Goal: Task Accomplishment & Management: Use online tool/utility

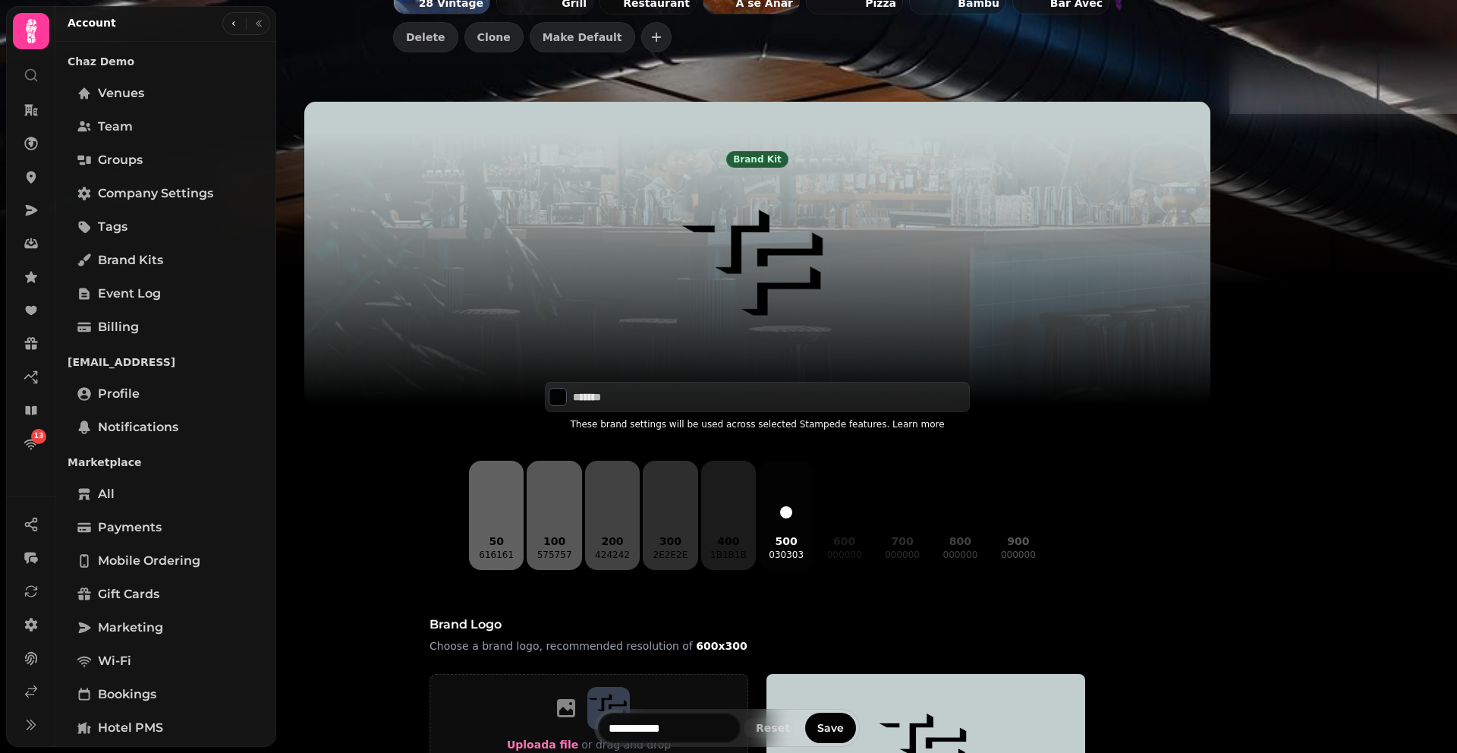
scroll to position [200, 0]
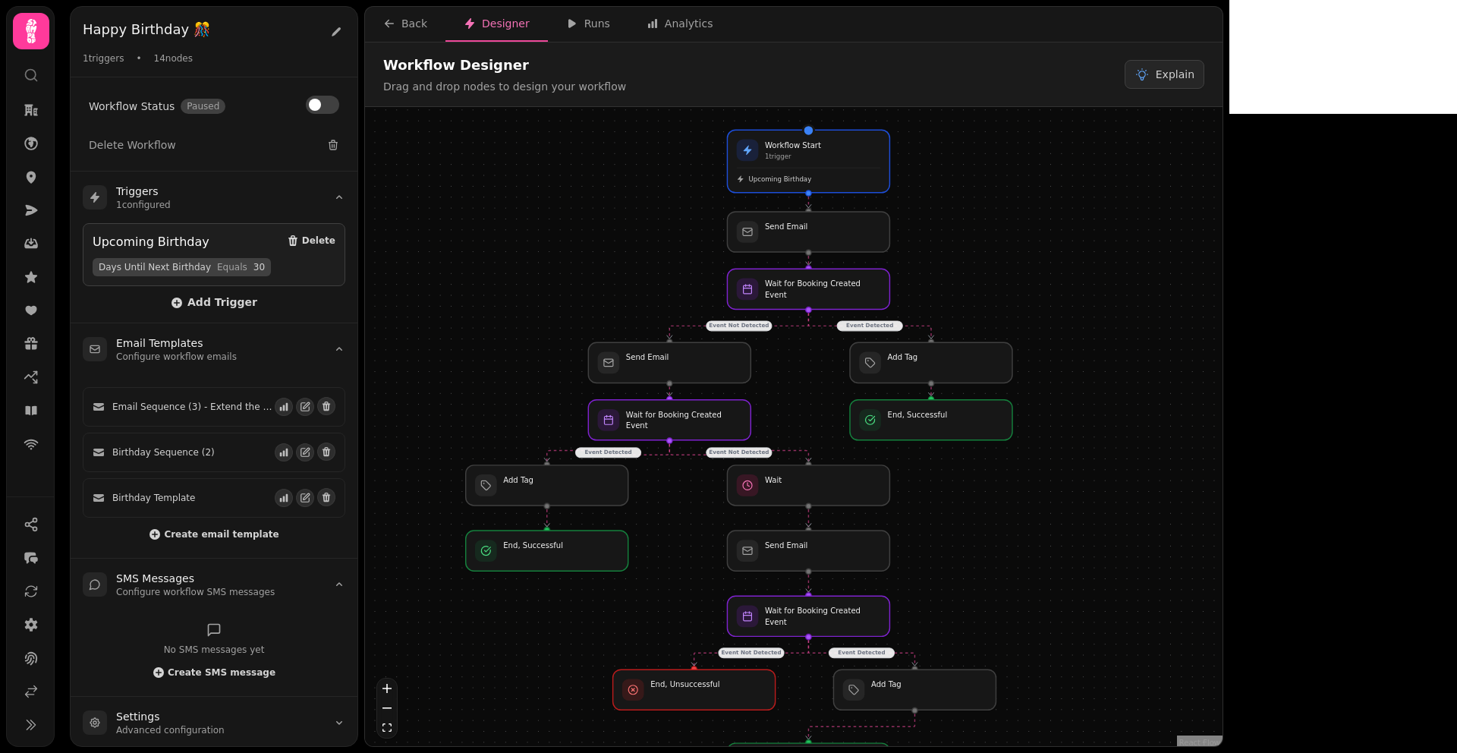
drag, startPoint x: 1198, startPoint y: 470, endPoint x: 1062, endPoint y: 502, distance: 139.7
click at [1062, 502] on div "Event Detected Event Not Detected Event Detected Event Not Detected Event Not D…" at bounding box center [794, 428] width 858 height 643
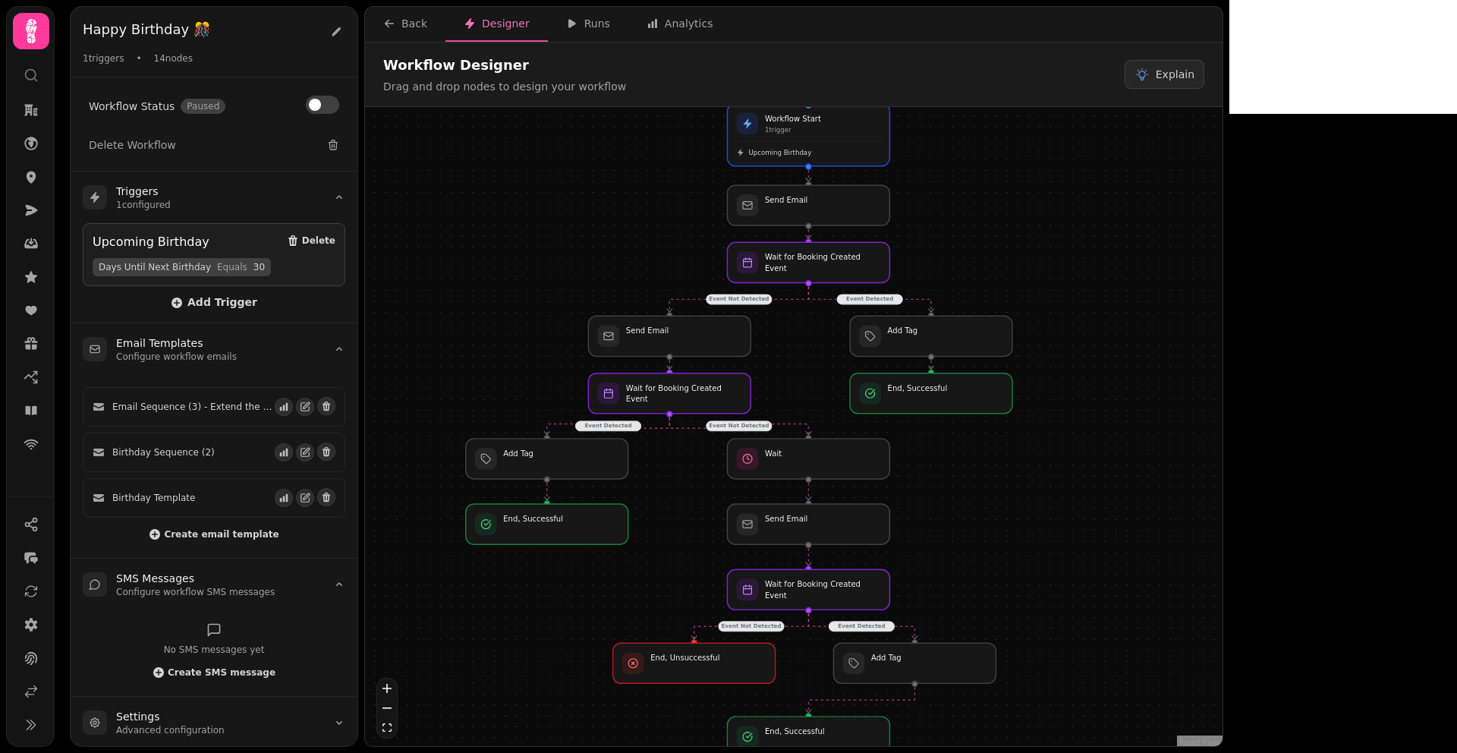
drag, startPoint x: 683, startPoint y: 524, endPoint x: 681, endPoint y: 482, distance: 42.6
click at [681, 482] on div "Event Detected Event Not Detected Event Detected Event Not Detected Event Not D…" at bounding box center [794, 428] width 858 height 643
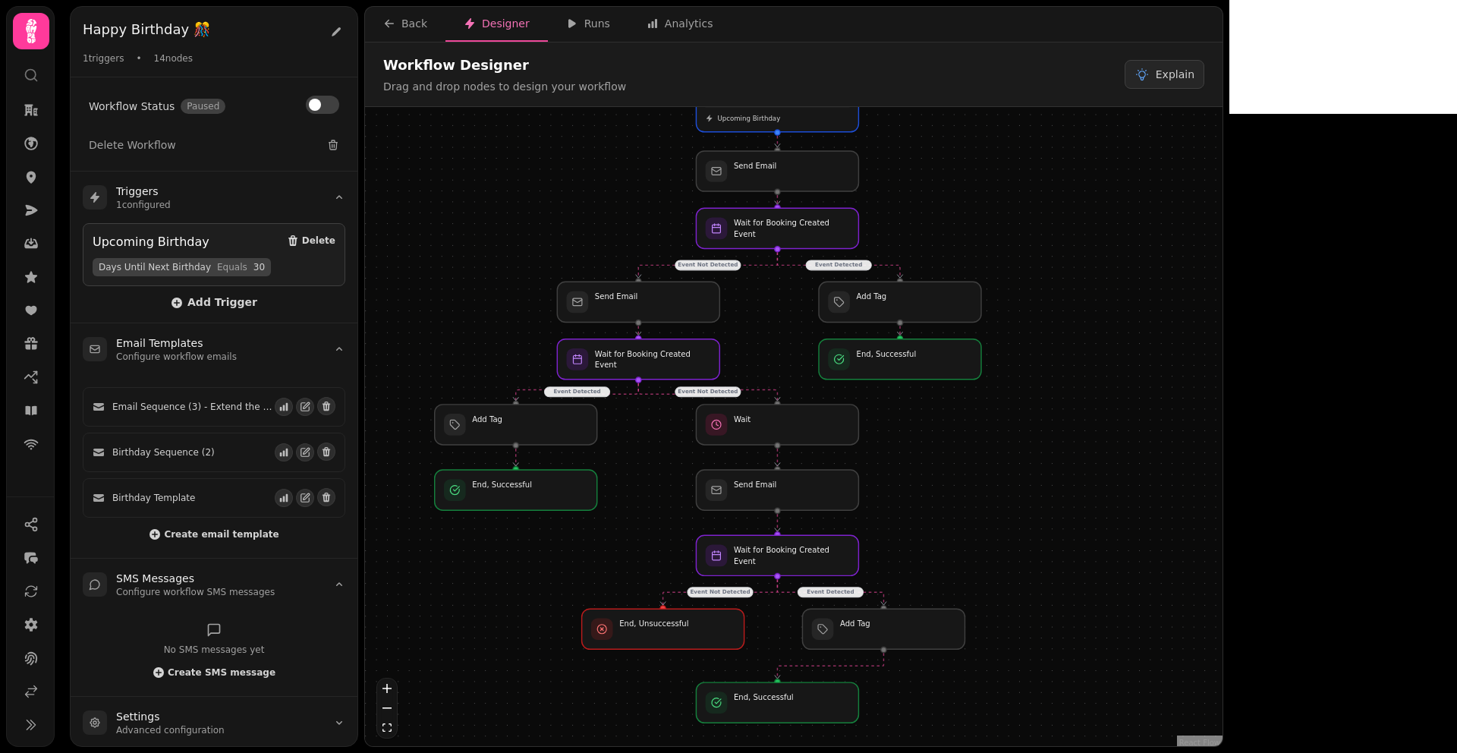
drag, startPoint x: 1056, startPoint y: 530, endPoint x: 1027, endPoint y: 515, distance: 32.2
click at [1027, 515] on div "Event Detected Event Not Detected Event Detected Event Not Detected Event Not D…" at bounding box center [794, 428] width 858 height 643
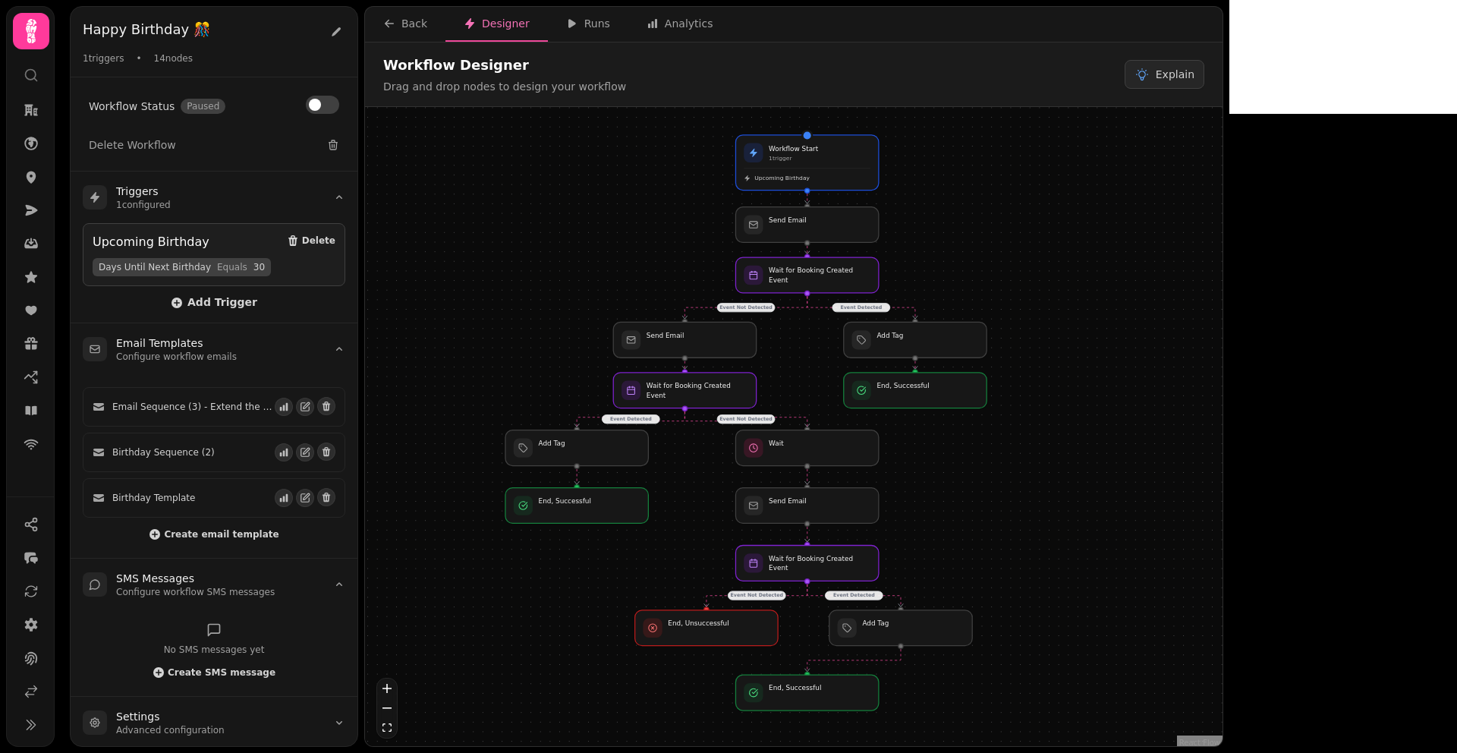
drag, startPoint x: 1008, startPoint y: 490, endPoint x: 1008, endPoint y: 500, distance: 9.9
click at [1008, 500] on div "Event Detected Event Not Detected Event Detected Event Not Detected Event Not D…" at bounding box center [794, 428] width 858 height 643
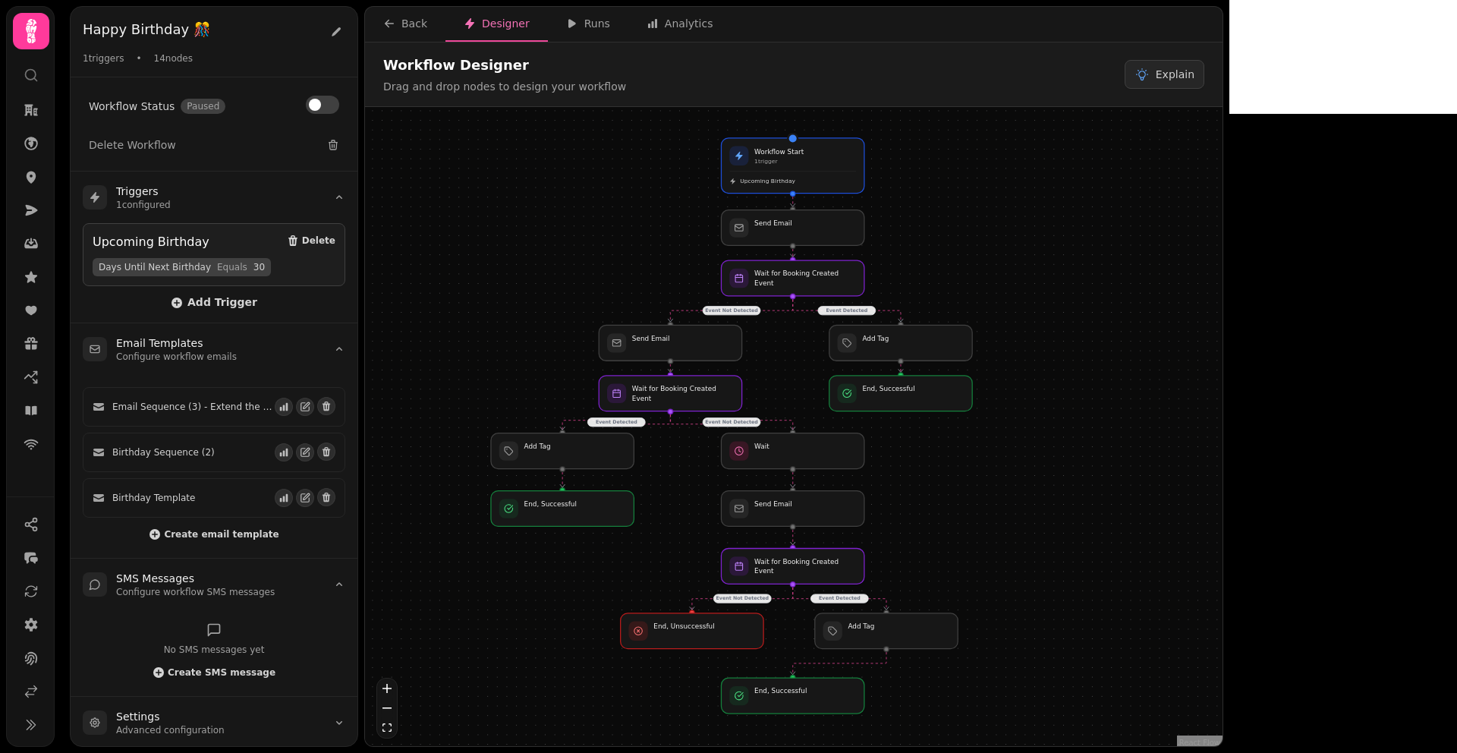
drag, startPoint x: 677, startPoint y: 132, endPoint x: 663, endPoint y: 132, distance: 14.4
click at [663, 132] on div "Event Detected Event Not Detected Event Detected Event Not Detected Event Not D…" at bounding box center [794, 428] width 858 height 643
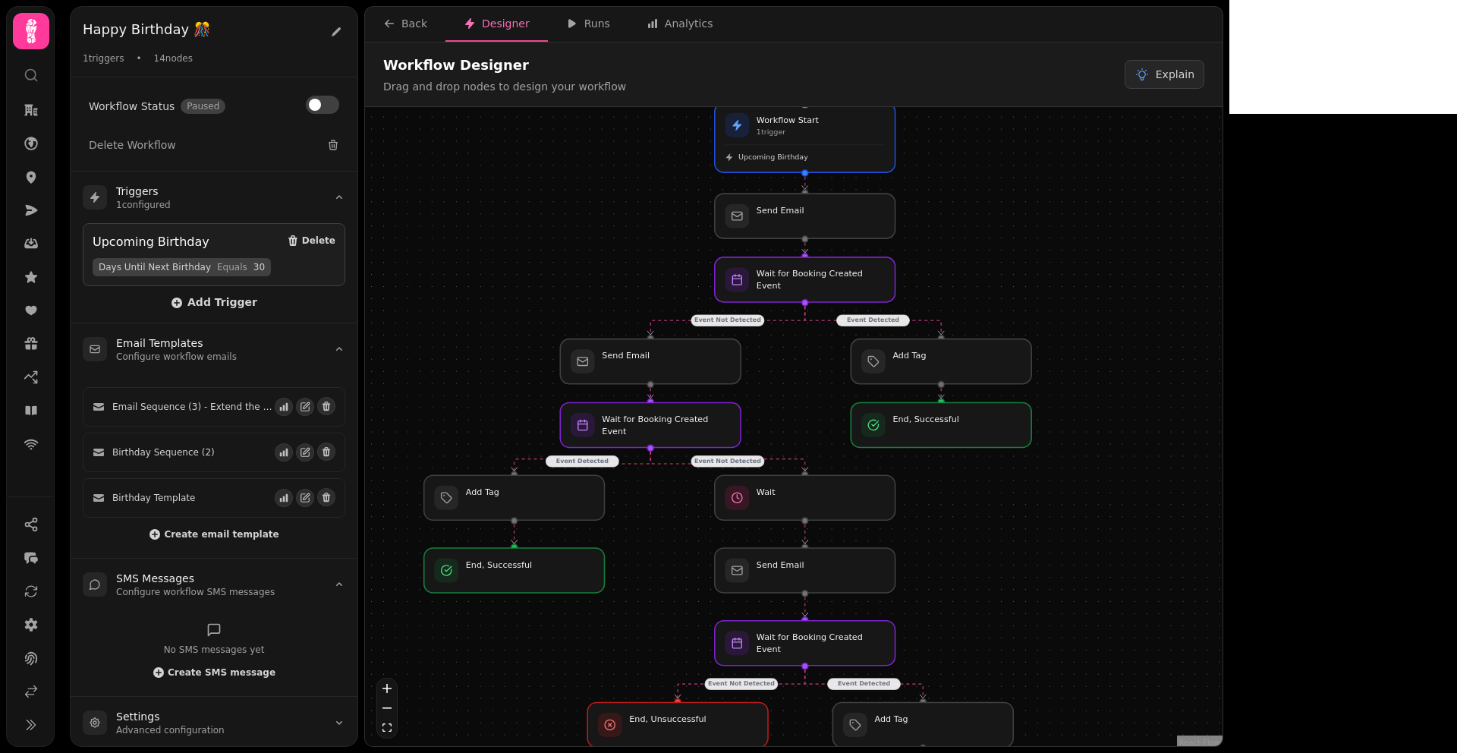
drag, startPoint x: 644, startPoint y: 197, endPoint x: 622, endPoint y: 162, distance: 41.3
click at [622, 162] on div "Event Detected Event Not Detected Event Detected Event Not Detected Event Not D…" at bounding box center [794, 428] width 858 height 643
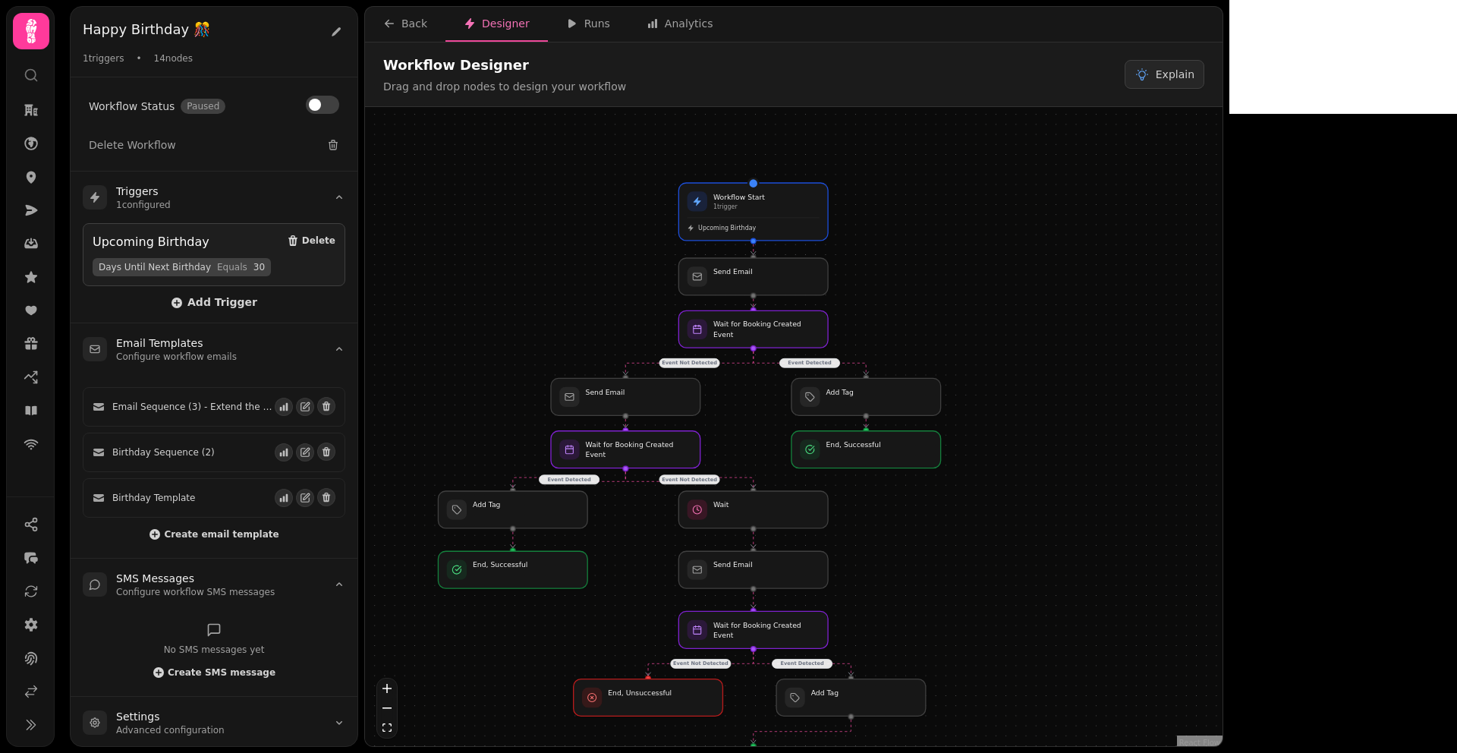
drag, startPoint x: 754, startPoint y: 323, endPoint x: 749, endPoint y: 402, distance: 79.9
click at [749, 403] on div "Event Detected Event Not Detected Event Detected Event Not Detected Event Not D…" at bounding box center [794, 428] width 858 height 643
click at [1194, 77] on span "Explain" at bounding box center [1175, 74] width 39 height 15
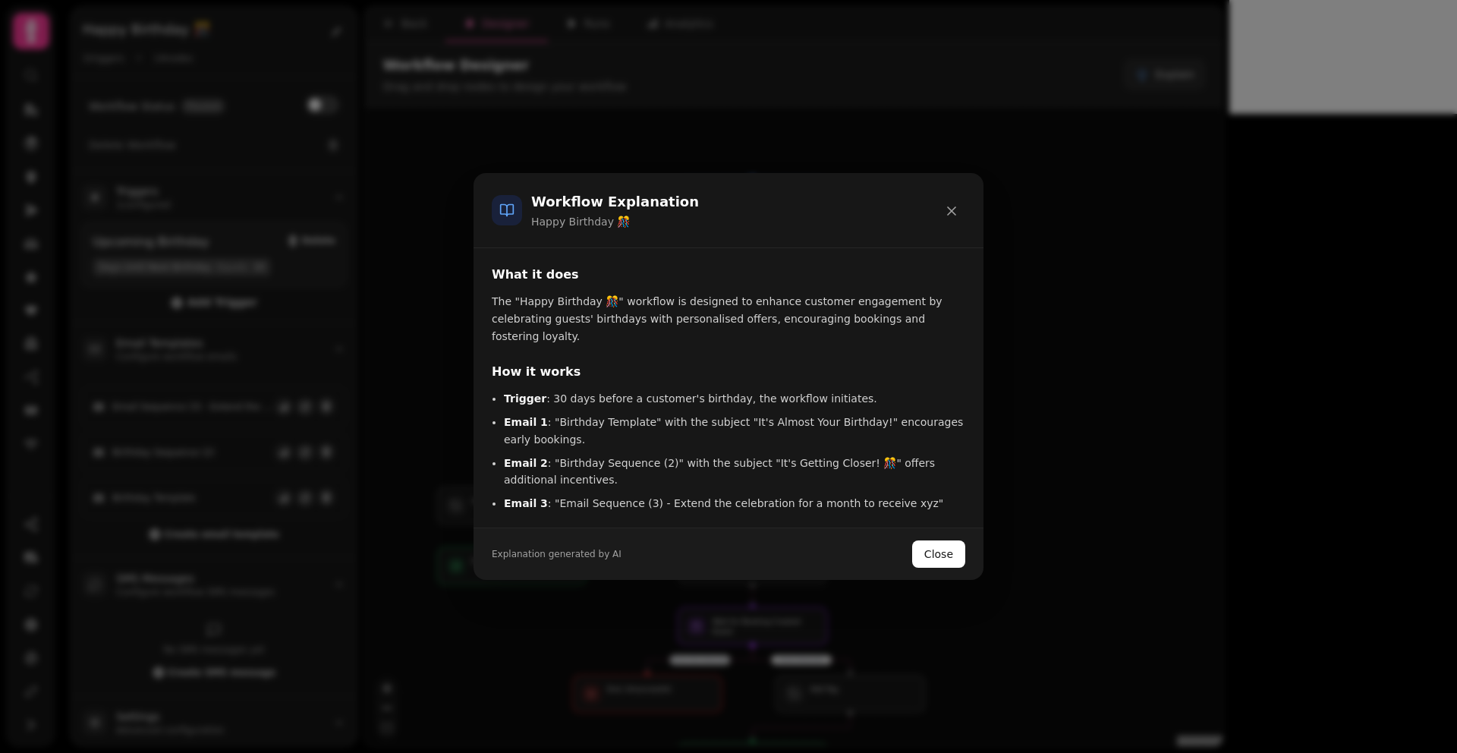
scroll to position [18, 0]
click at [949, 219] on button at bounding box center [951, 210] width 27 height 30
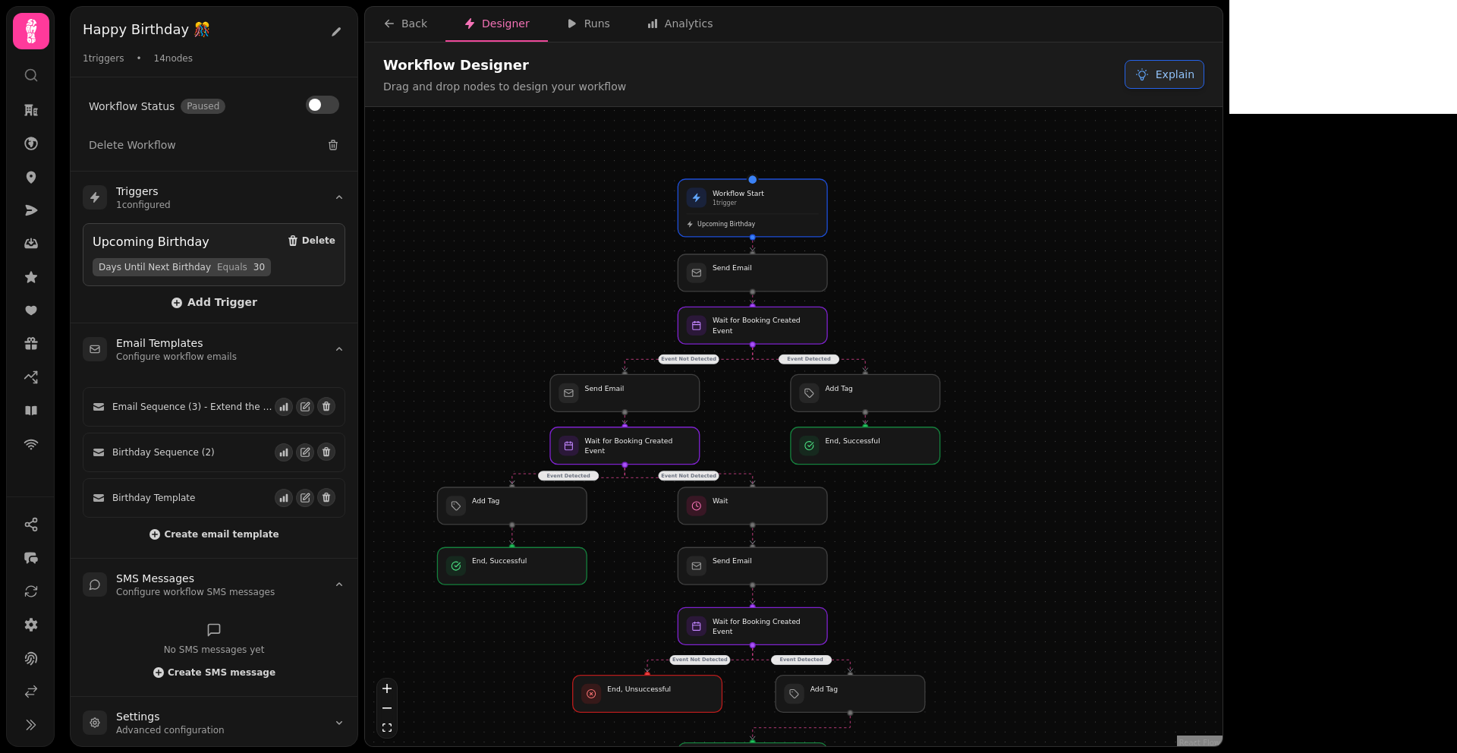
click at [1204, 80] on button "Explain" at bounding box center [1165, 74] width 80 height 29
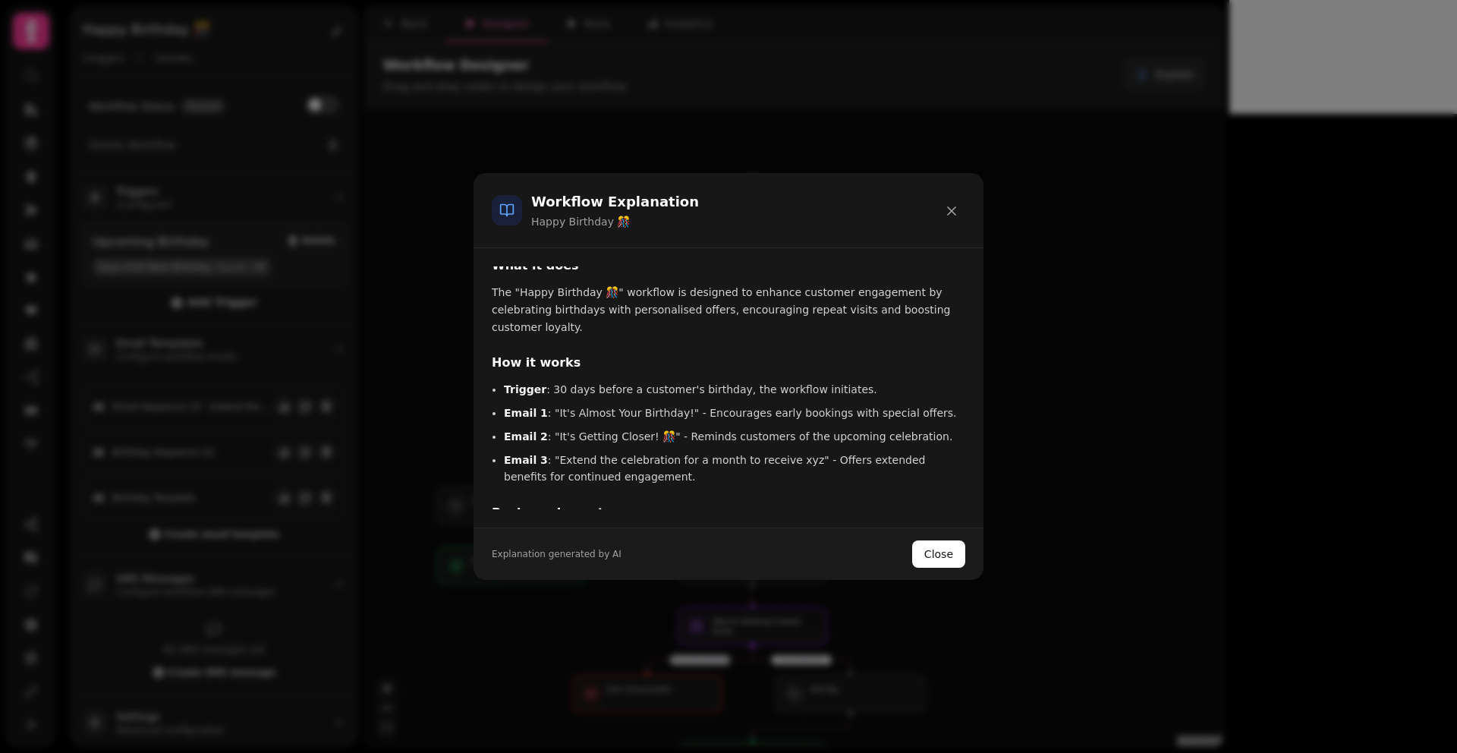
scroll to position [0, 0]
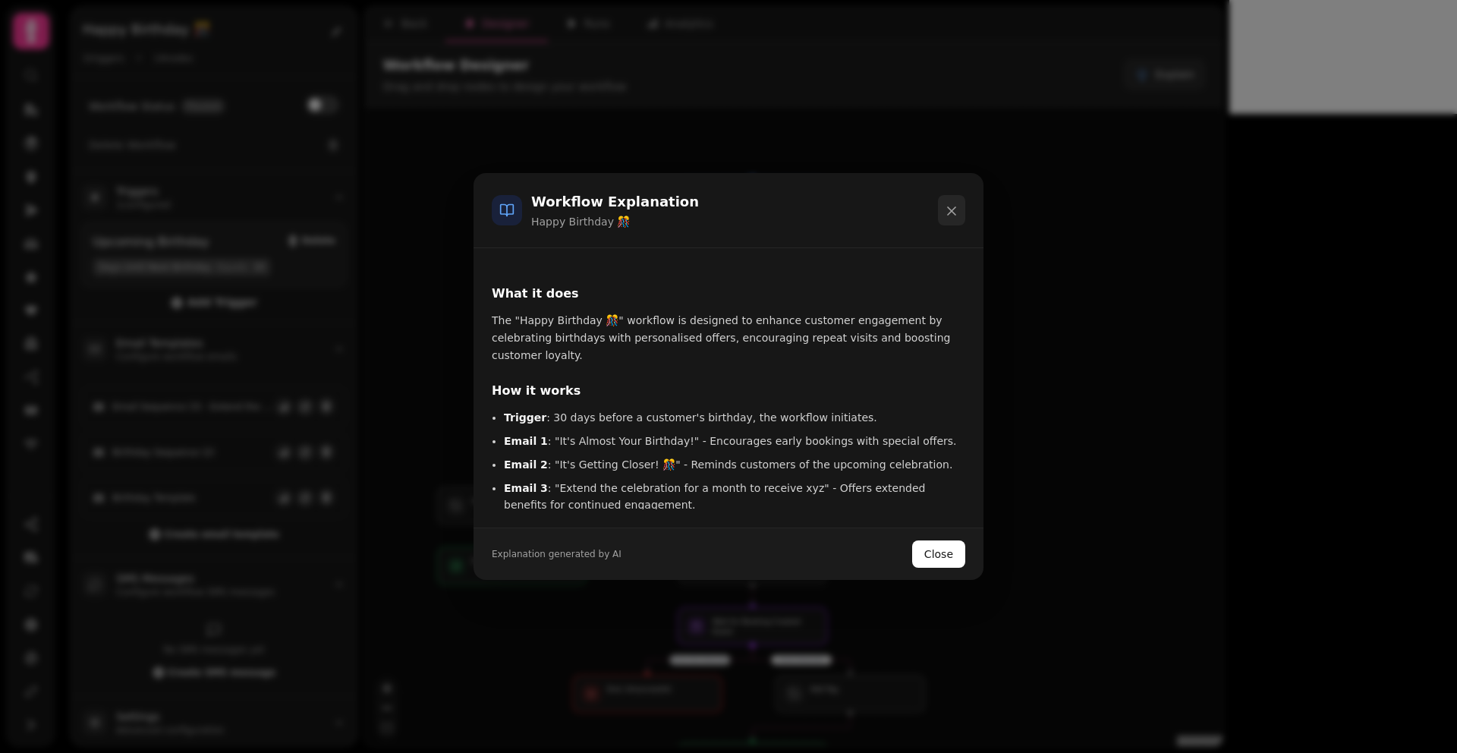
click at [950, 209] on icon at bounding box center [952, 211] width 8 height 8
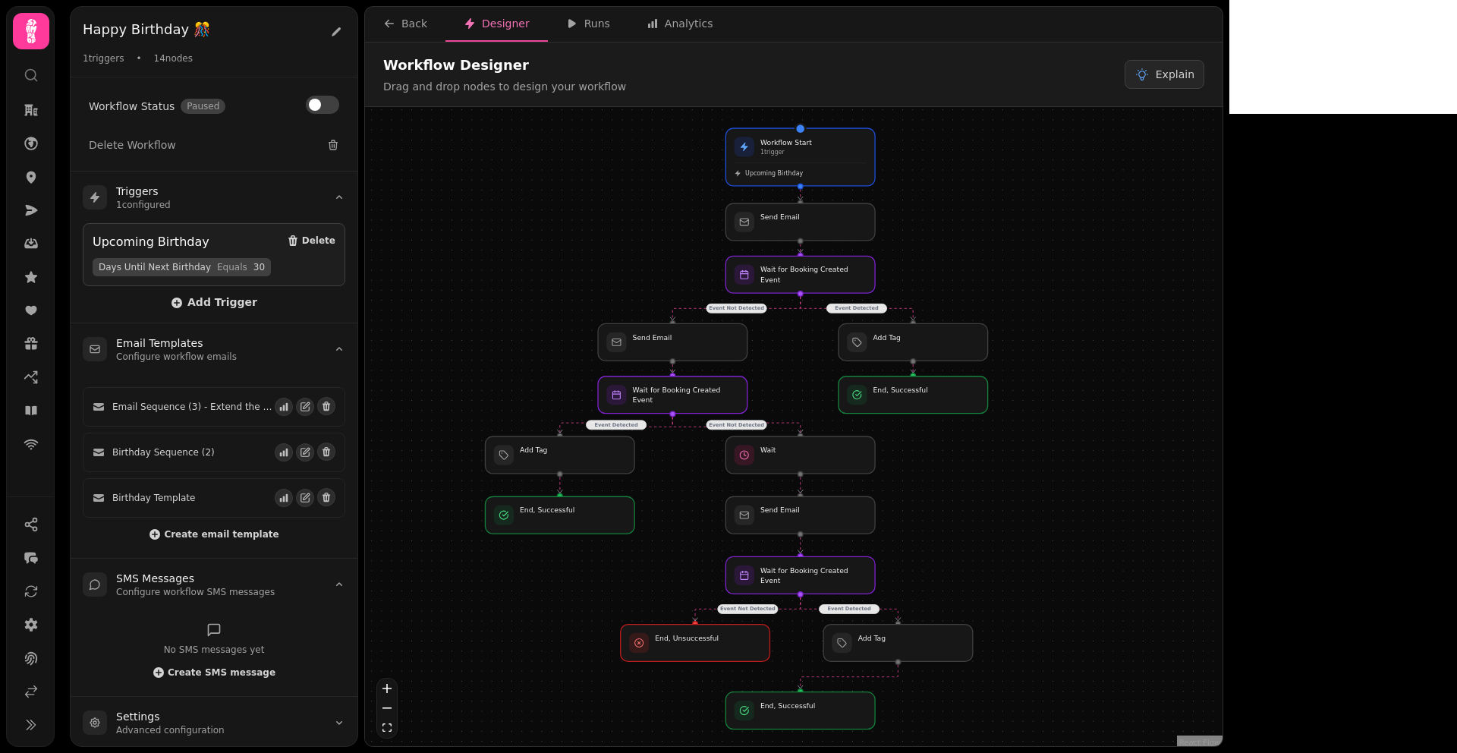
drag, startPoint x: 1009, startPoint y: 373, endPoint x: 1057, endPoint y: 322, distance: 69.8
click at [1057, 322] on div "Event Detected Event Not Detected Event Detected Event Not Detected Event Not D…" at bounding box center [794, 428] width 858 height 643
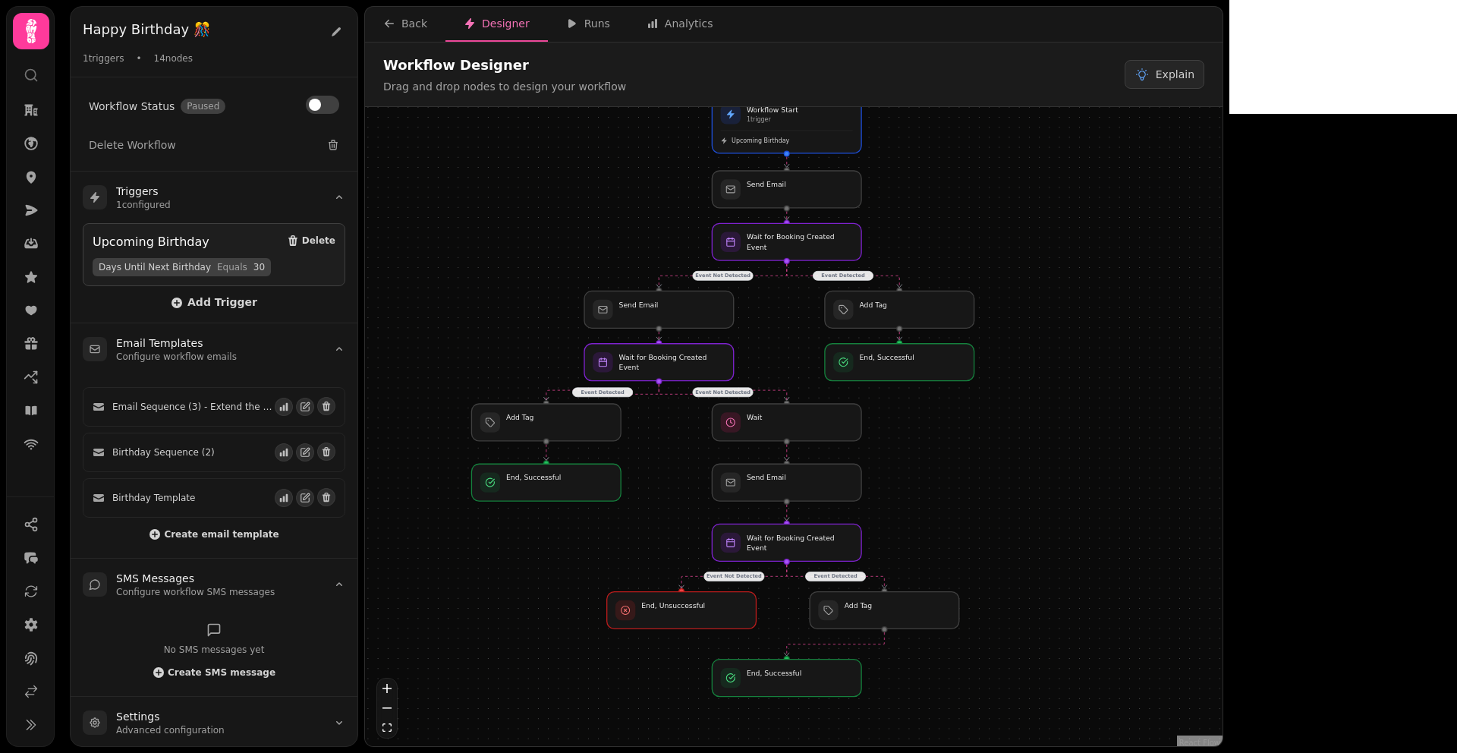
drag, startPoint x: 801, startPoint y: 376, endPoint x: 787, endPoint y: 341, distance: 38.5
click at [787, 341] on div "Event Detected Event Not Detected Event Detected Event Not Detected Event Not D…" at bounding box center [794, 428] width 858 height 643
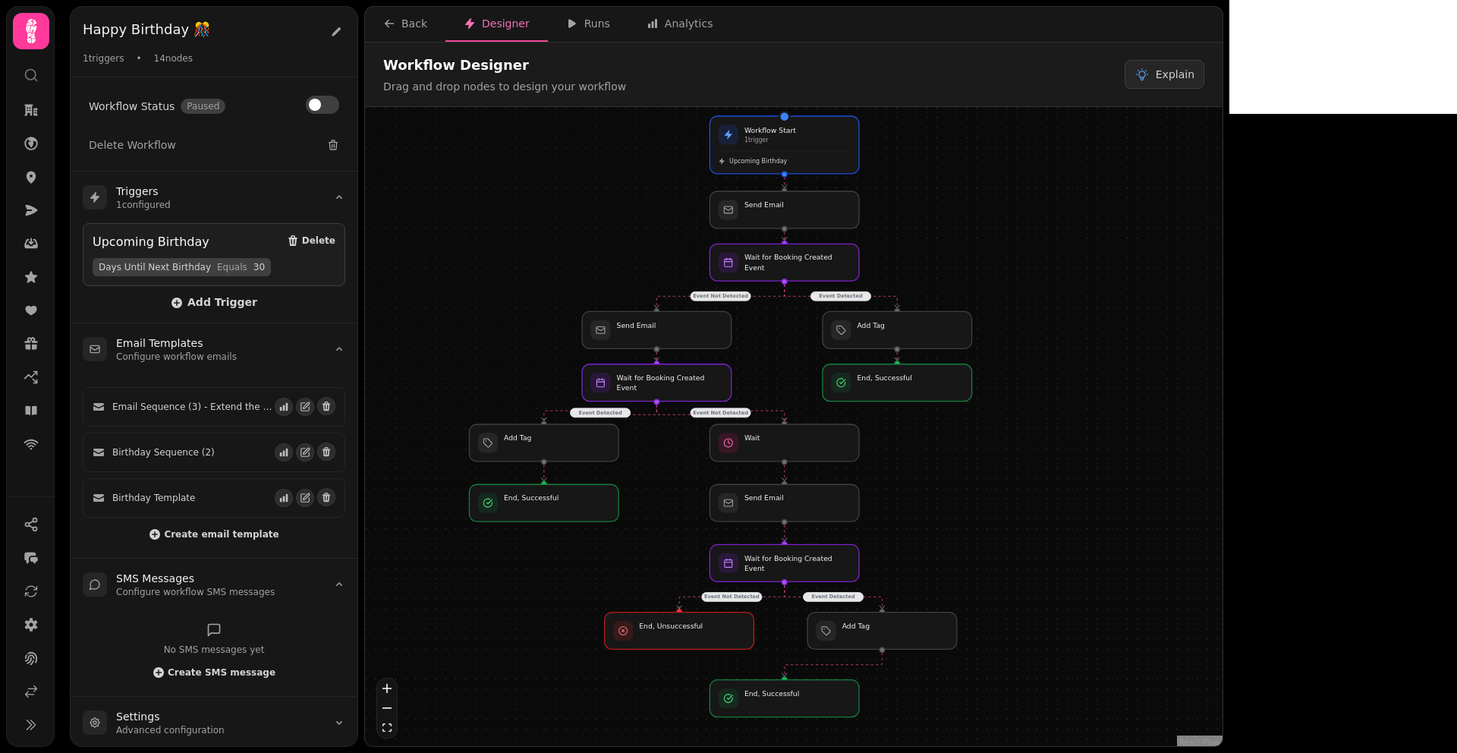
drag, startPoint x: 775, startPoint y: 338, endPoint x: 773, endPoint y: 361, distance: 23.6
click at [773, 361] on div "Event Detected Event Not Detected Event Detected Event Not Detected Event Not D…" at bounding box center [794, 428] width 858 height 643
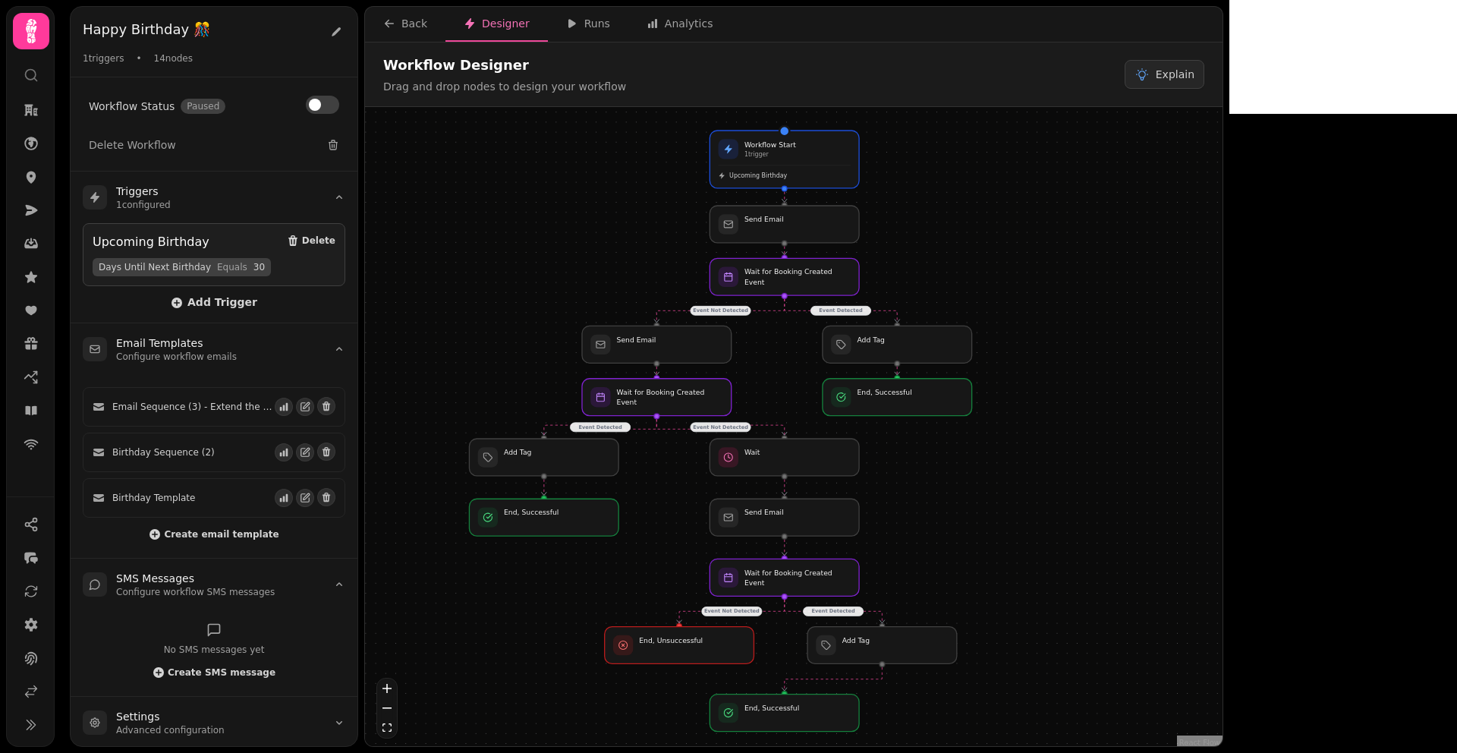
drag, startPoint x: 773, startPoint y: 361, endPoint x: 773, endPoint y: 377, distance: 15.9
click at [773, 377] on div "Event Detected Event Not Detected Event Detected Event Not Detected Event Not D…" at bounding box center [794, 428] width 858 height 643
click at [22, 209] on link at bounding box center [31, 210] width 30 height 30
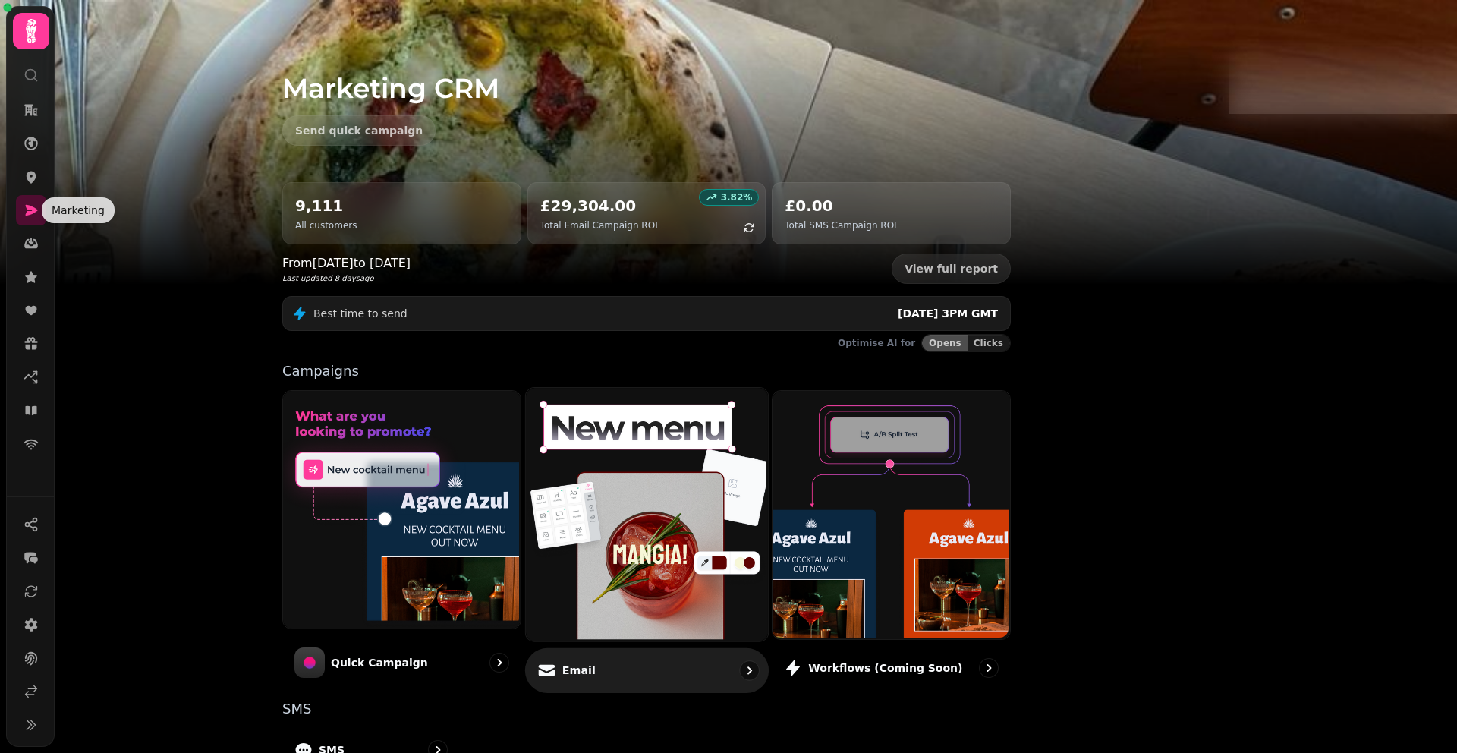
scroll to position [190, 0]
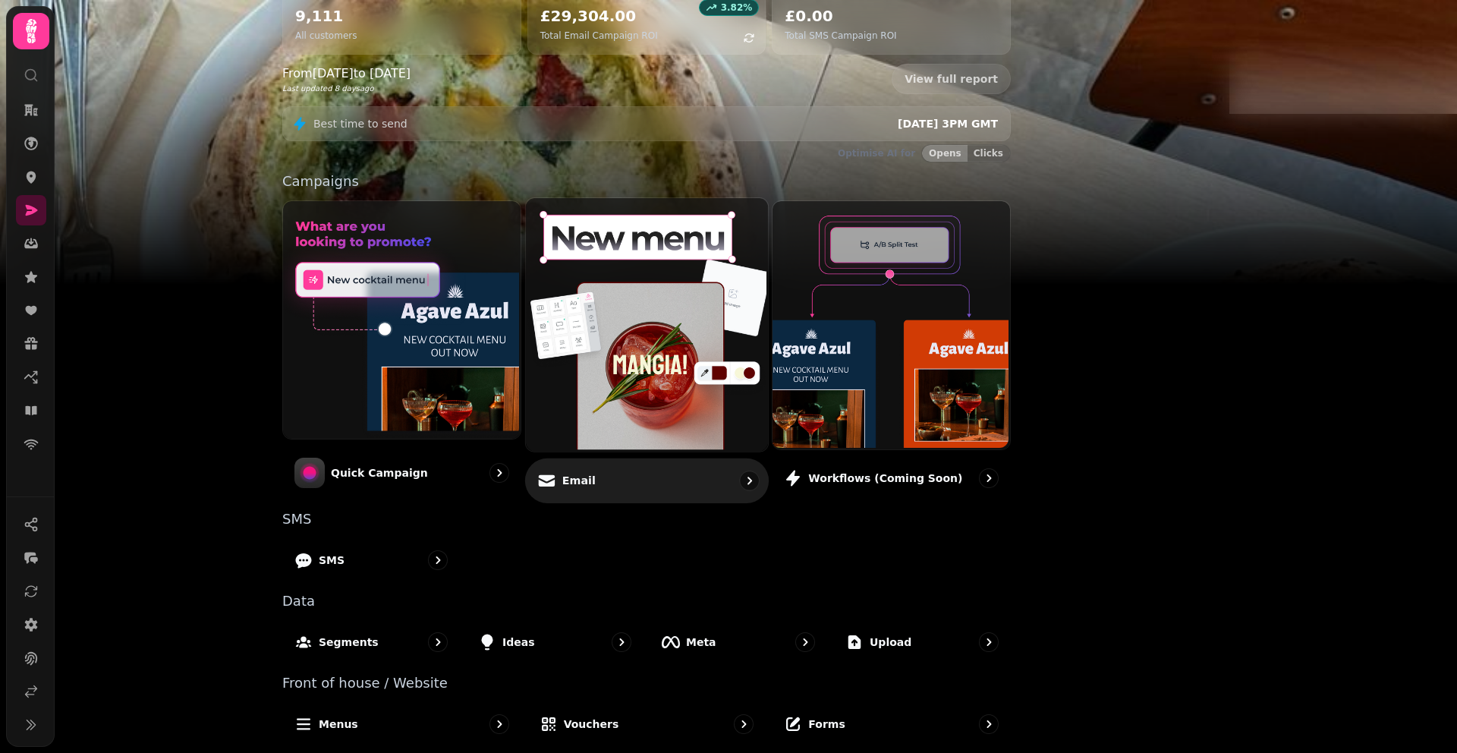
click at [735, 288] on img at bounding box center [645, 323] width 242 height 253
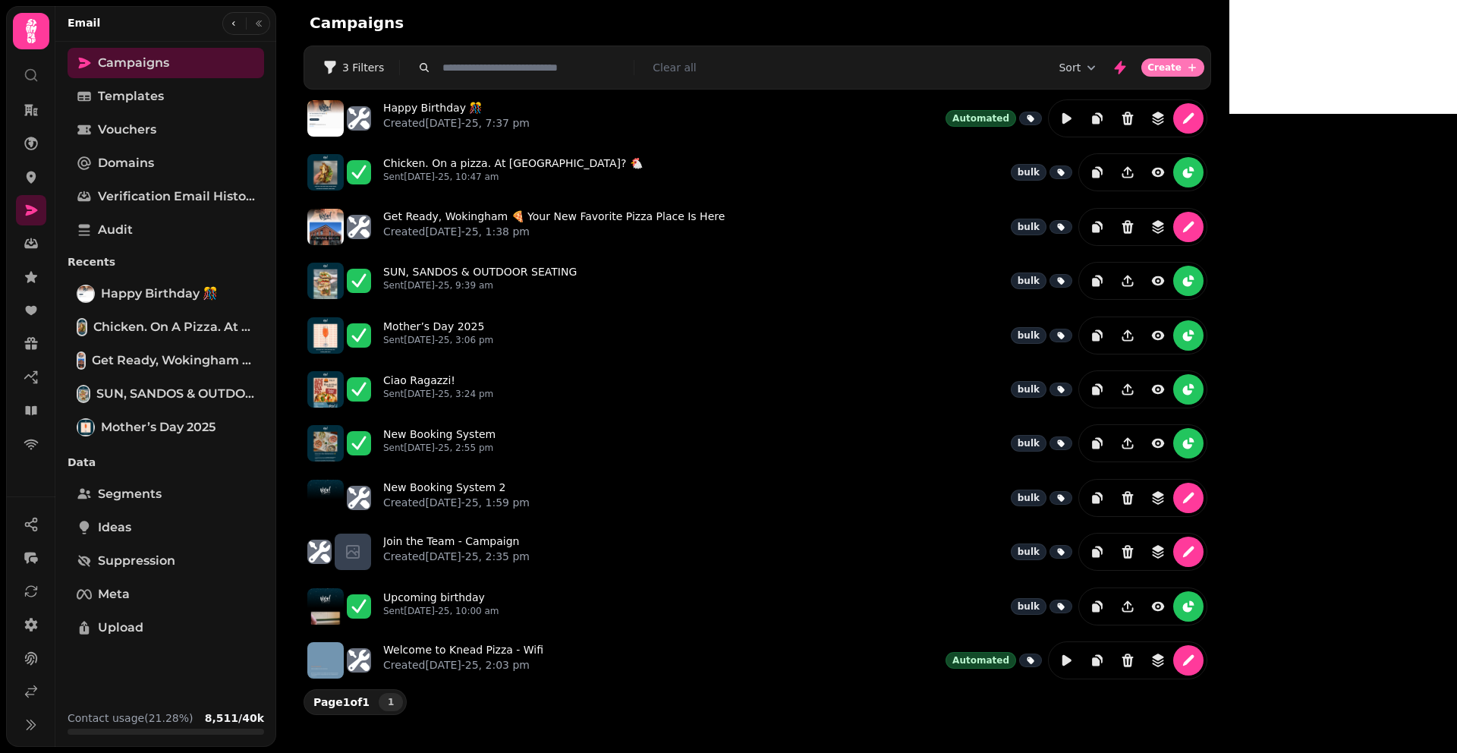
click at [1182, 63] on span "Create" at bounding box center [1164, 67] width 34 height 9
select select "**********"
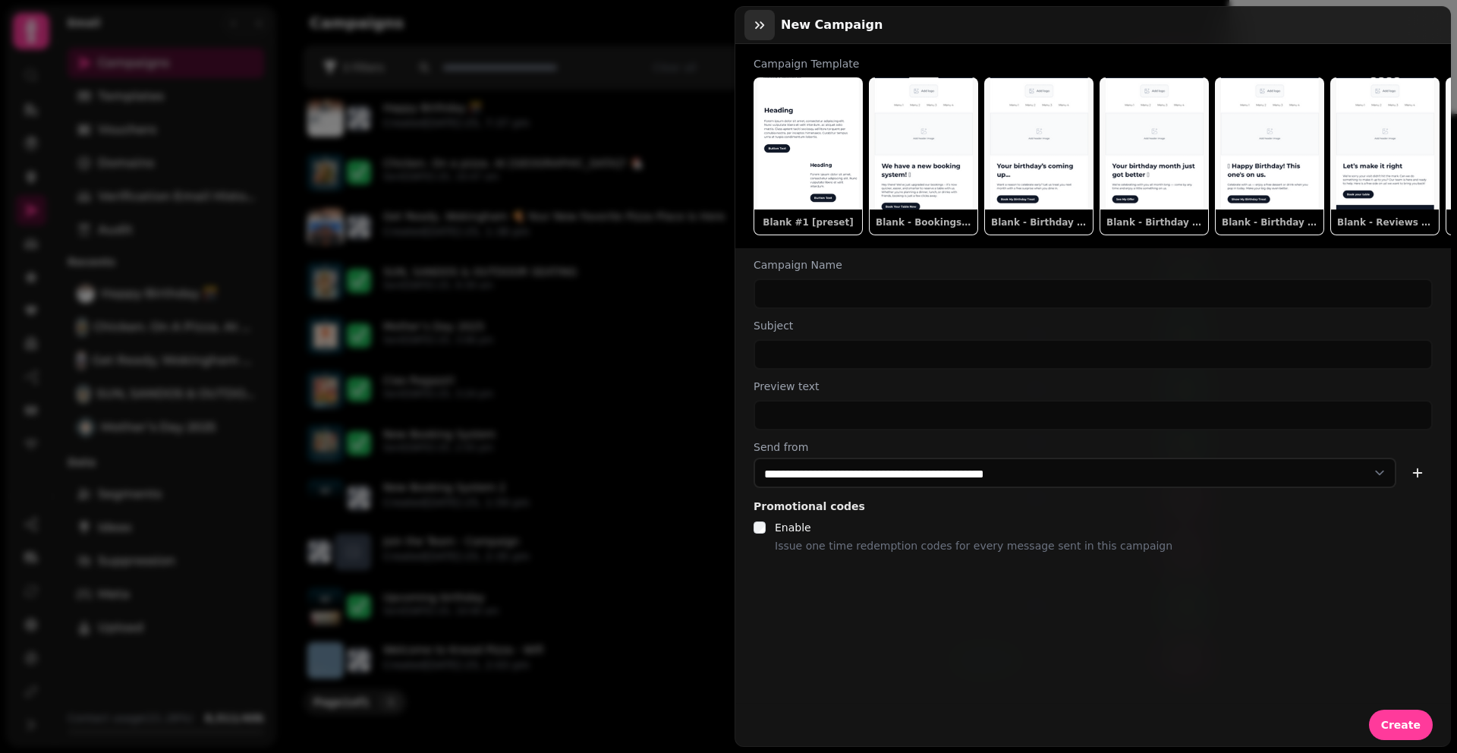
click at [754, 27] on icon "button" at bounding box center [759, 24] width 15 height 15
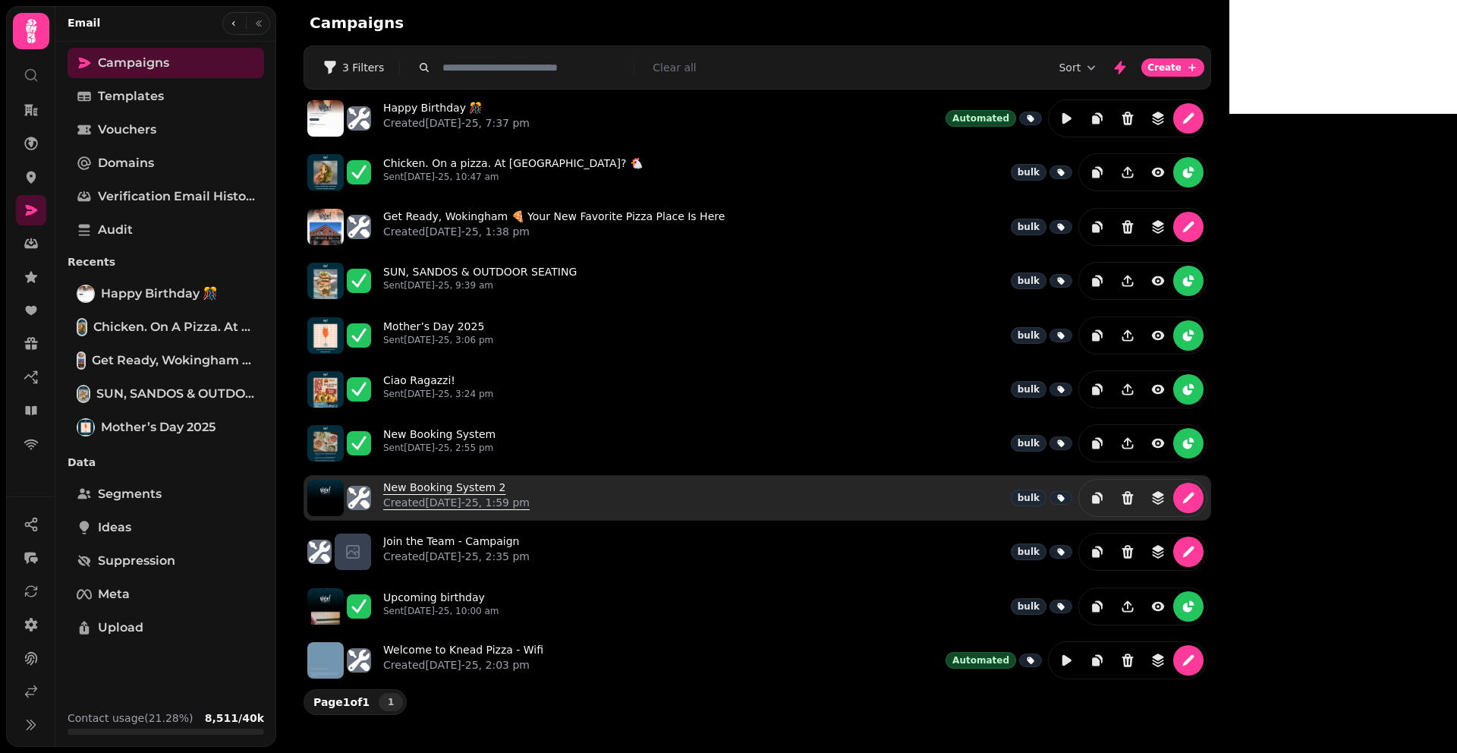
click at [530, 485] on link "New Booking System 2 Created 6th Mar-25, 1:59 pm" at bounding box center [456, 498] width 146 height 36
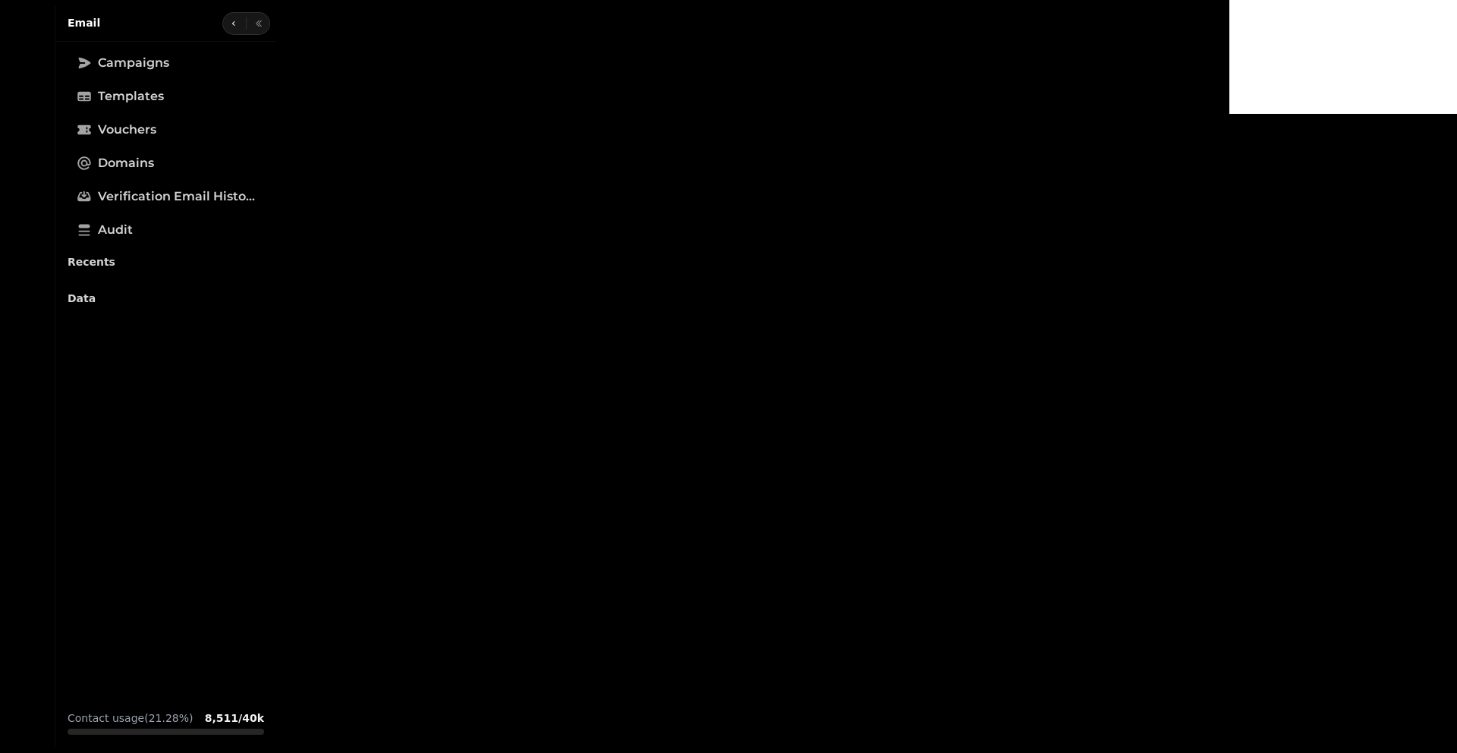
select select "**********"
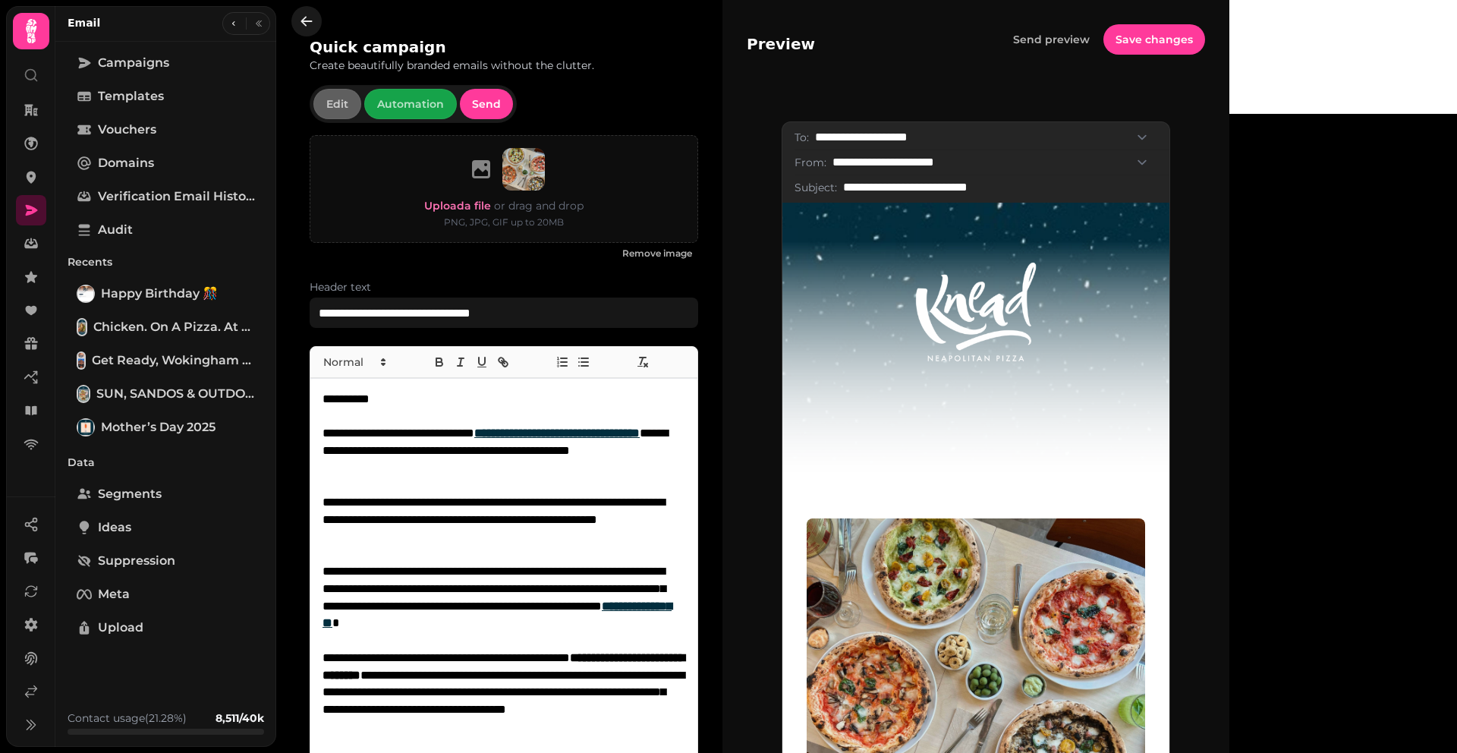
click at [313, 22] on button "button" at bounding box center [306, 21] width 30 height 30
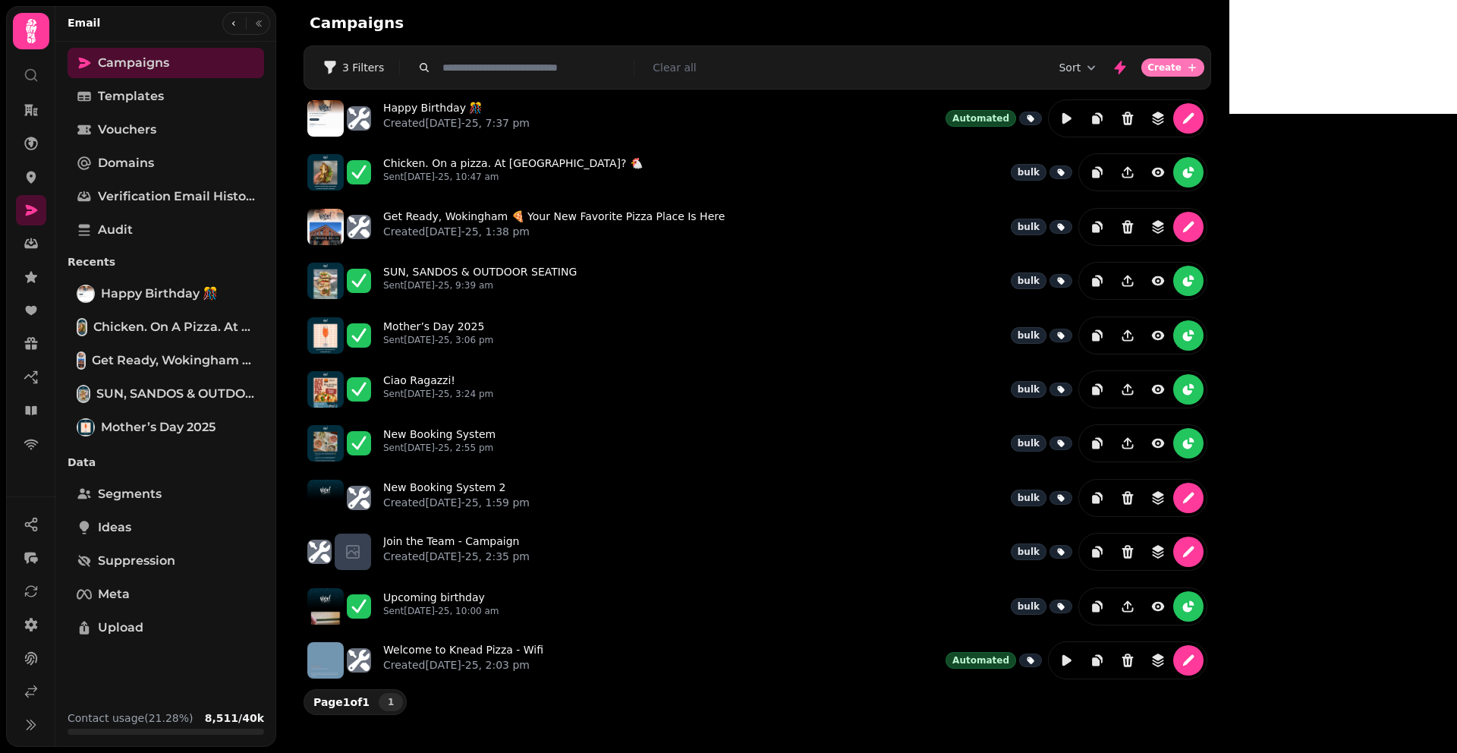
click at [1204, 74] on button "Create" at bounding box center [1172, 67] width 63 height 18
select select "**********"
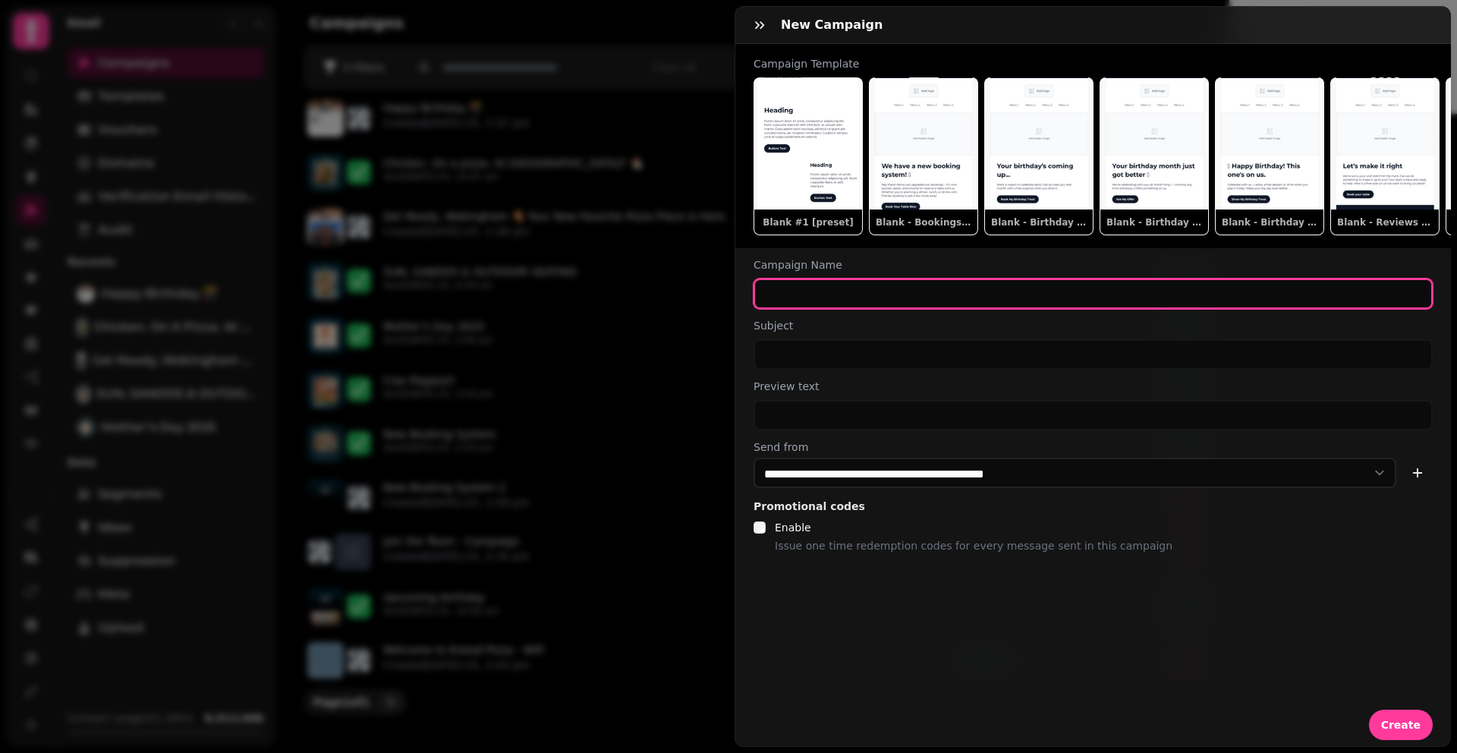
click at [852, 309] on input "text" at bounding box center [1093, 294] width 679 height 30
type input "*"
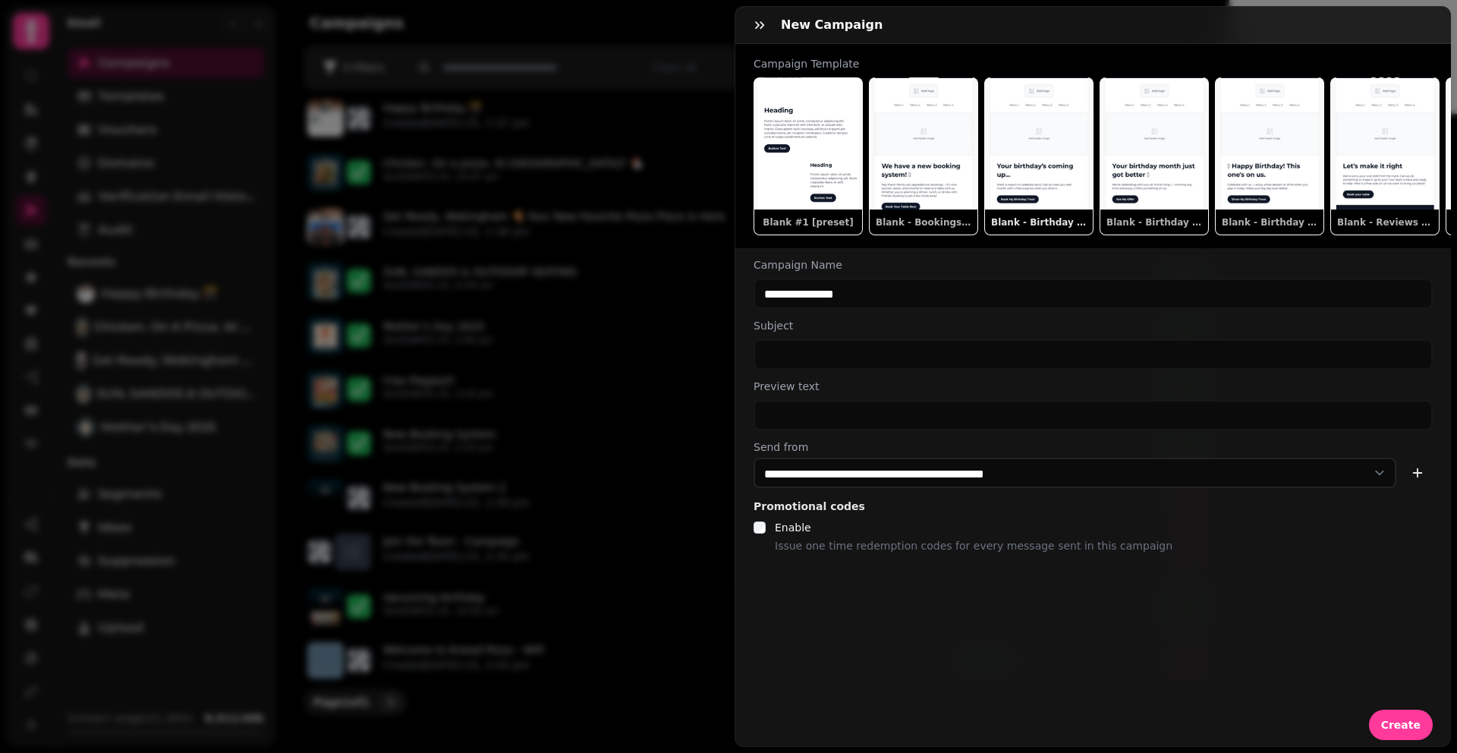
click at [1018, 152] on button "Blank - Birthday Next Month" at bounding box center [1038, 156] width 109 height 158
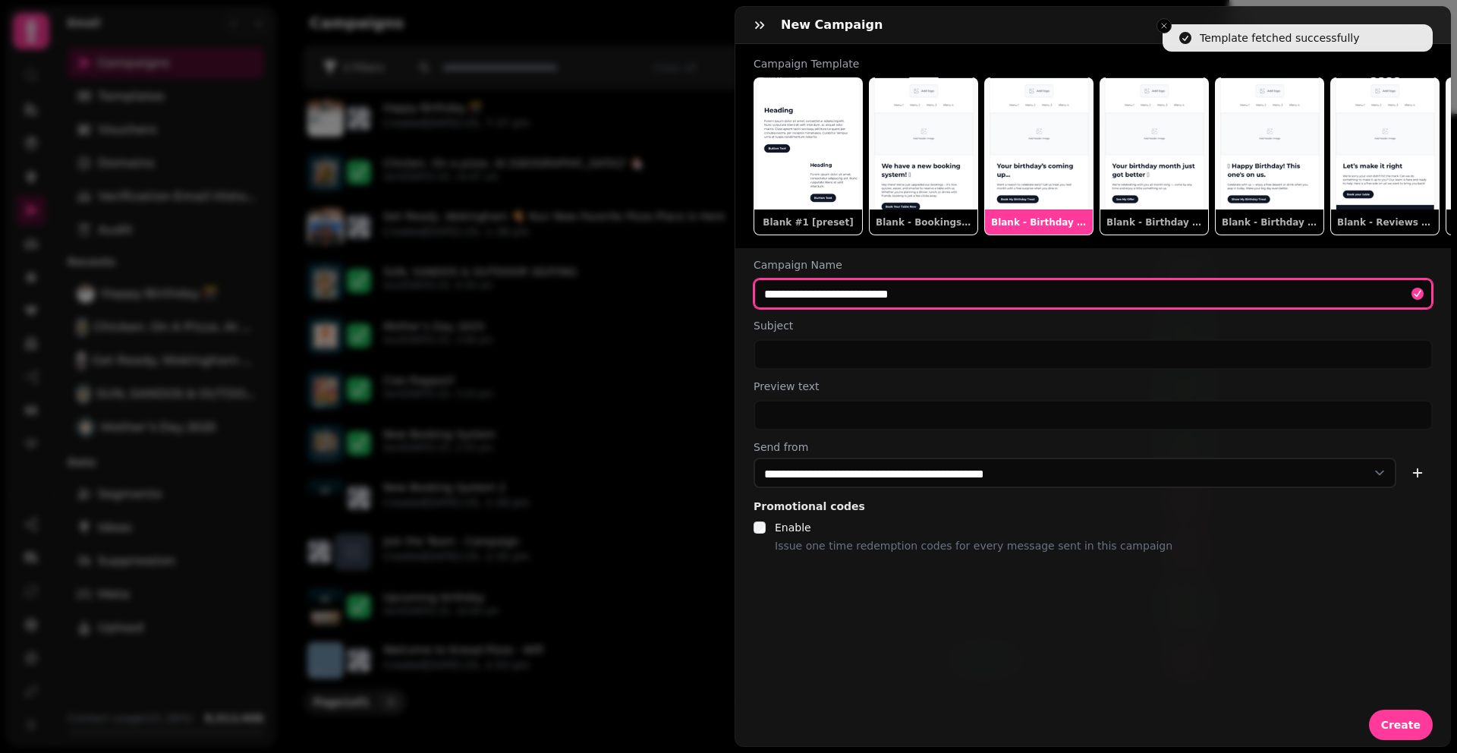
click at [801, 307] on input "**********" at bounding box center [1093, 294] width 679 height 30
drag, startPoint x: 802, startPoint y: 307, endPoint x: 722, endPoint y: 307, distance: 79.7
click at [722, 307] on div "**********" at bounding box center [728, 388] width 1457 height 729
click at [882, 305] on input "**********" at bounding box center [1093, 294] width 679 height 30
type input "**********"
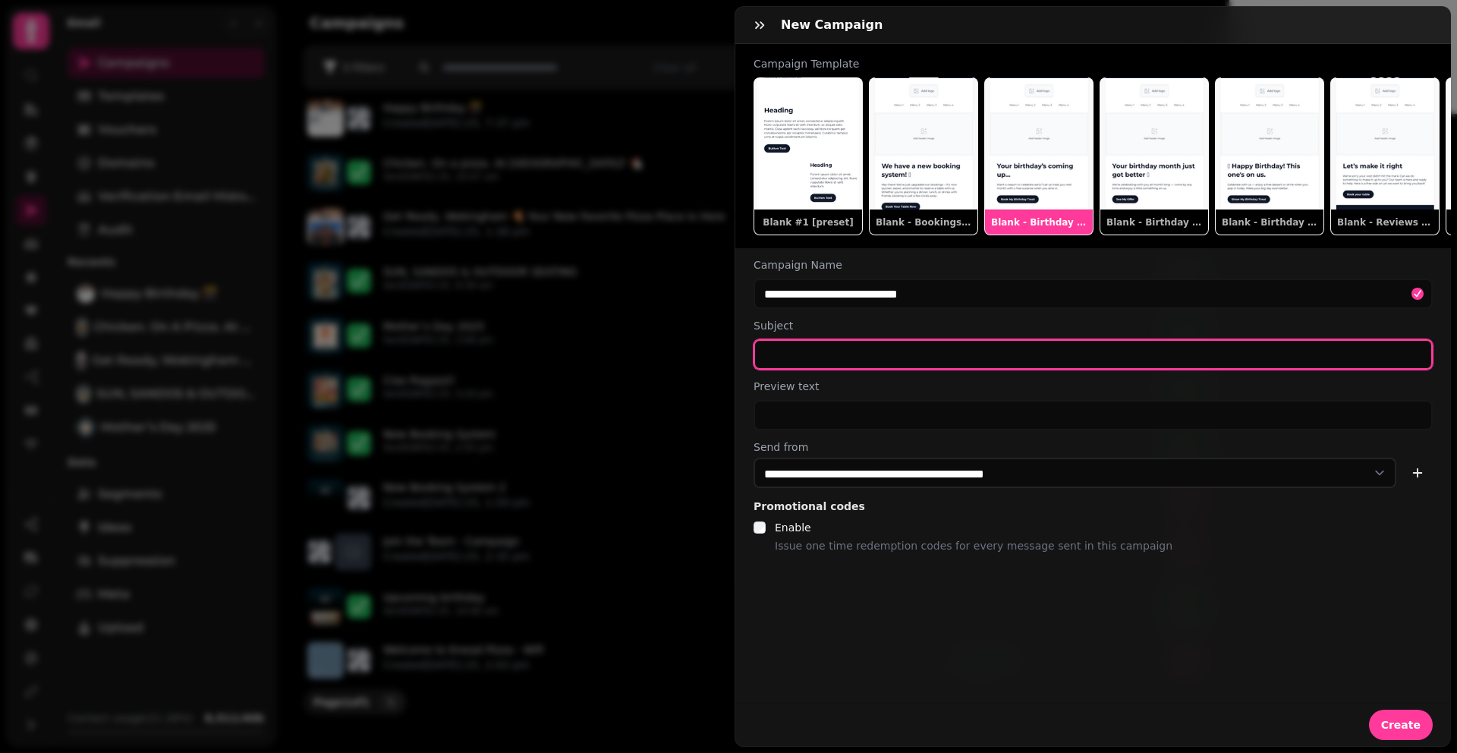
click at [874, 356] on input "text" at bounding box center [1093, 354] width 679 height 30
type input "*"
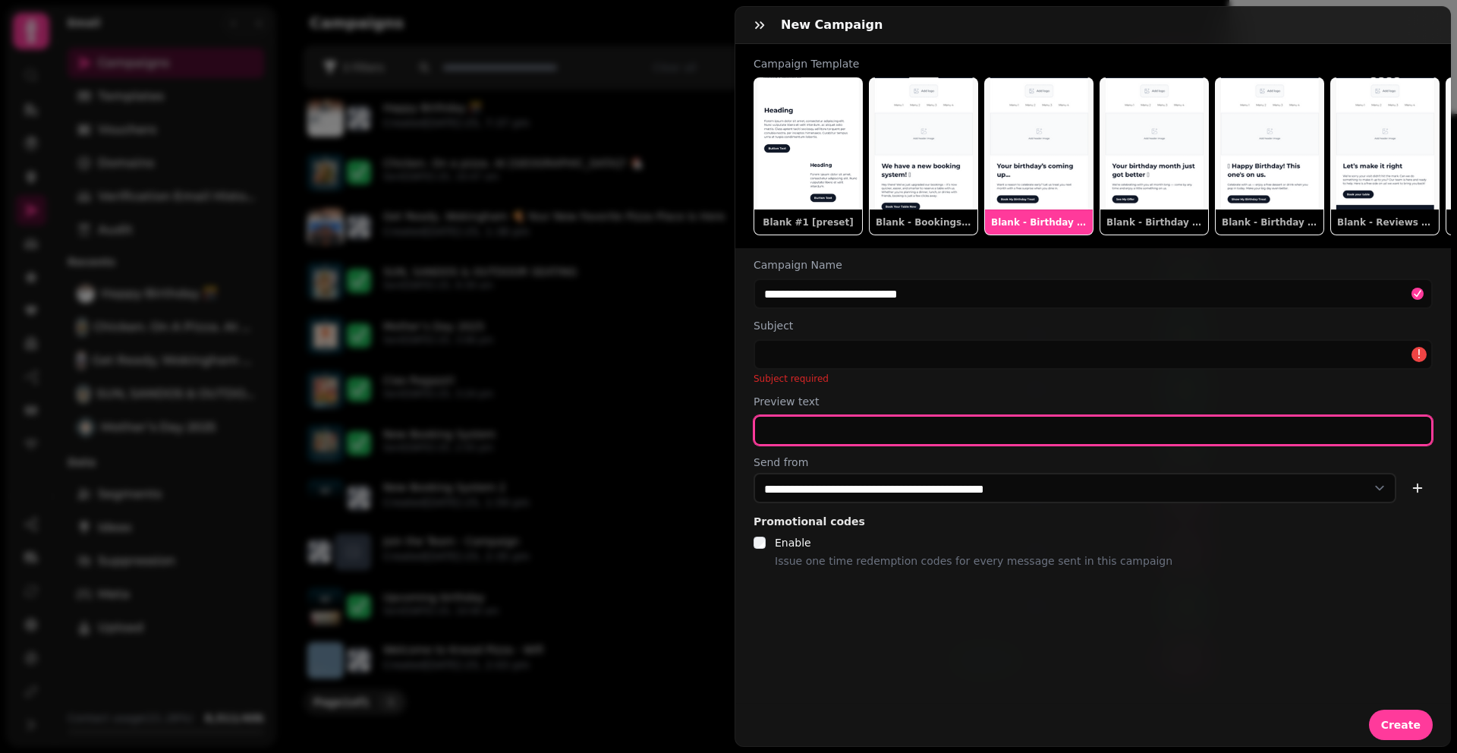
click at [867, 419] on div "Preview text" at bounding box center [1093, 420] width 716 height 52
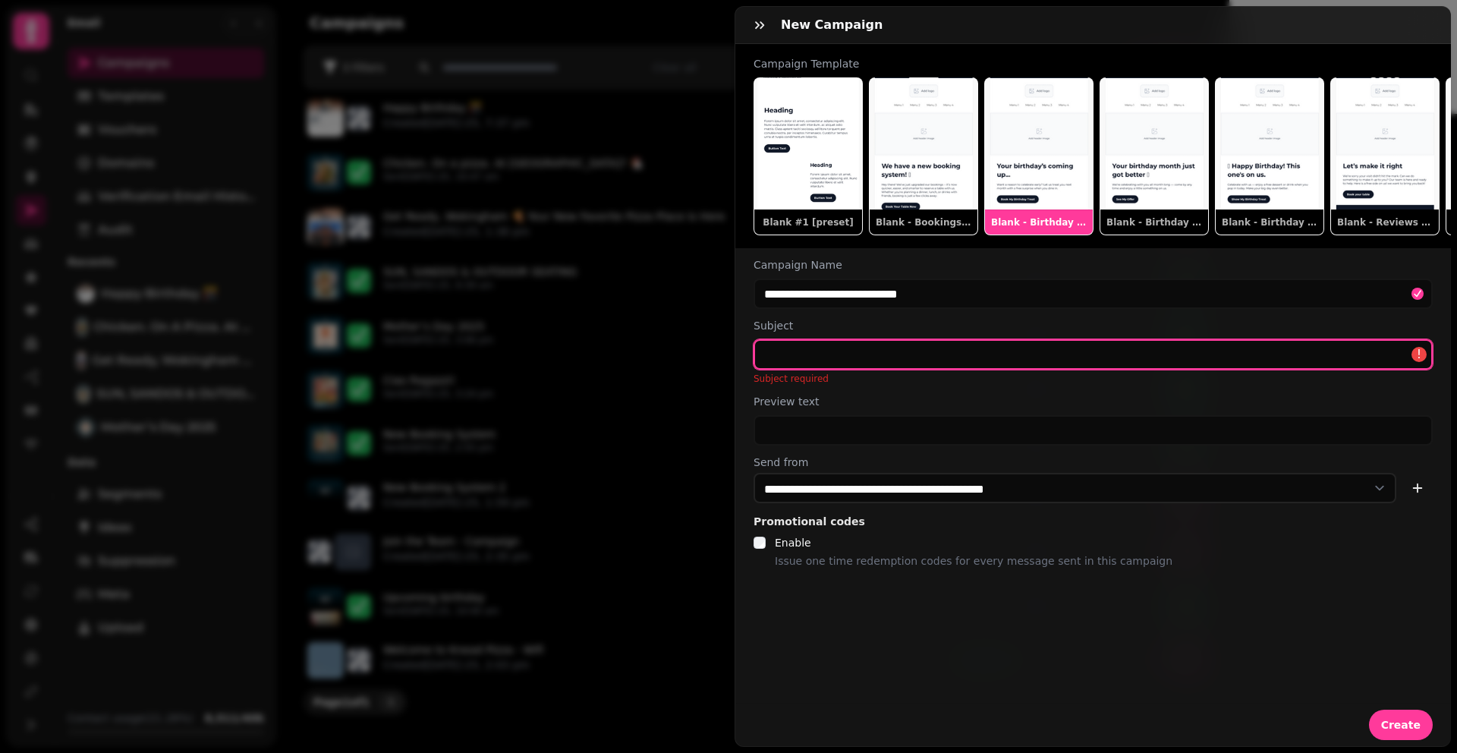
click at [867, 370] on input "text" at bounding box center [1093, 354] width 679 height 30
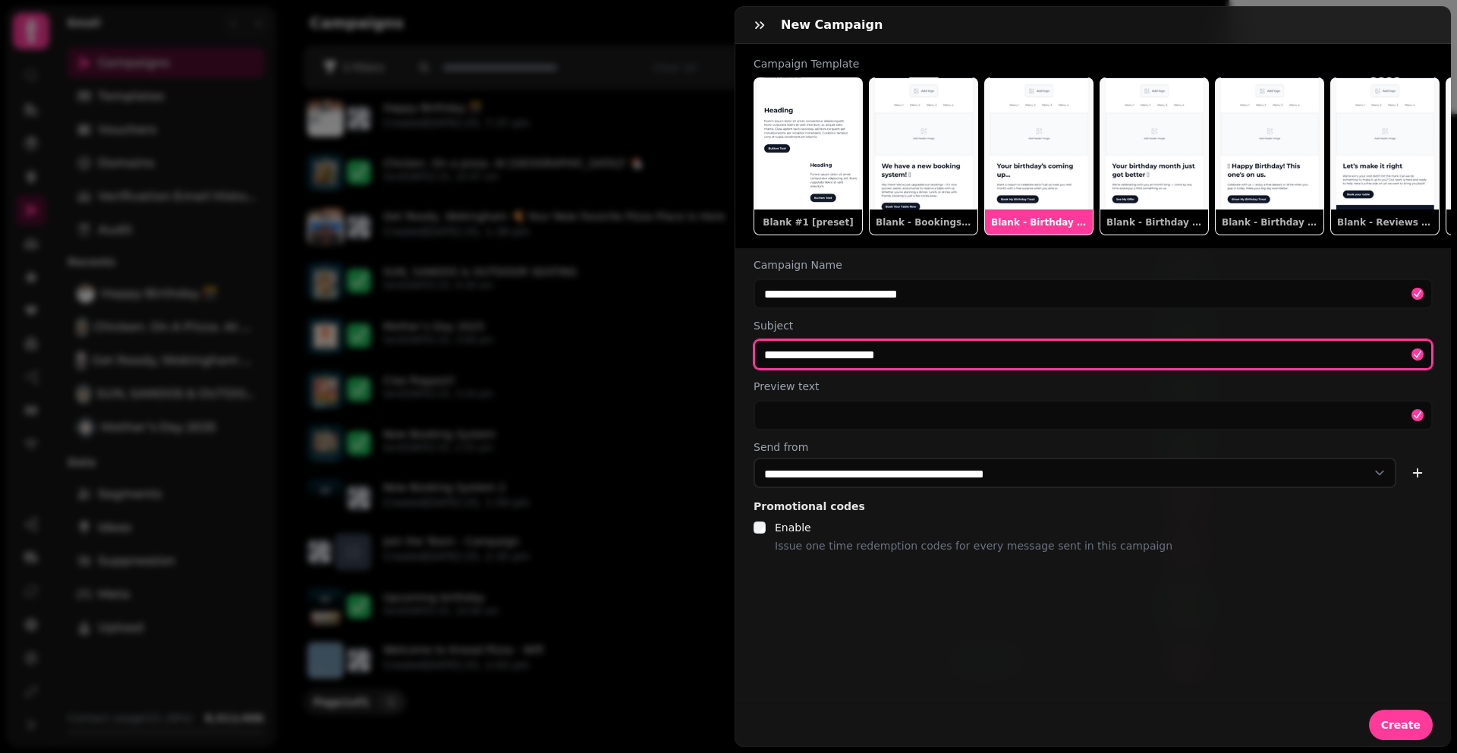
type input "**********"
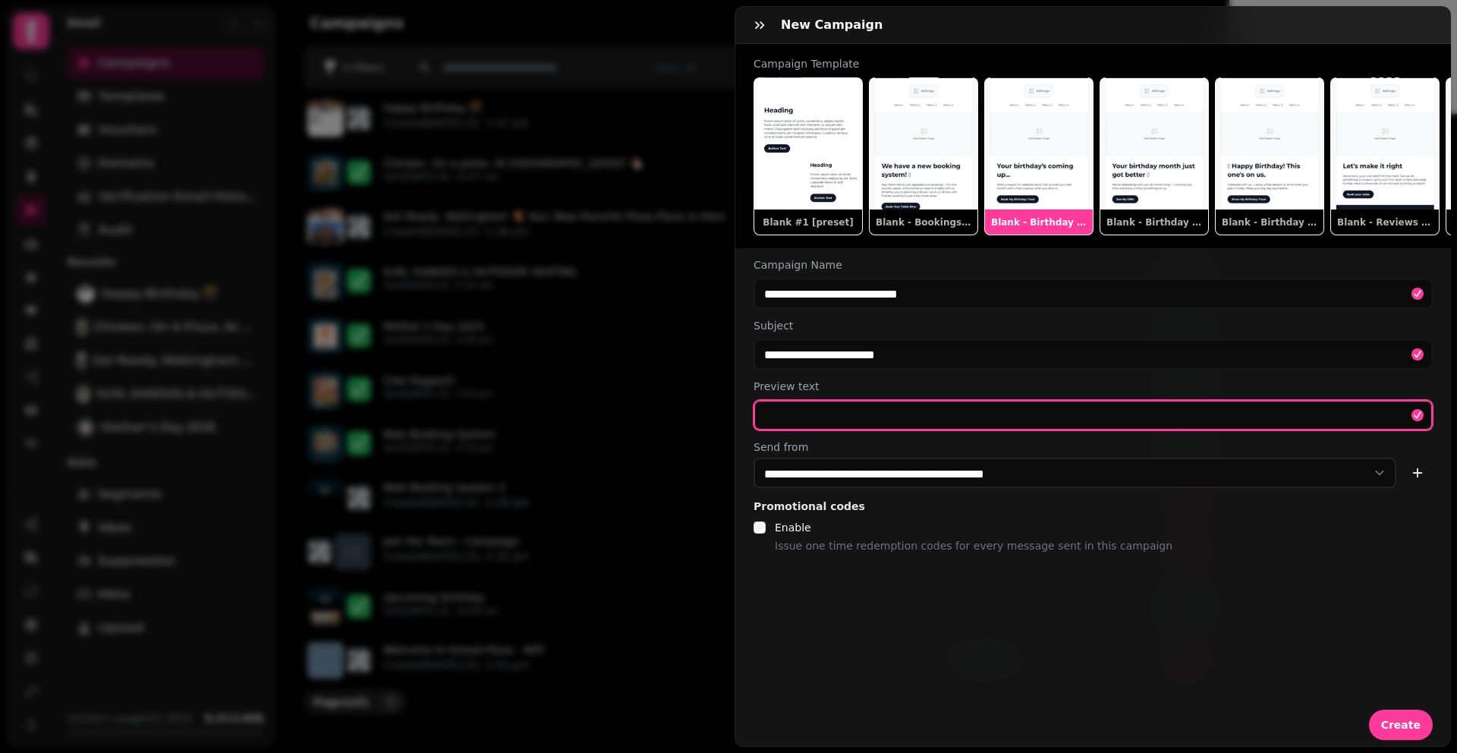
click at [826, 414] on input "text" at bounding box center [1093, 415] width 679 height 30
type input "**********"
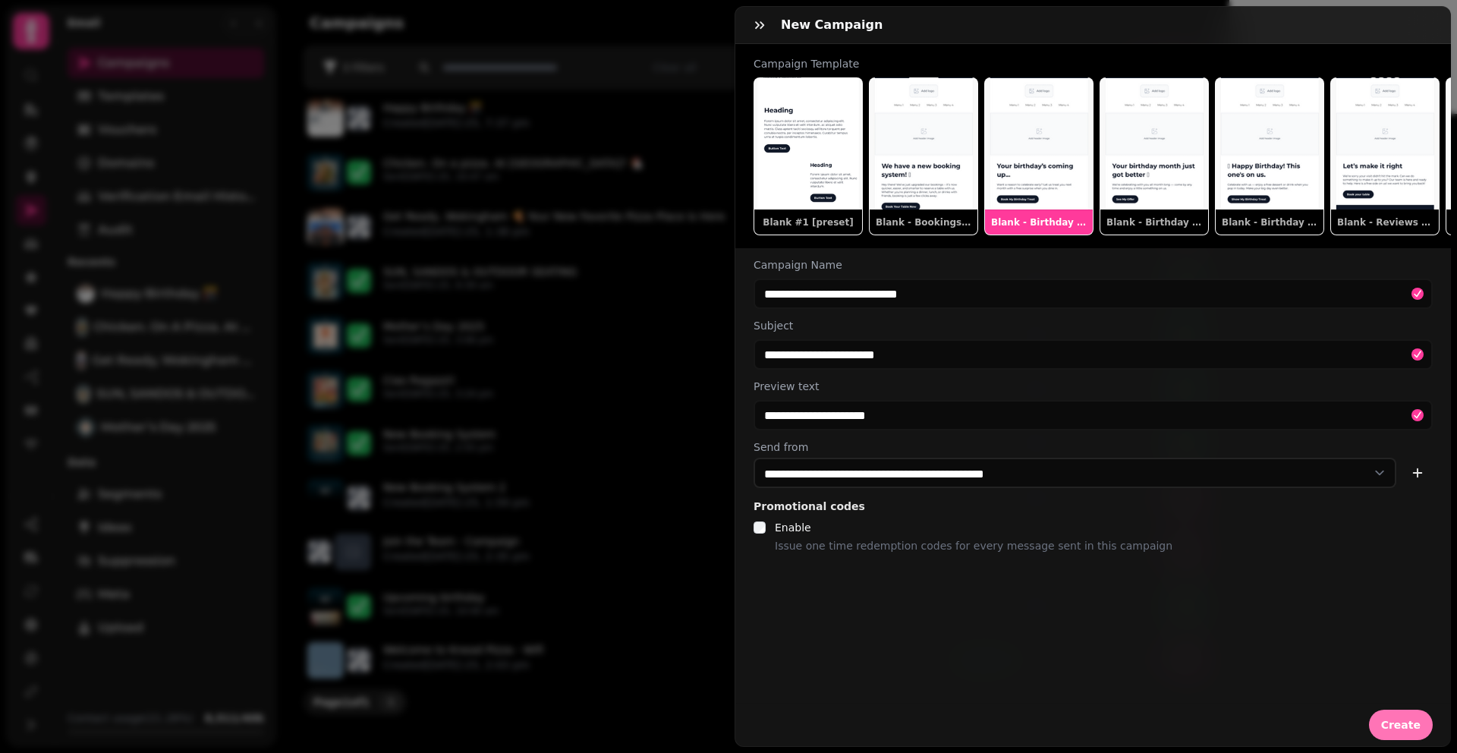
click at [1382, 719] on span "Create" at bounding box center [1400, 724] width 39 height 11
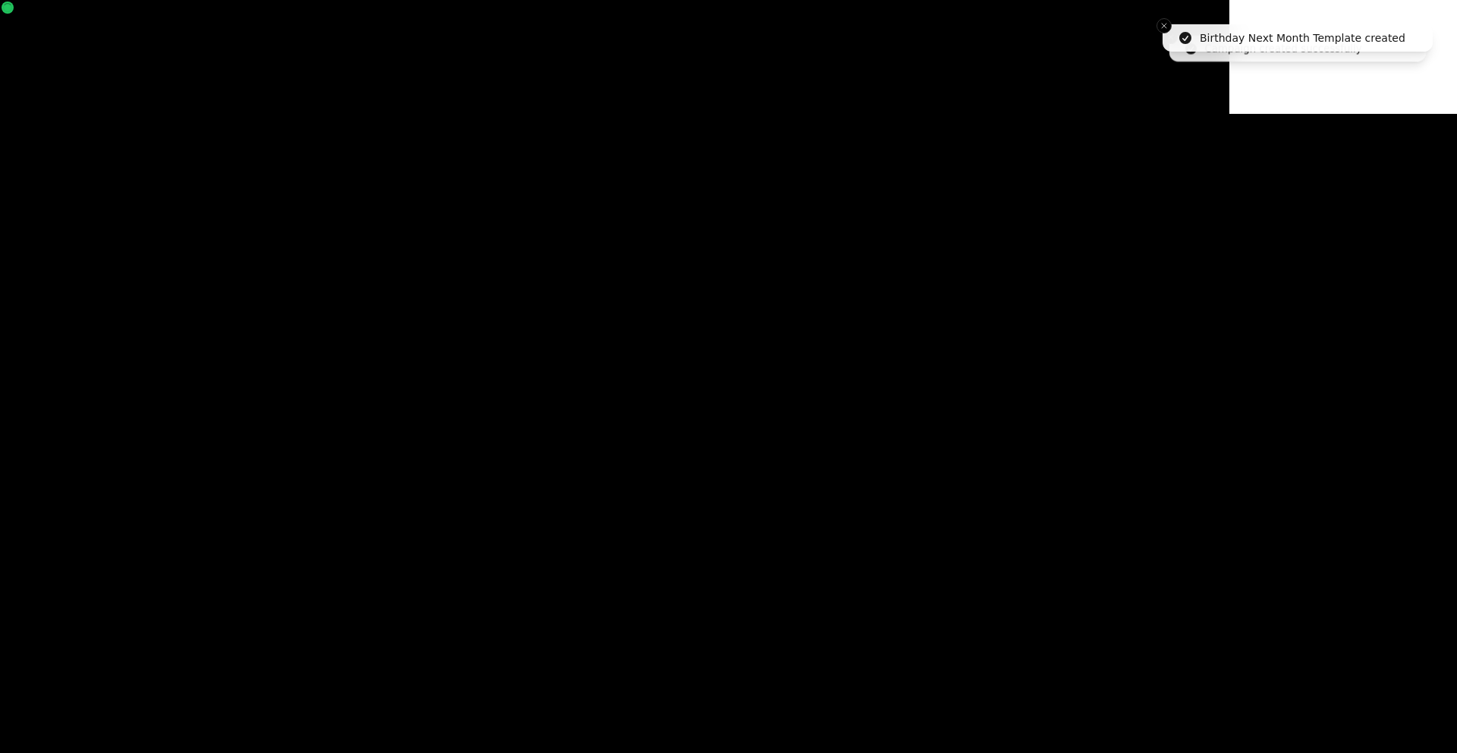
select select "***"
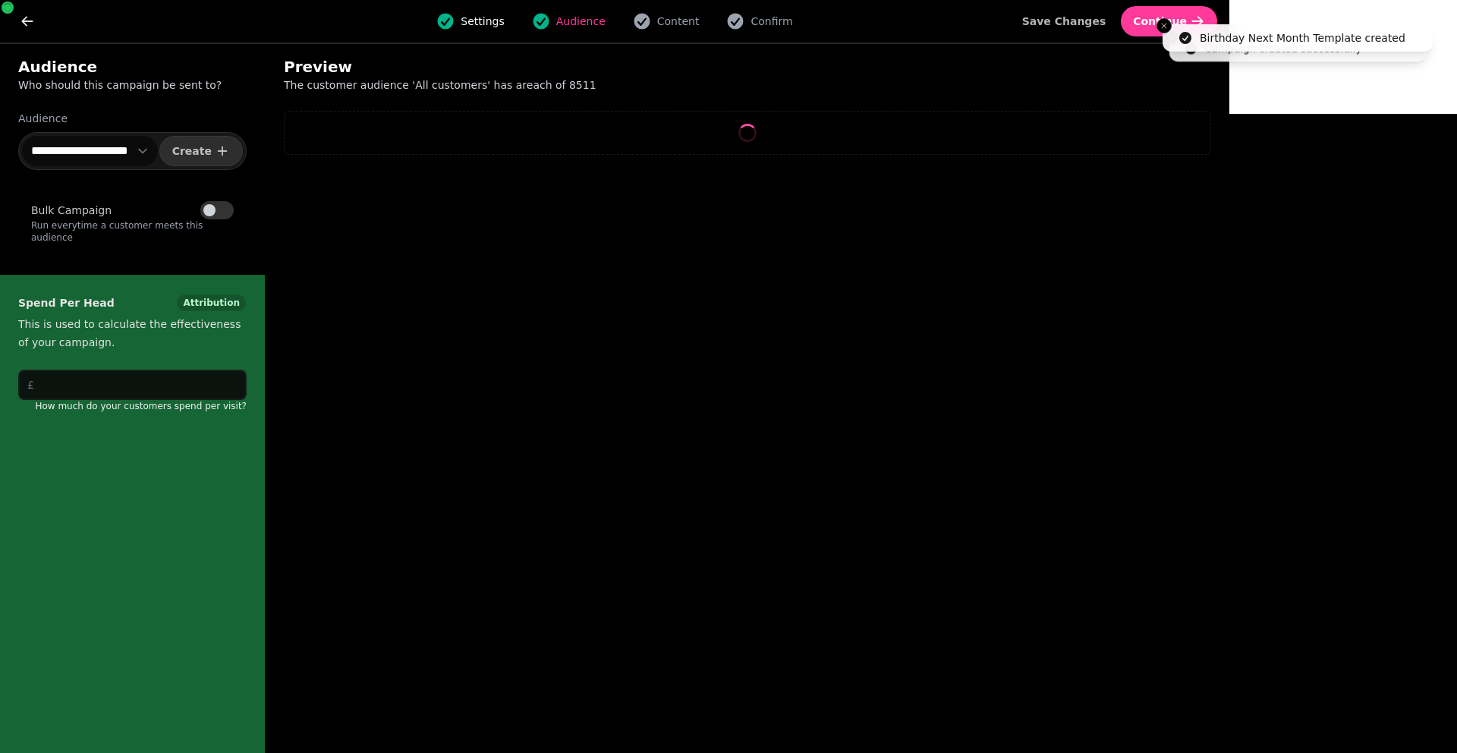
select select "**"
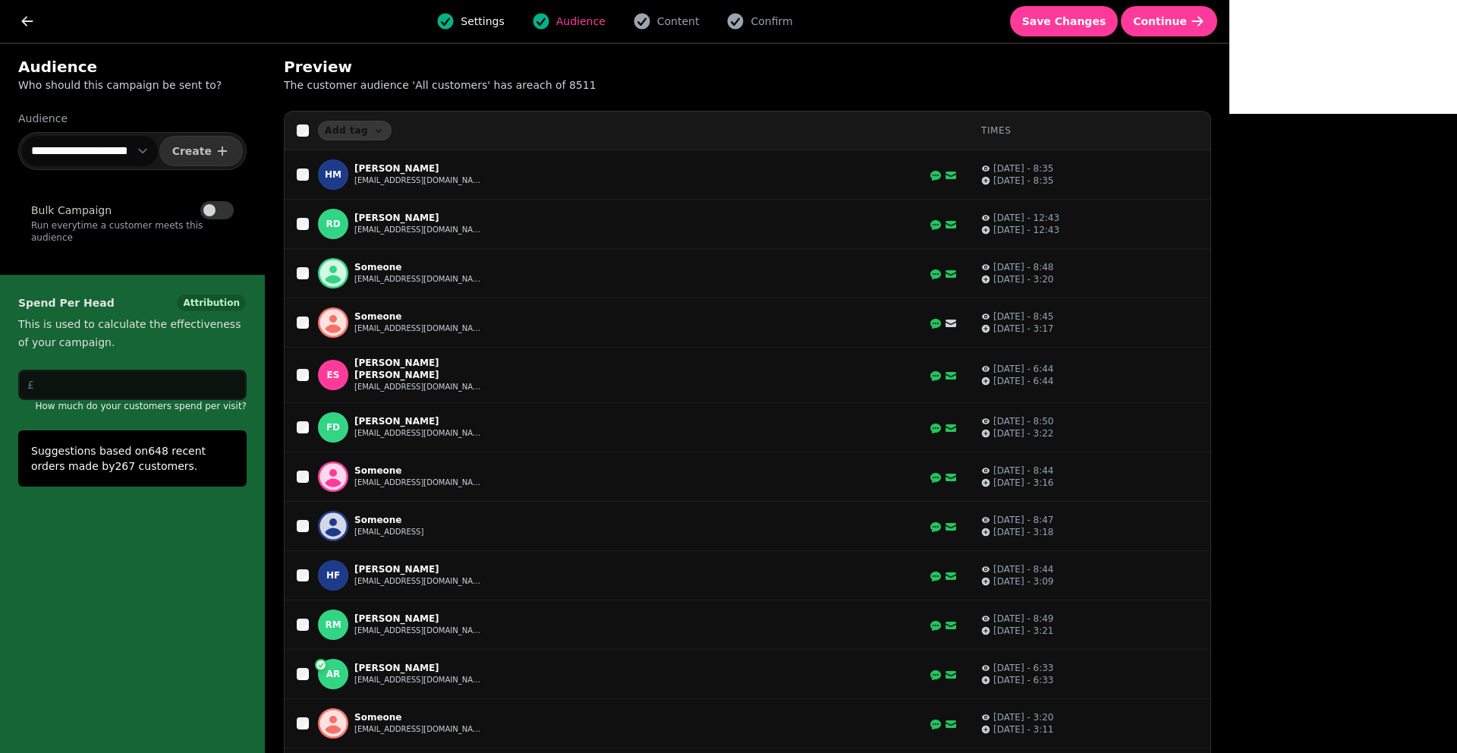
click at [216, 212] on button "Bulk Campaign" at bounding box center [216, 210] width 33 height 18
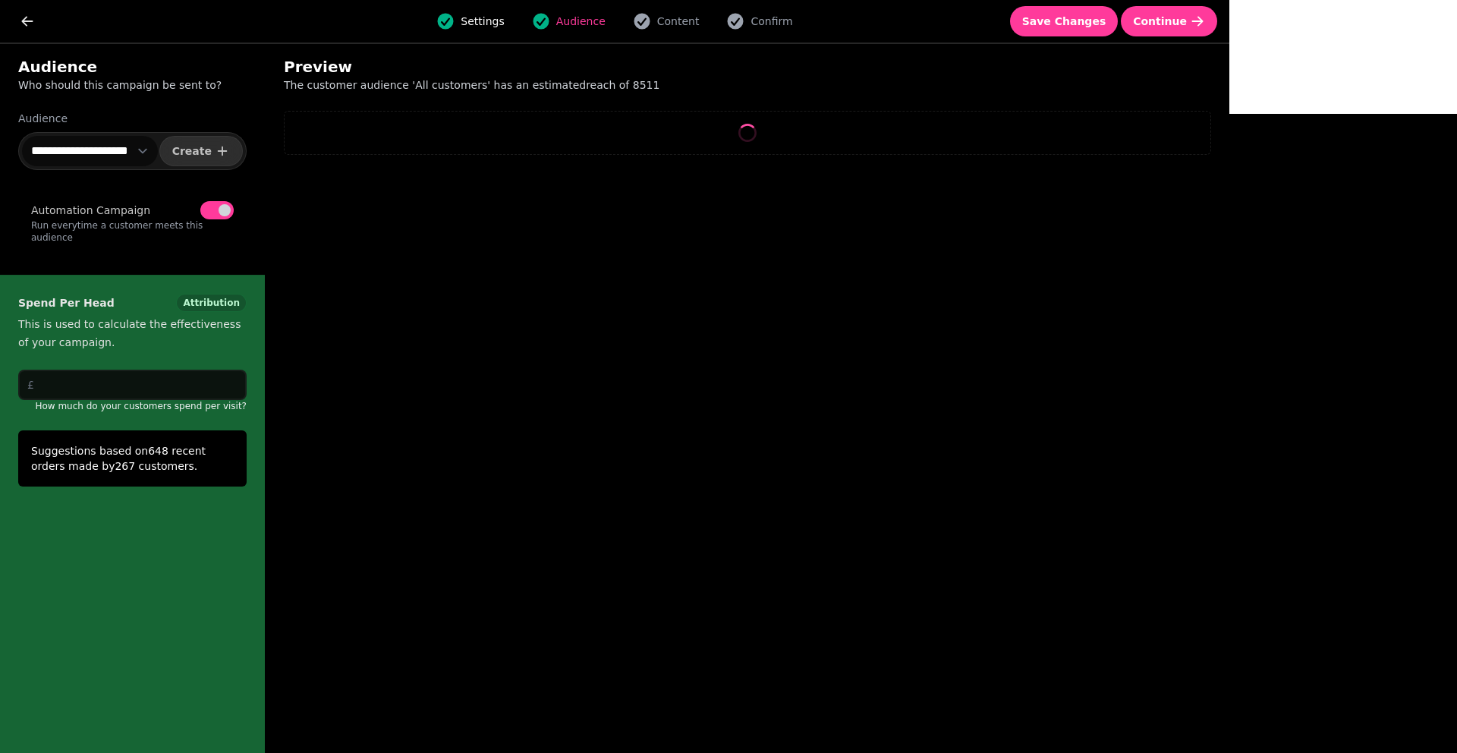
select select "**"
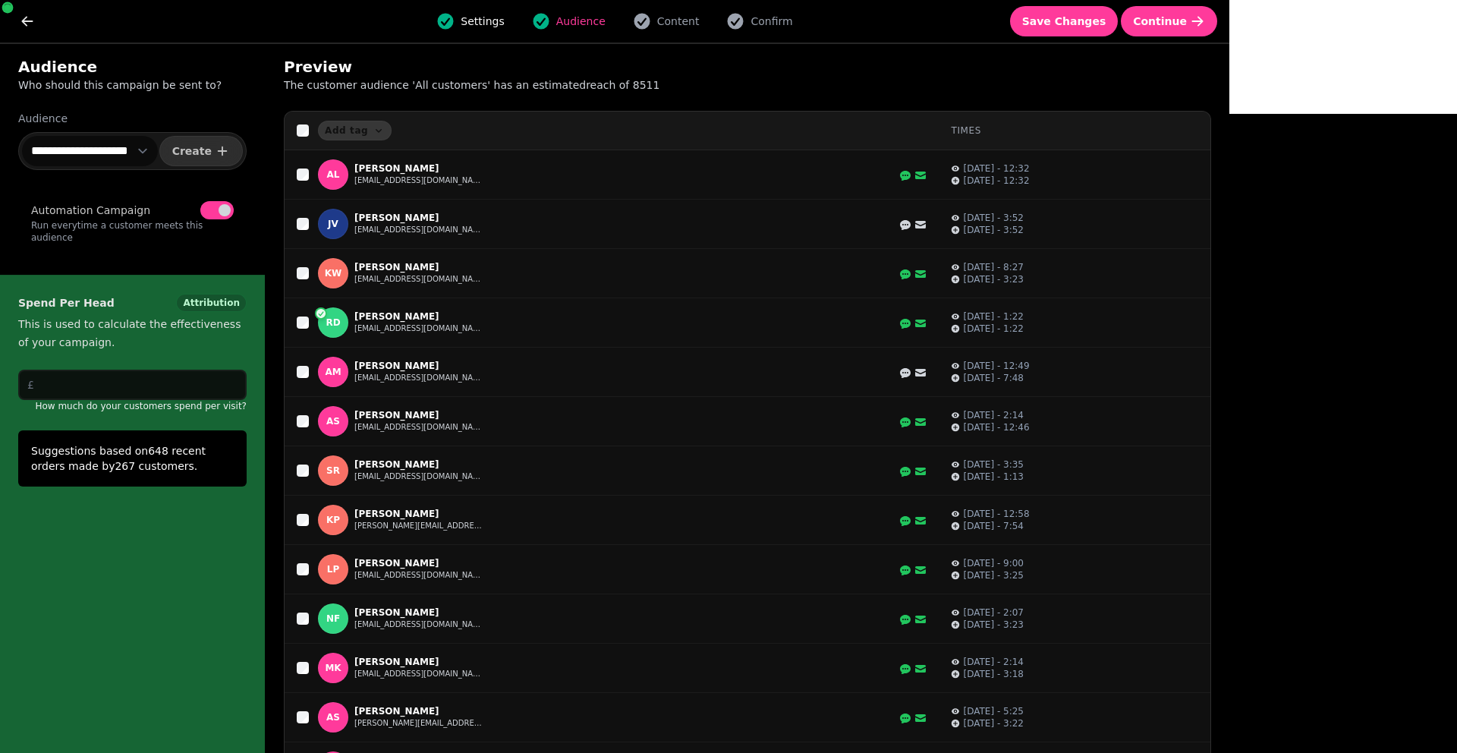
click at [143, 153] on select "**********" at bounding box center [90, 151] width 136 height 30
select select "**********"
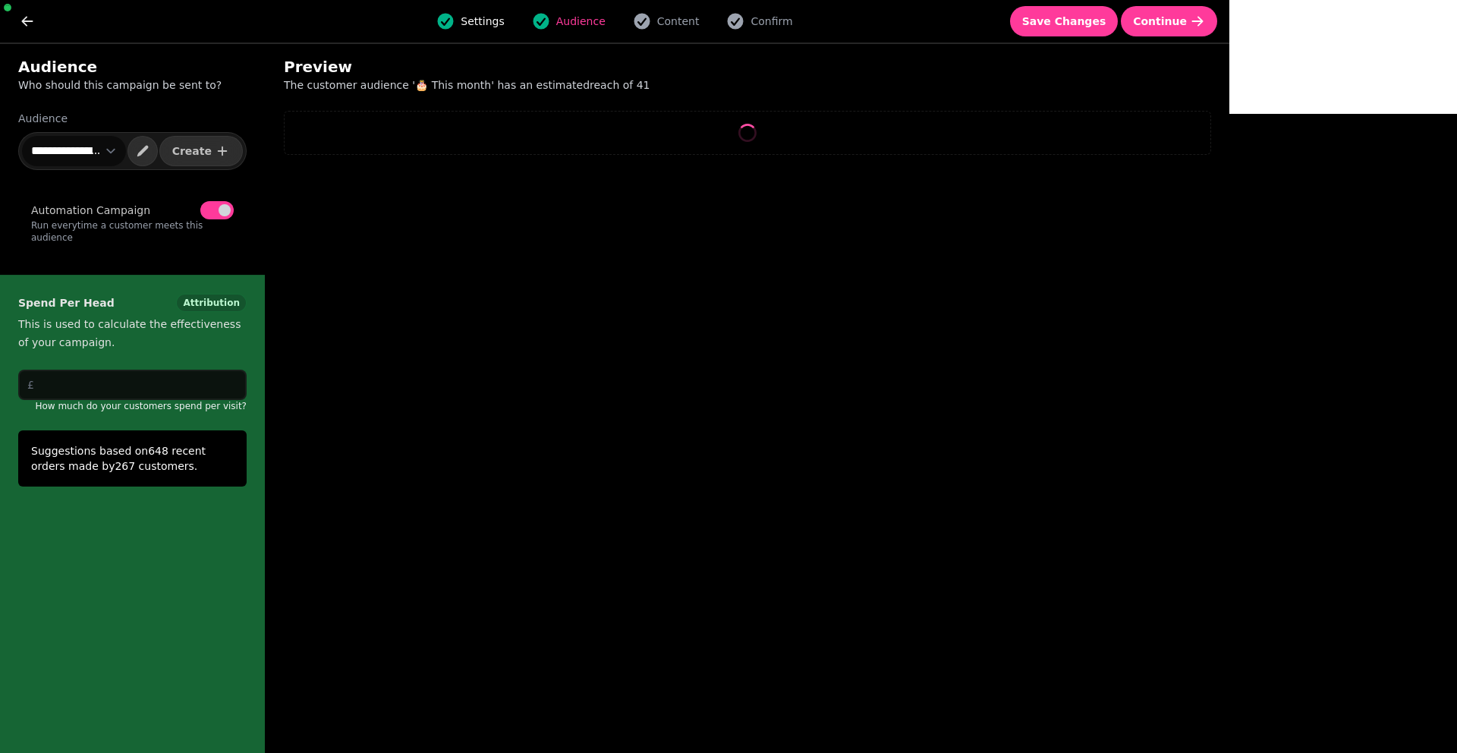
select select "**"
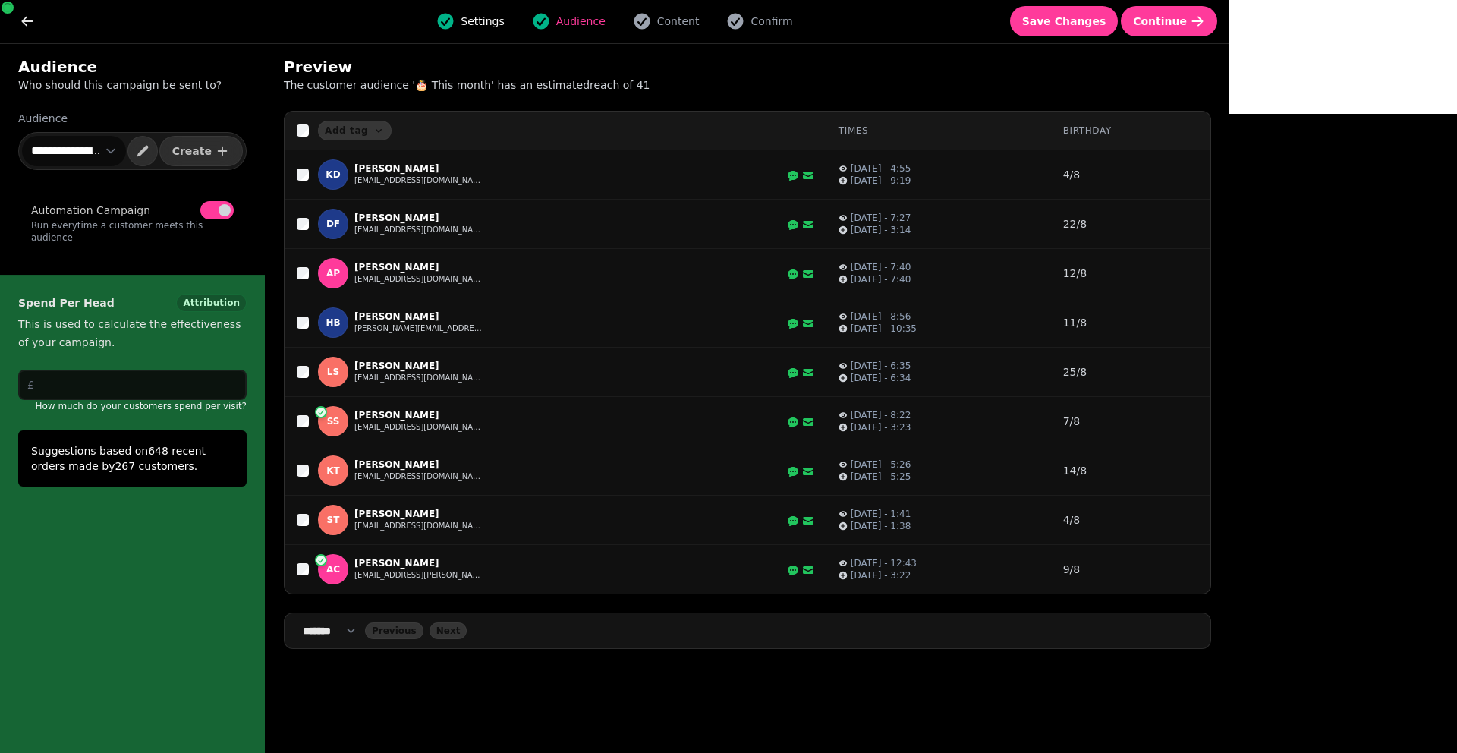
click at [221, 210] on span "button" at bounding box center [225, 210] width 12 height 12
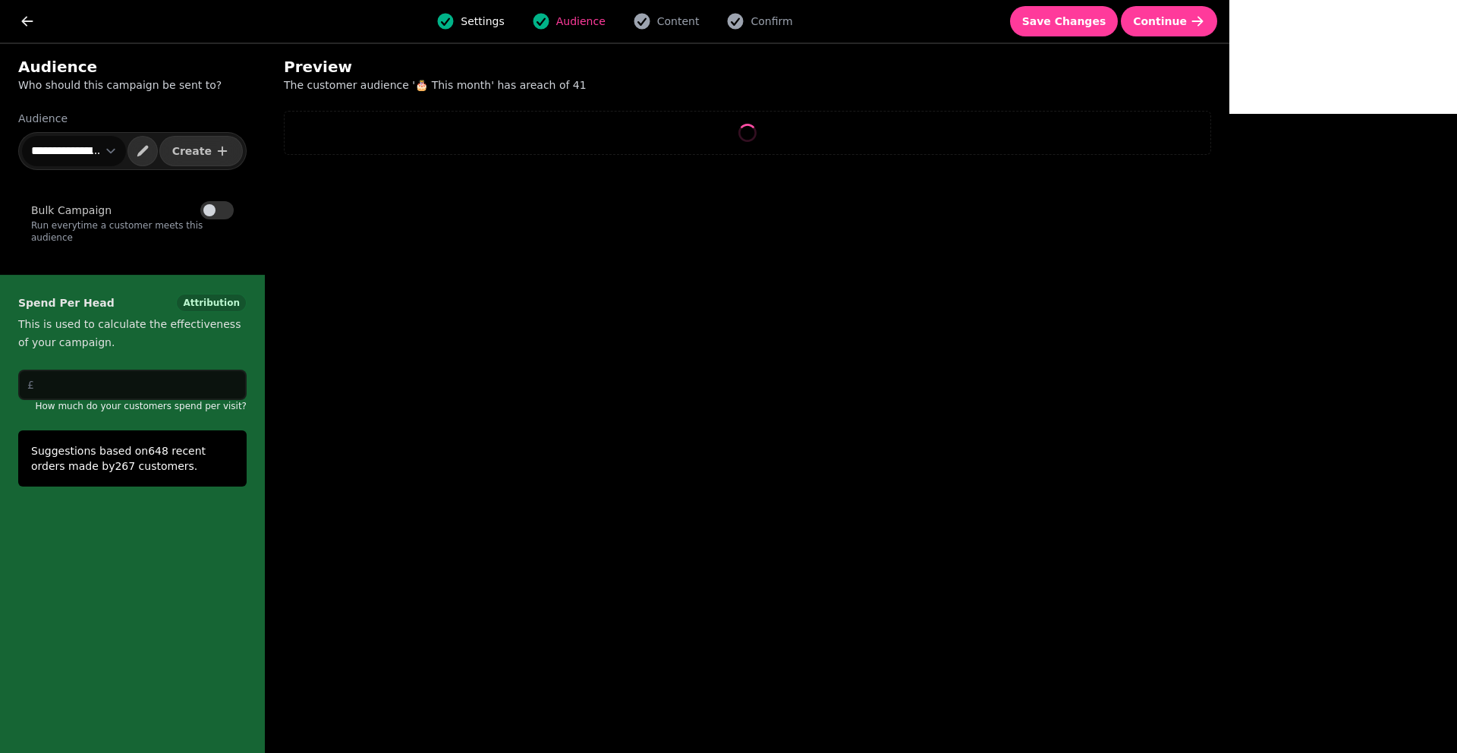
select select "**"
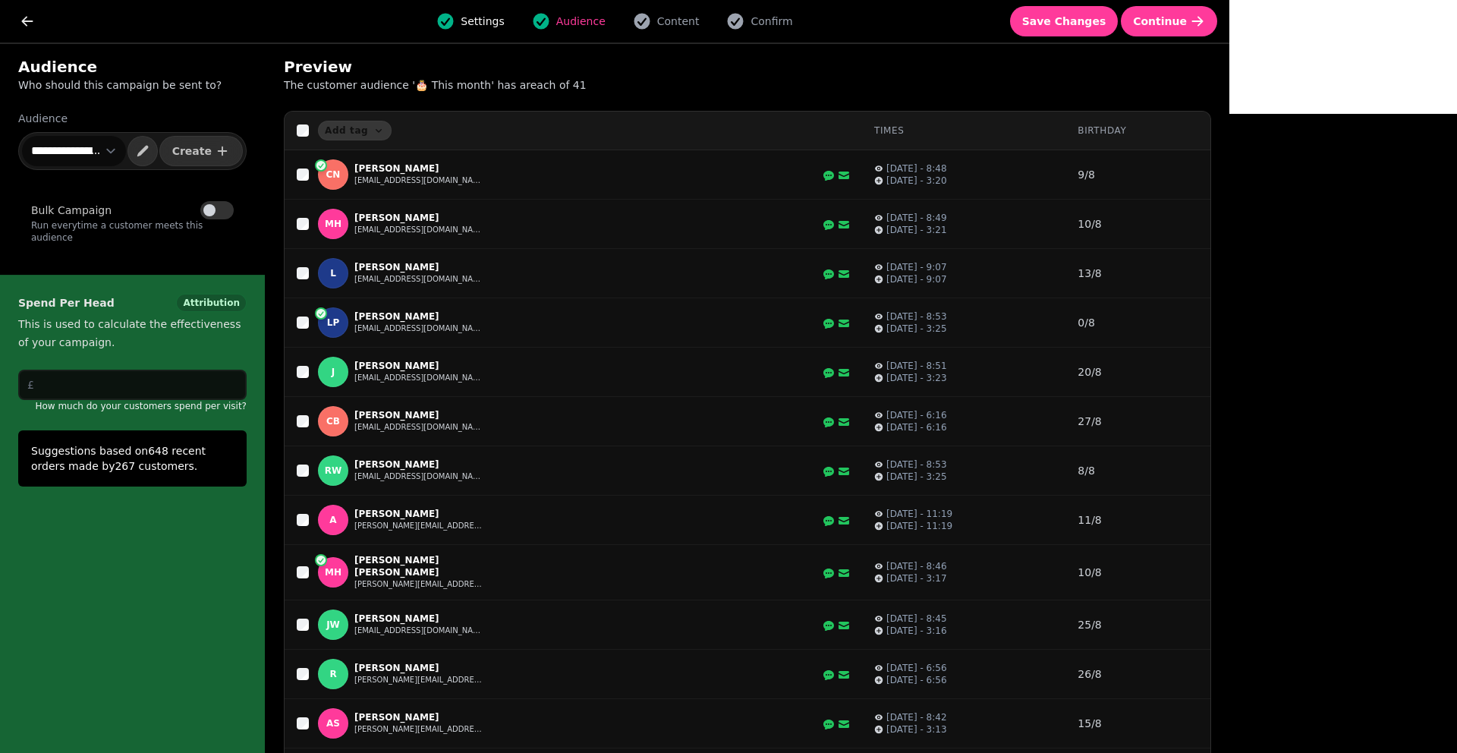
click at [219, 210] on button "Bulk Campaign" at bounding box center [216, 210] width 33 height 18
click at [221, 210] on span "button" at bounding box center [225, 210] width 12 height 12
click at [1187, 26] on span "Continue" at bounding box center [1160, 21] width 54 height 11
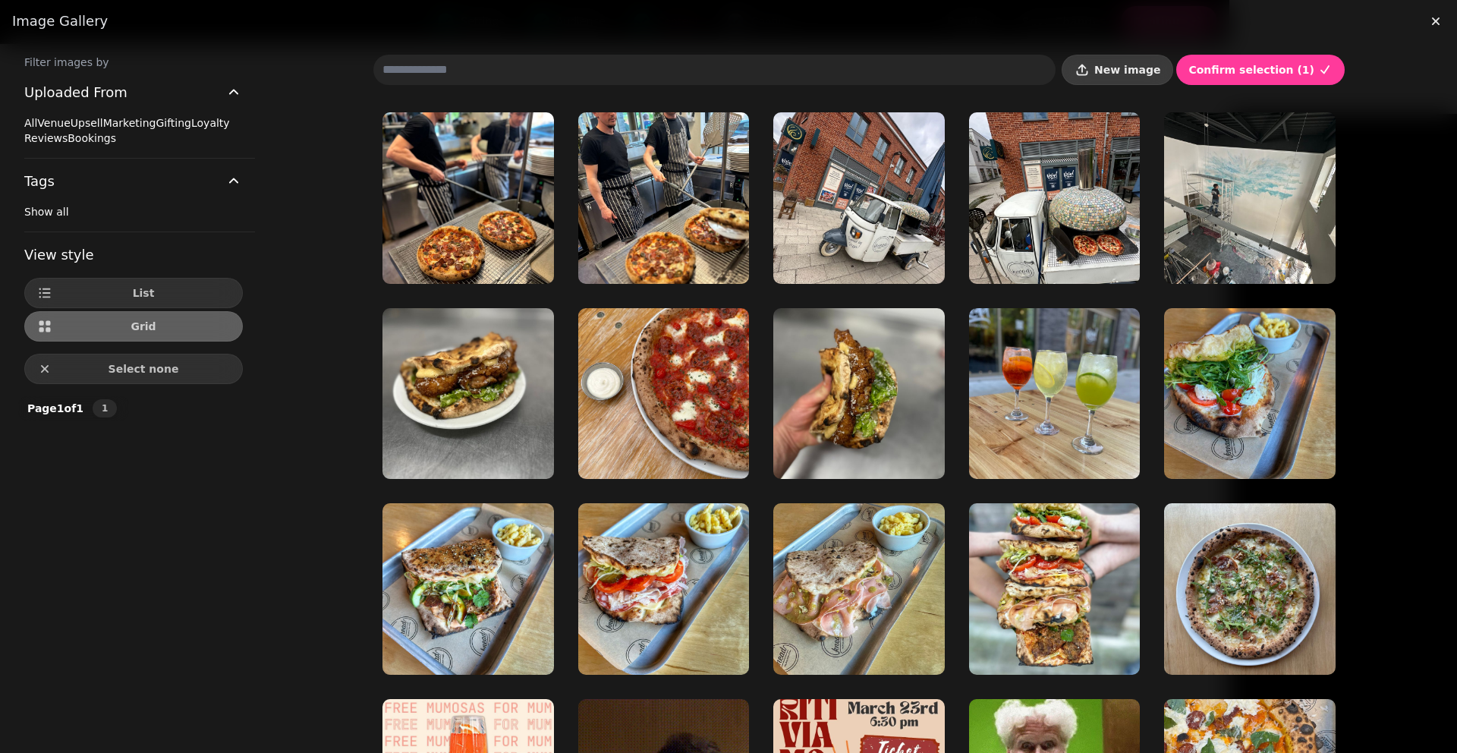
click at [1117, 81] on button "New image" at bounding box center [1118, 70] width 112 height 30
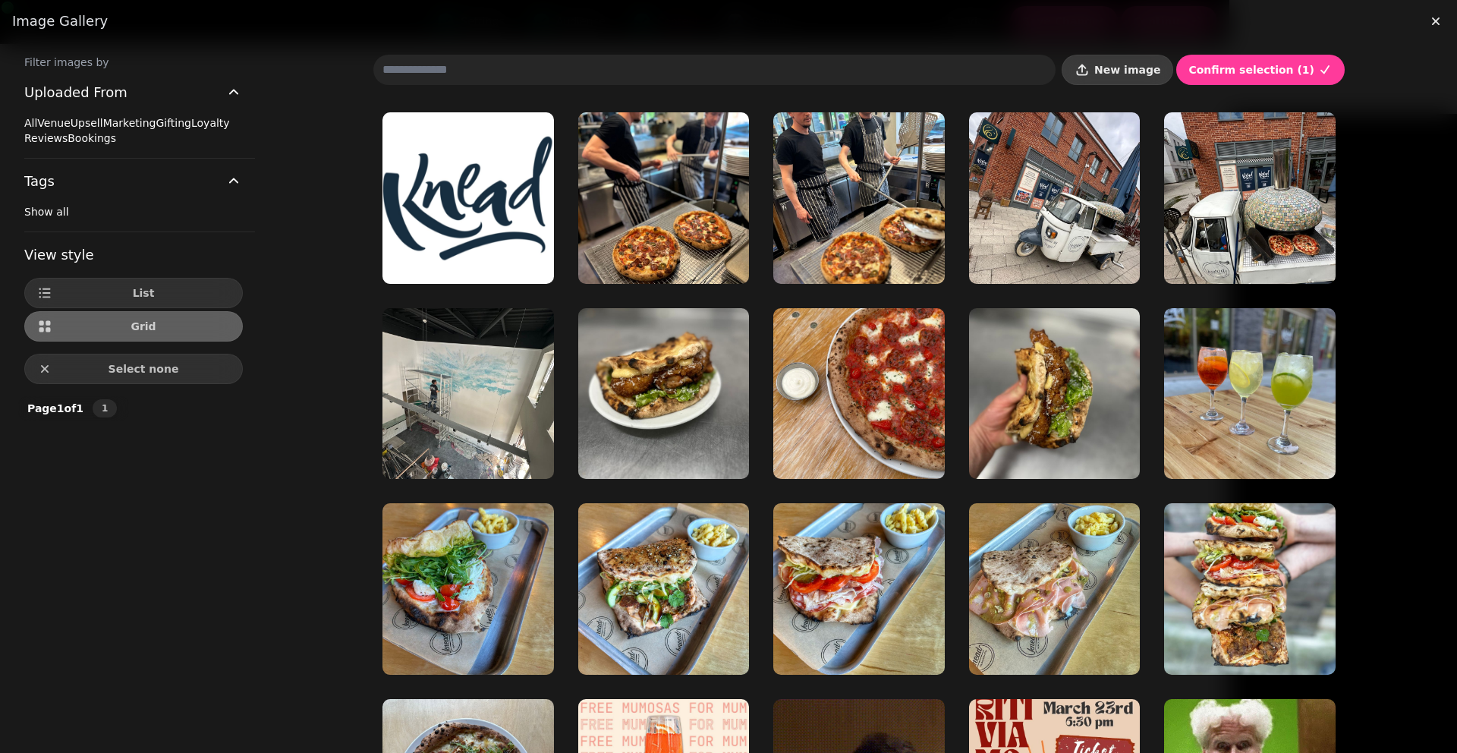
click at [1160, 68] on span "New image" at bounding box center [1127, 70] width 66 height 11
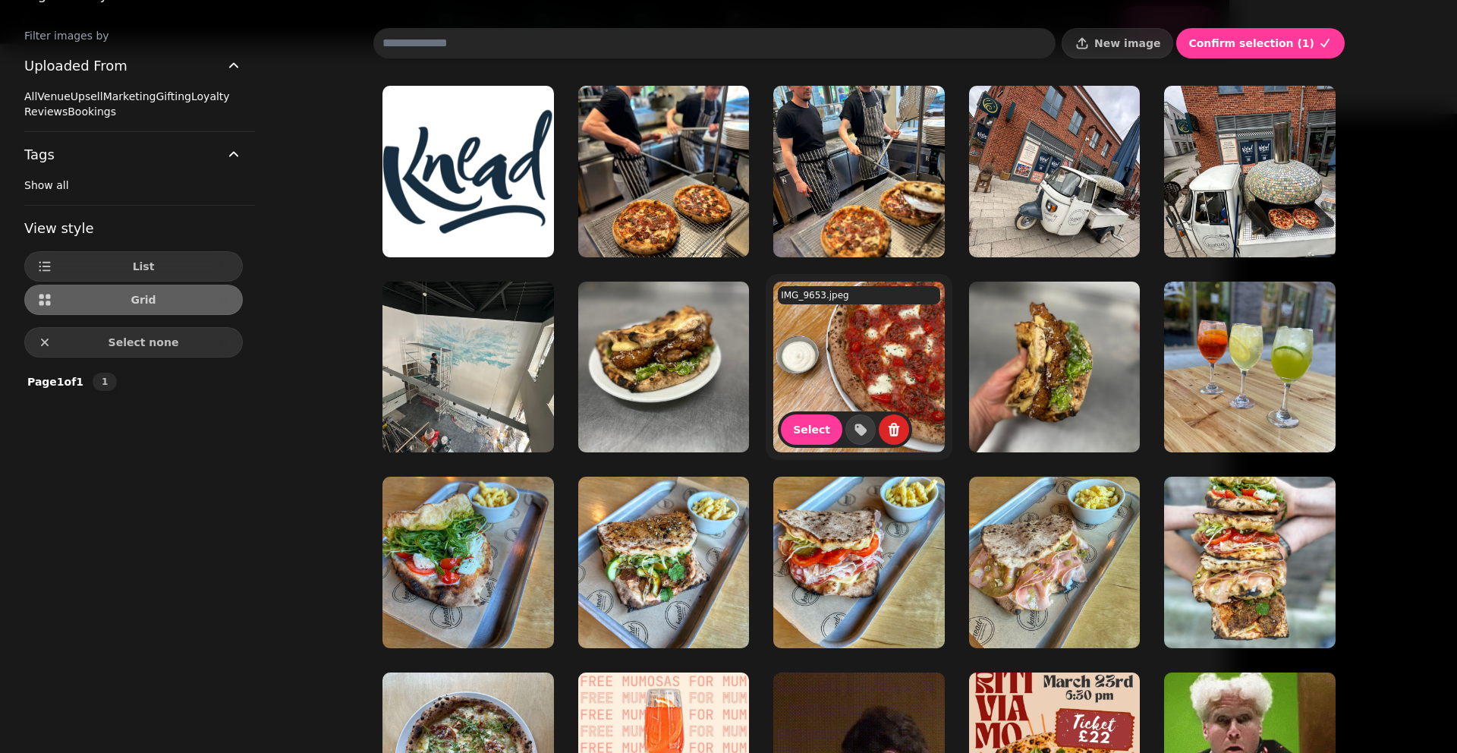
scroll to position [27, 0]
click at [793, 426] on span "Select" at bounding box center [811, 428] width 37 height 11
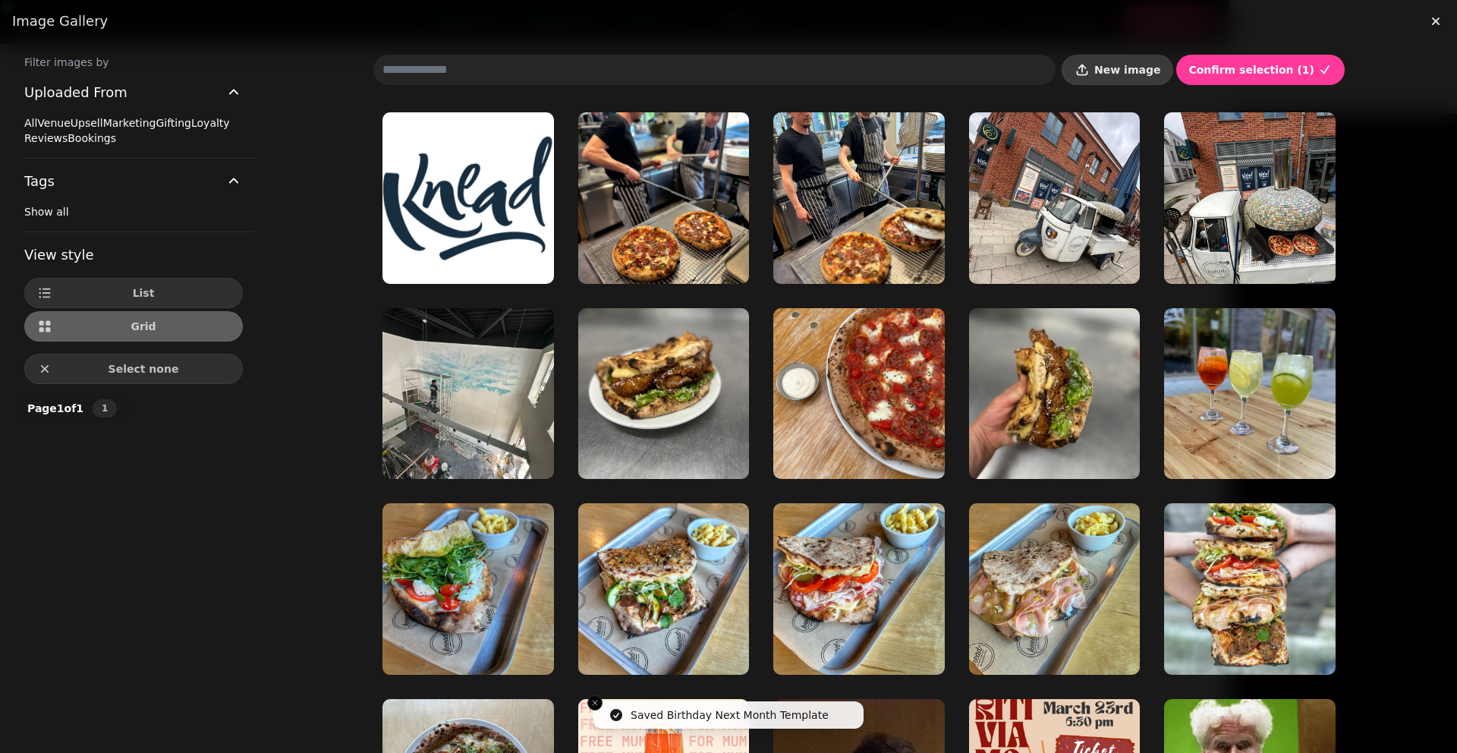
click at [1087, 71] on button "New image" at bounding box center [1118, 70] width 112 height 30
click at [1125, 79] on button "New image" at bounding box center [1118, 70] width 112 height 30
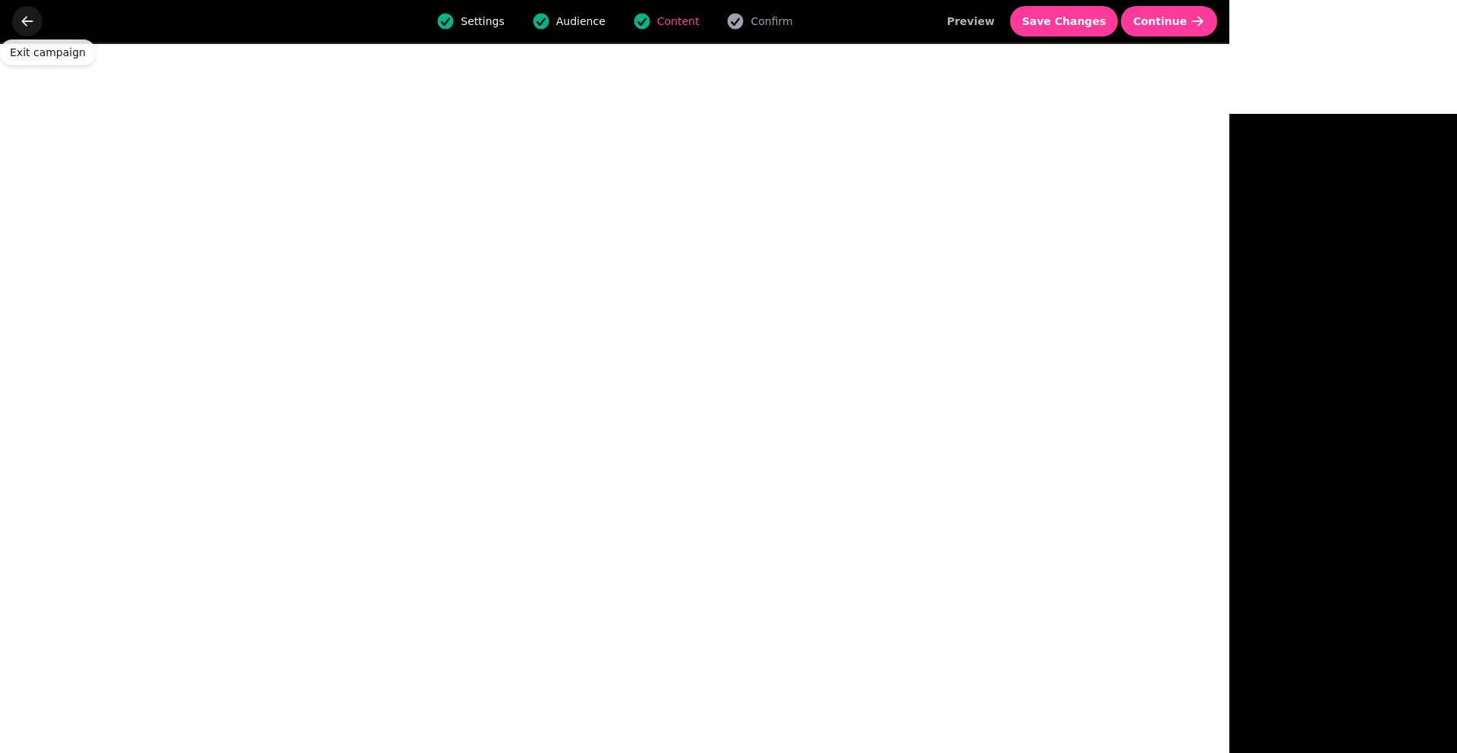
click at [30, 30] on button "go back" at bounding box center [27, 21] width 30 height 30
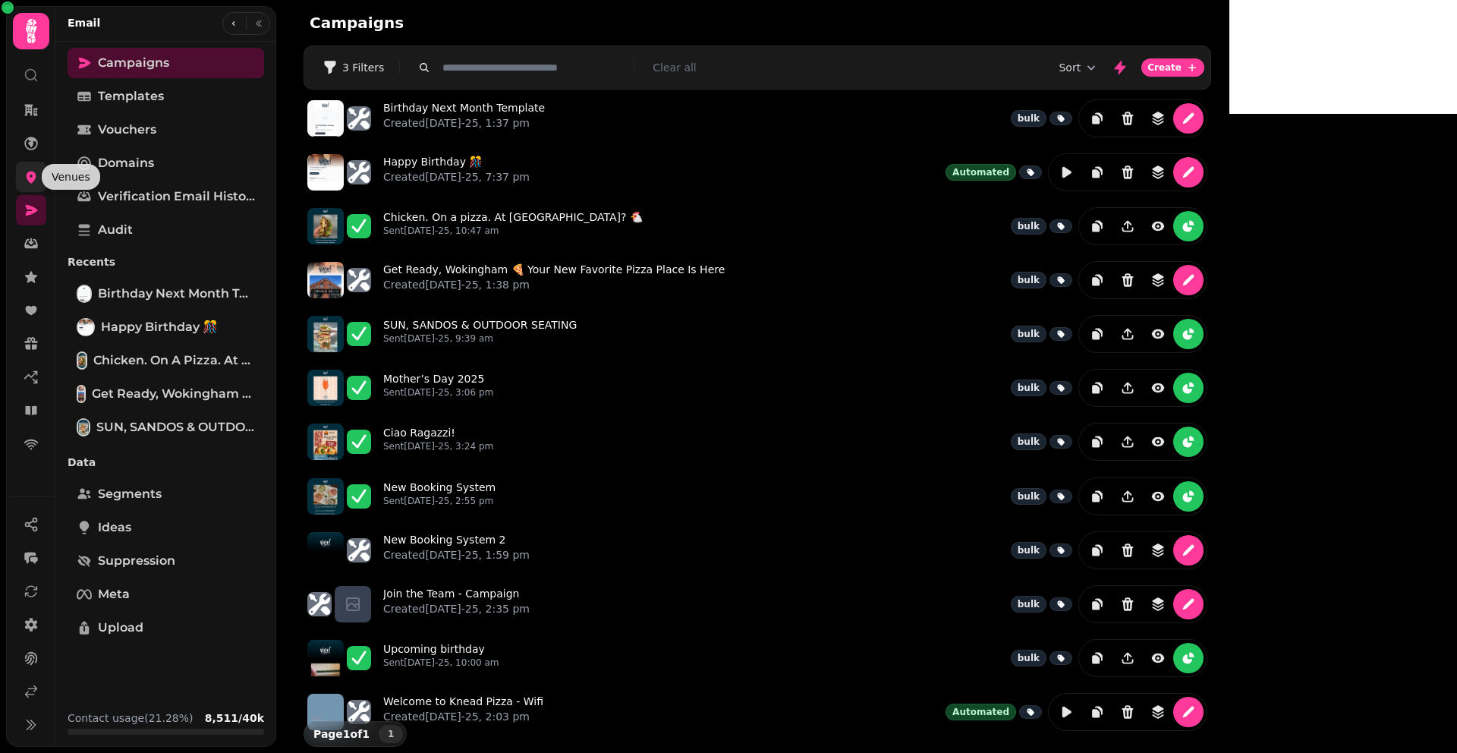
click at [31, 181] on icon at bounding box center [32, 178] width 10 height 12
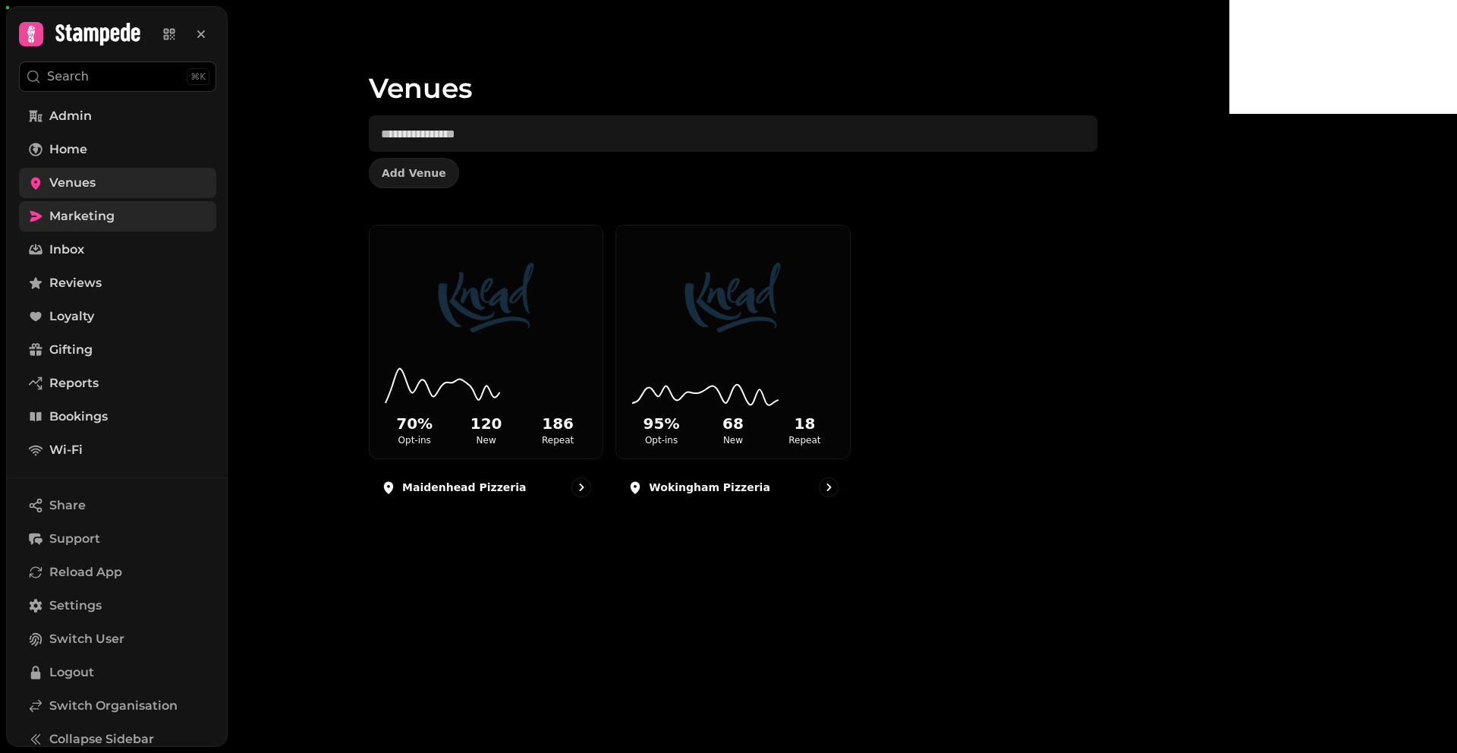
click at [96, 225] on span "Marketing" at bounding box center [81, 216] width 65 height 18
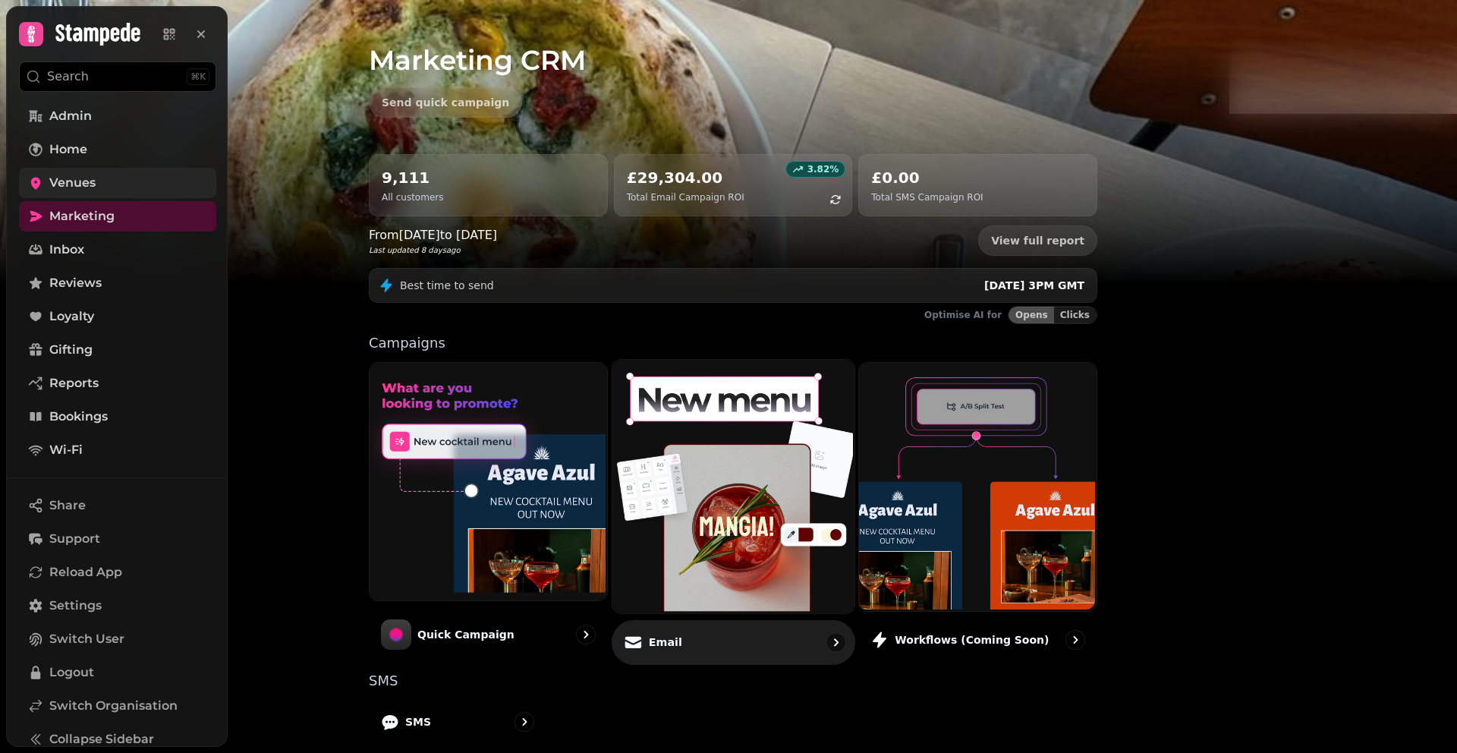
scroll to position [29, 0]
click at [852, 486] on img at bounding box center [731, 483] width 242 height 253
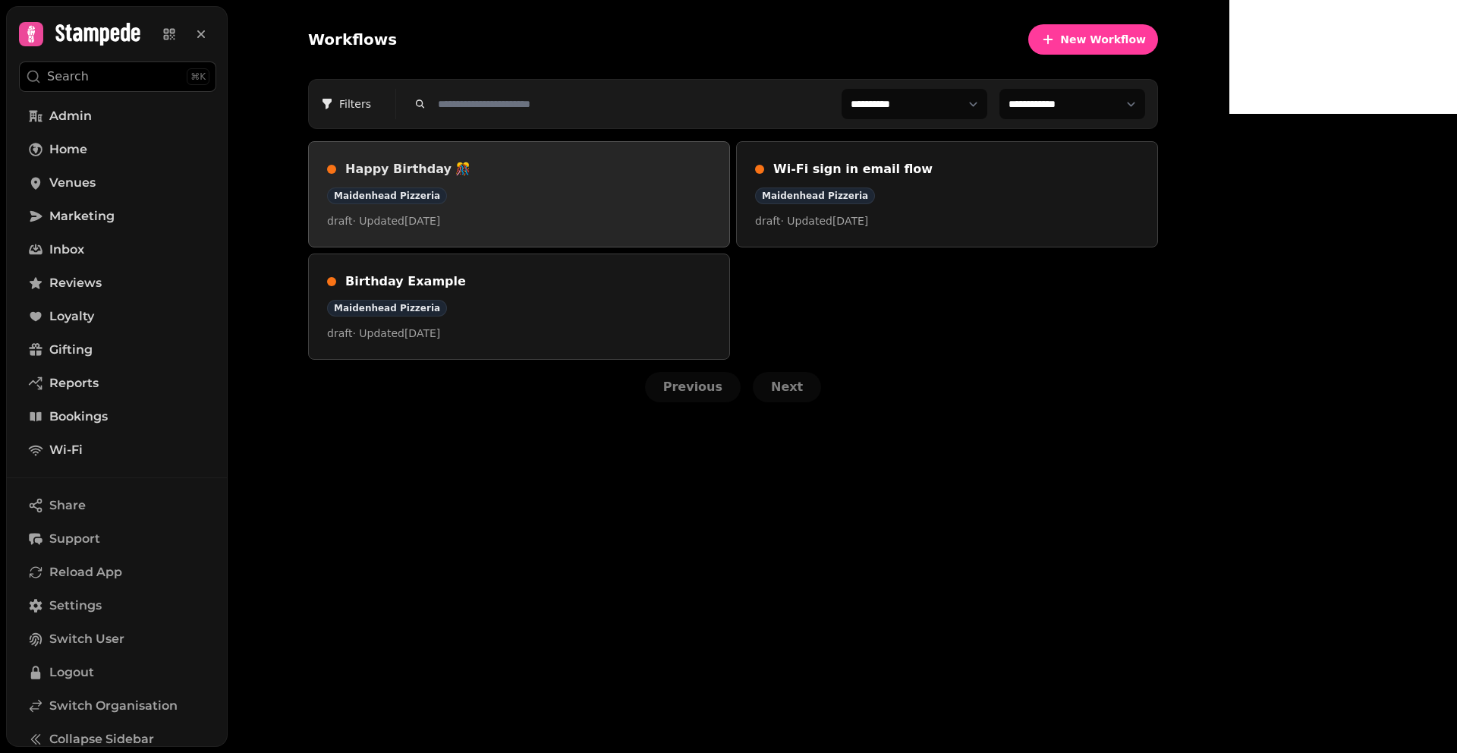
click at [652, 201] on div "Maidenhead Pizzeria" at bounding box center [519, 195] width 384 height 17
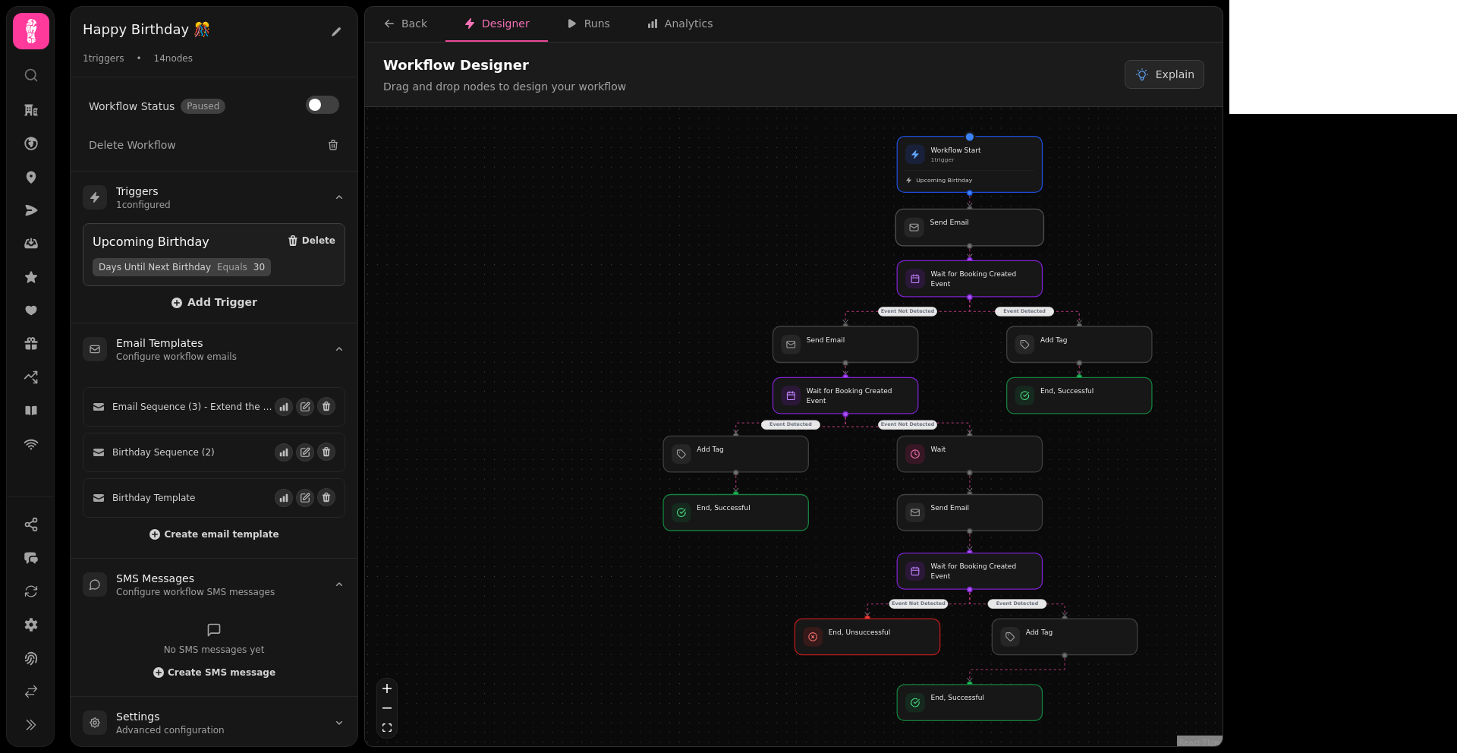
click at [988, 227] on div at bounding box center [969, 227] width 148 height 36
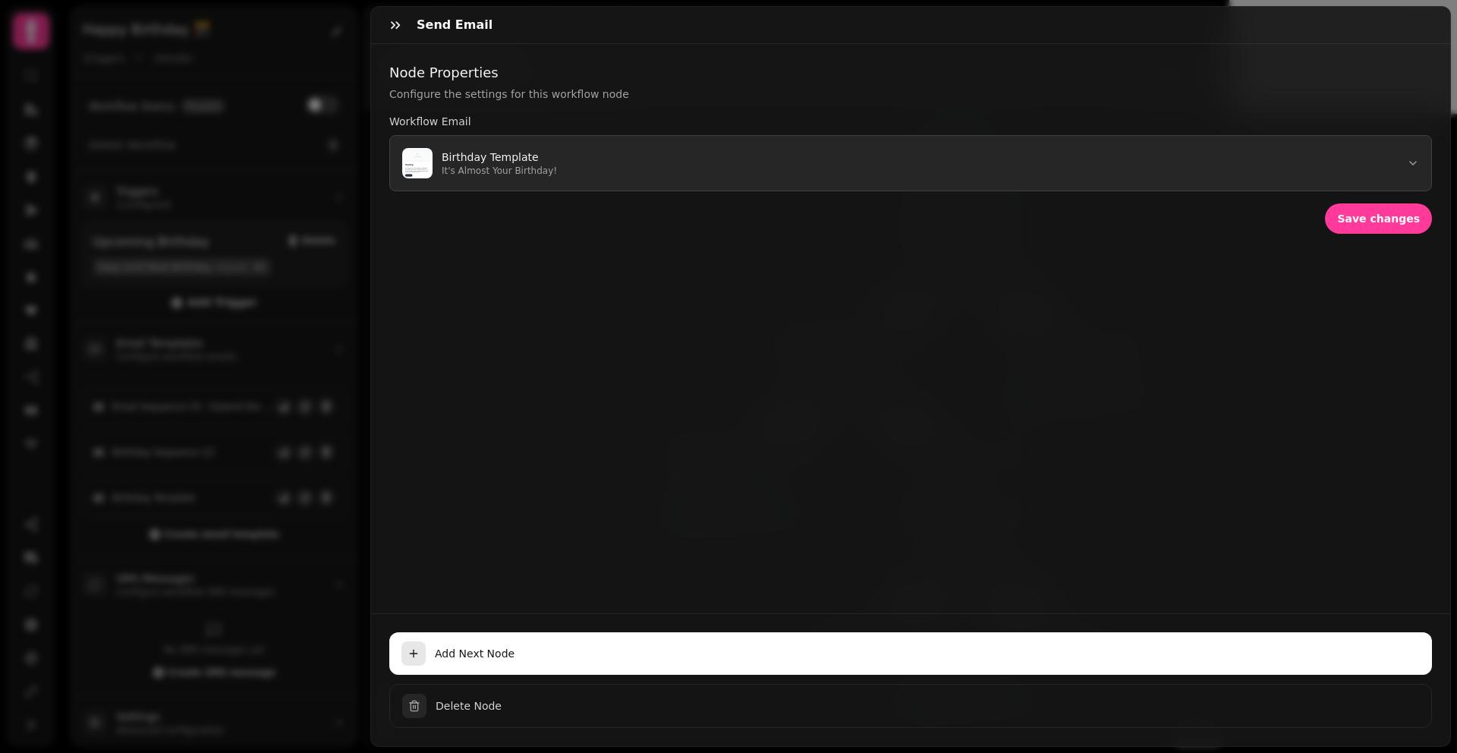
click at [622, 167] on button "Birthday Template It's Almost Your Birthday!" at bounding box center [910, 163] width 1043 height 56
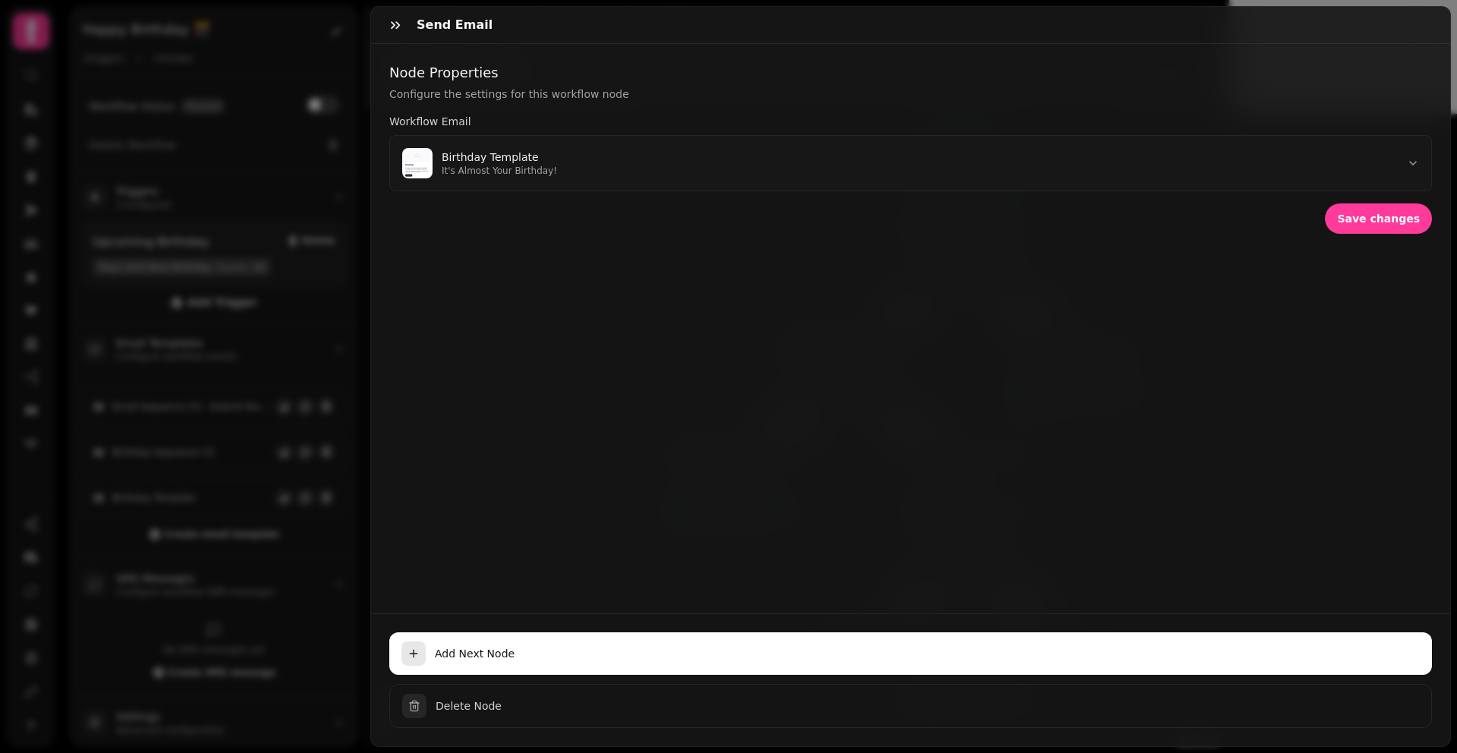
click at [633, 486] on div "Node Properties Configure the settings for this workflow node Workflow Email Bi…" at bounding box center [910, 328] width 1079 height 569
click at [399, 34] on button "button" at bounding box center [395, 25] width 30 height 30
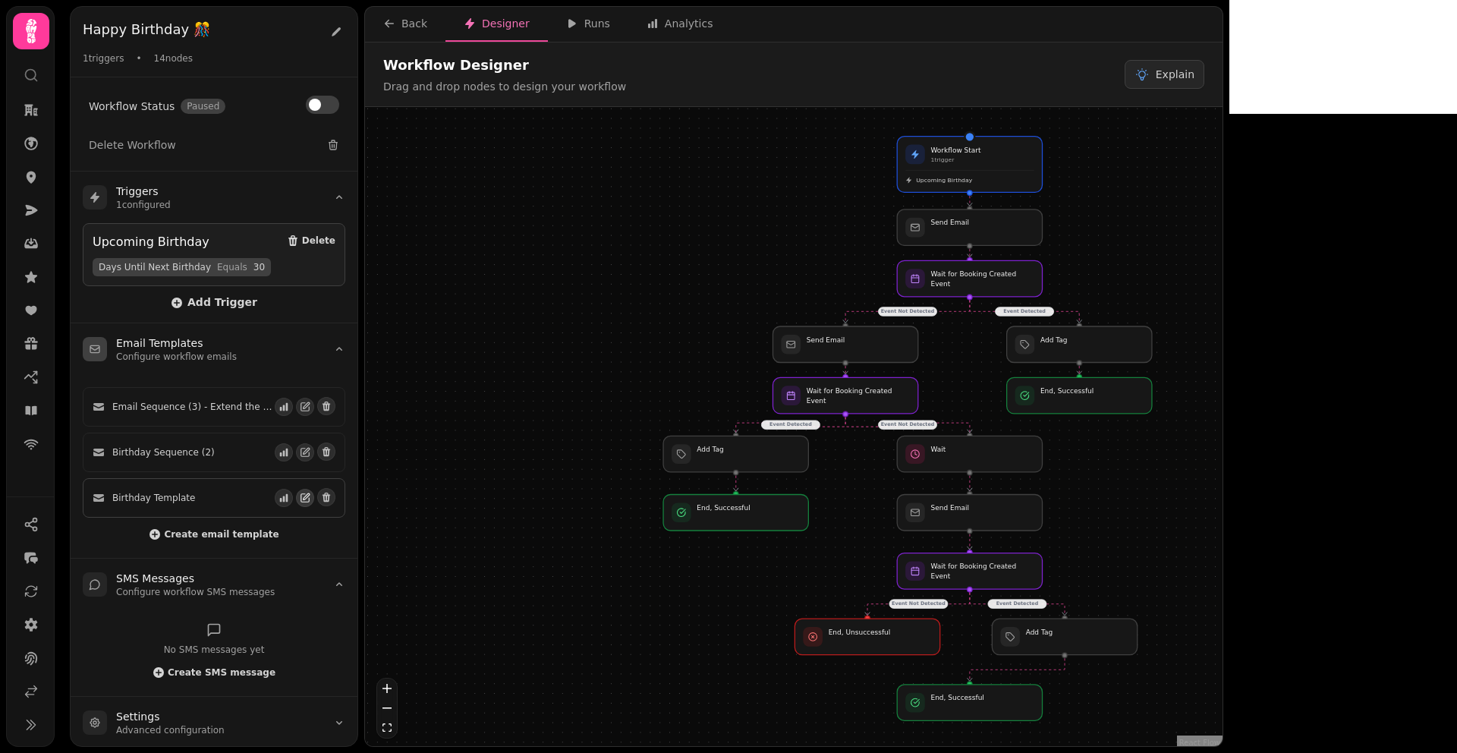
click at [307, 493] on icon "button" at bounding box center [307, 496] width 6 height 6
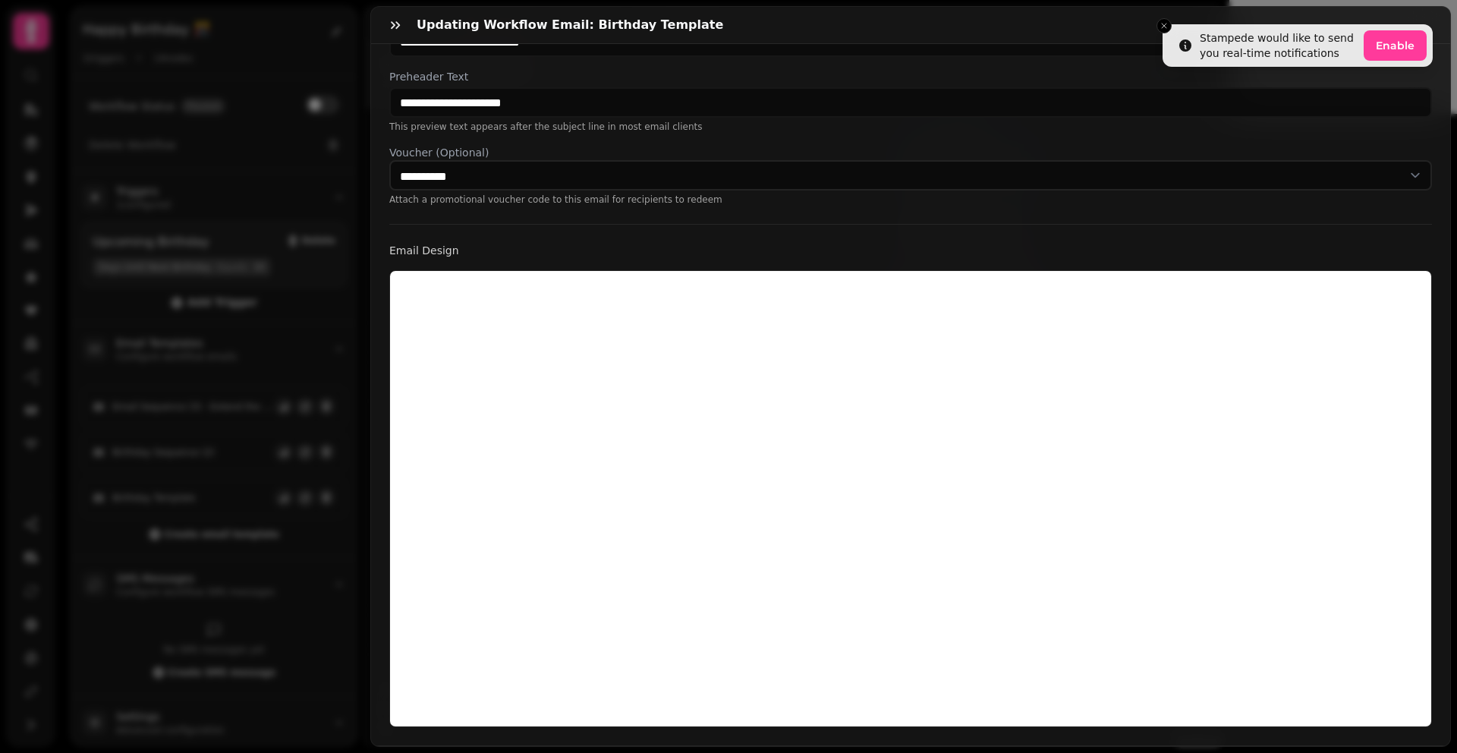
scroll to position [224, 0]
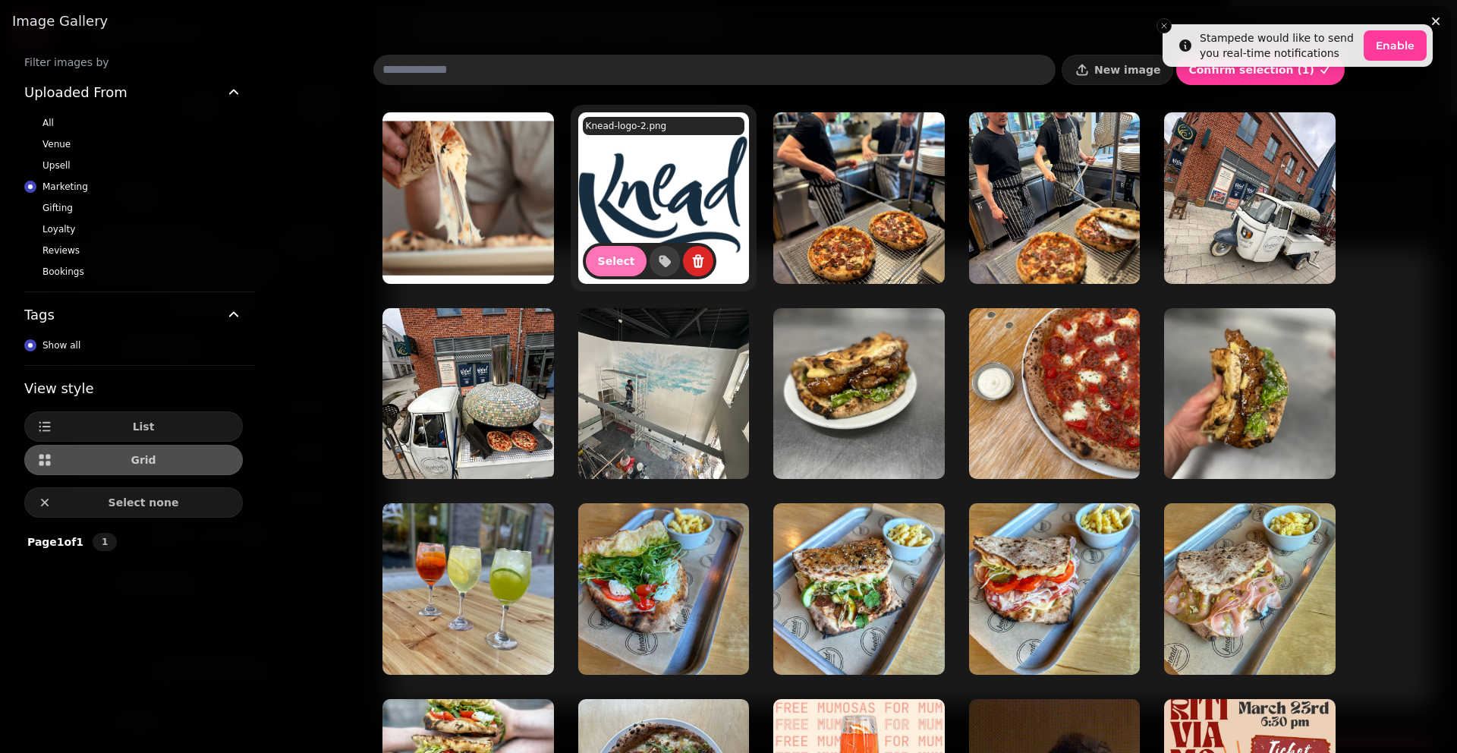
click at [609, 263] on span "Select" at bounding box center [616, 261] width 37 height 11
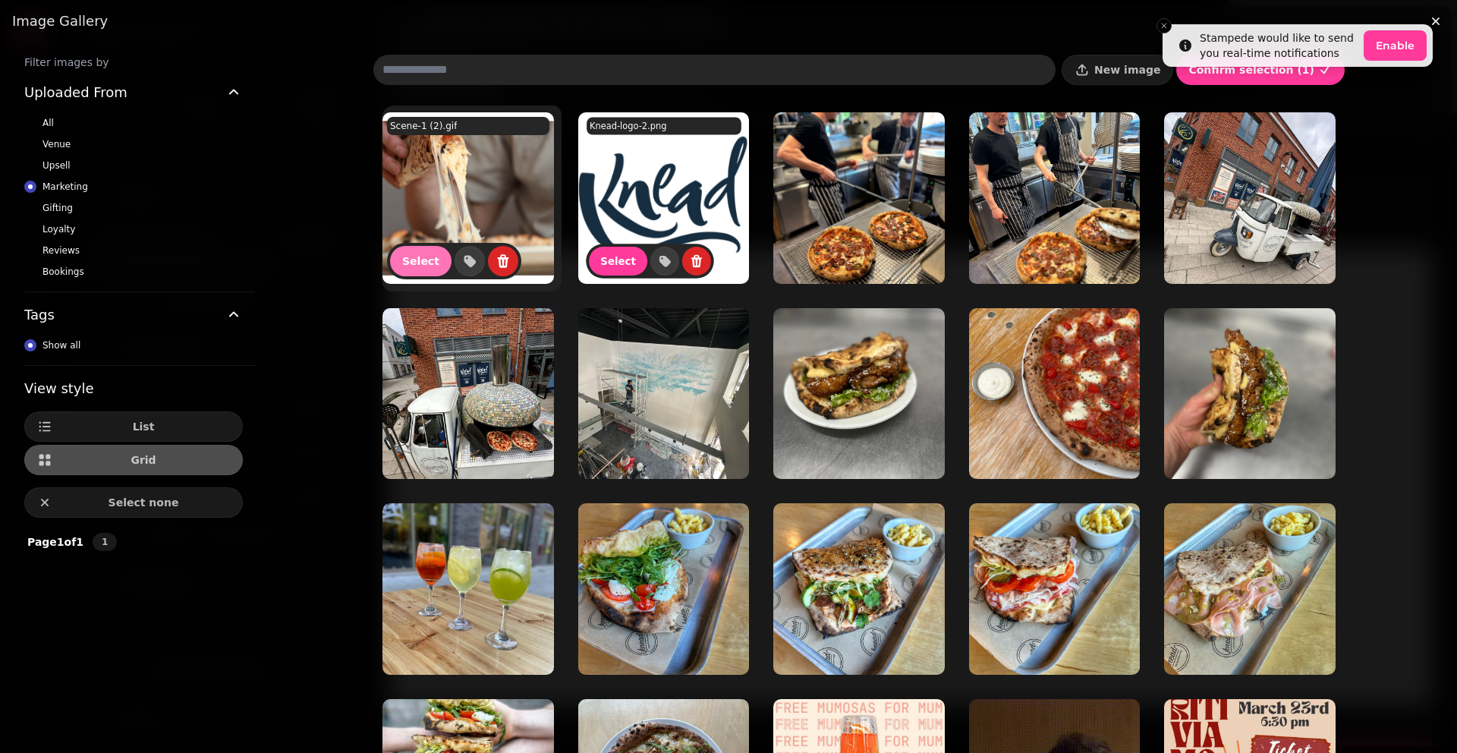
click at [420, 257] on span "Select" at bounding box center [420, 261] width 37 height 11
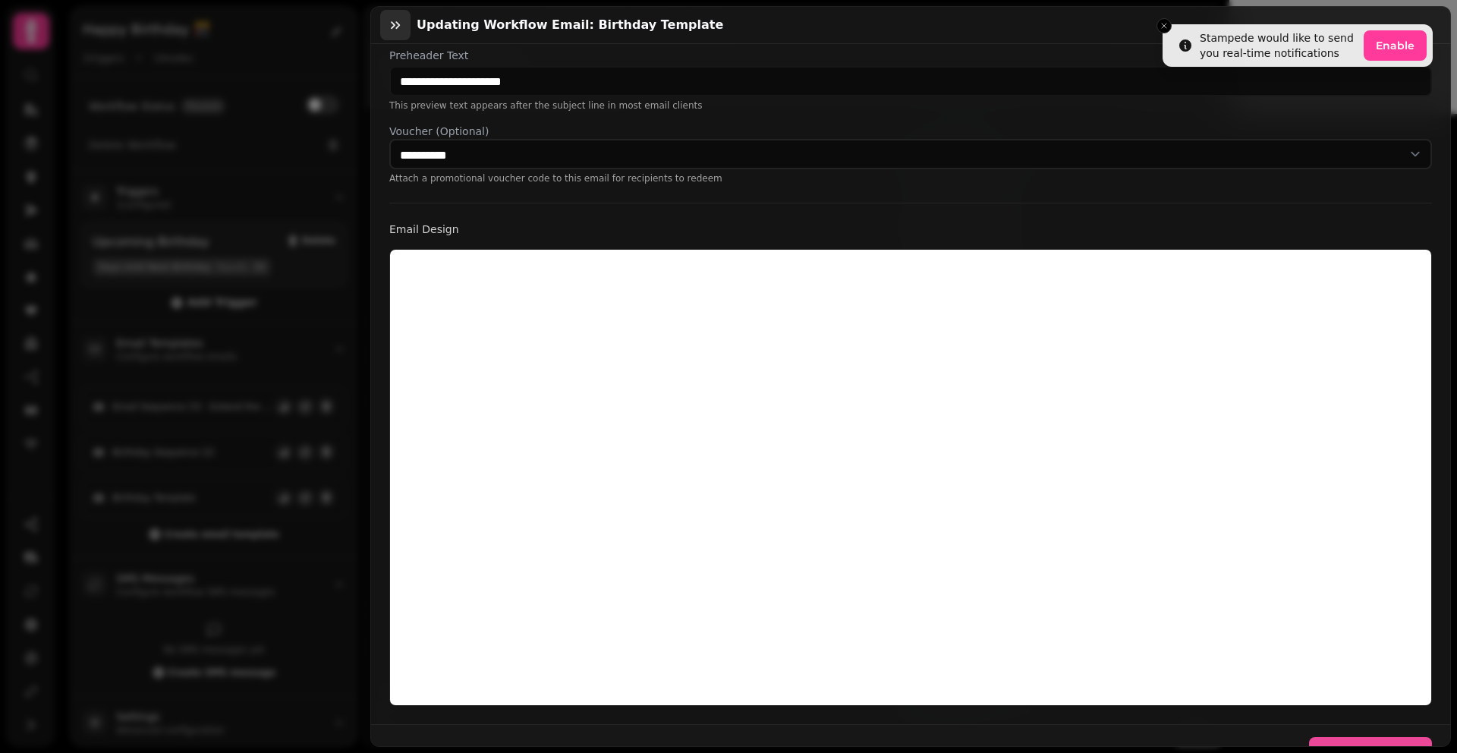
click at [398, 23] on icon "button" at bounding box center [395, 24] width 15 height 15
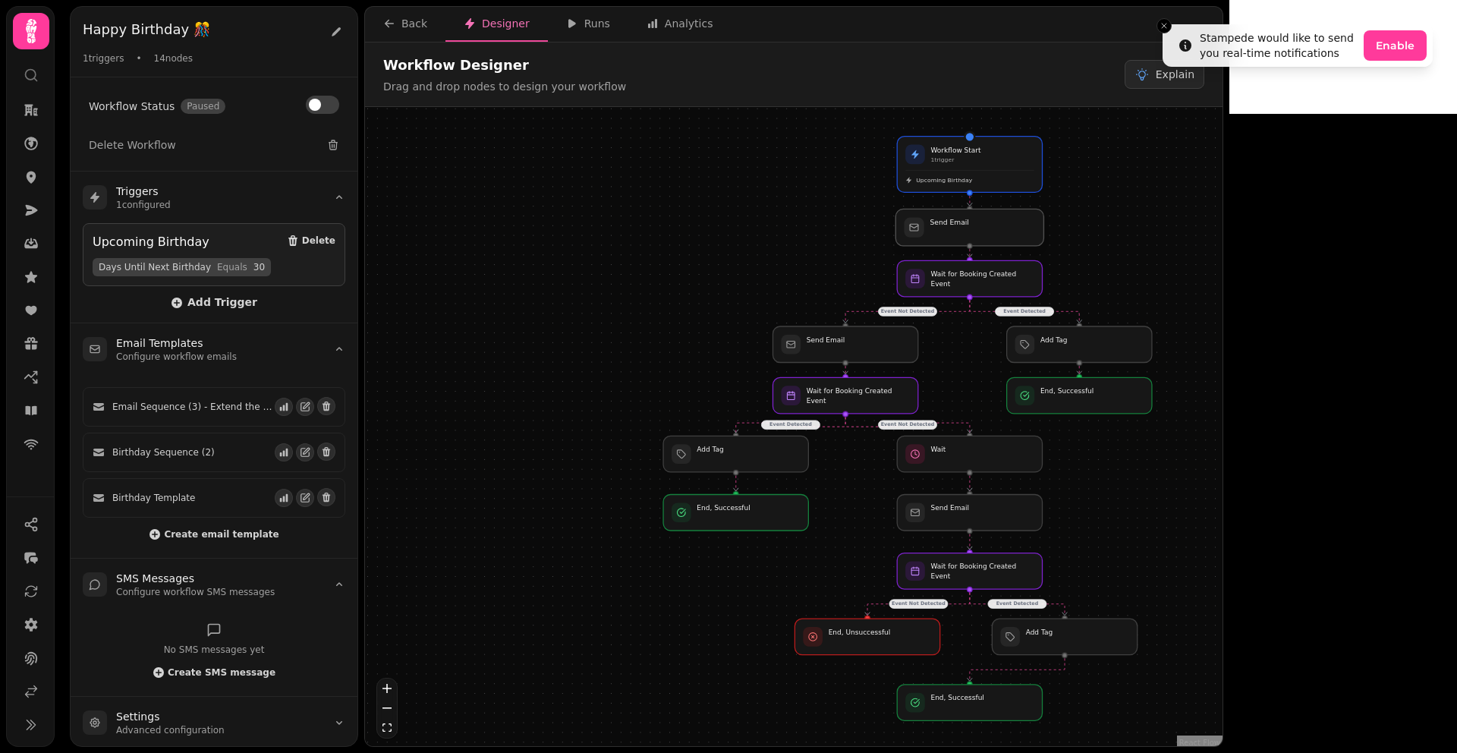
click at [967, 234] on div at bounding box center [969, 227] width 148 height 36
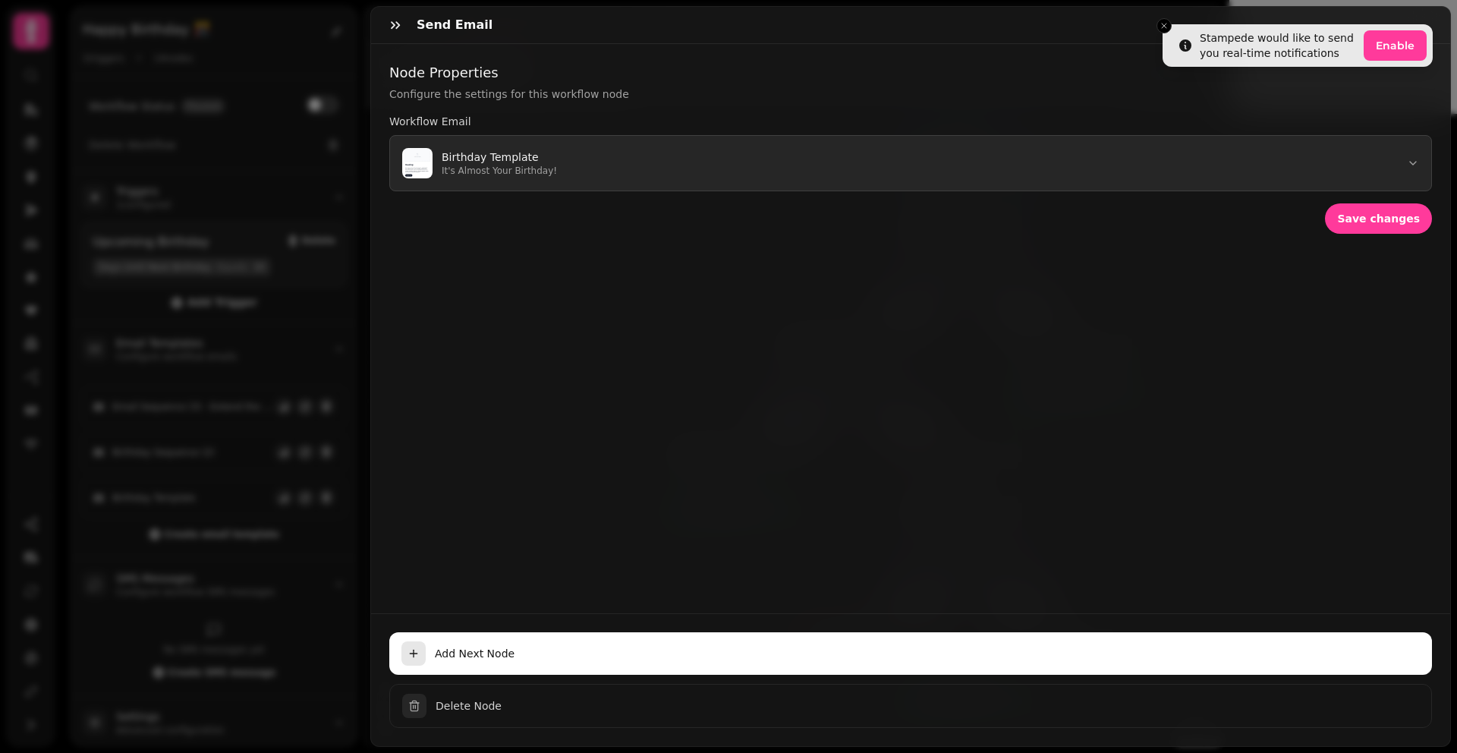
click at [1325, 166] on button "Birthday Template It's Almost Your Birthday!" at bounding box center [910, 163] width 1043 height 56
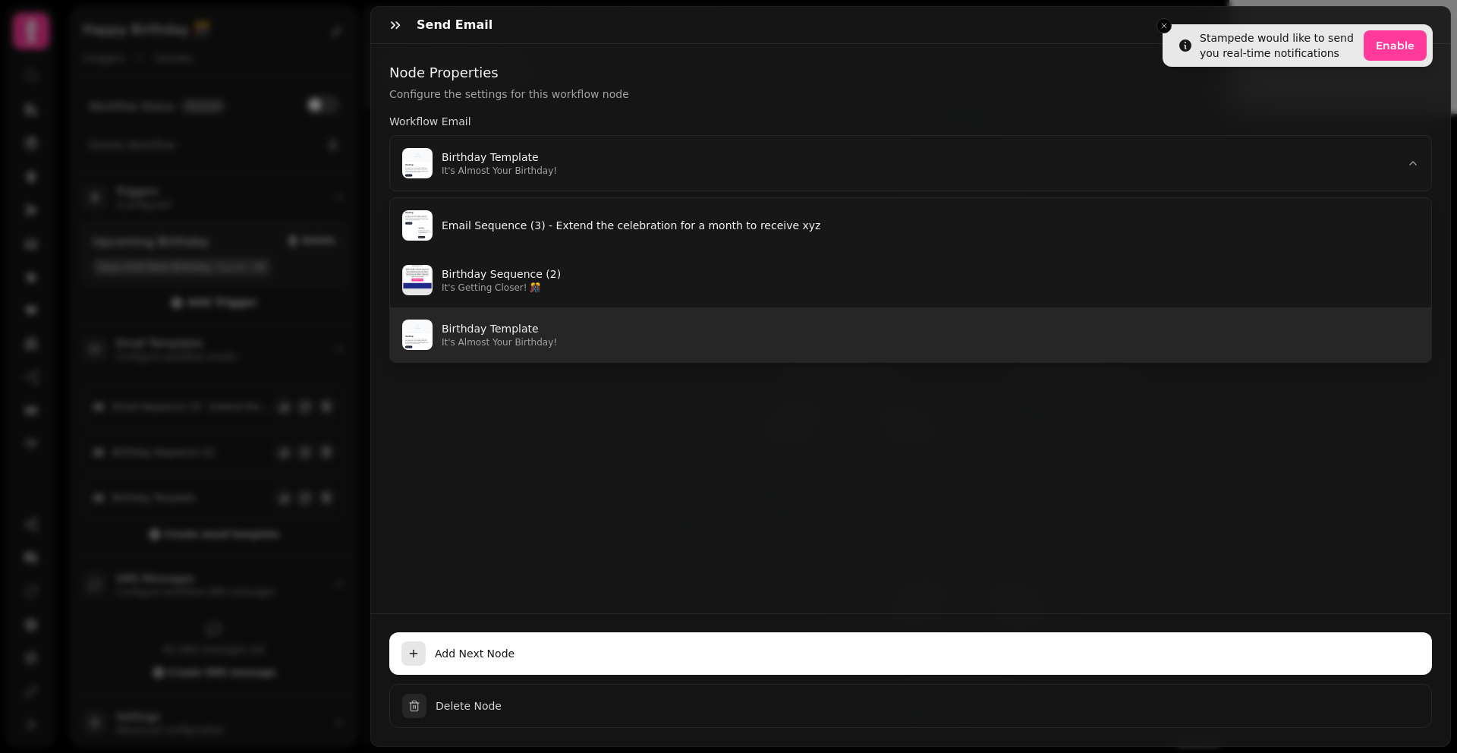
click at [1228, 332] on p "Birthday Template" at bounding box center [930, 328] width 977 height 15
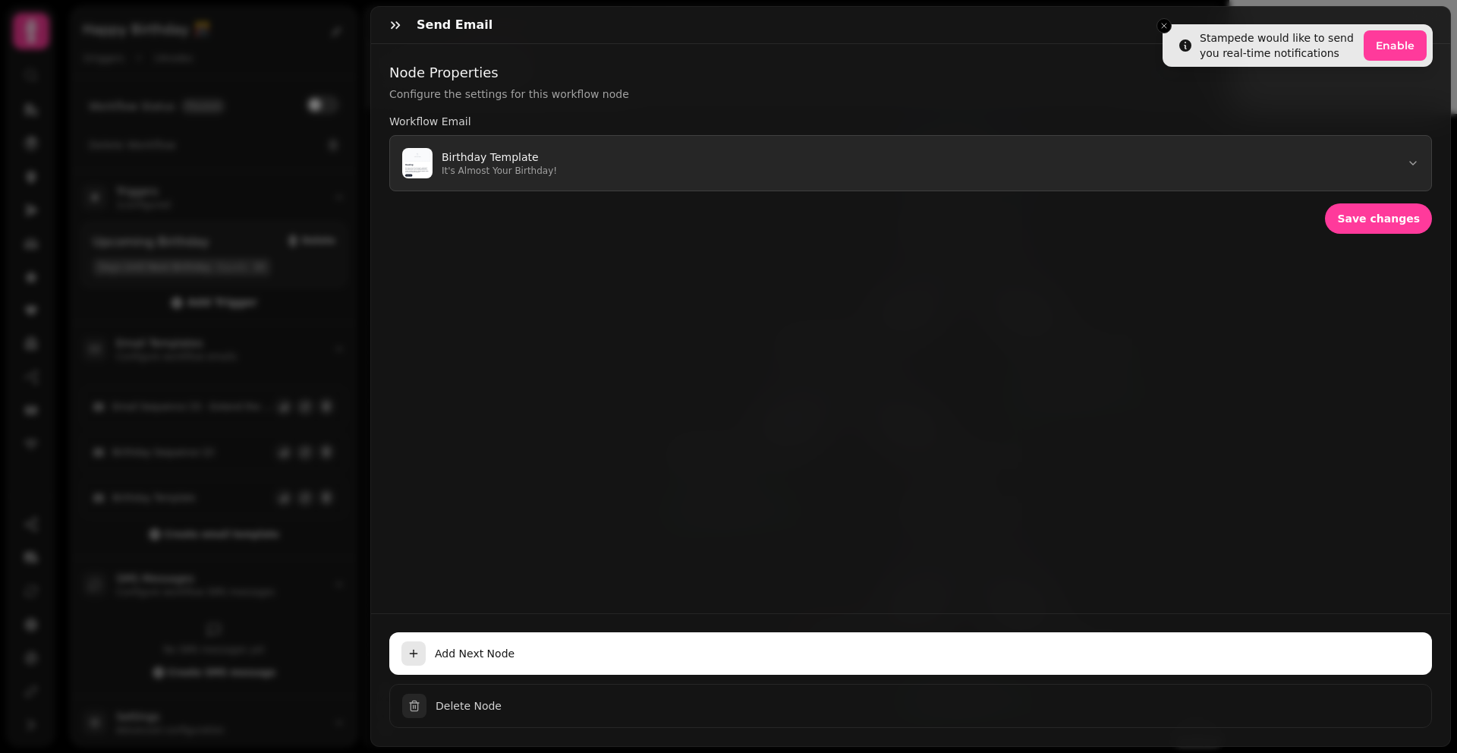
click at [846, 153] on button "Birthday Template It's Almost Your Birthday!" at bounding box center [910, 163] width 1043 height 56
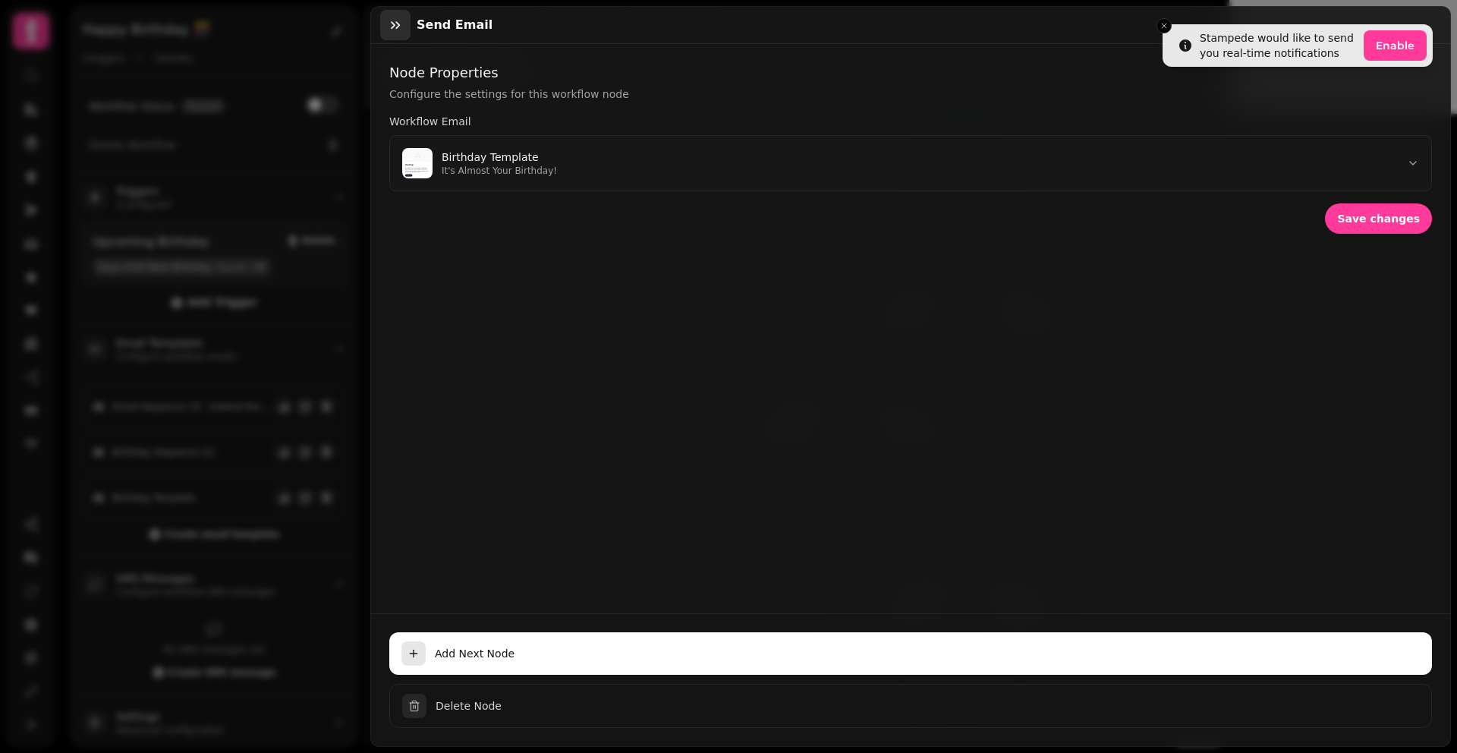
click at [404, 22] on button "button" at bounding box center [395, 25] width 30 height 30
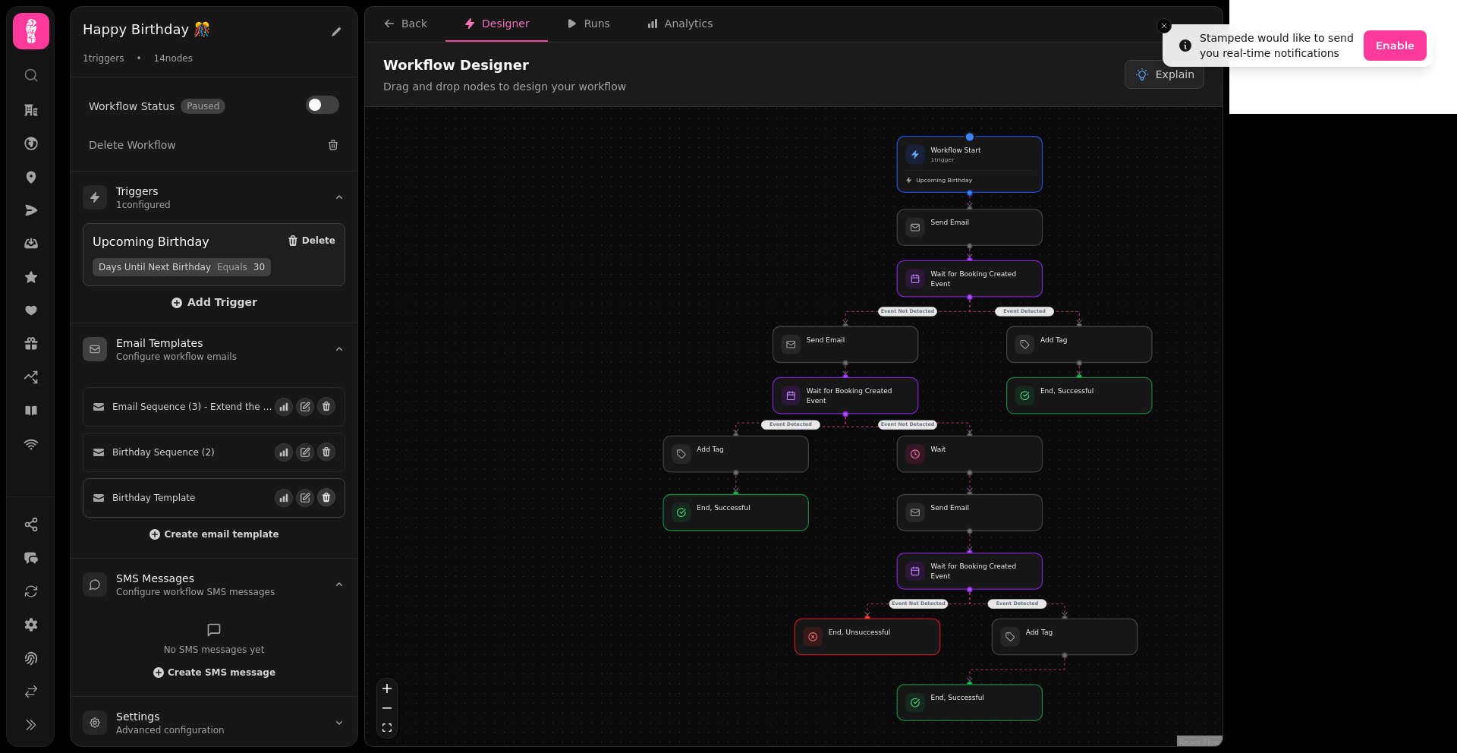
click at [326, 495] on icon "button" at bounding box center [327, 497] width 8 height 9
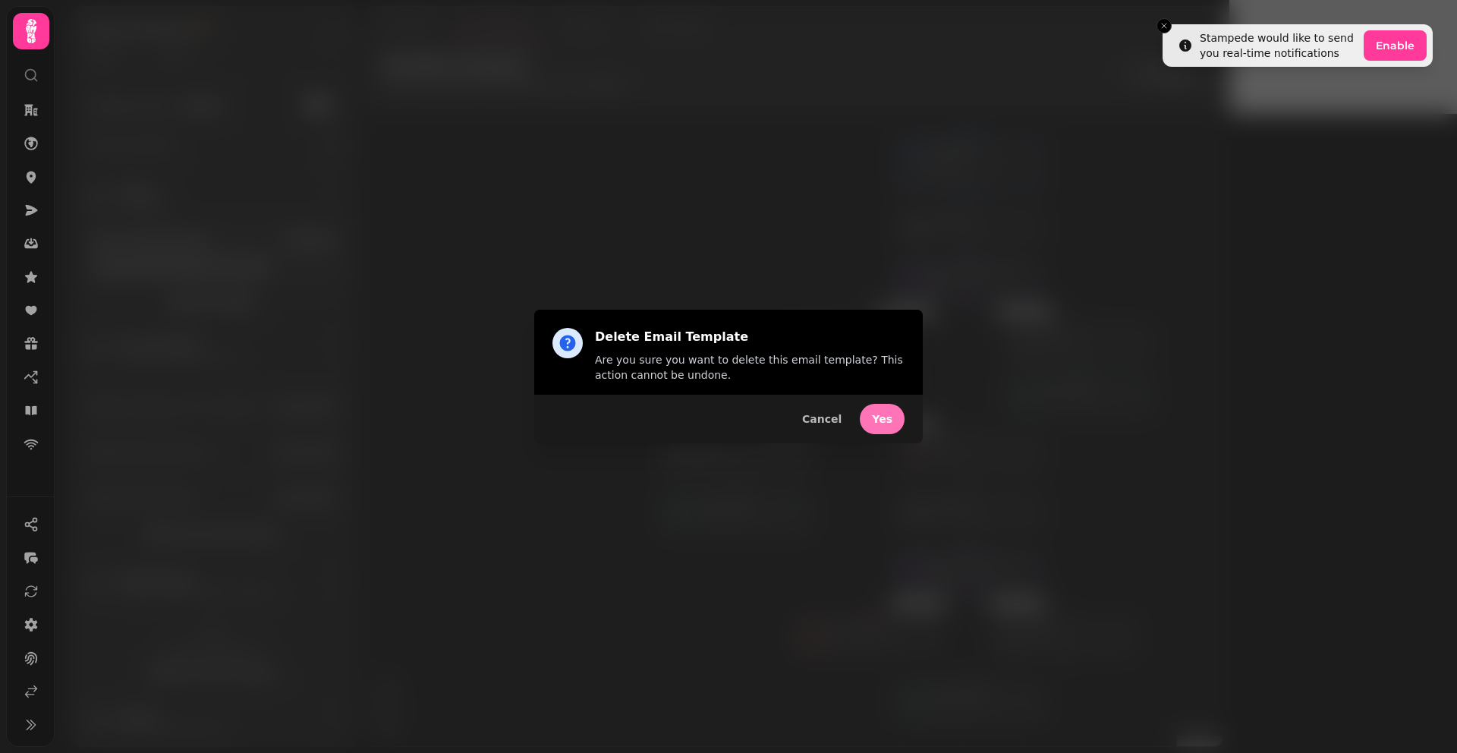
click at [870, 419] on button "Yes" at bounding box center [882, 419] width 45 height 30
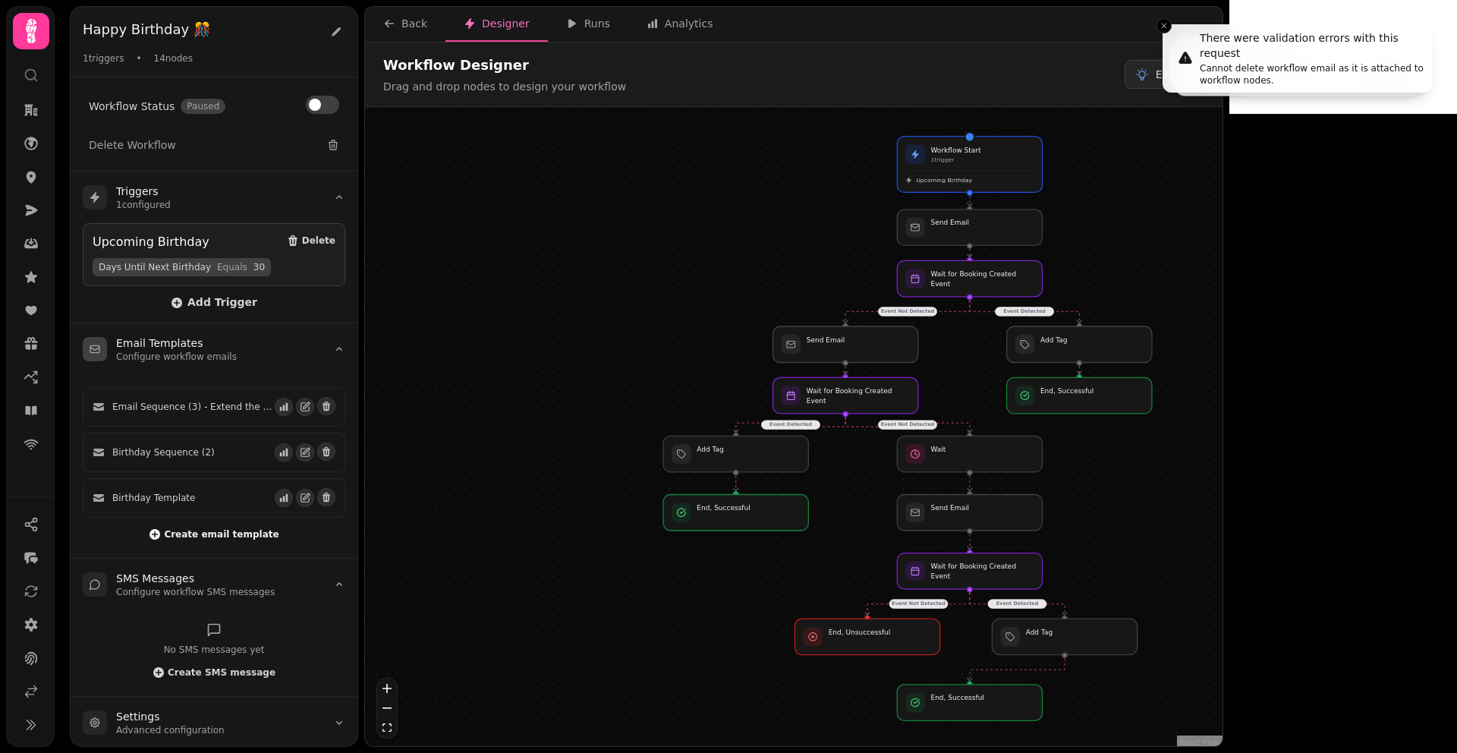
click at [182, 530] on span "Create email template" at bounding box center [221, 534] width 115 height 9
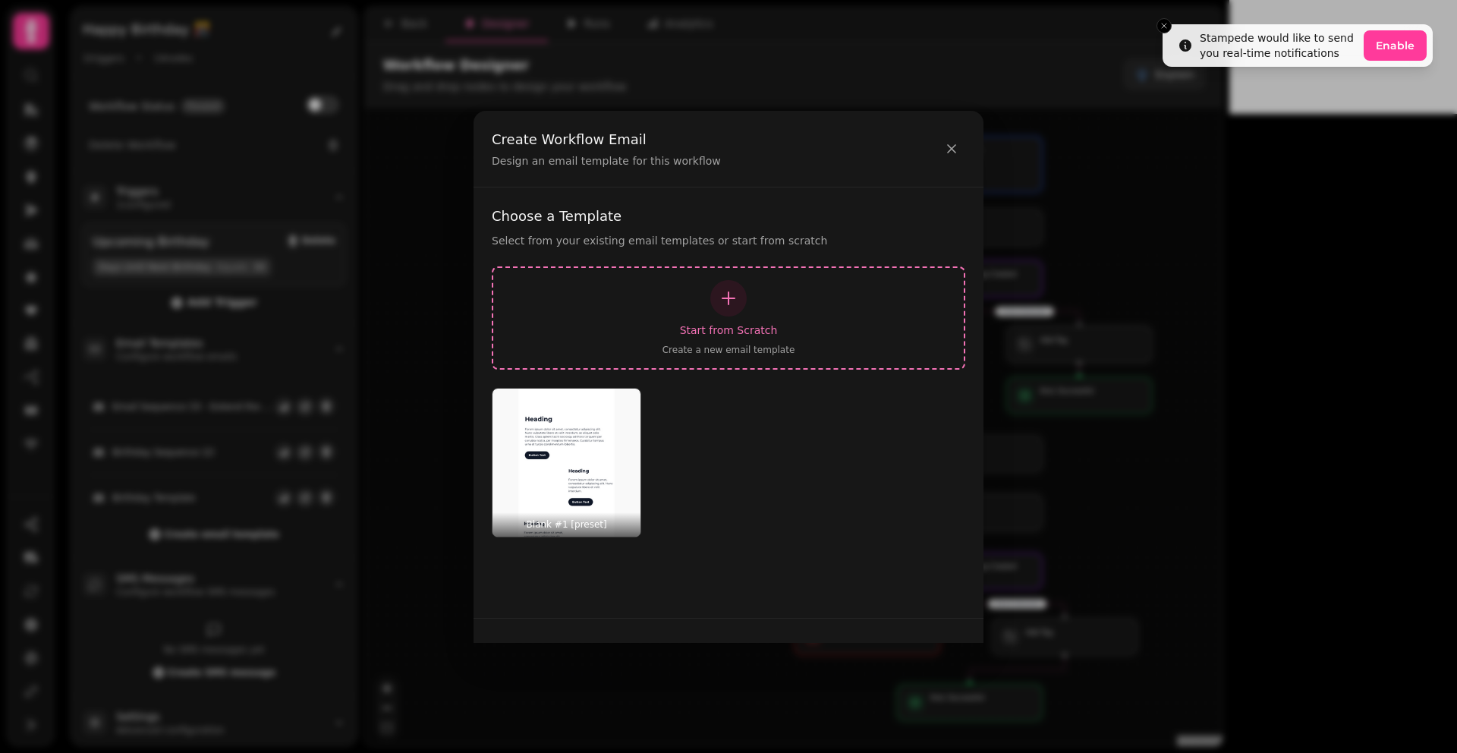
click at [715, 310] on div "button" at bounding box center [728, 298] width 36 height 36
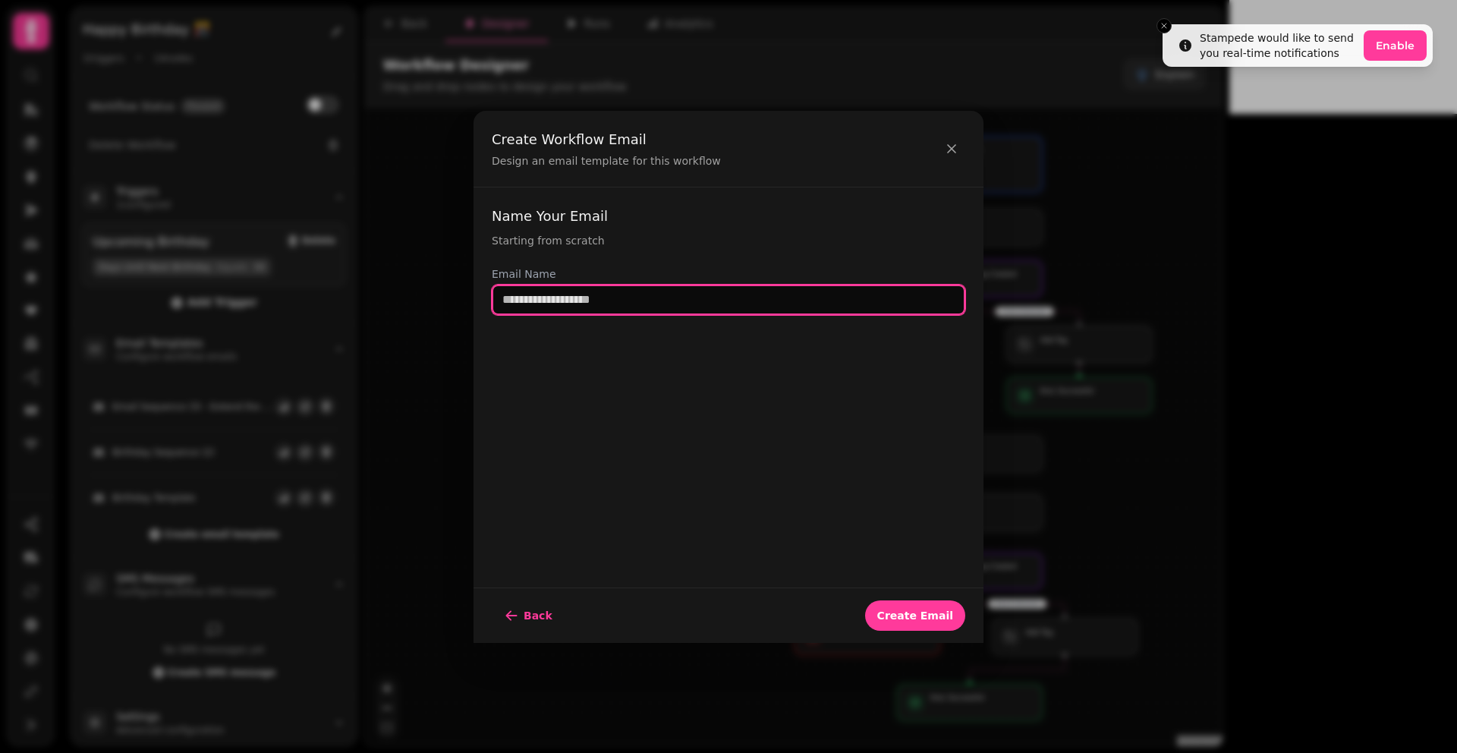
click at [640, 297] on input "text" at bounding box center [729, 300] width 474 height 30
type input "**********"
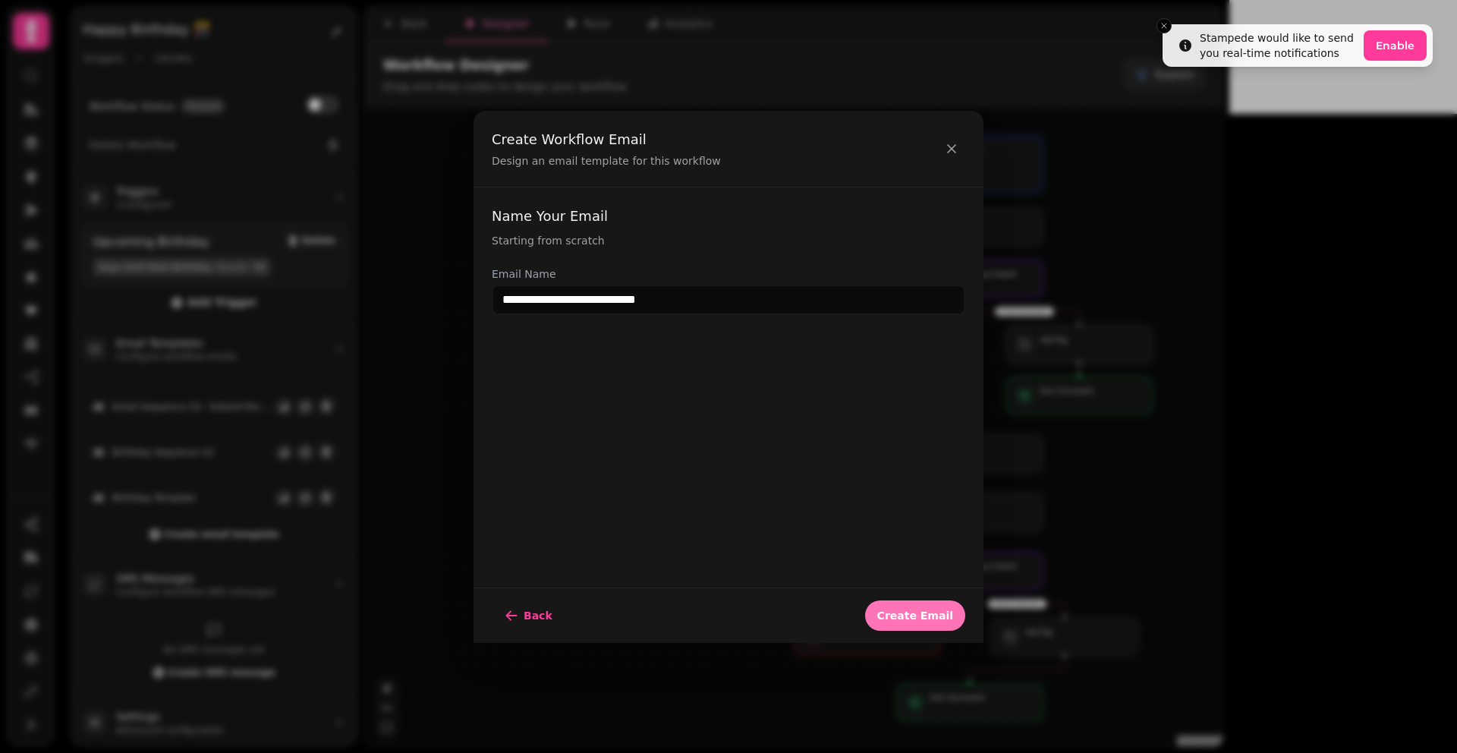
click at [905, 601] on button "Create Email" at bounding box center [915, 615] width 100 height 30
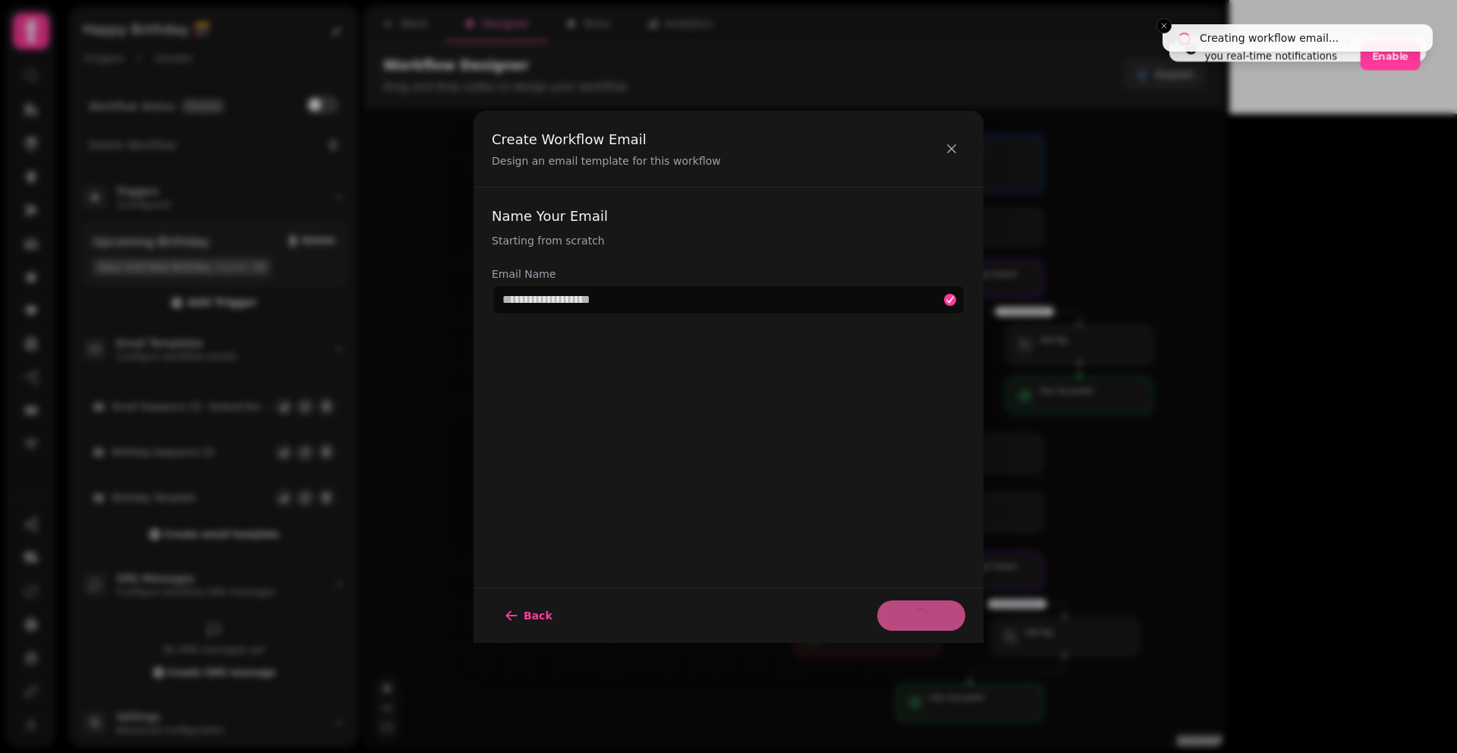
select select "**********"
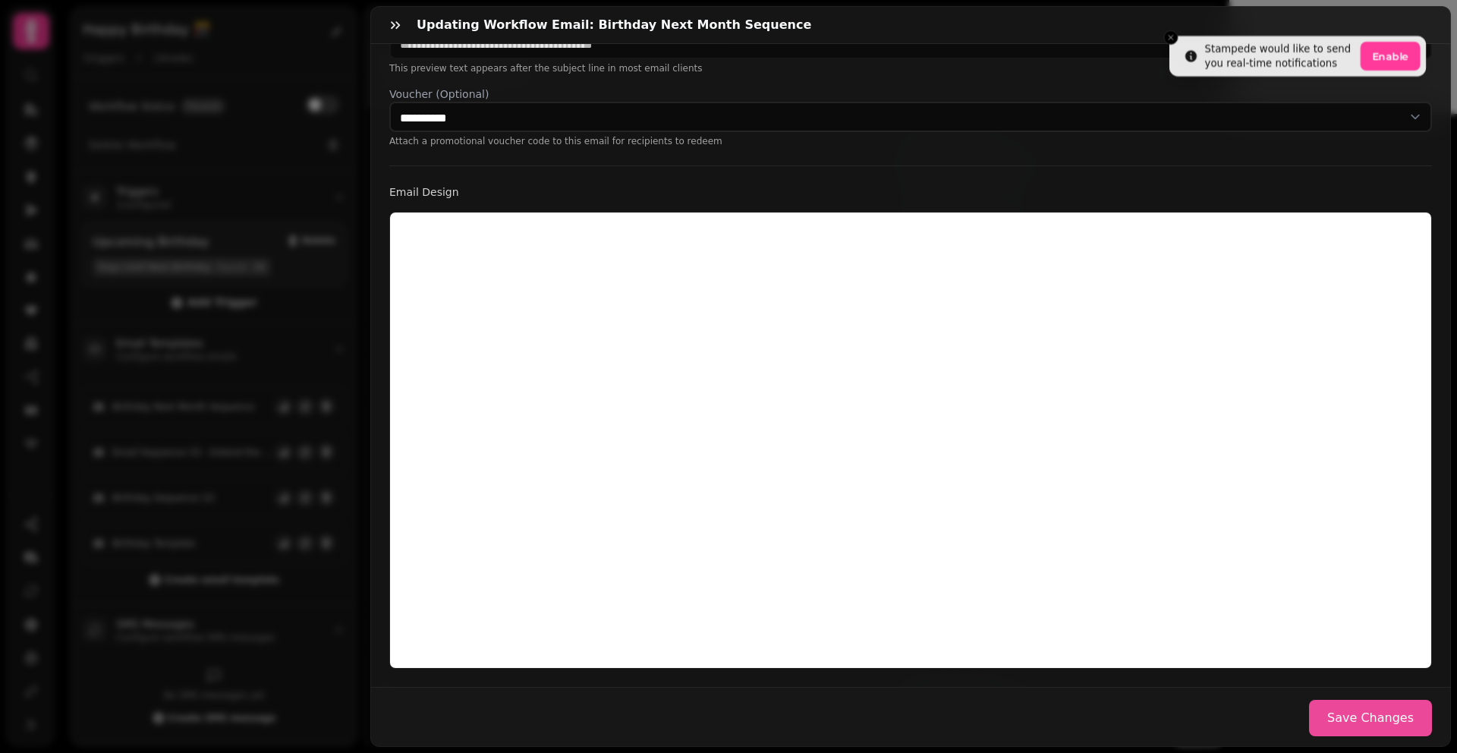
scroll to position [260, 0]
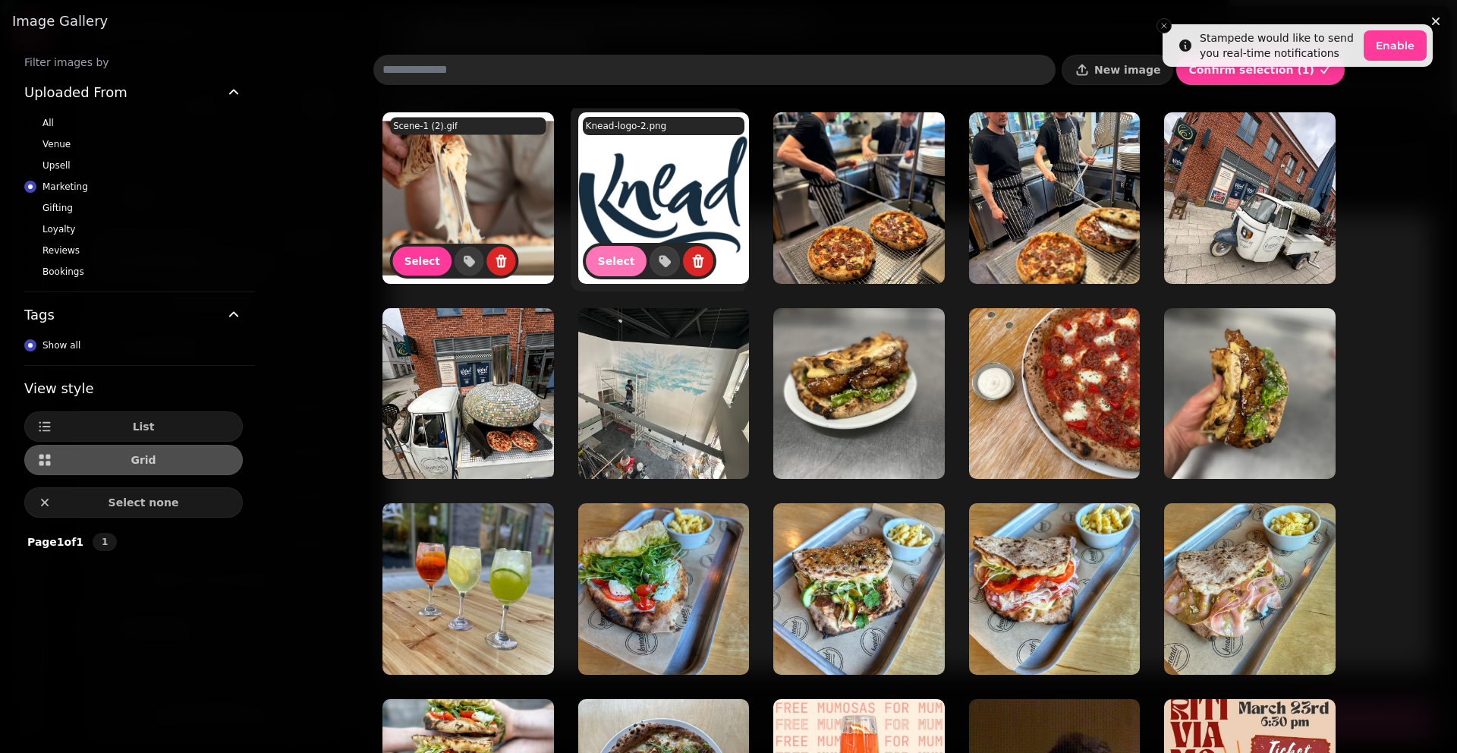
click at [603, 262] on span "Select" at bounding box center [616, 261] width 37 height 11
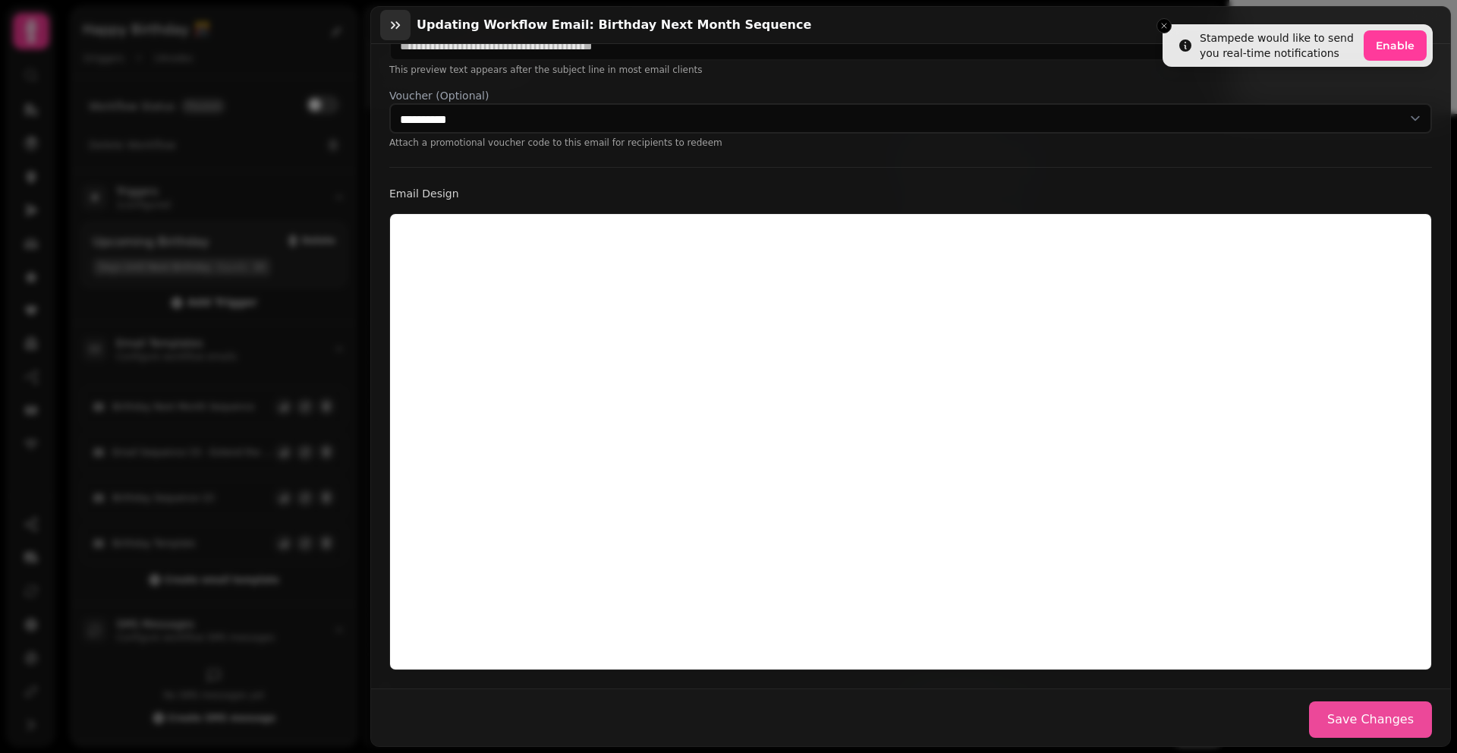
click at [391, 23] on icon "button" at bounding box center [395, 24] width 15 height 15
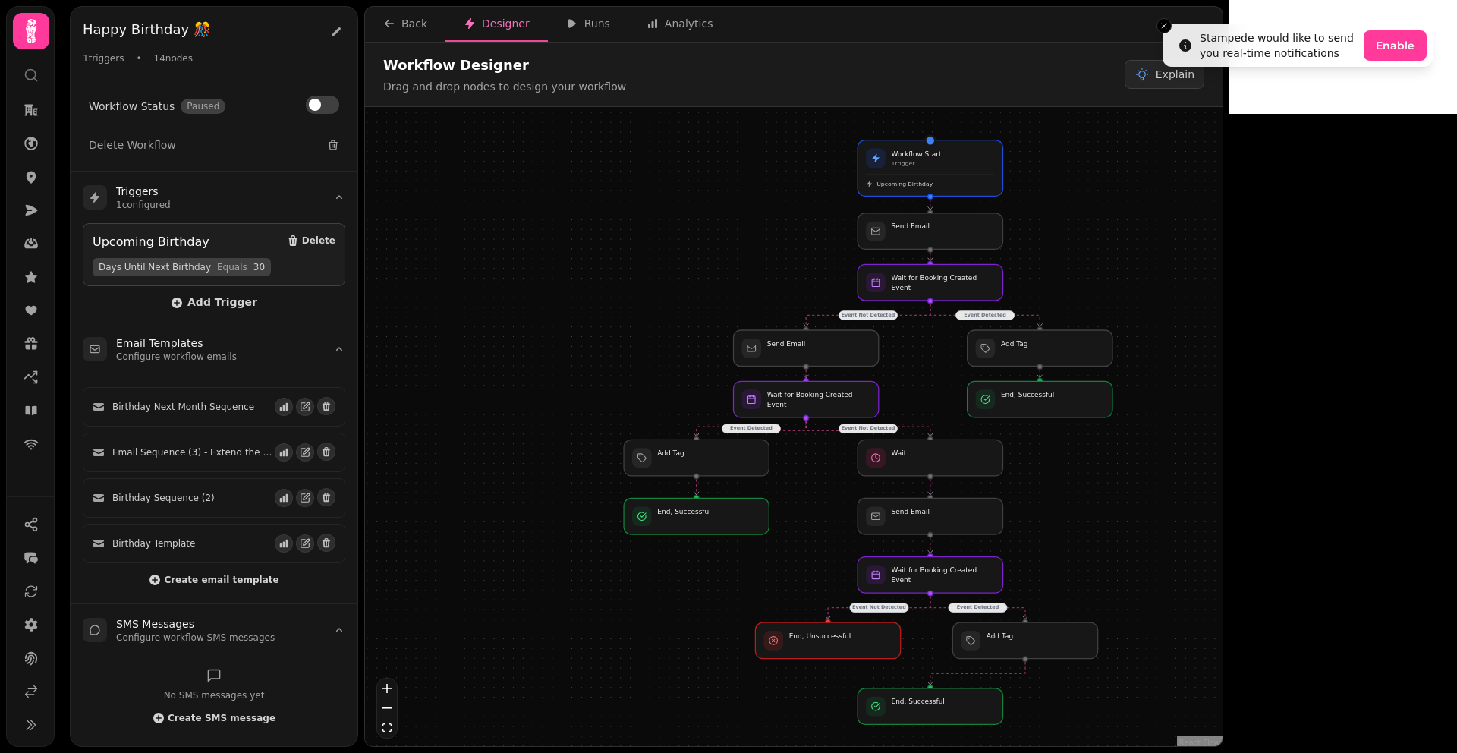
drag, startPoint x: 733, startPoint y: 269, endPoint x: 694, endPoint y: 273, distance: 39.6
click at [694, 273] on div "Event Detected Event Not Detected Event Detected Event Not Detected Event Not D…" at bounding box center [794, 428] width 858 height 643
click at [691, 271] on div "Event Detected Event Not Detected Event Detected Event Not Detected Event Not D…" at bounding box center [794, 428] width 858 height 643
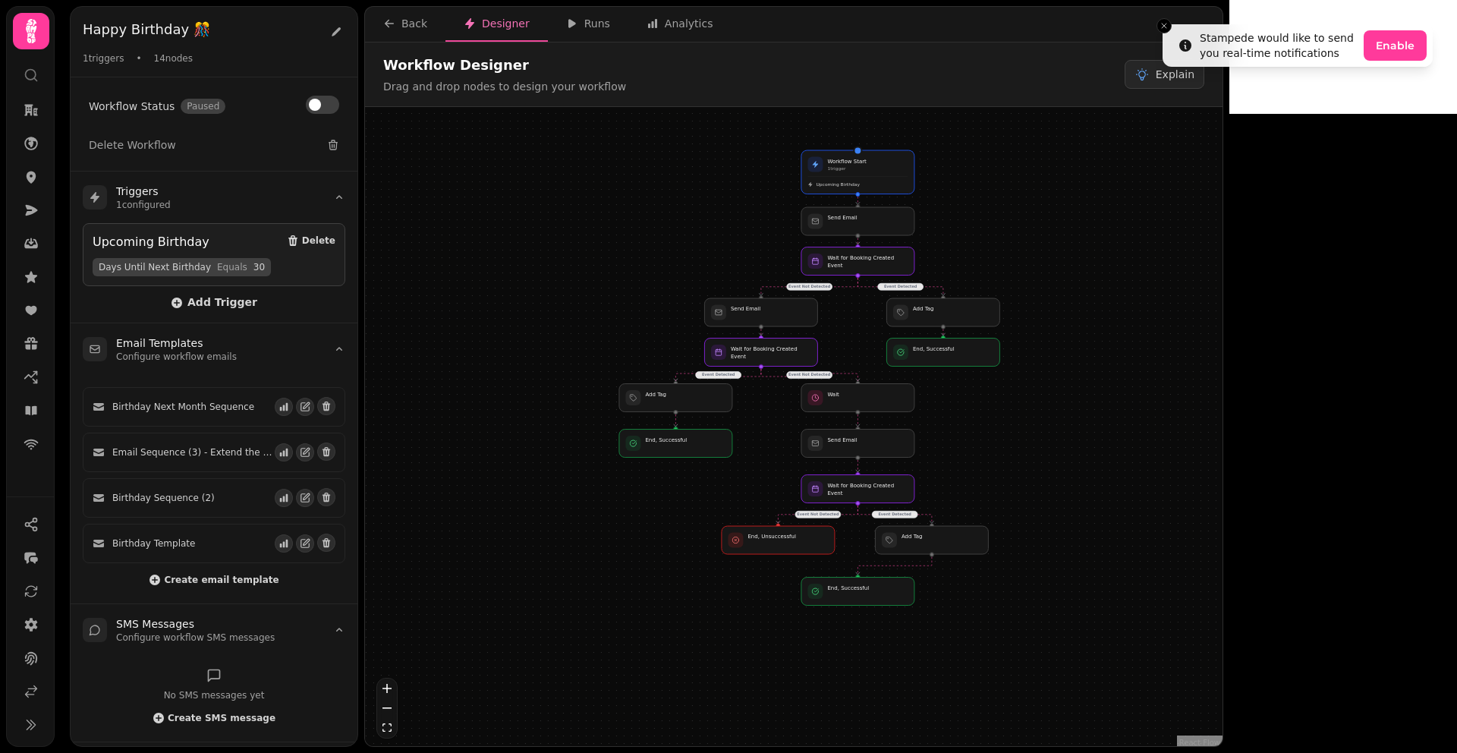
drag, startPoint x: 734, startPoint y: 228, endPoint x: 701, endPoint y: 231, distance: 32.8
click at [701, 231] on div "Event Detected Event Not Detected Event Detected Event Not Detected Event Not D…" at bounding box center [794, 428] width 858 height 643
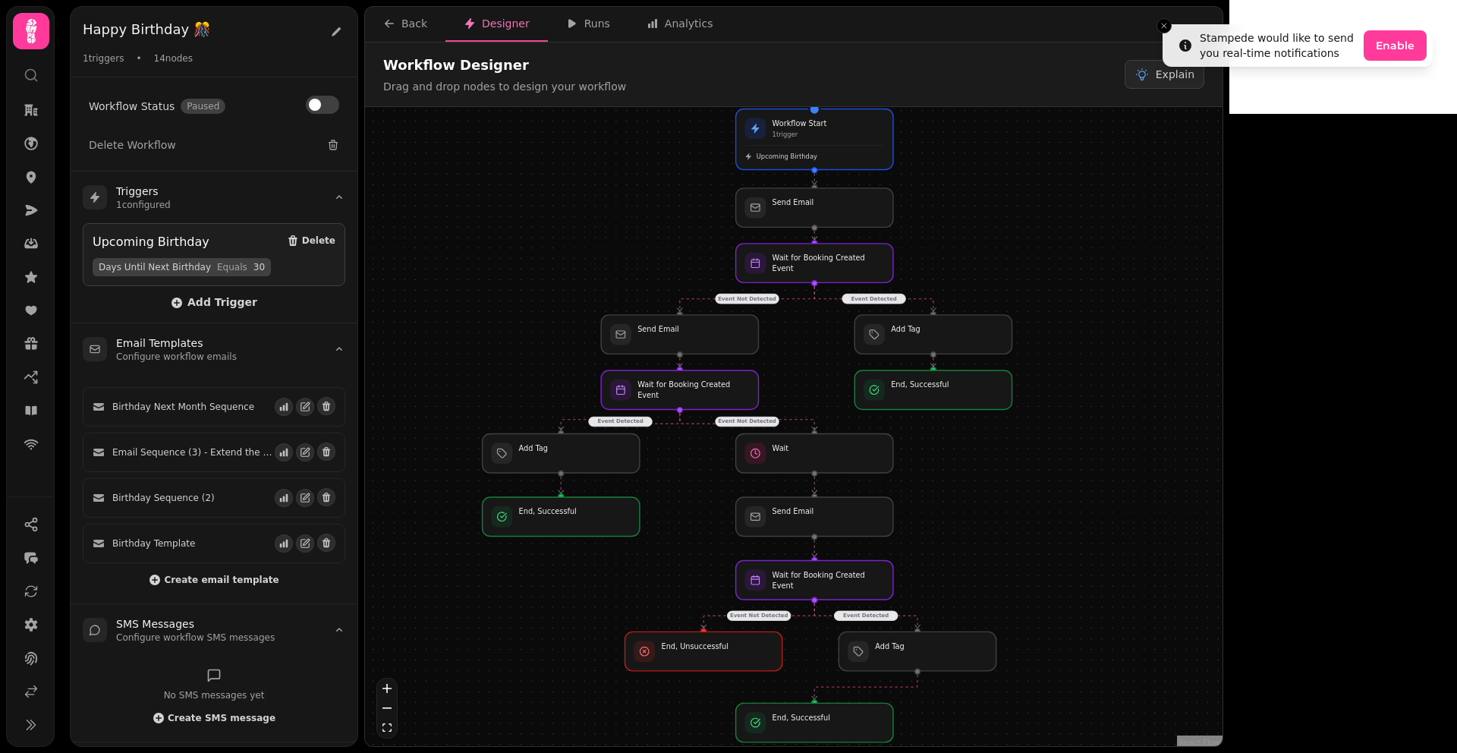
click at [1009, 214] on div "Event Detected Event Not Detected Event Detected Event Not Detected Event Not D…" at bounding box center [794, 428] width 858 height 643
click at [300, 404] on icon "button" at bounding box center [305, 406] width 11 height 11
select select "**********"
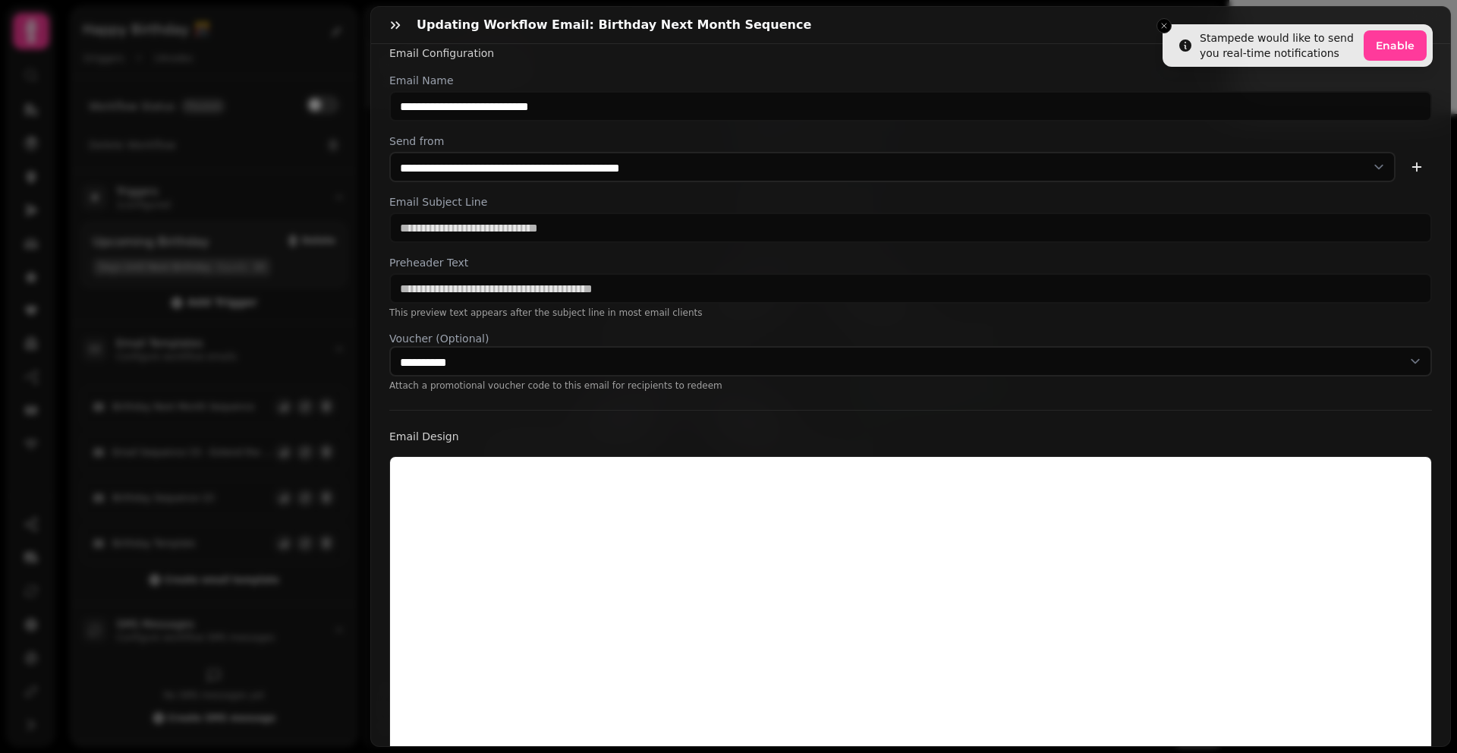
scroll to position [275, 0]
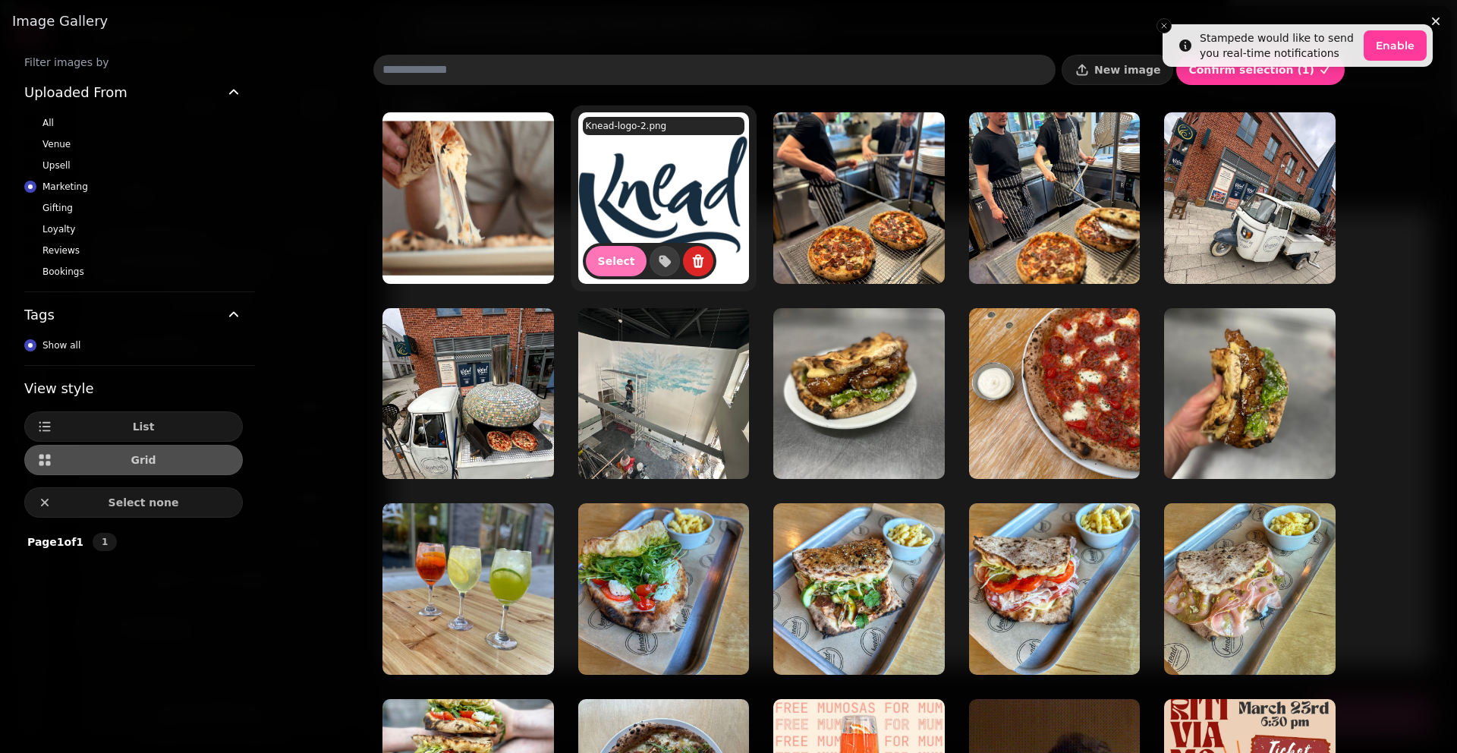
click at [586, 270] on button "Select" at bounding box center [616, 261] width 61 height 30
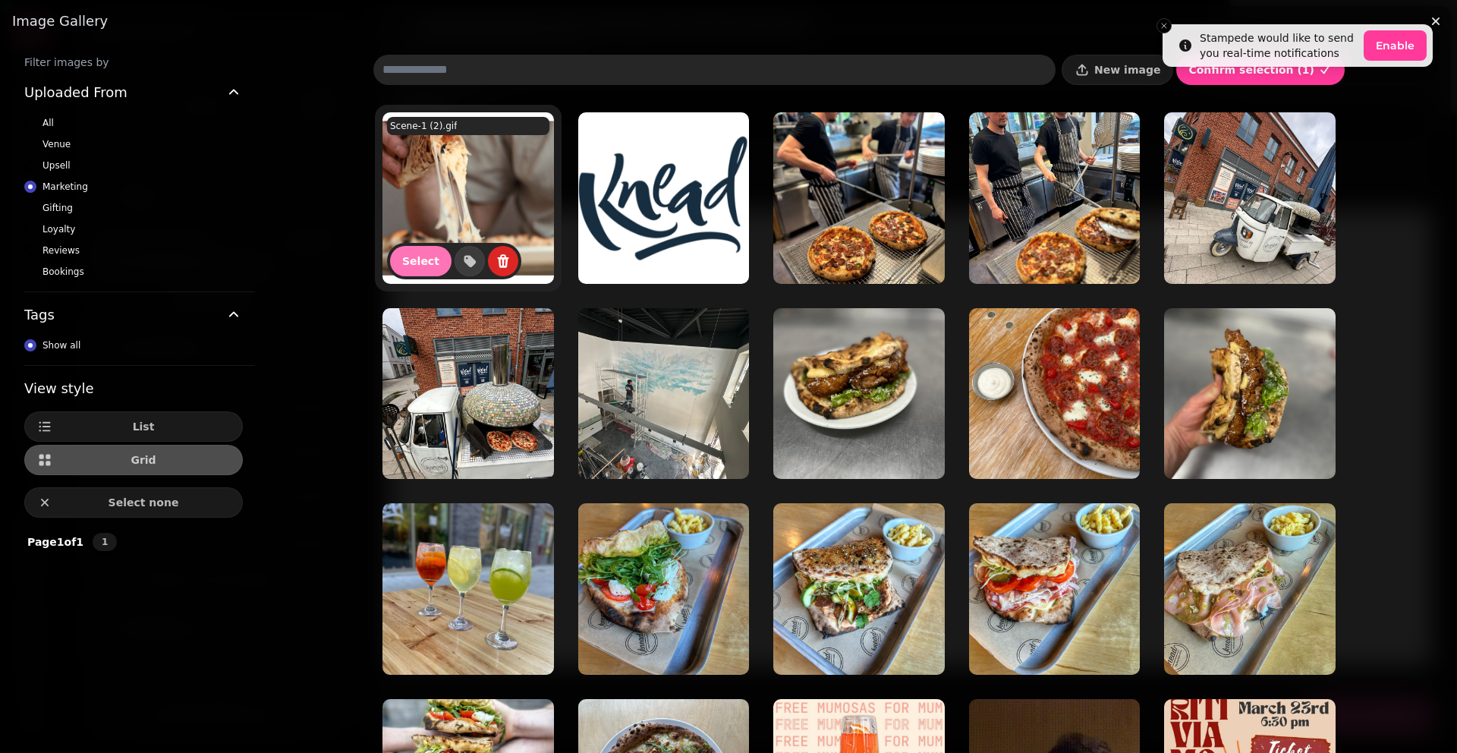
click at [402, 259] on span "Select" at bounding box center [420, 261] width 37 height 11
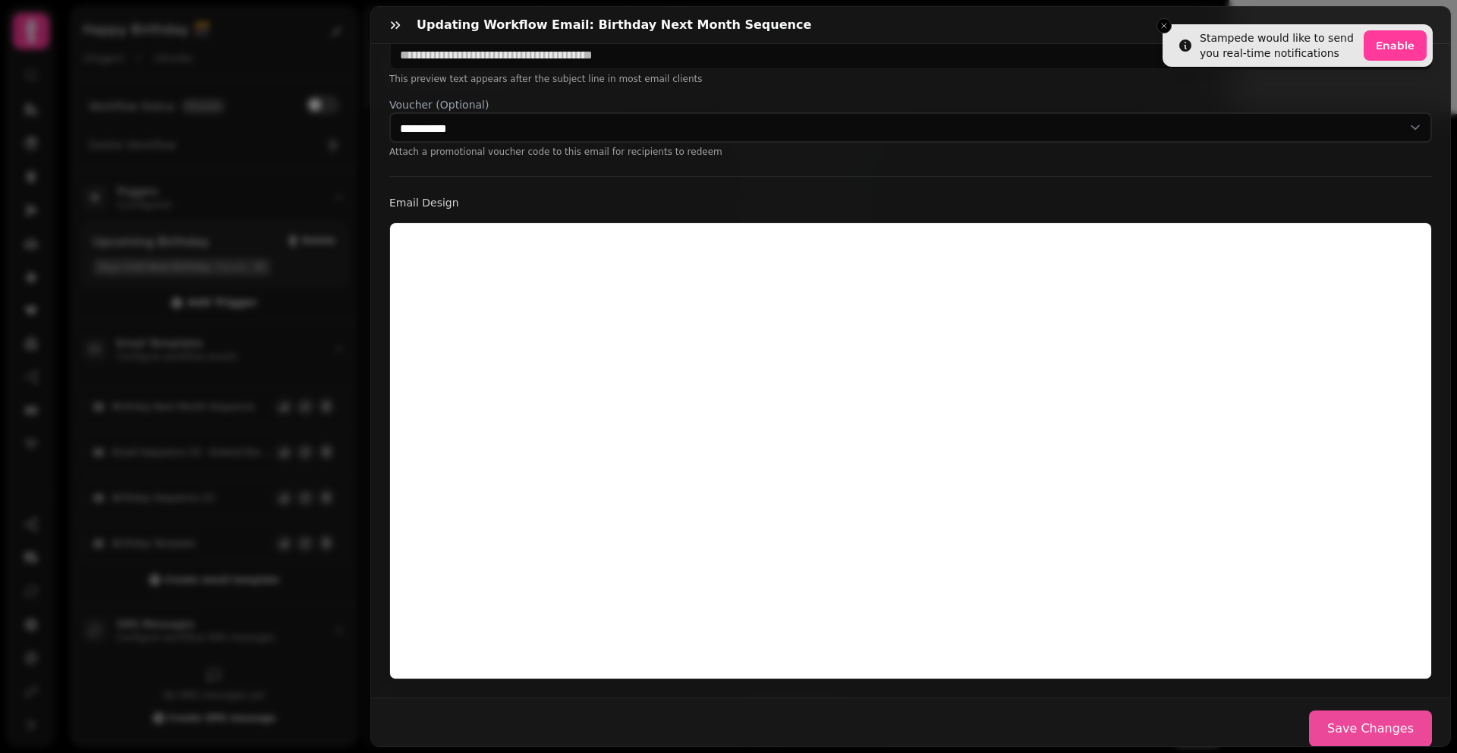
scroll to position [247, 0]
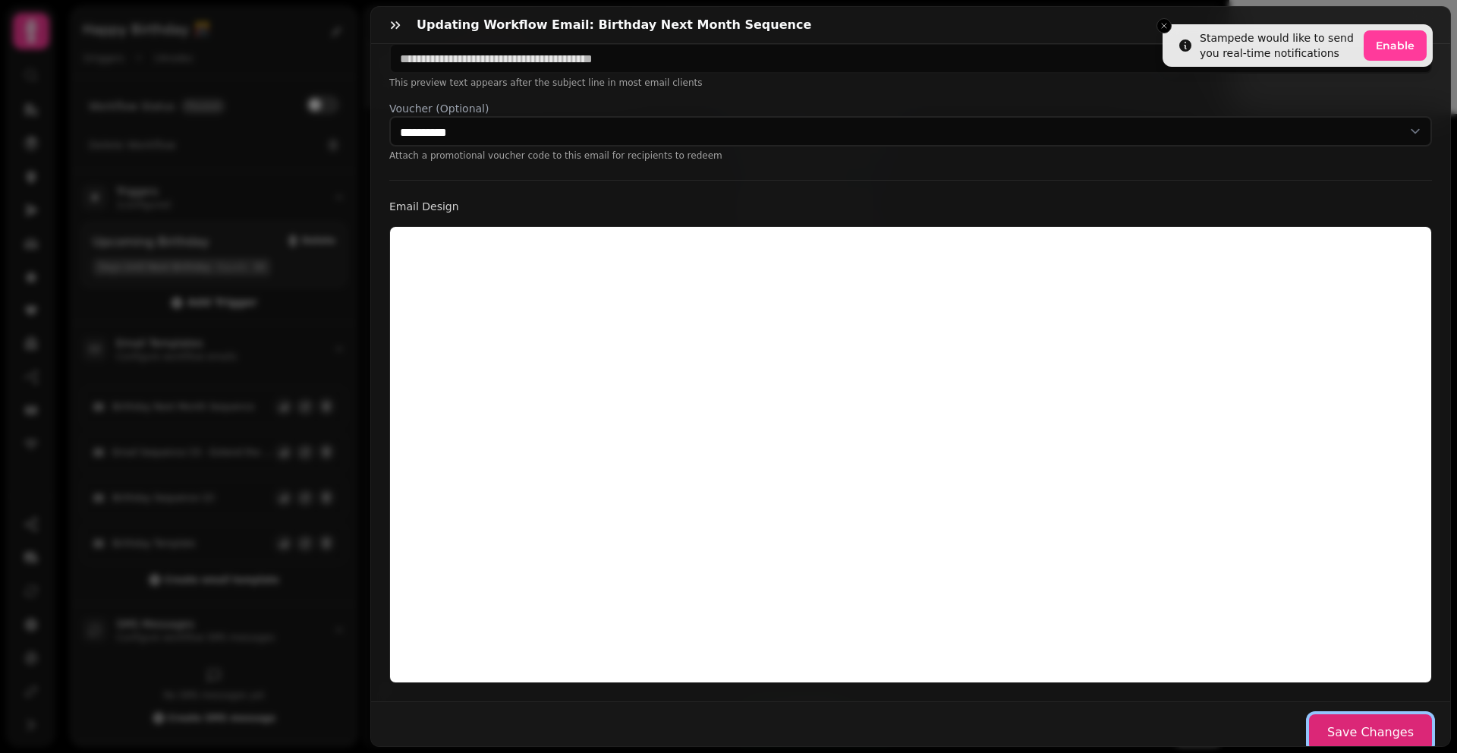
click at [1340, 722] on button "Save Changes" at bounding box center [1370, 732] width 123 height 36
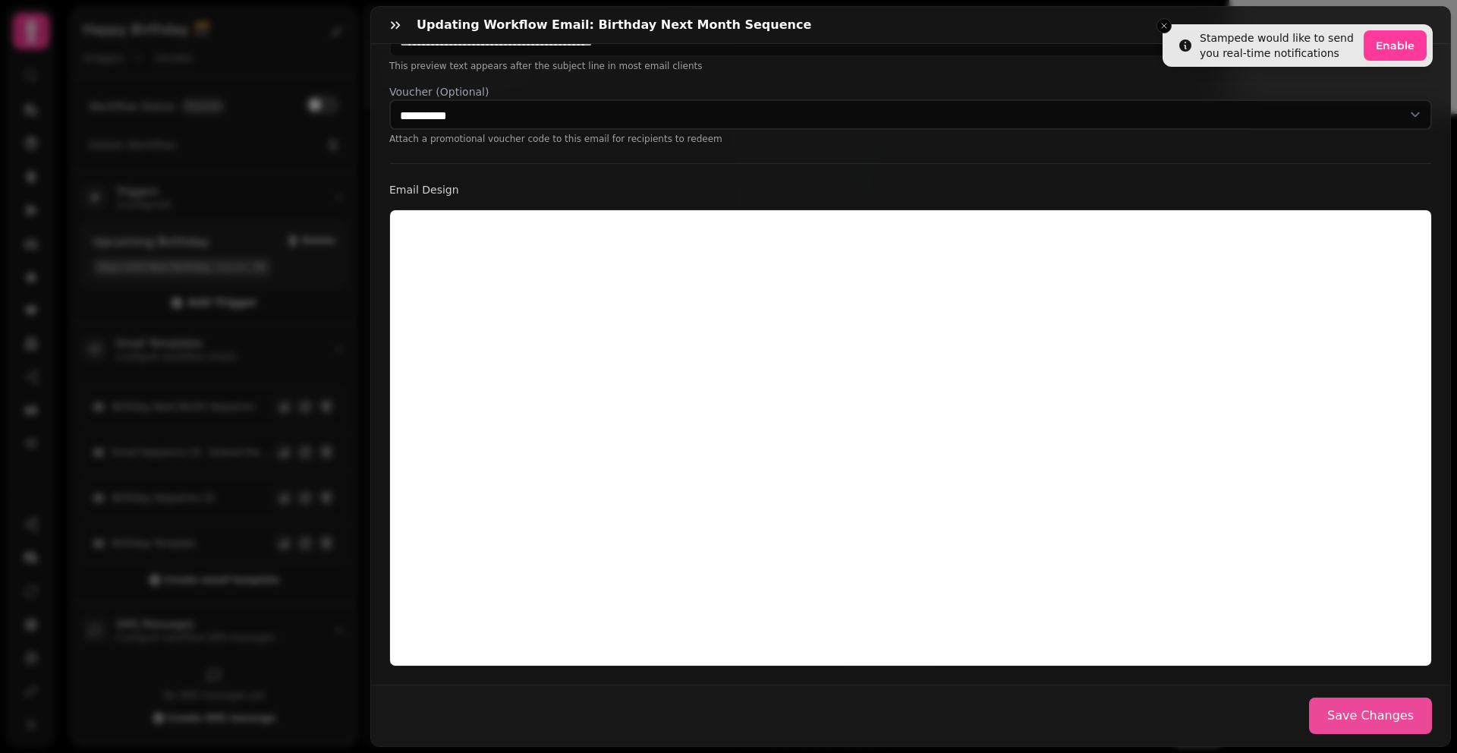
scroll to position [260, 0]
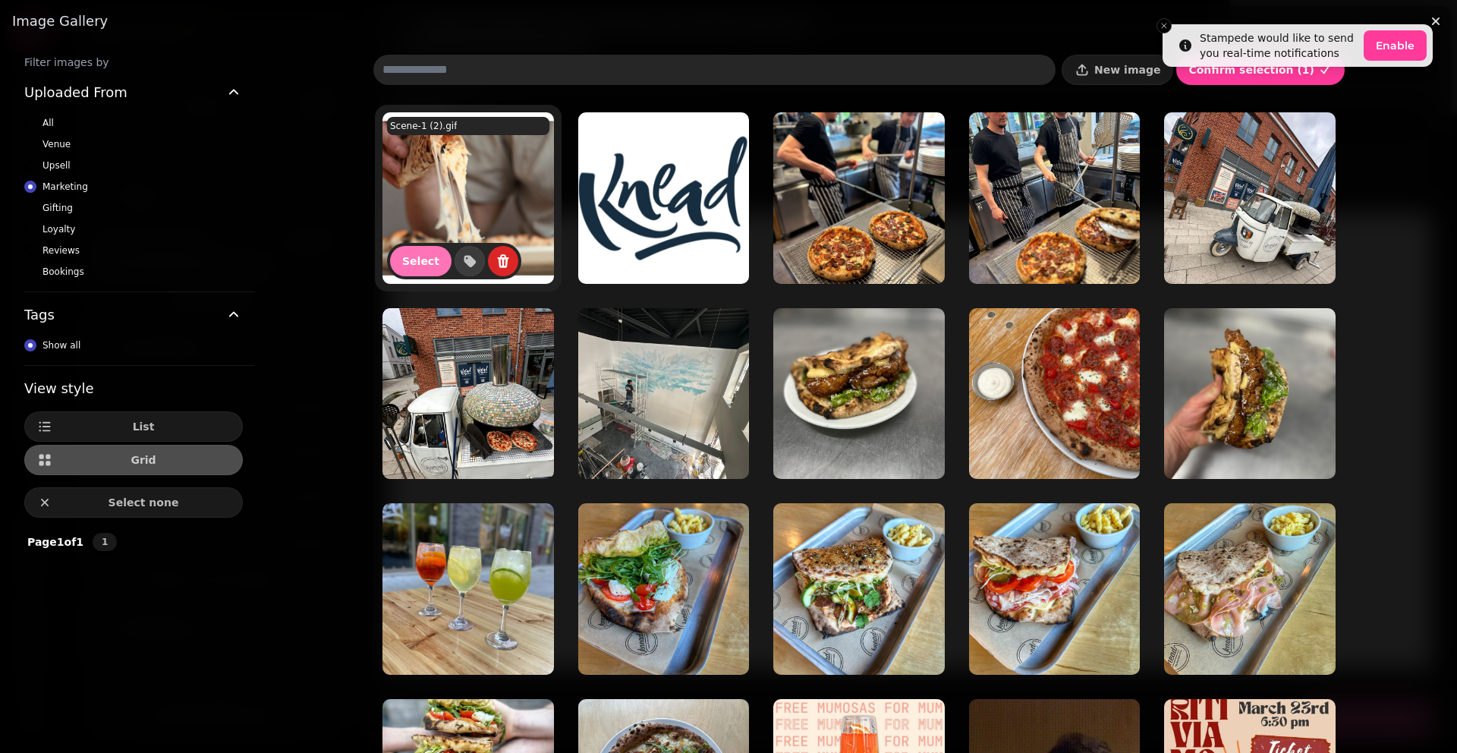
click at [417, 258] on span "Select" at bounding box center [420, 261] width 37 height 11
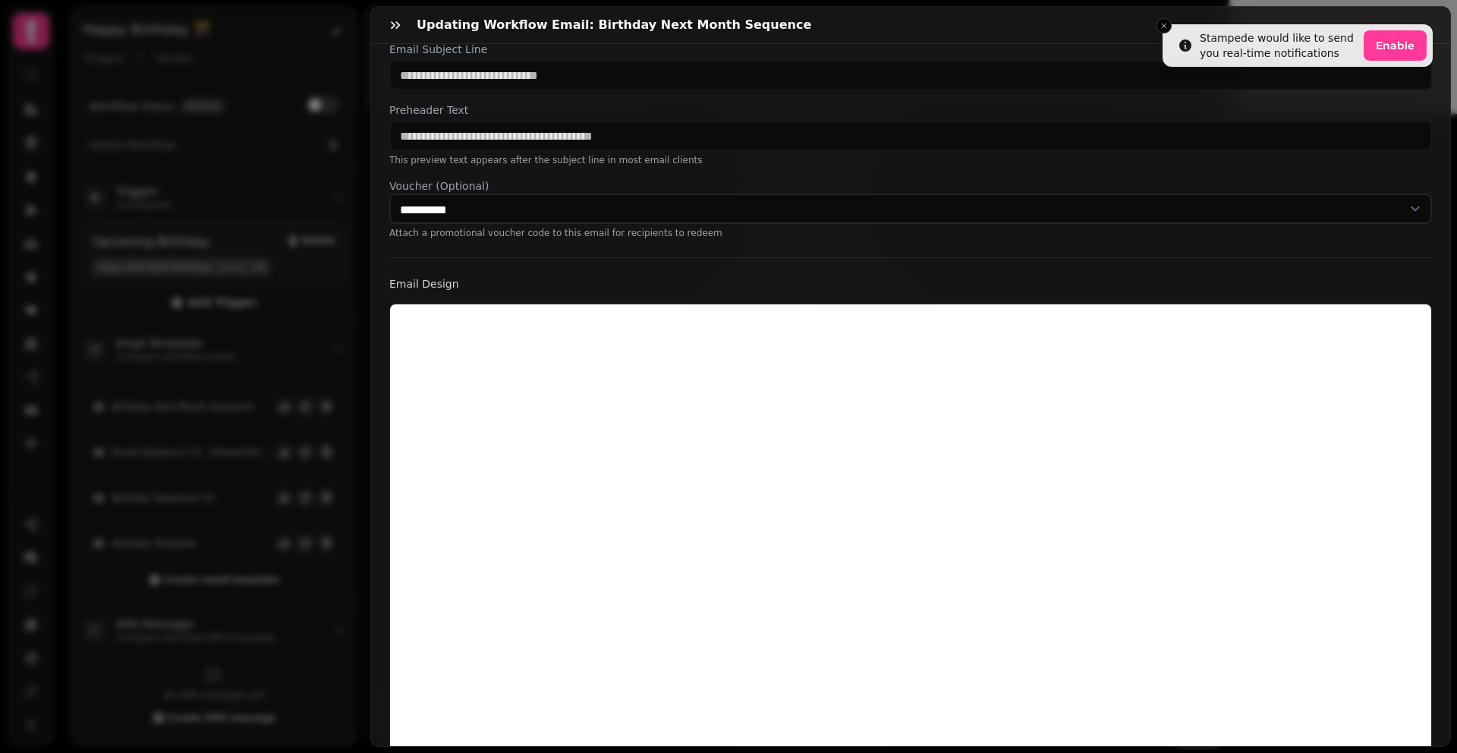
scroll to position [275, 0]
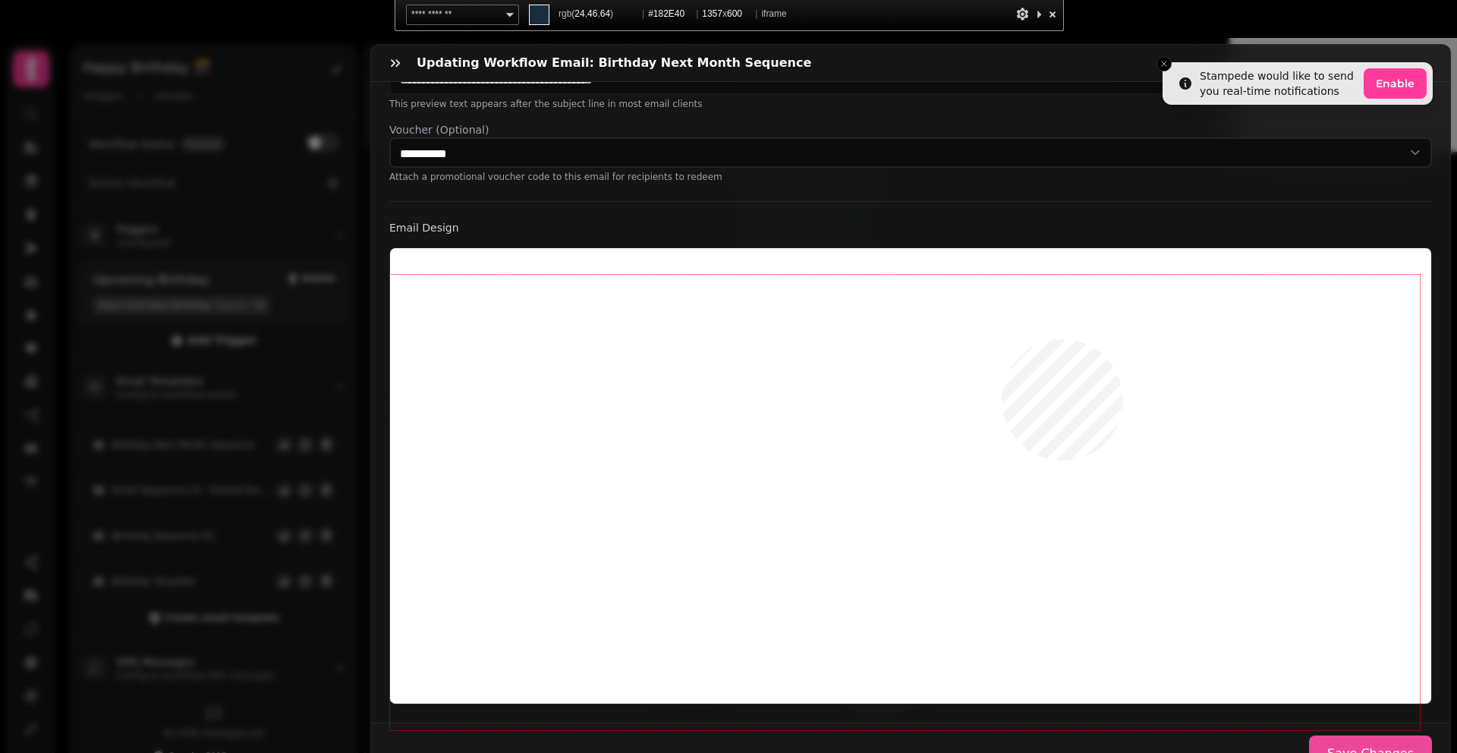
click at [1002, 339] on div at bounding box center [905, 502] width 1030 height 455
click at [837, 489] on div at bounding box center [905, 502] width 1030 height 455
click at [1001, 359] on div at bounding box center [905, 502] width 1030 height 455
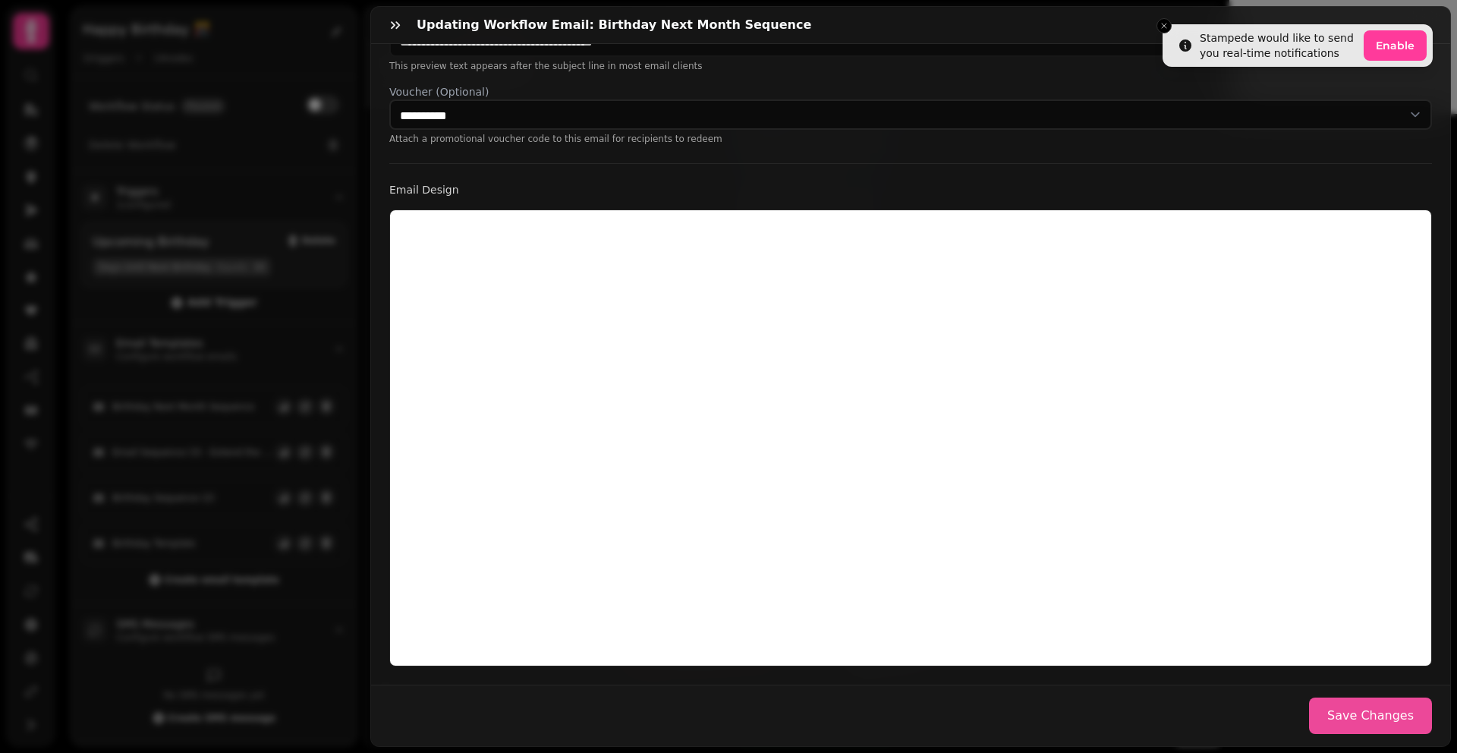
scroll to position [250, 0]
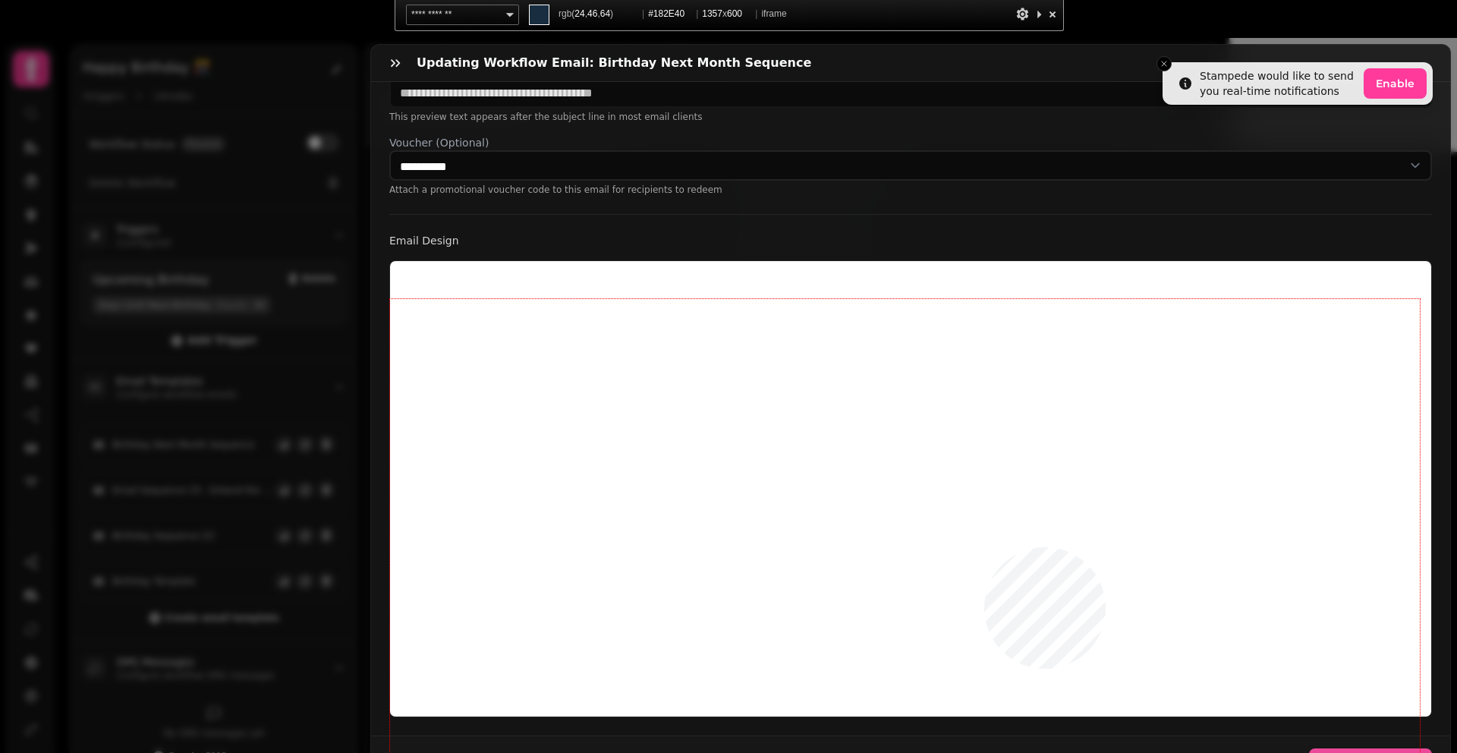
click at [984, 547] on div at bounding box center [905, 526] width 1030 height 455
click at [839, 338] on div at bounding box center [905, 526] width 1030 height 455
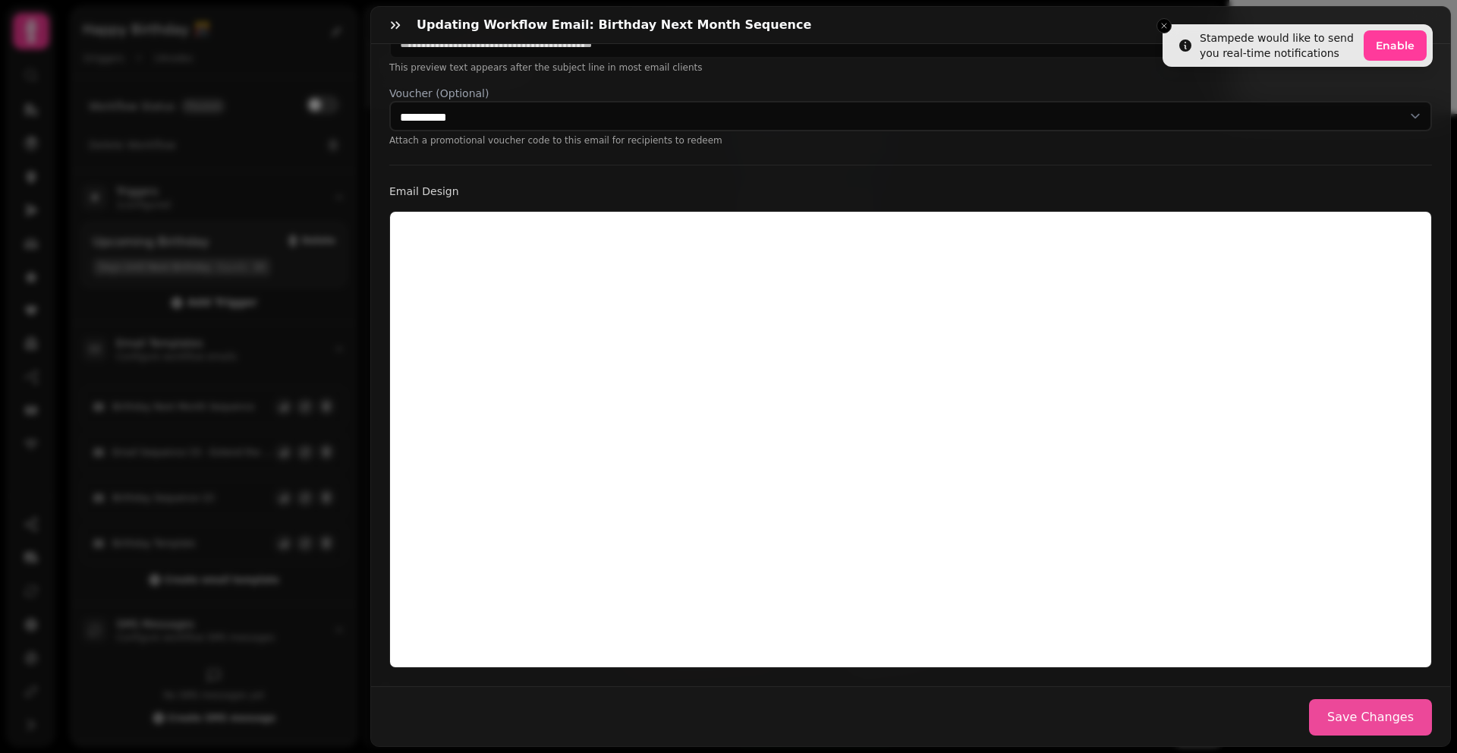
scroll to position [263, 0]
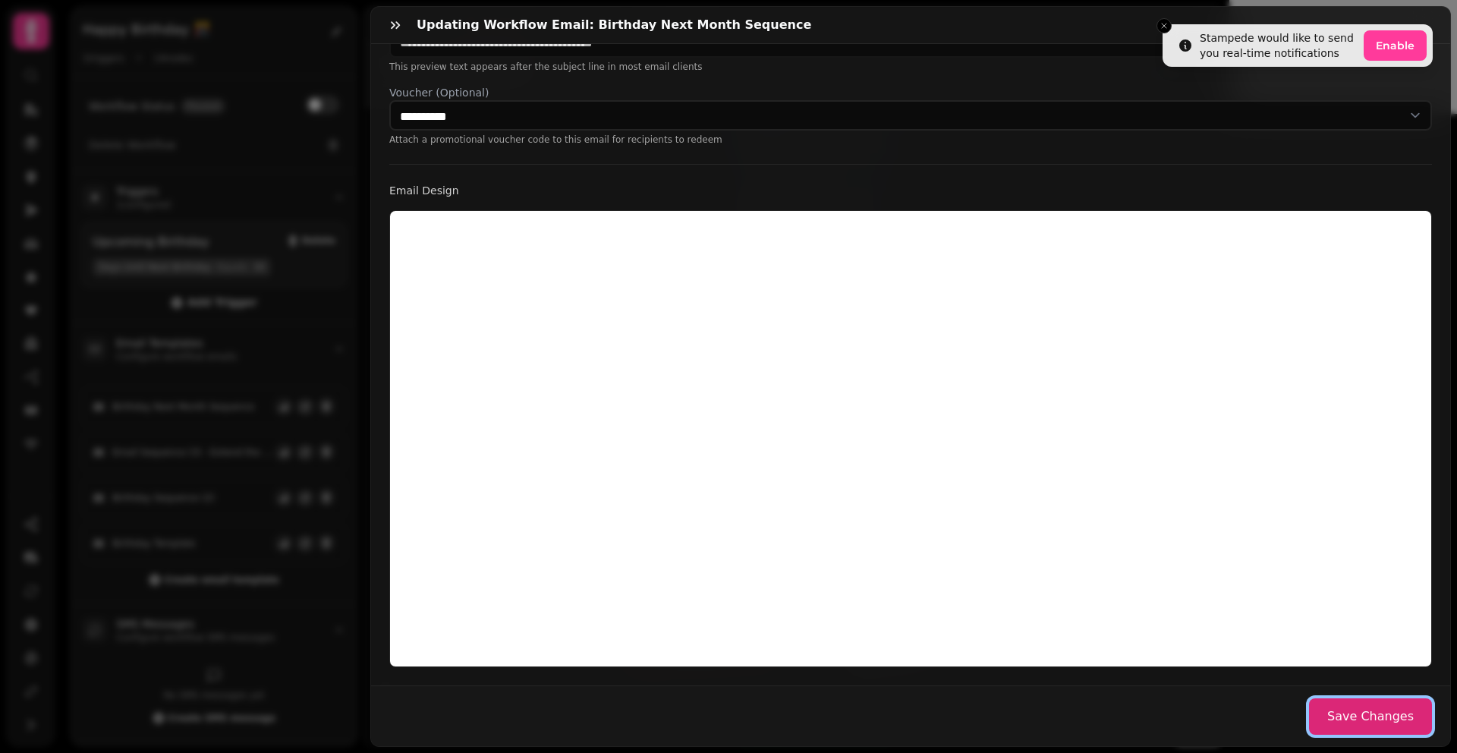
click at [1345, 715] on button "Save Changes" at bounding box center [1370, 716] width 123 height 36
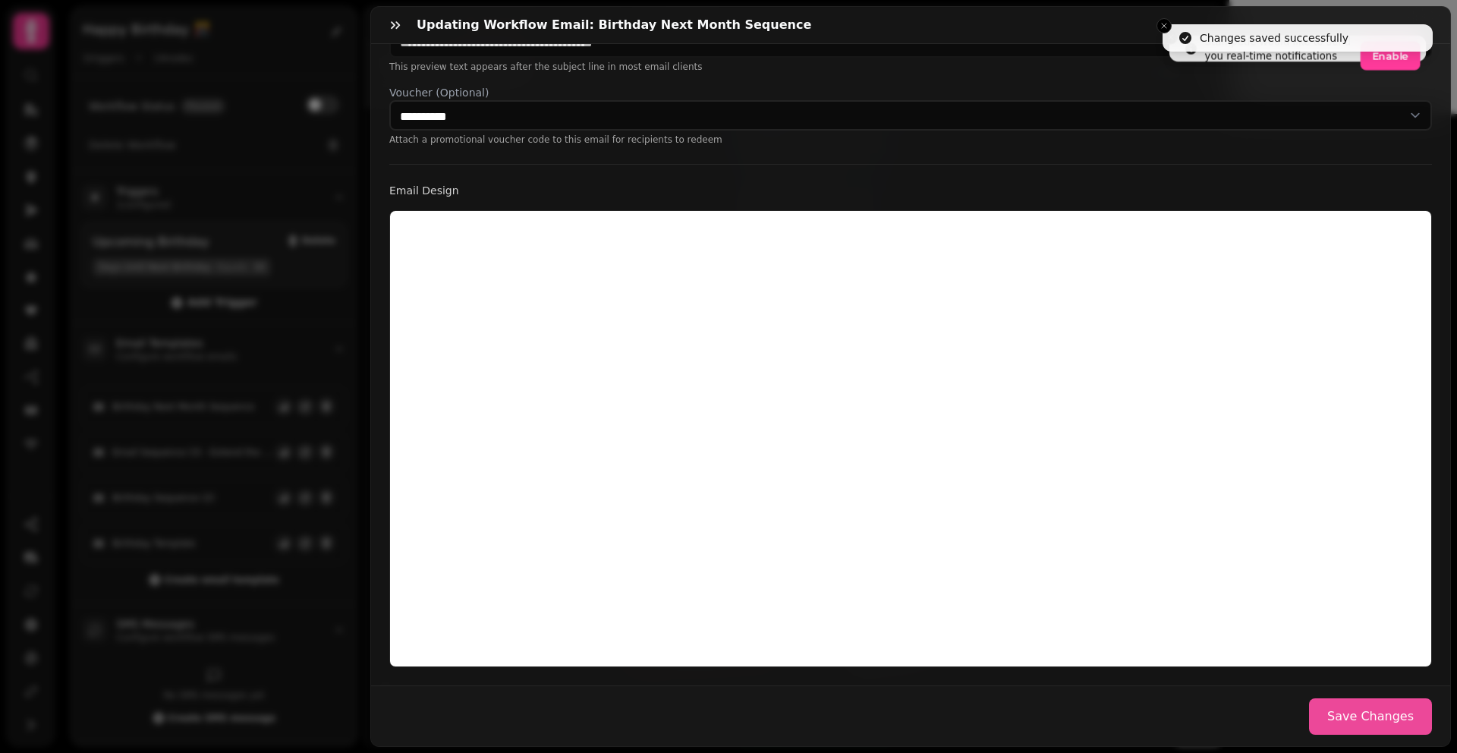
click at [1163, 26] on div "Updating workflow email: Birthday Next Month Sequence" at bounding box center [910, 25] width 1079 height 37
click at [1166, 31] on div "Updating workflow email: Birthday Next Month Sequence" at bounding box center [910, 25] width 1079 height 37
click at [395, 27] on icon "button" at bounding box center [395, 24] width 15 height 15
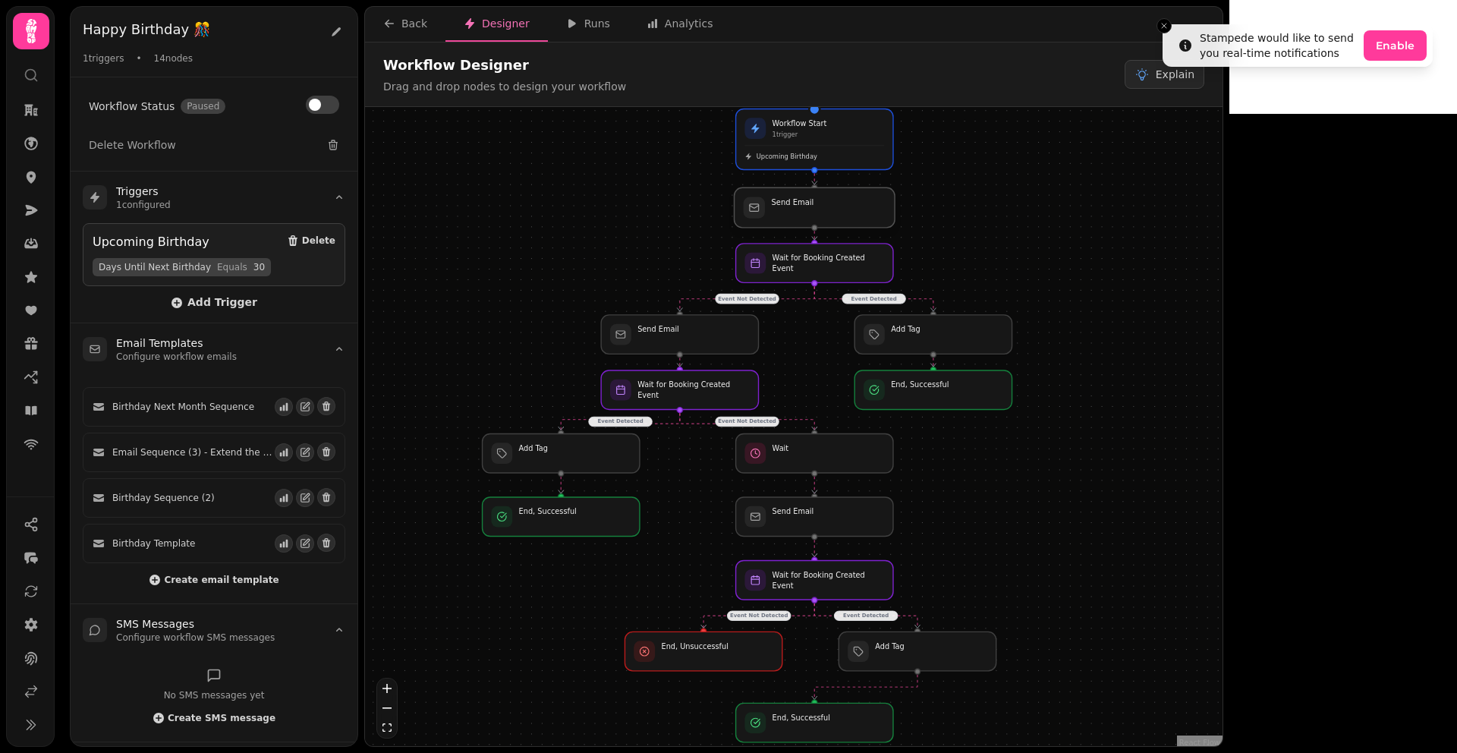
click at [798, 217] on div at bounding box center [815, 207] width 161 height 40
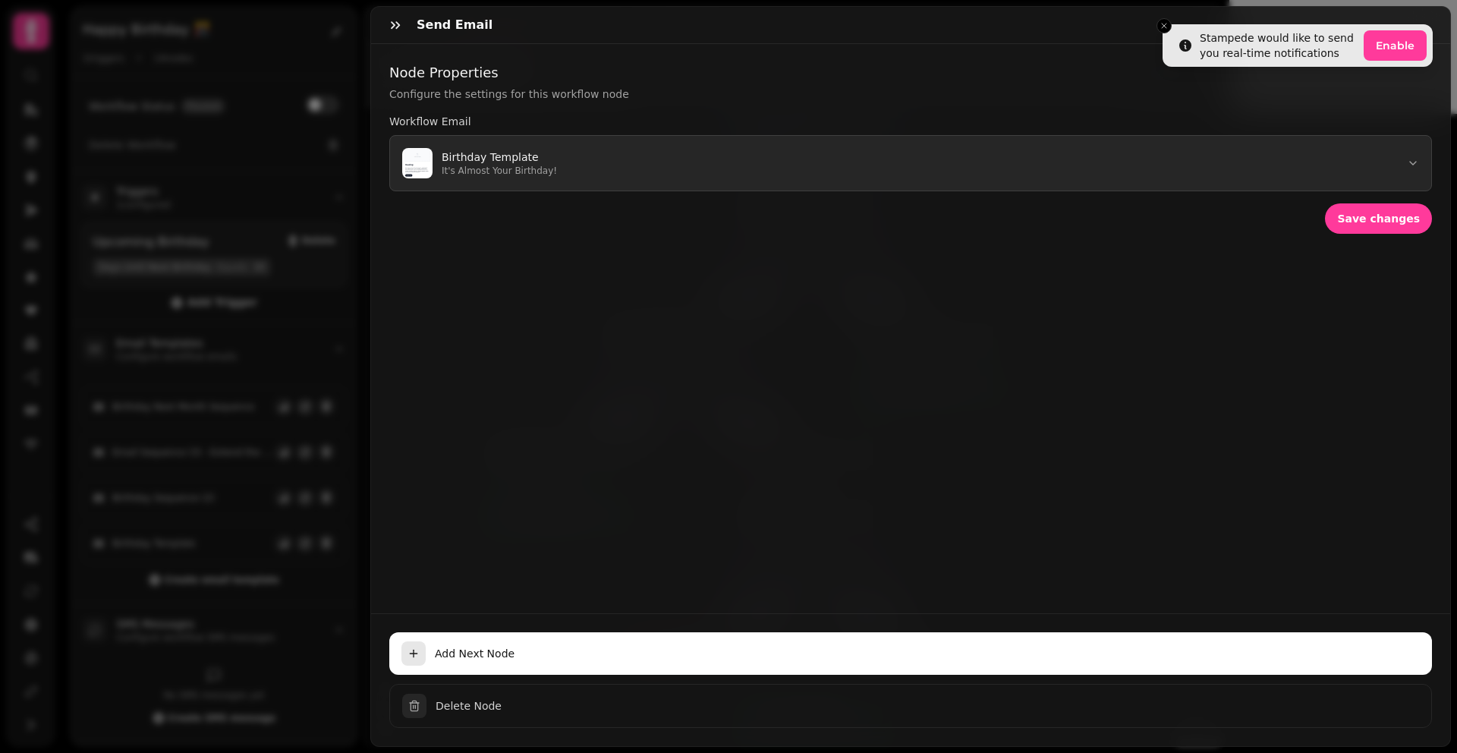
click at [500, 169] on p "It's Almost Your Birthday!" at bounding box center [499, 171] width 115 height 12
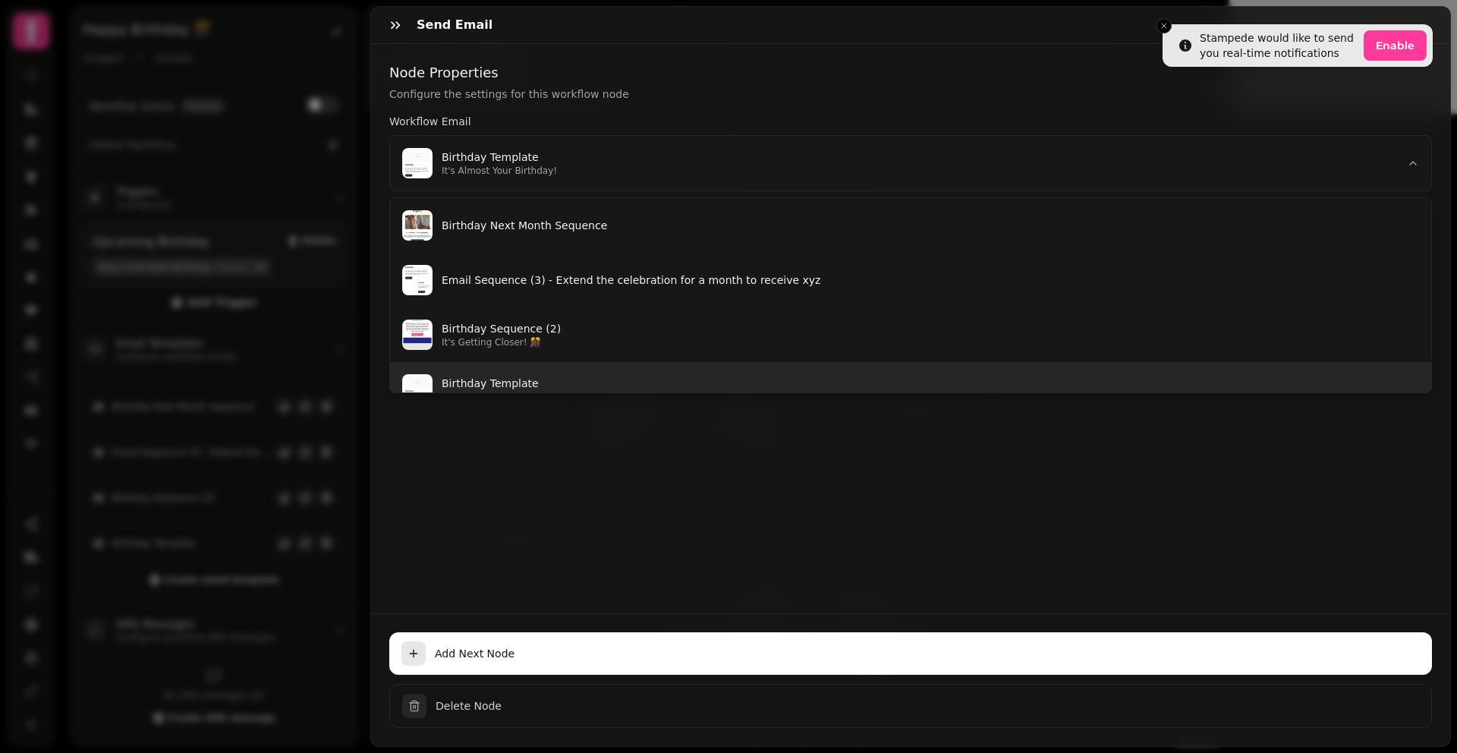
click at [489, 379] on p "Birthday Template" at bounding box center [930, 383] width 977 height 15
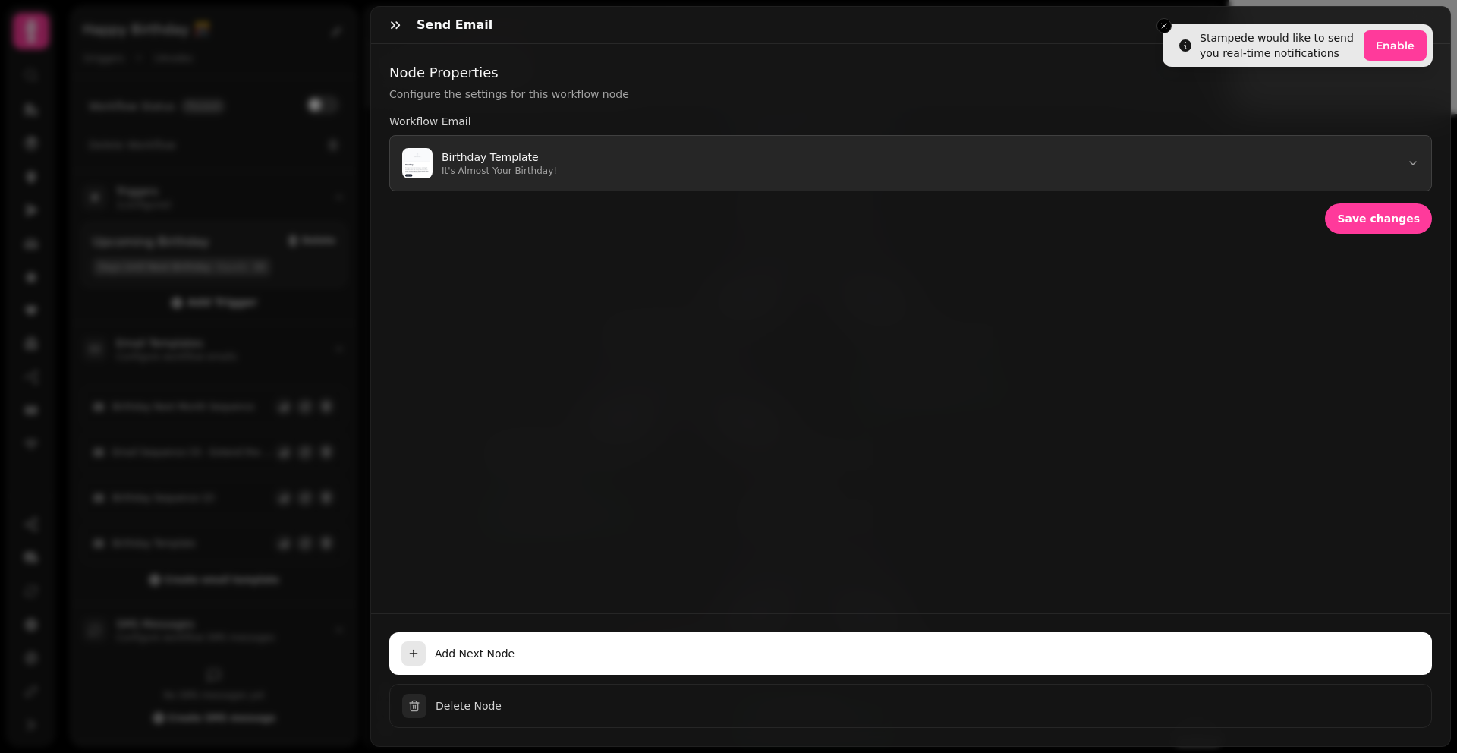
click at [502, 172] on p "It's Almost Your Birthday!" at bounding box center [499, 171] width 115 height 12
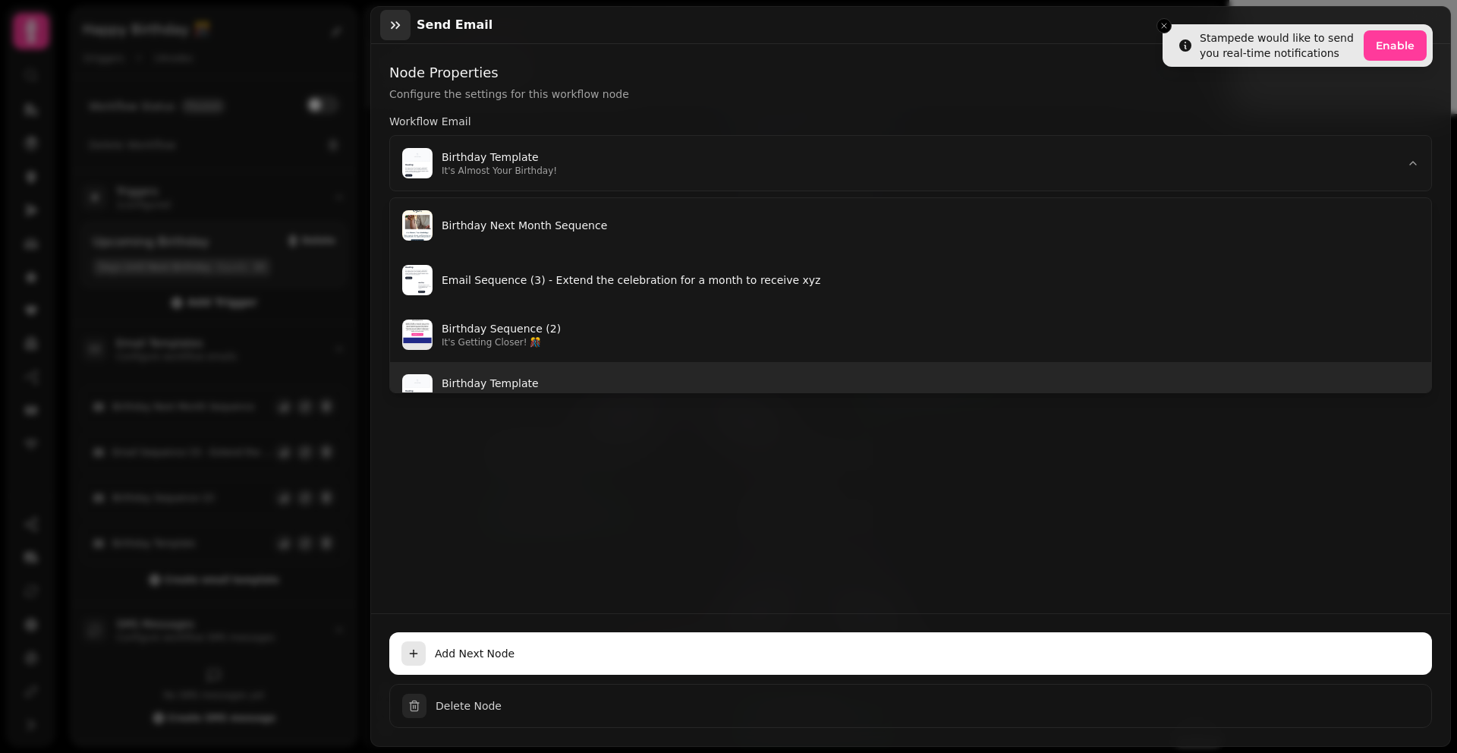
click at [392, 27] on icon "button" at bounding box center [395, 24] width 15 height 15
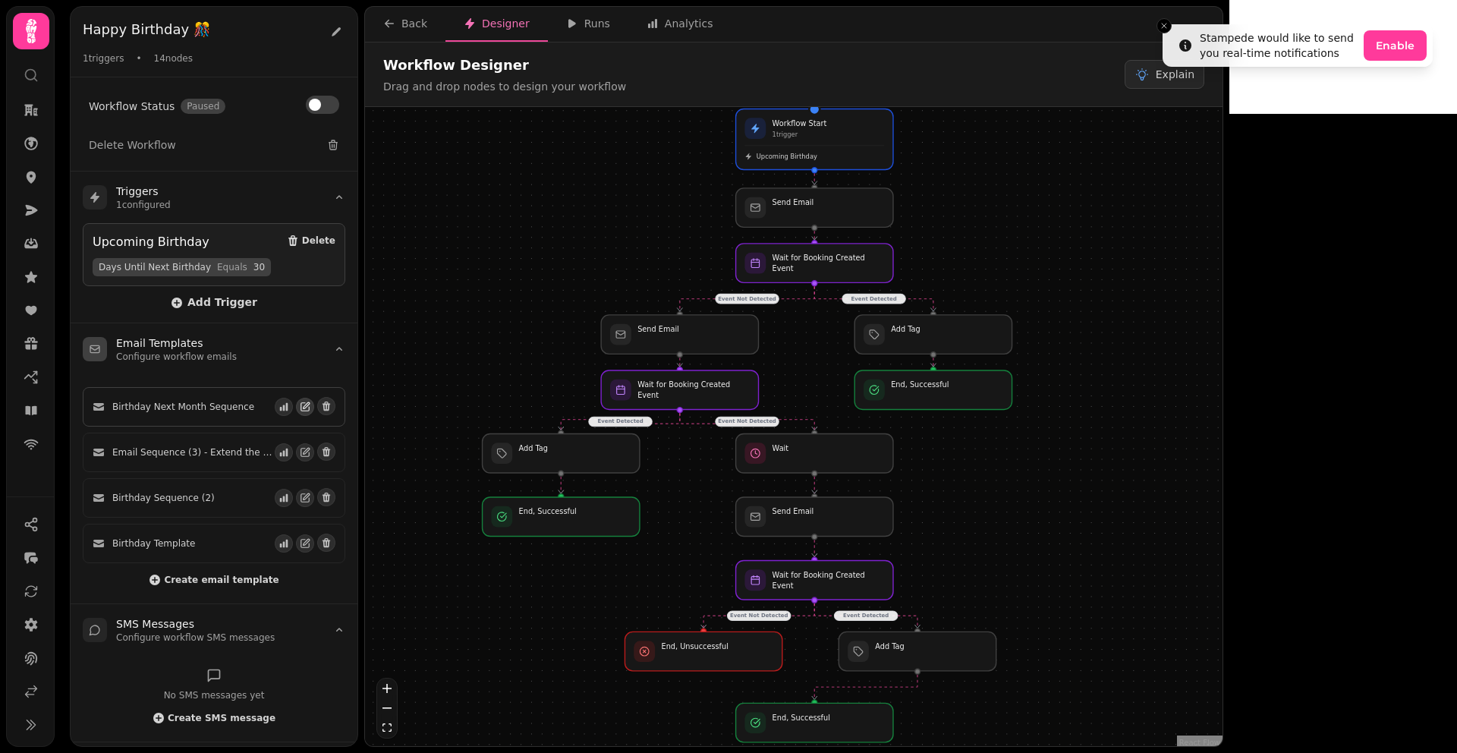
click at [301, 408] on icon "button" at bounding box center [305, 407] width 8 height 8
select select "**********"
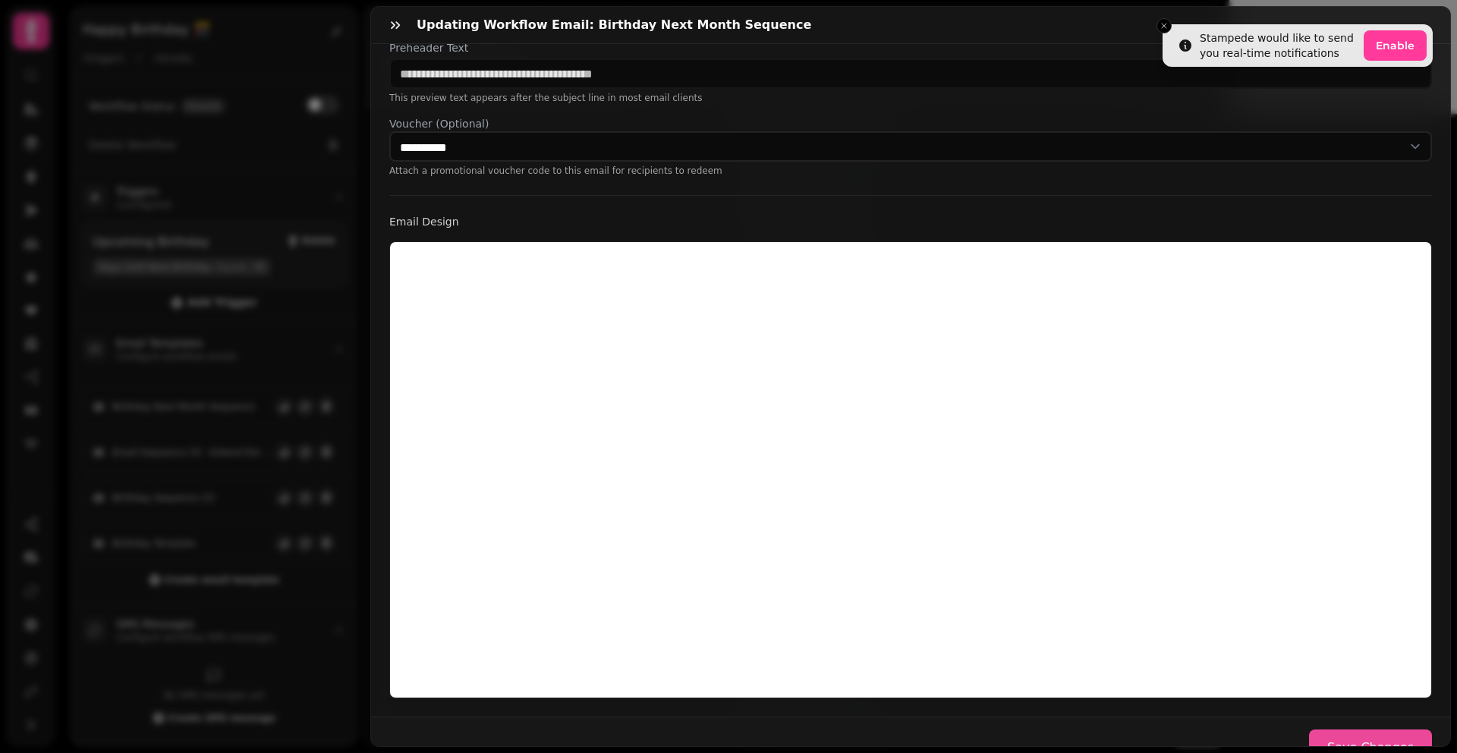
scroll to position [275, 0]
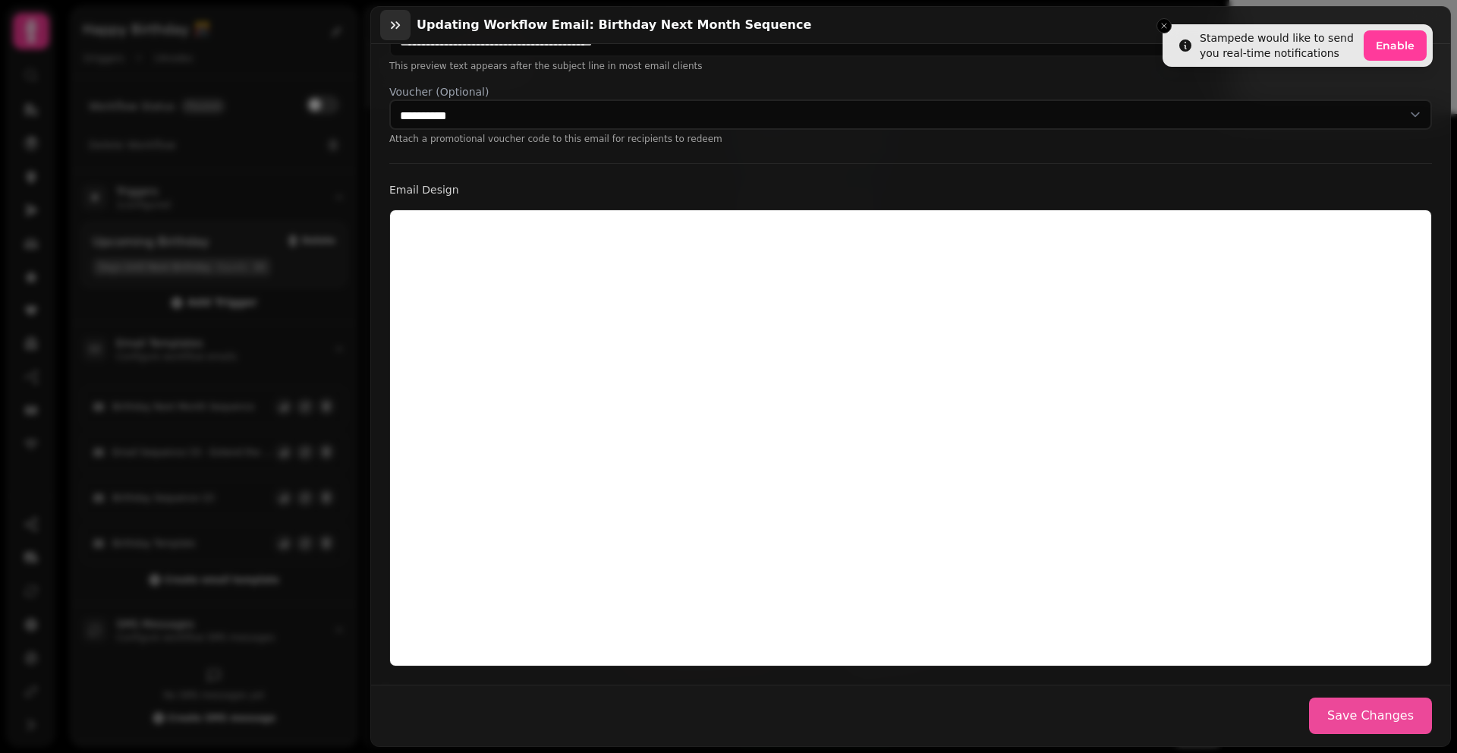
click at [400, 31] on icon "button" at bounding box center [395, 24] width 15 height 15
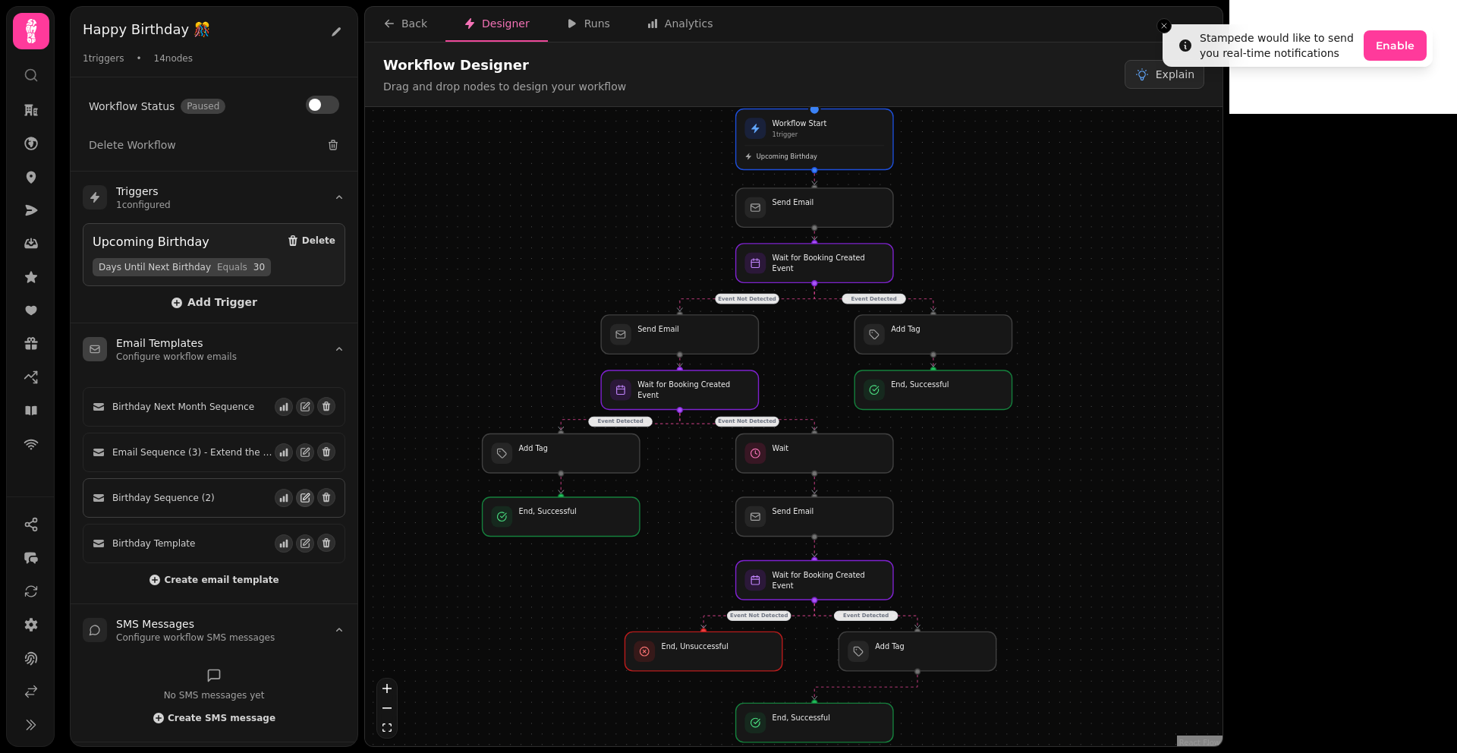
click at [304, 493] on icon "button" at bounding box center [307, 496] width 6 height 6
select select "**********"
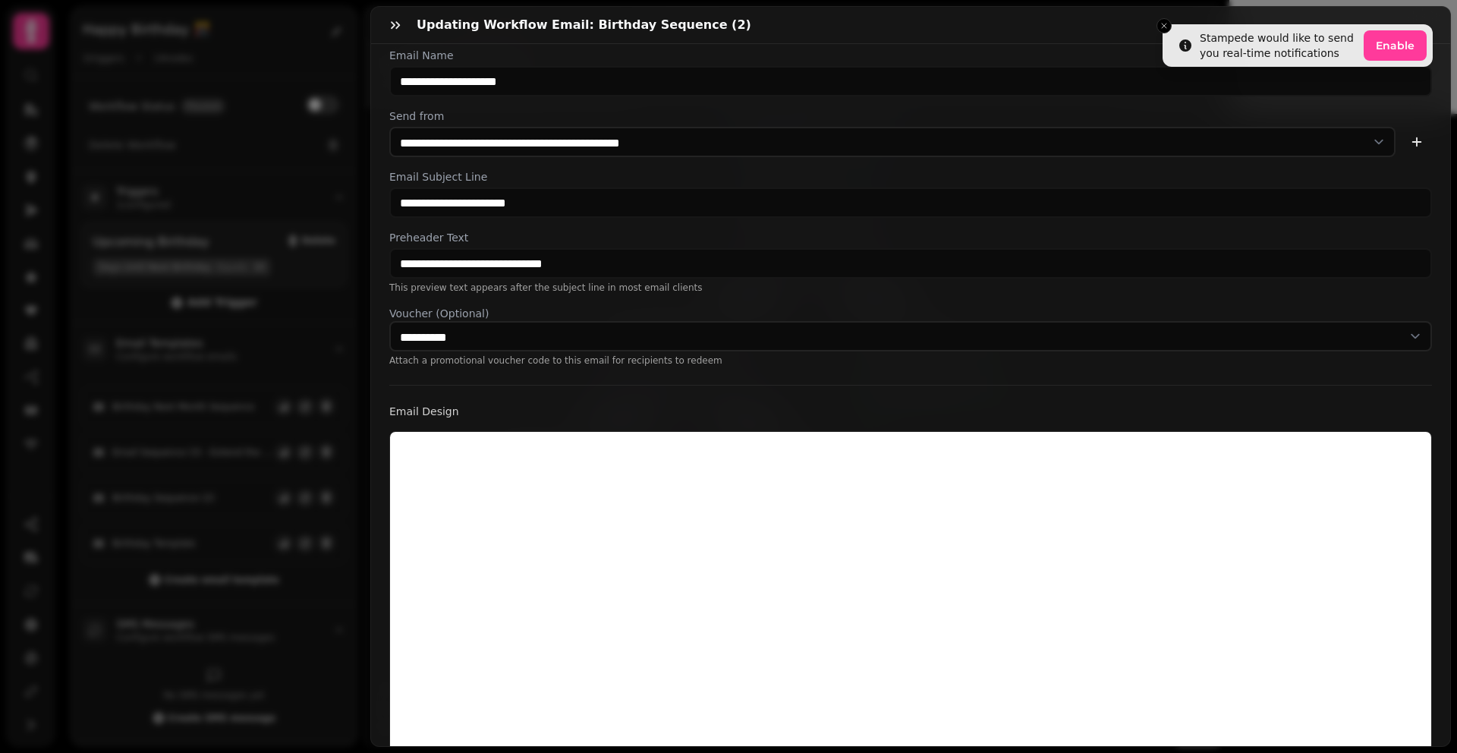
scroll to position [0, 0]
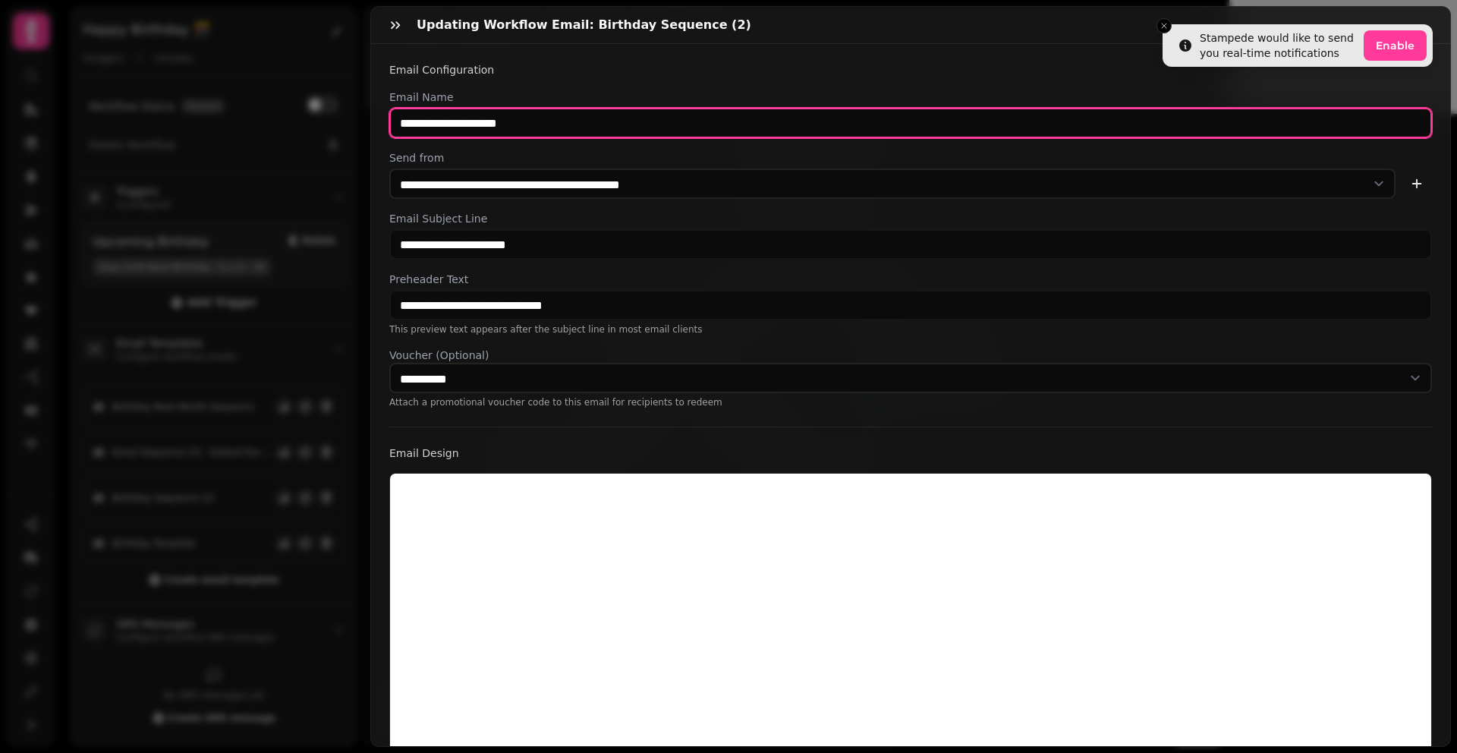
click at [658, 122] on input "**********" at bounding box center [910, 123] width 1043 height 30
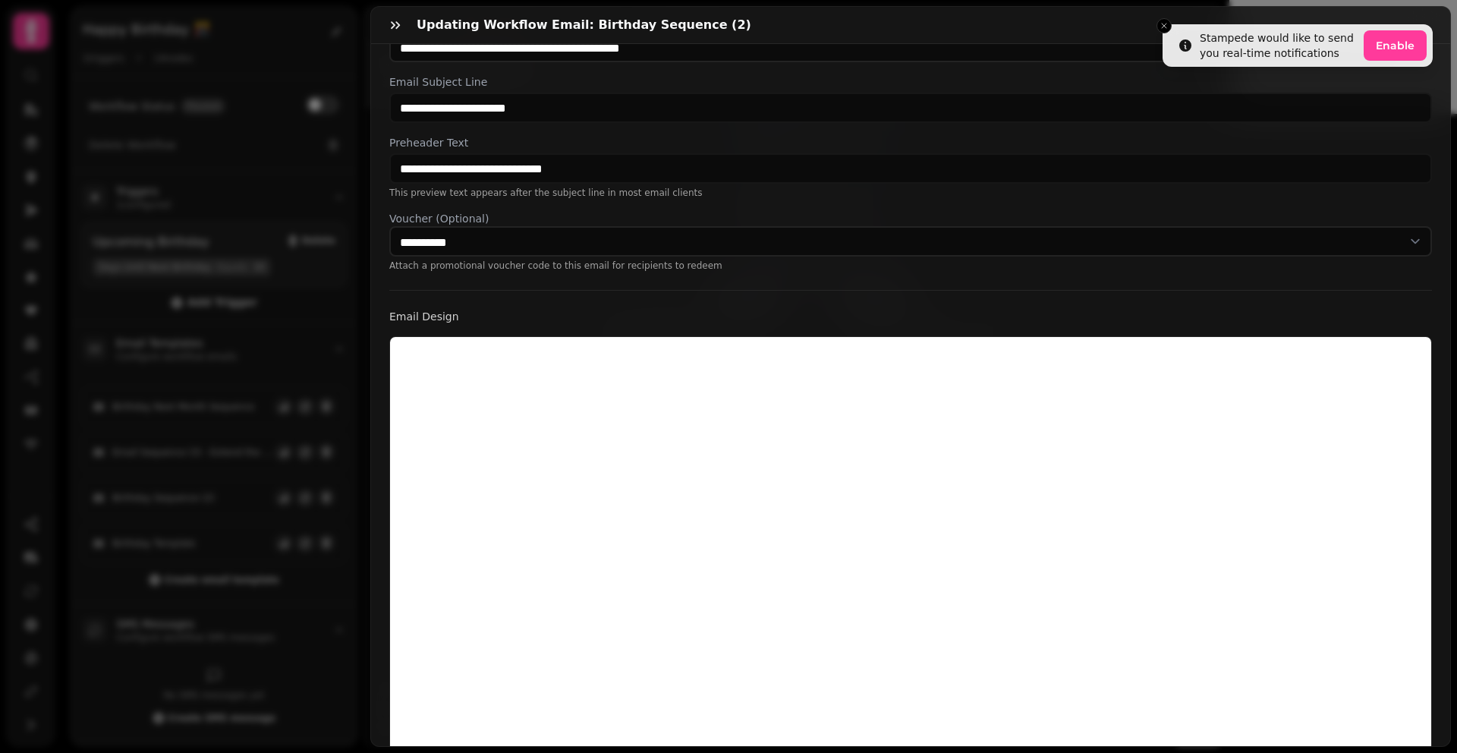
scroll to position [102, 0]
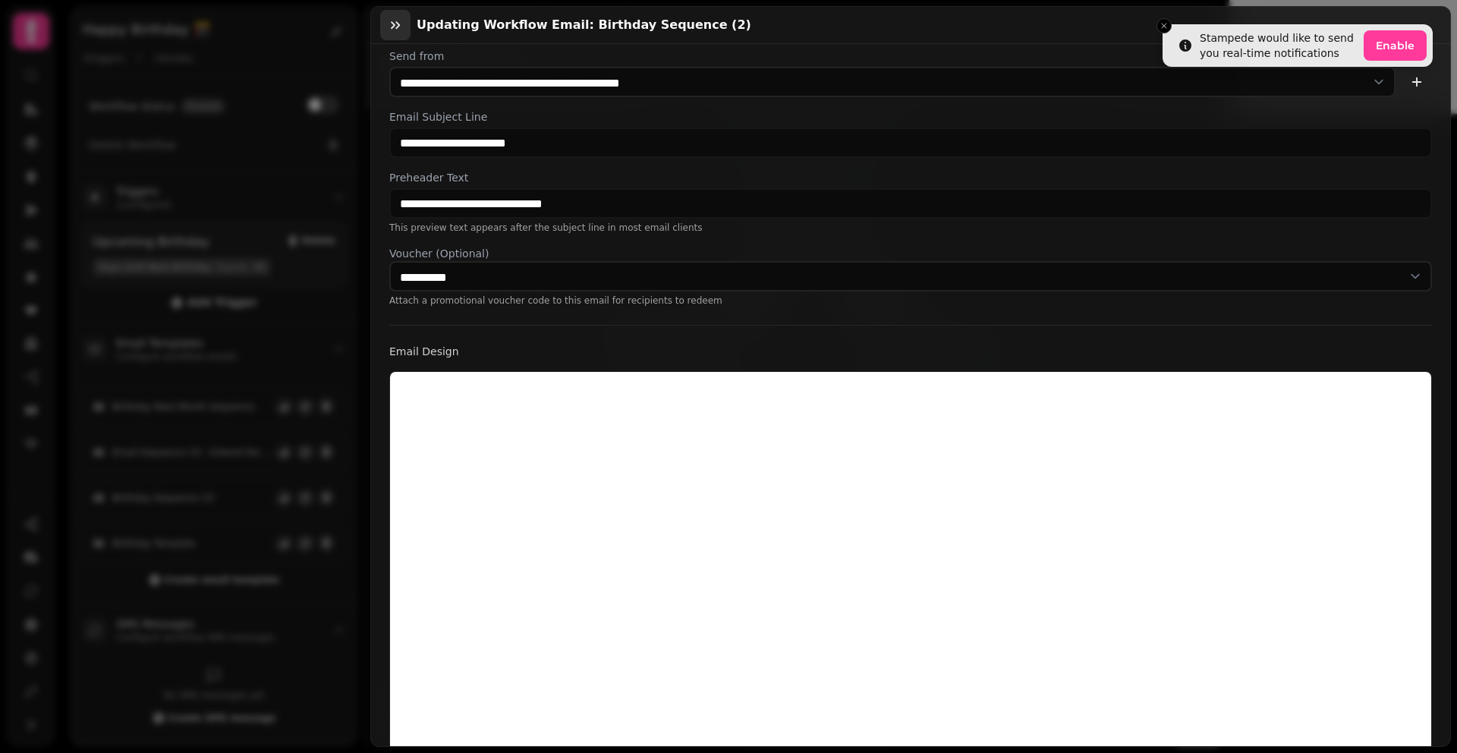
click at [389, 22] on icon "button" at bounding box center [395, 24] width 15 height 15
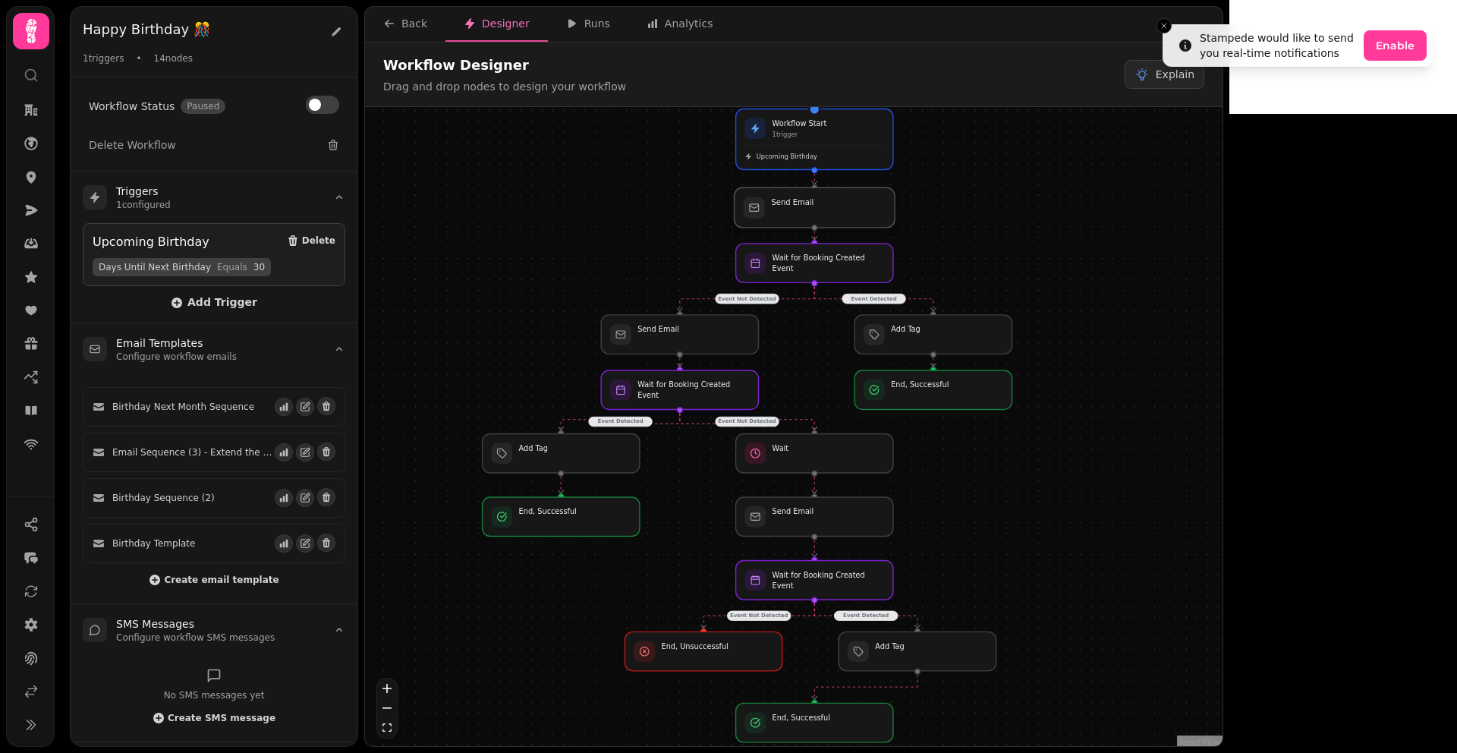
click at [805, 203] on div at bounding box center [815, 207] width 161 height 40
click at [799, 210] on div at bounding box center [815, 207] width 161 height 40
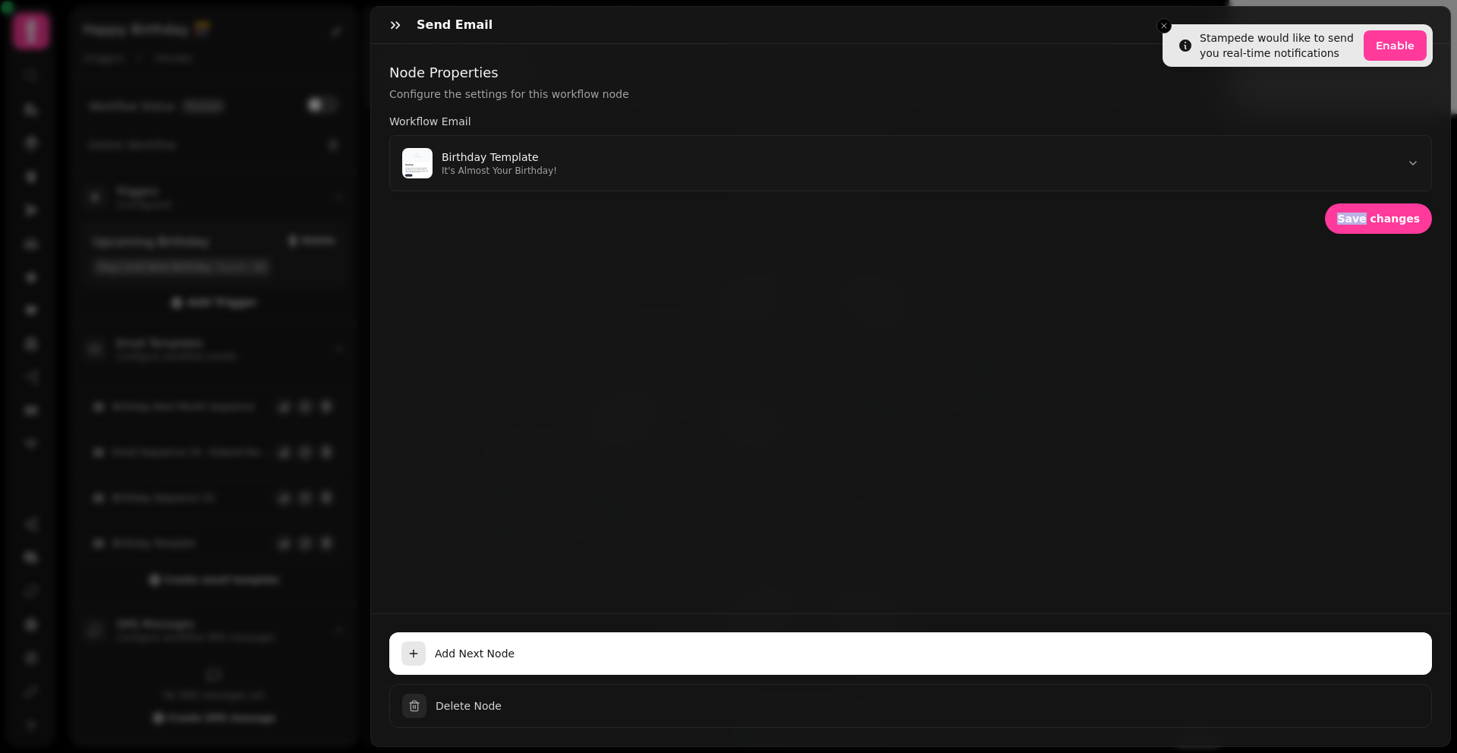
click at [799, 210] on div "Save changes" at bounding box center [910, 218] width 1043 height 30
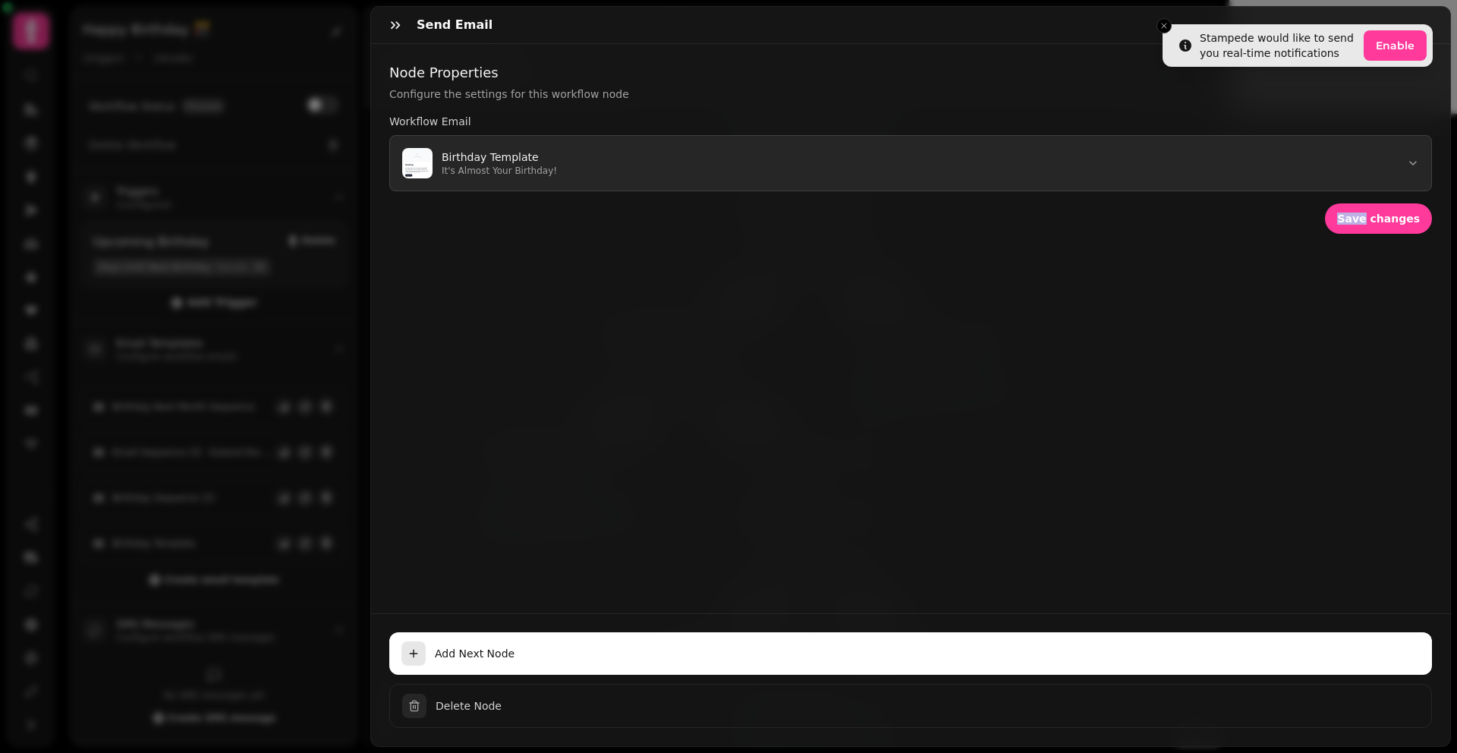
click at [1236, 164] on button "Birthday Template It's Almost Your Birthday!" at bounding box center [910, 163] width 1043 height 56
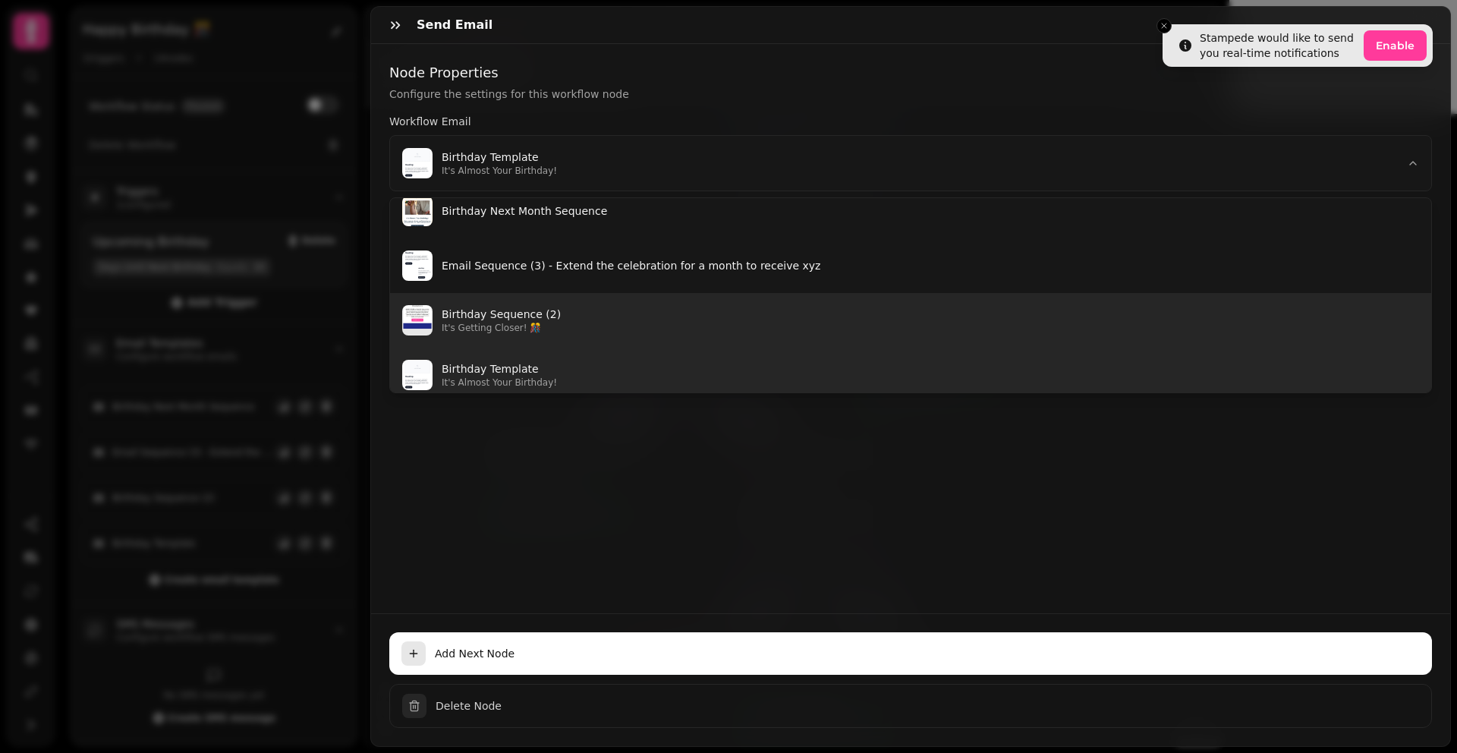
scroll to position [15, 0]
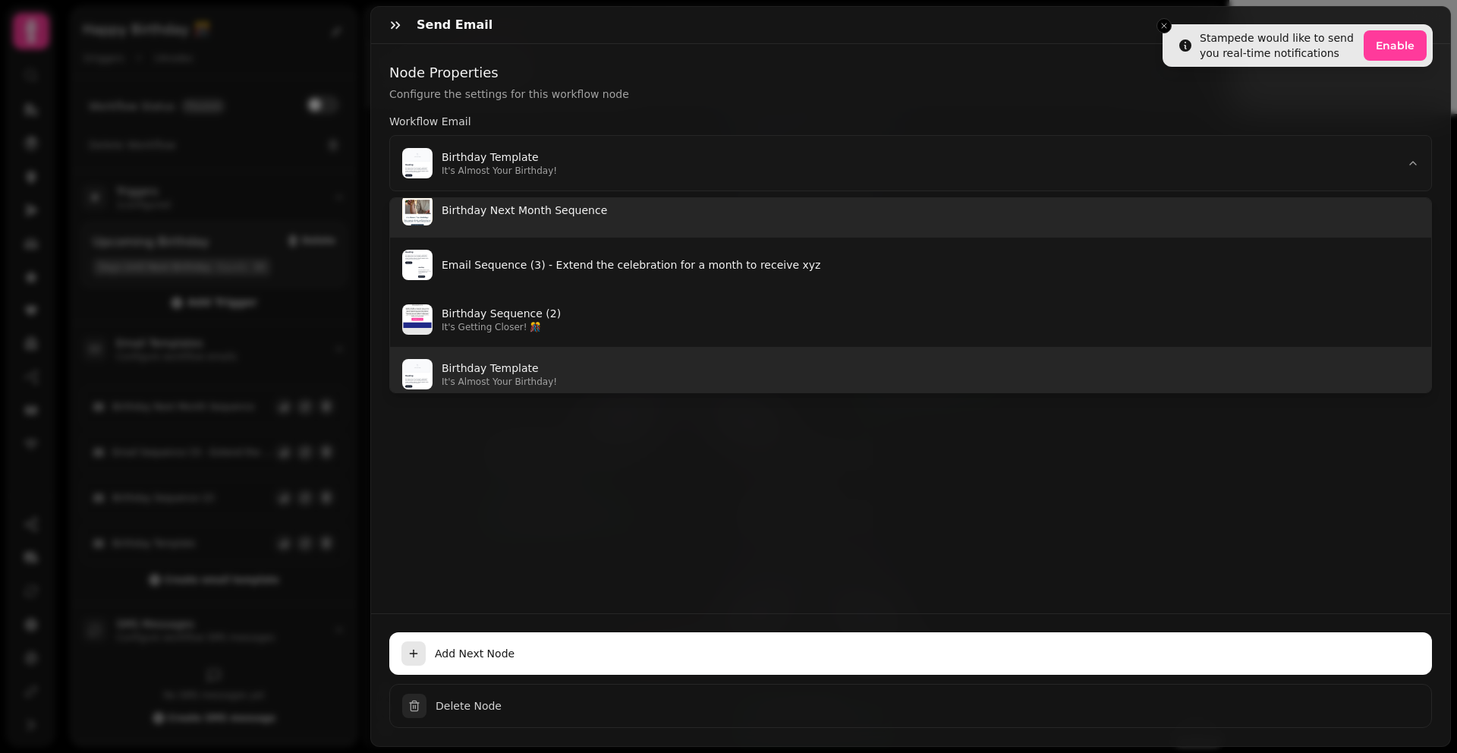
click at [584, 219] on button "Birthday Next Month Sequence" at bounding box center [910, 210] width 1041 height 55
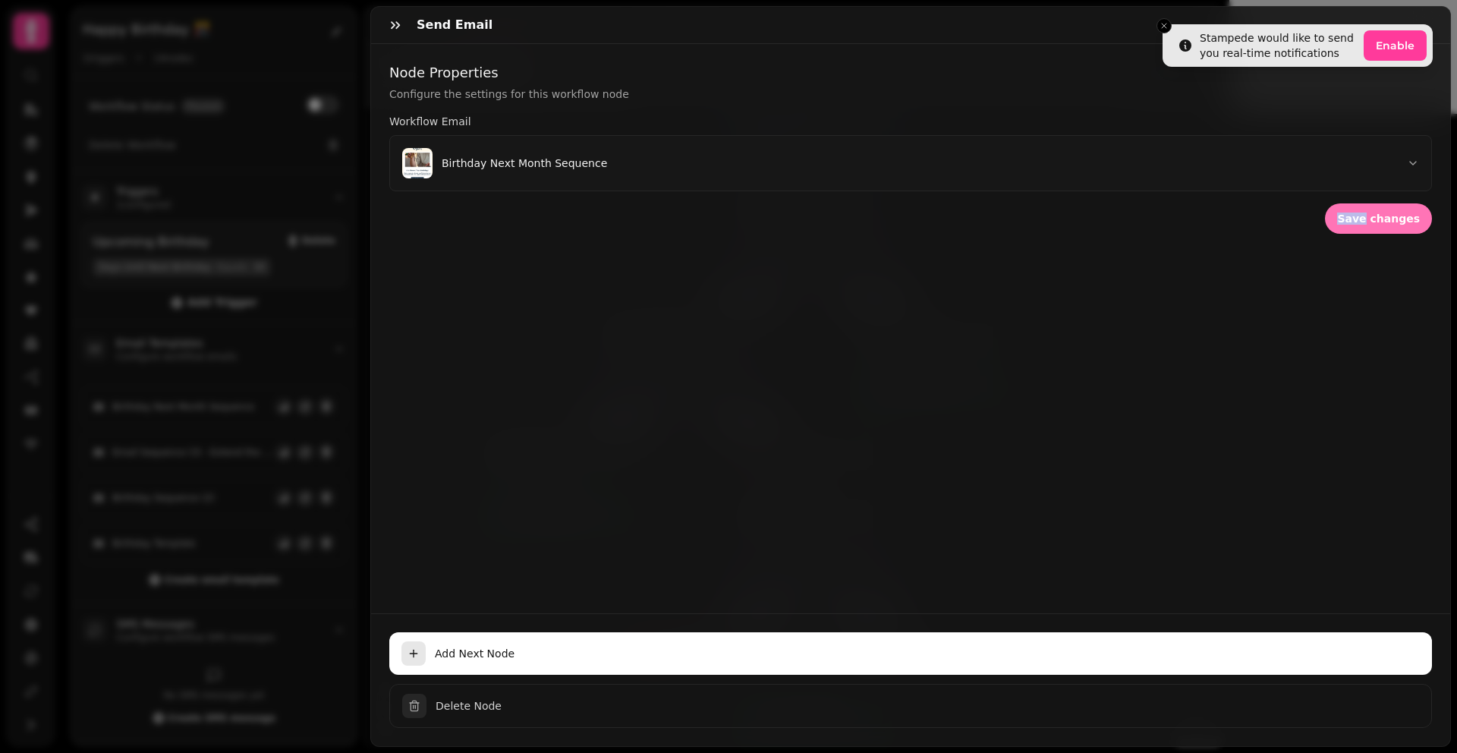
click at [1371, 216] on span "Save changes" at bounding box center [1378, 218] width 83 height 11
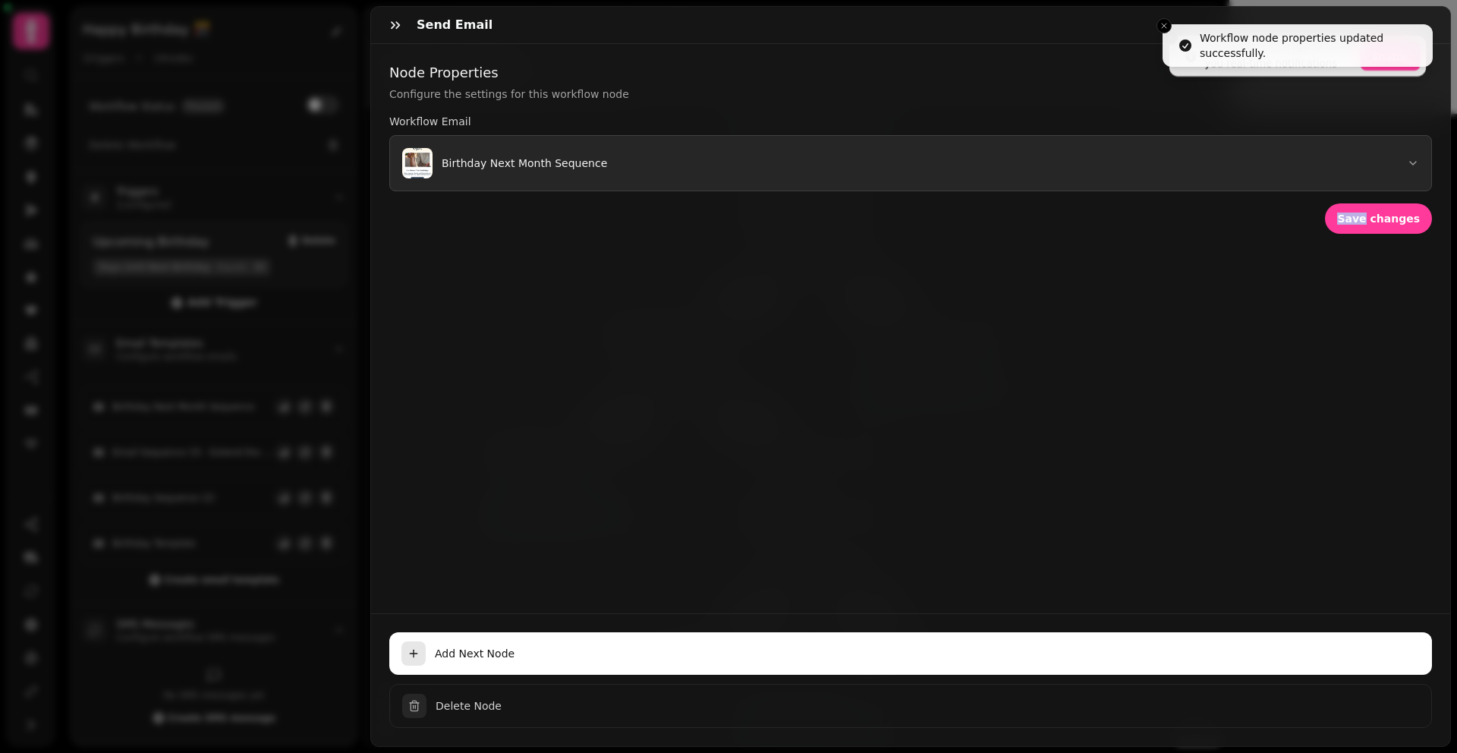
click at [429, 172] on img "button" at bounding box center [417, 163] width 30 height 30
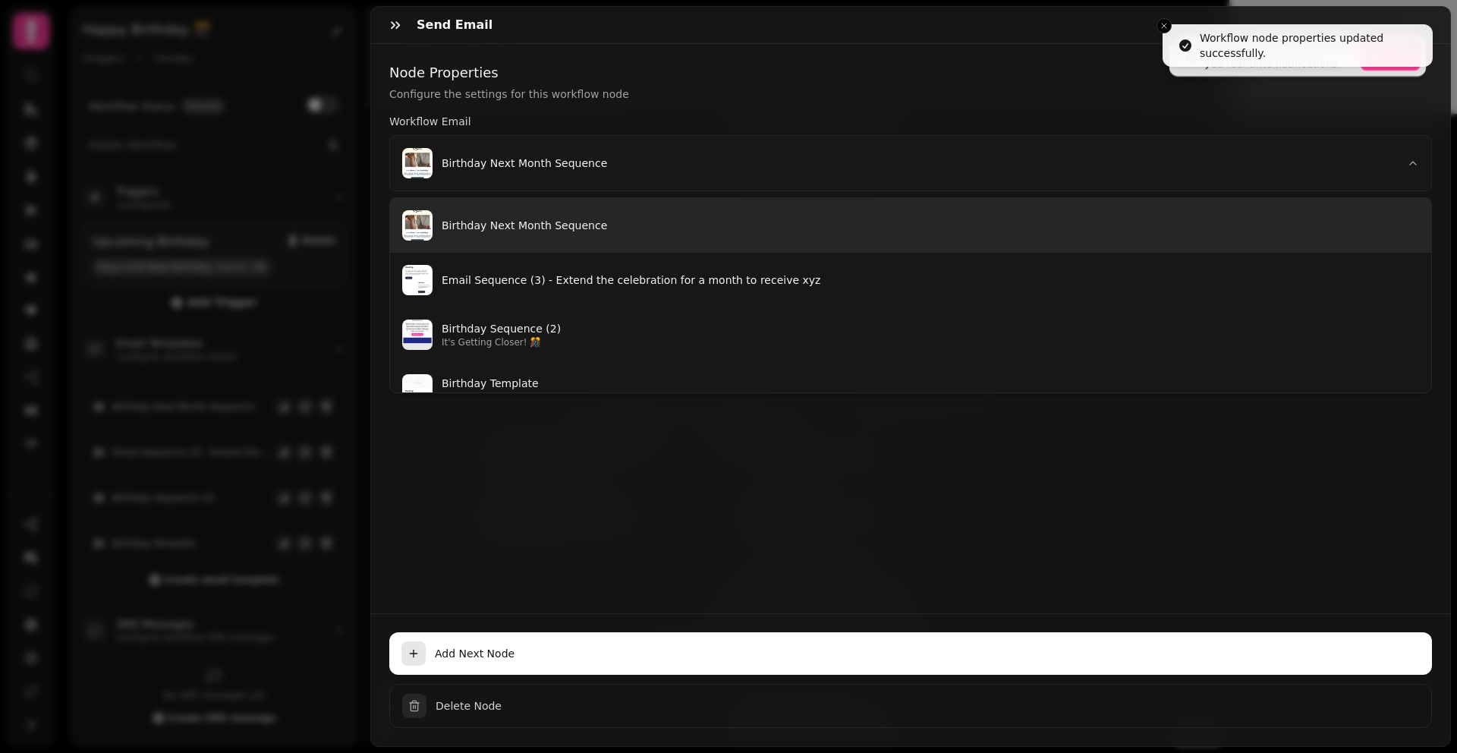
click at [458, 219] on p "Birthday Next Month Sequence" at bounding box center [930, 225] width 977 height 15
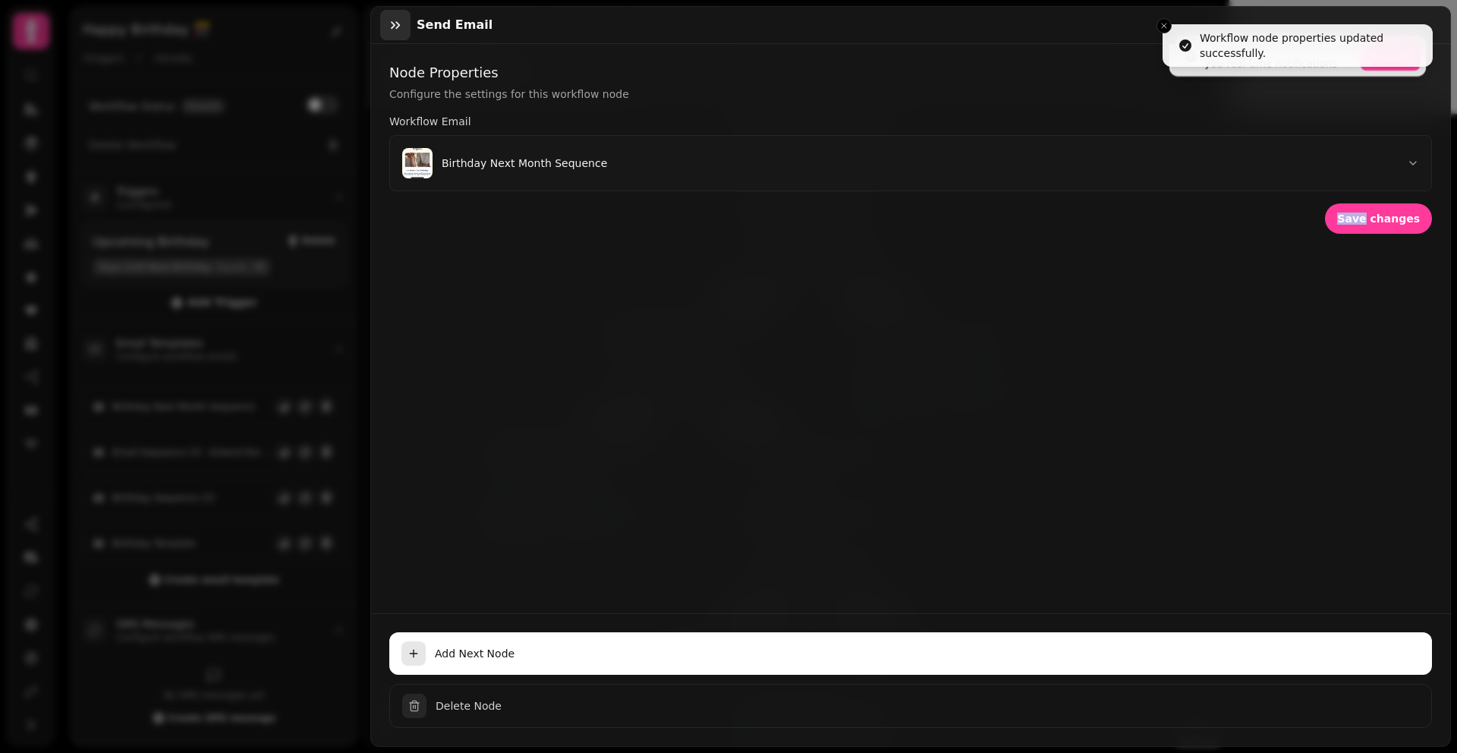
click at [399, 30] on icon "button" at bounding box center [395, 24] width 15 height 15
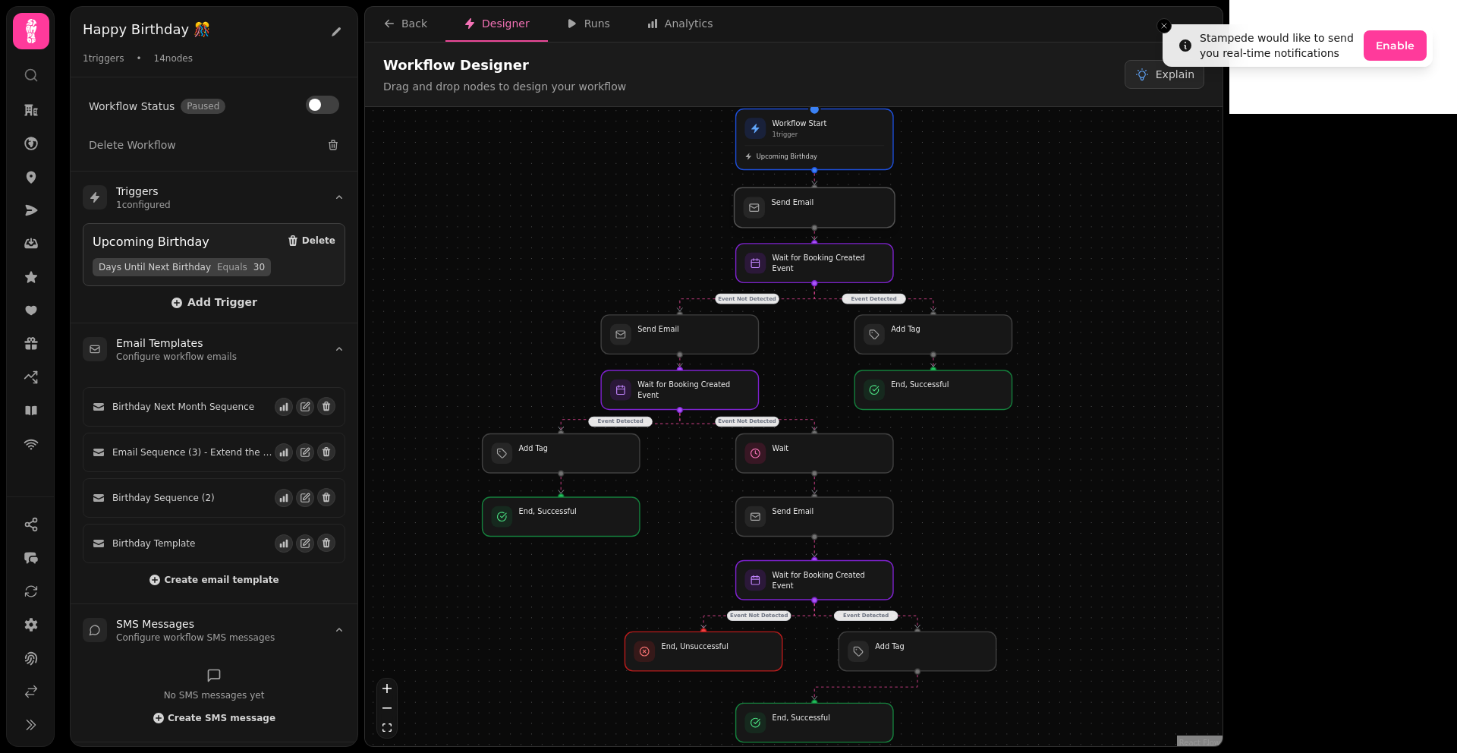
click at [831, 203] on div at bounding box center [815, 207] width 161 height 40
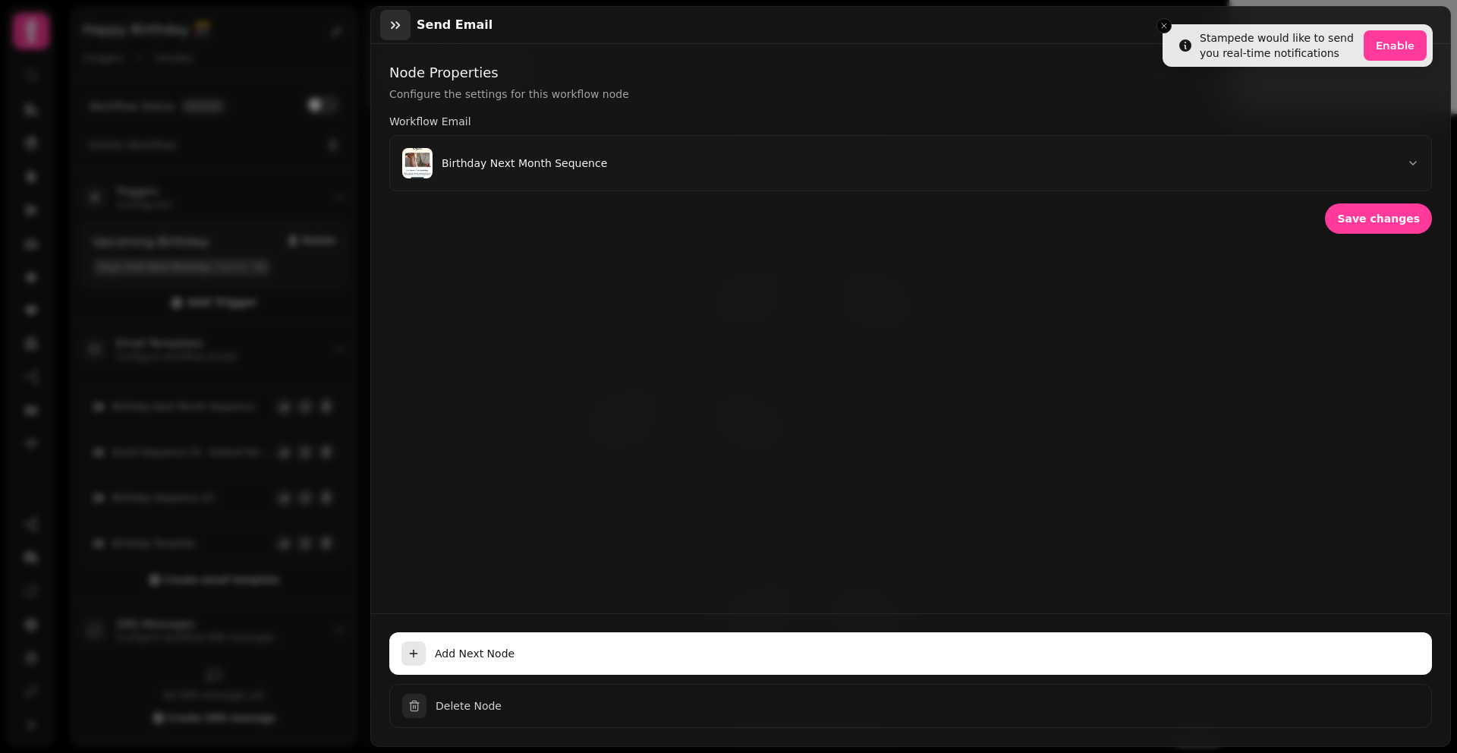
click at [393, 24] on icon "button" at bounding box center [395, 25] width 9 height 8
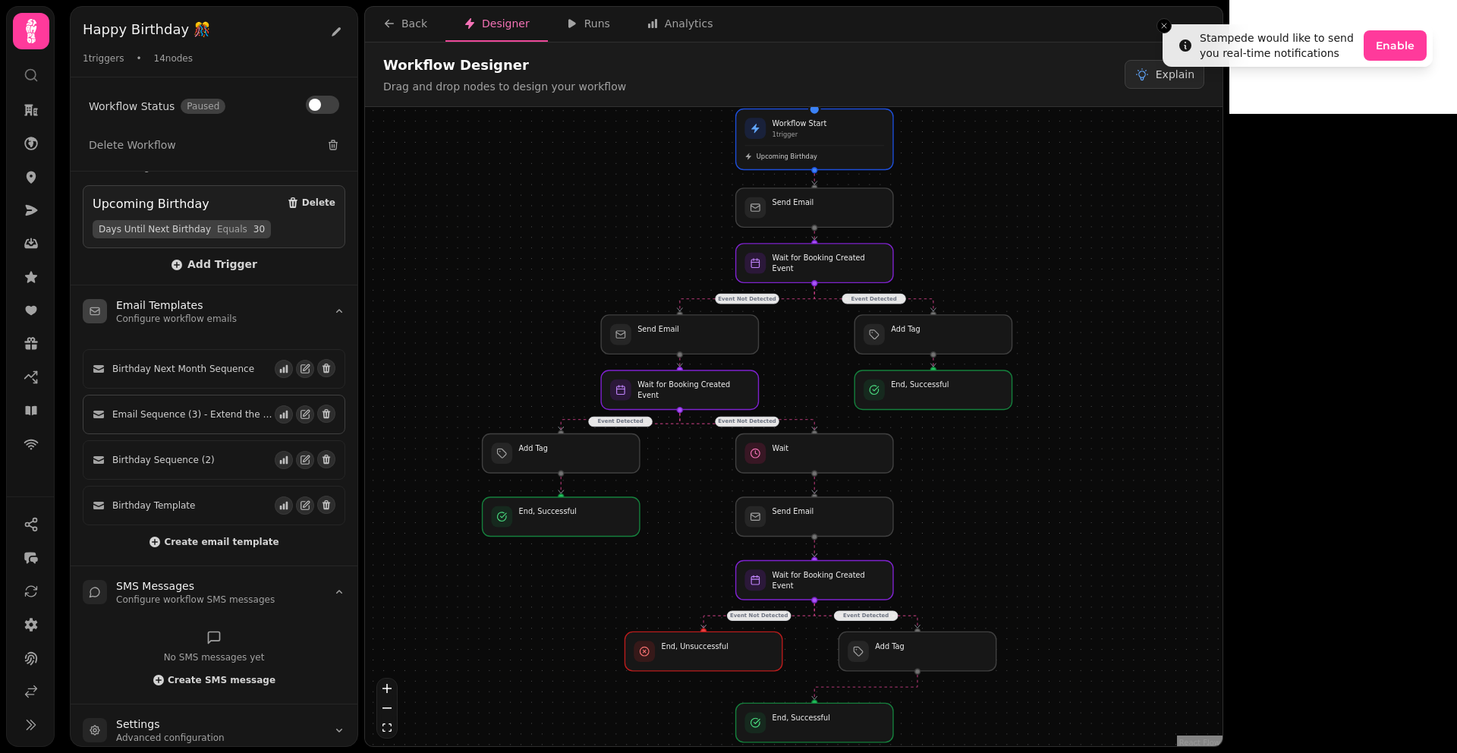
scroll to position [42, 0]
click at [300, 452] on icon "button" at bounding box center [305, 456] width 11 height 11
select select "**********"
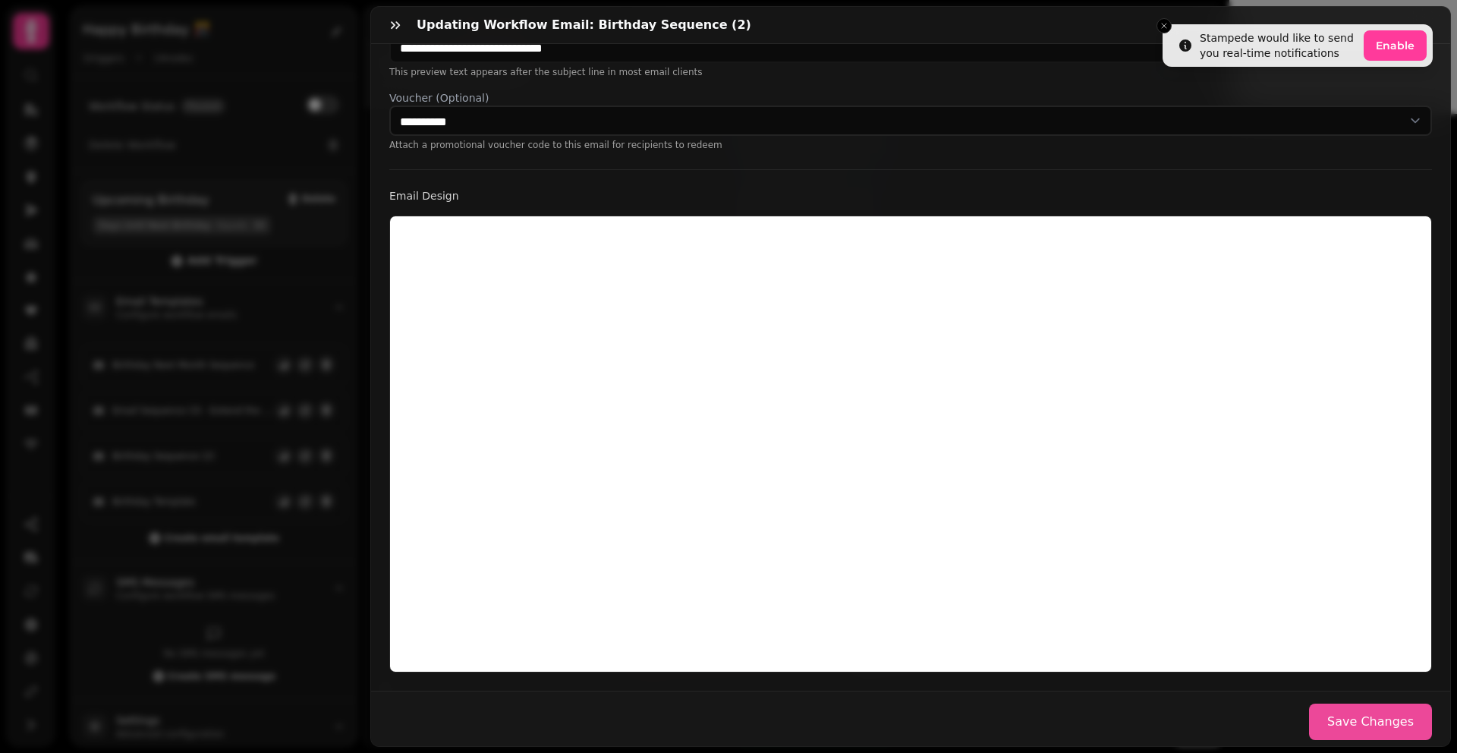
scroll to position [0, 0]
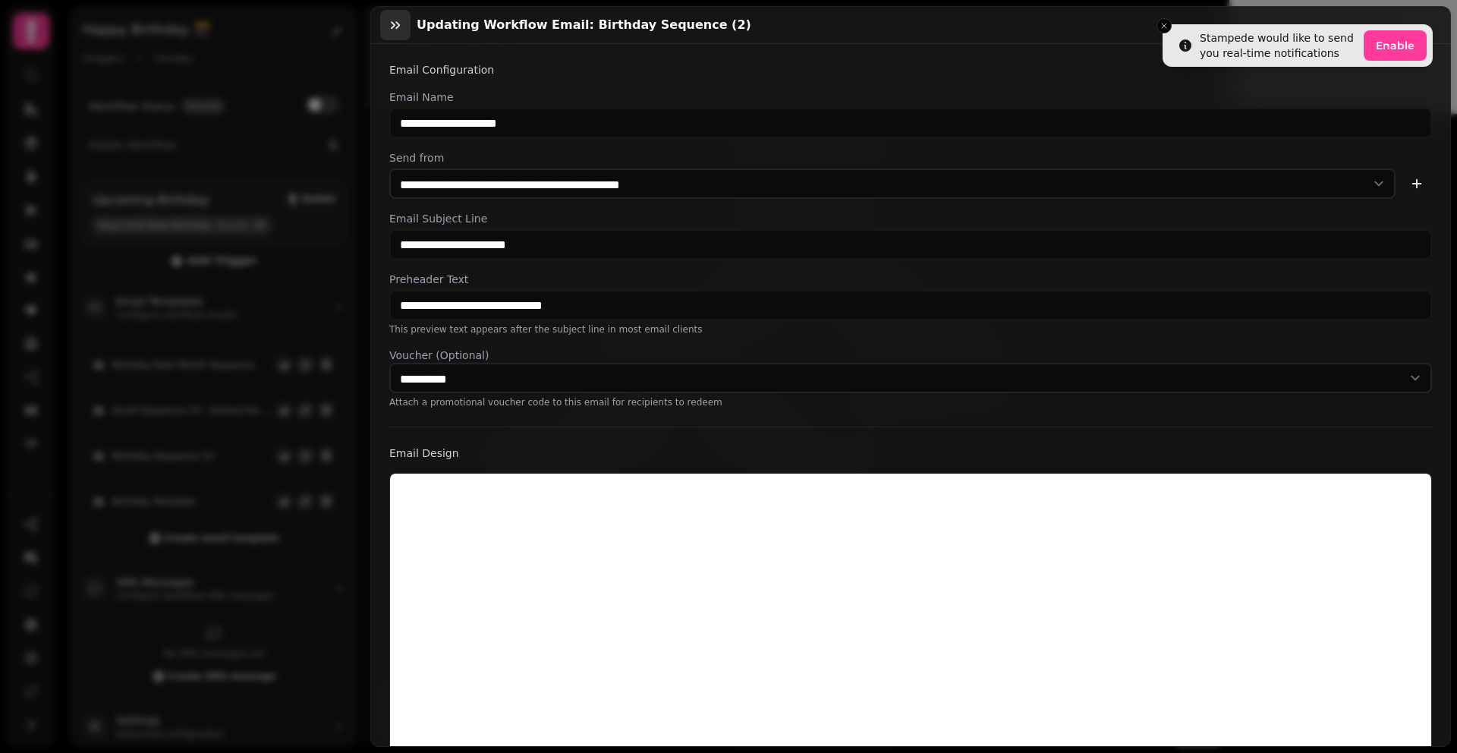
click at [393, 23] on icon "button" at bounding box center [395, 25] width 9 height 8
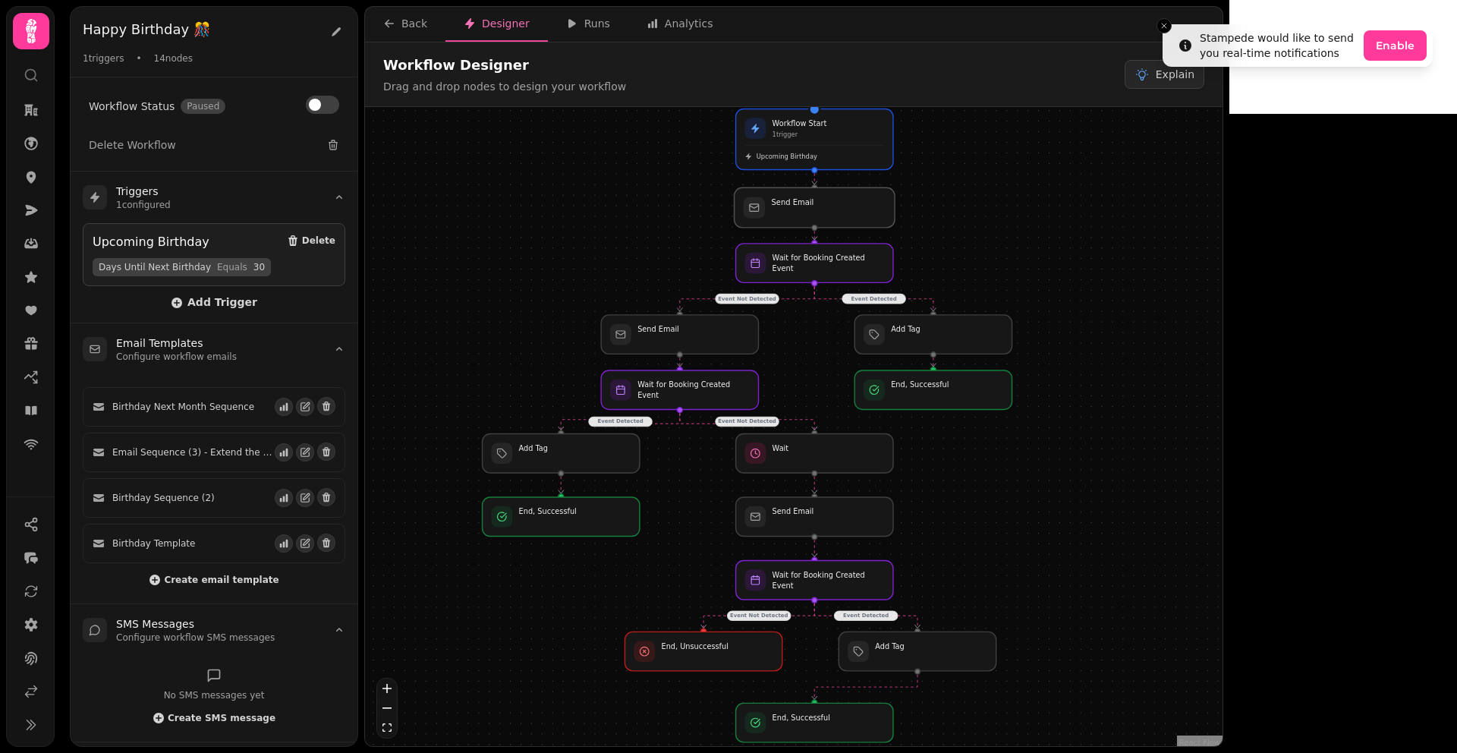
click at [817, 216] on div at bounding box center [815, 207] width 161 height 40
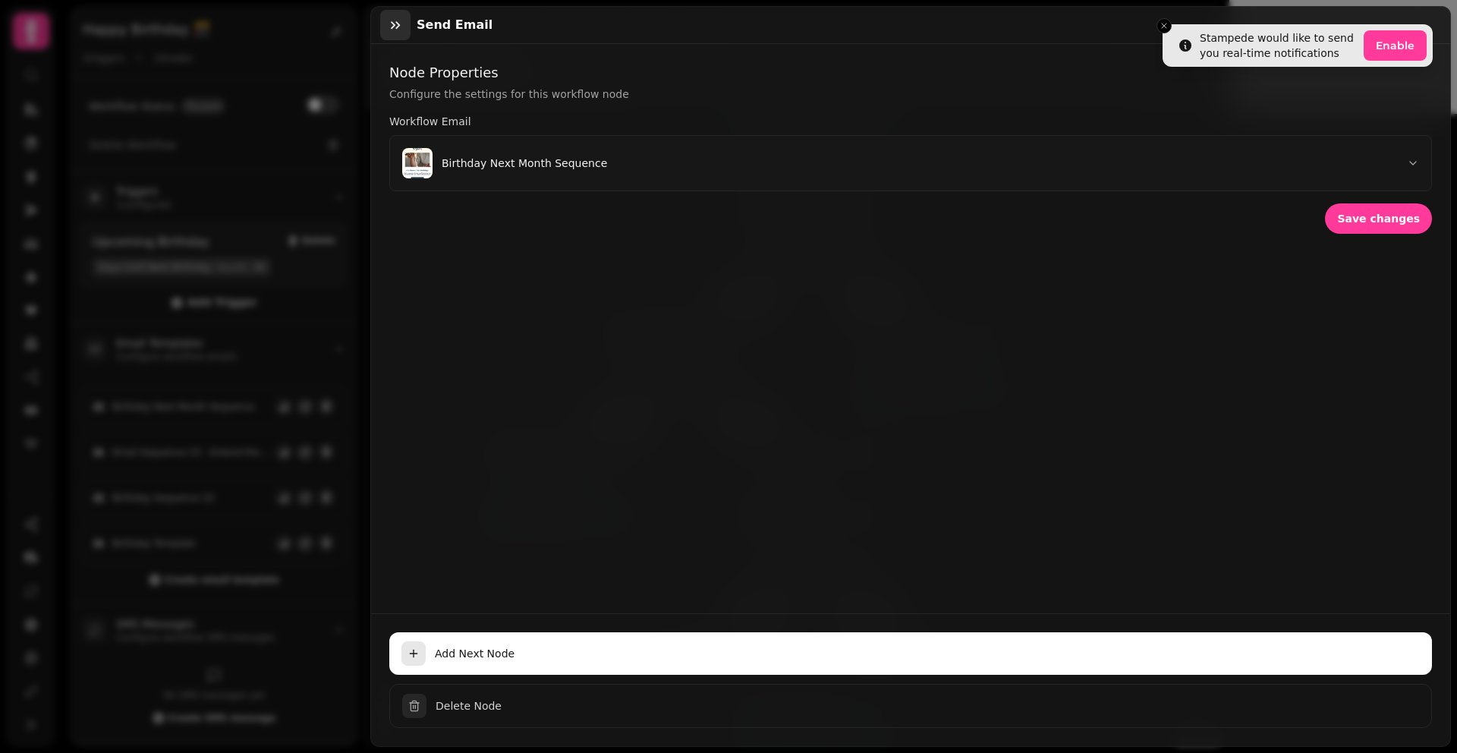
click at [399, 27] on icon "button" at bounding box center [395, 24] width 15 height 15
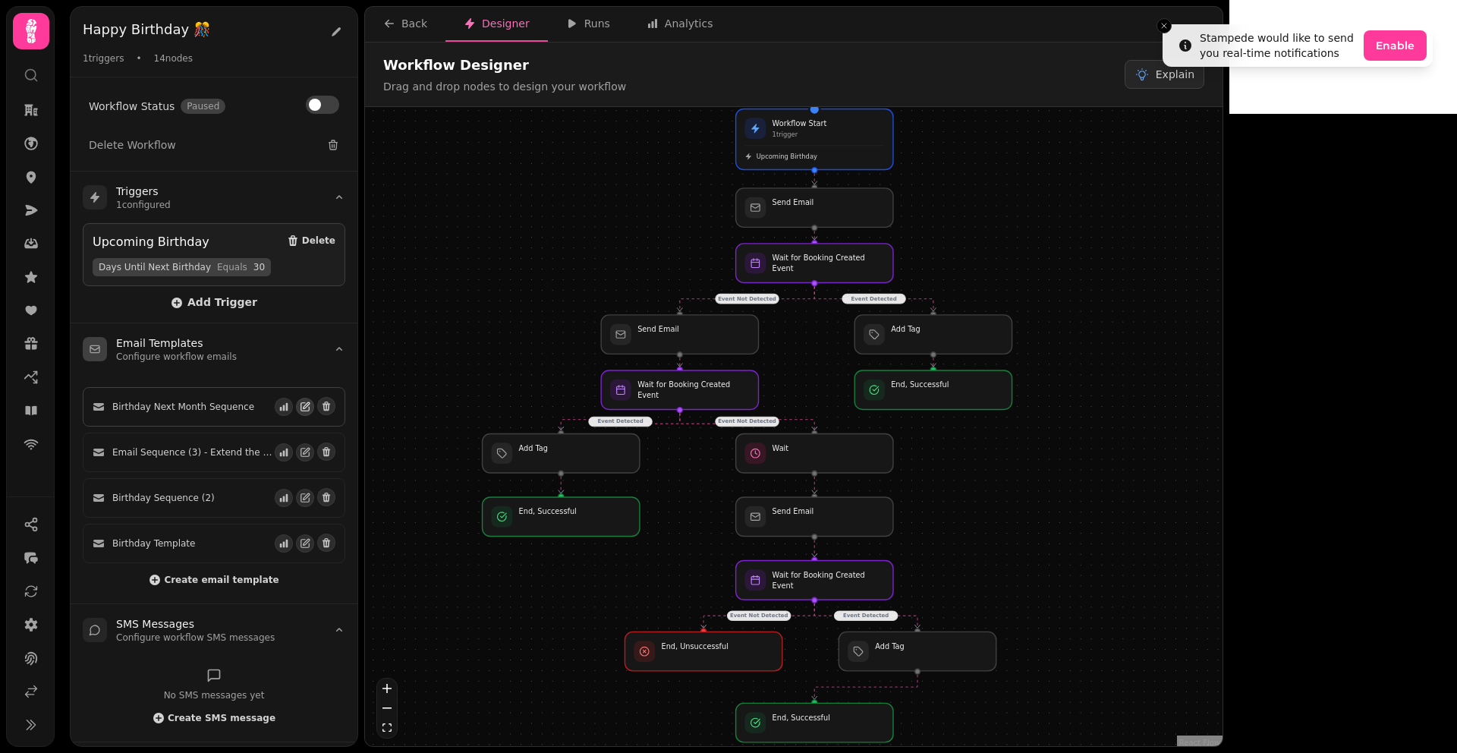
click at [300, 405] on button "button" at bounding box center [305, 407] width 18 height 18
select select "**********"
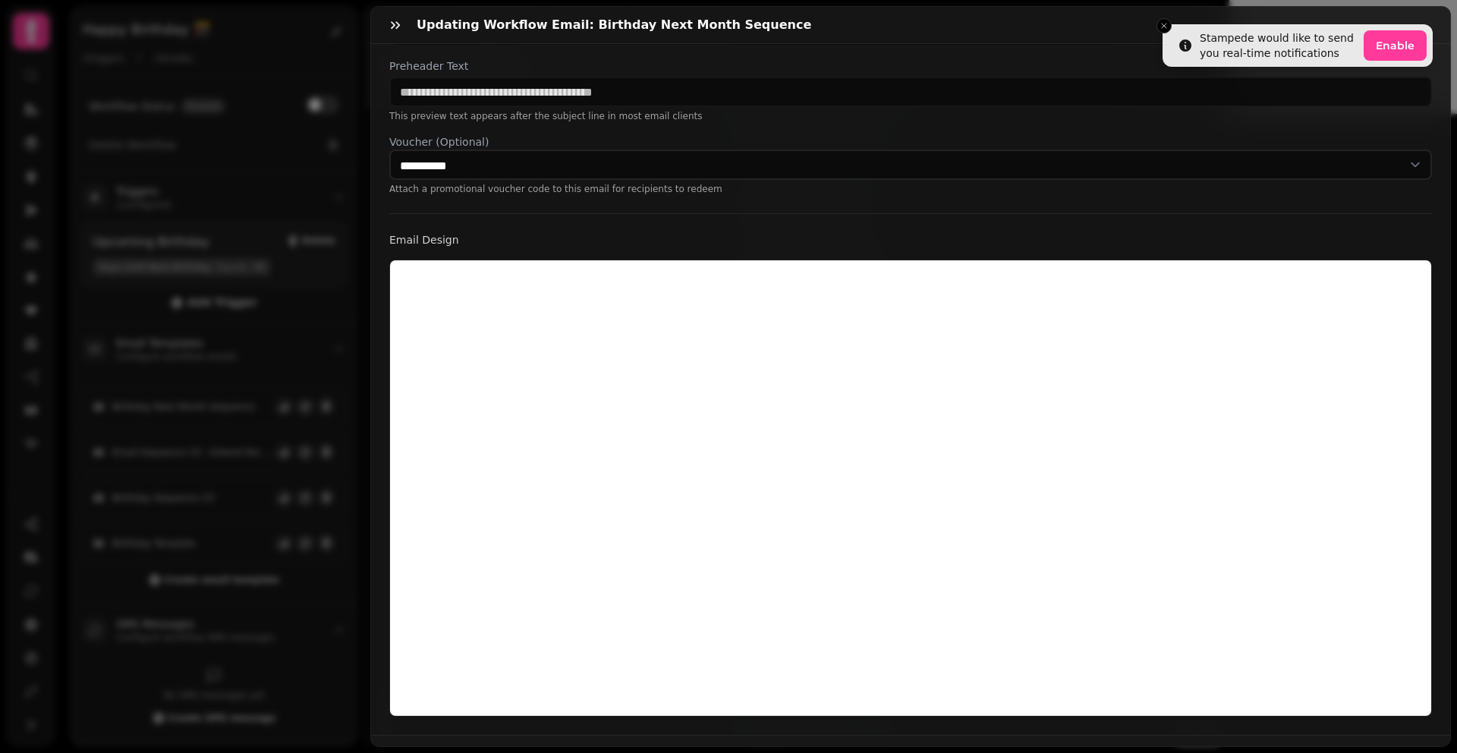
scroll to position [214, 0]
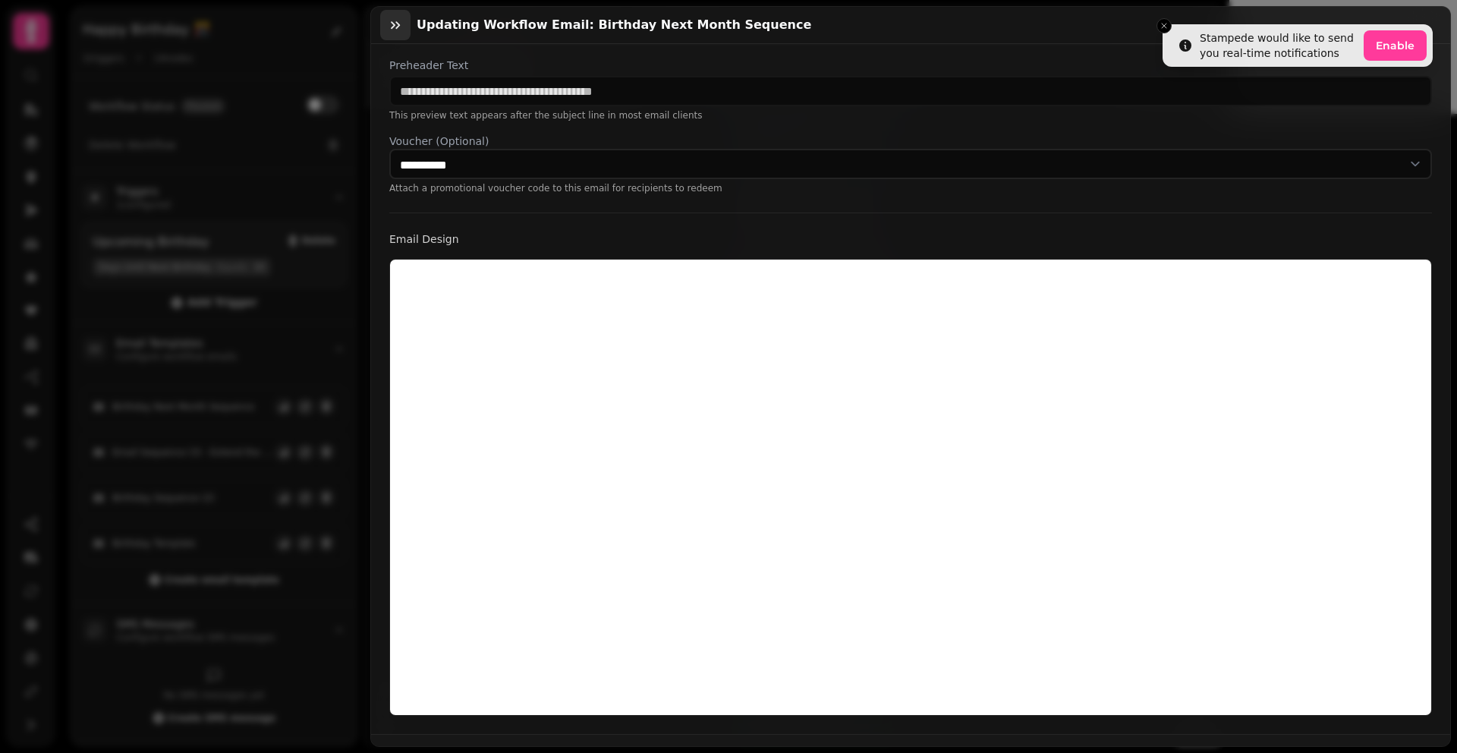
click at [392, 24] on icon "button" at bounding box center [395, 25] width 9 height 8
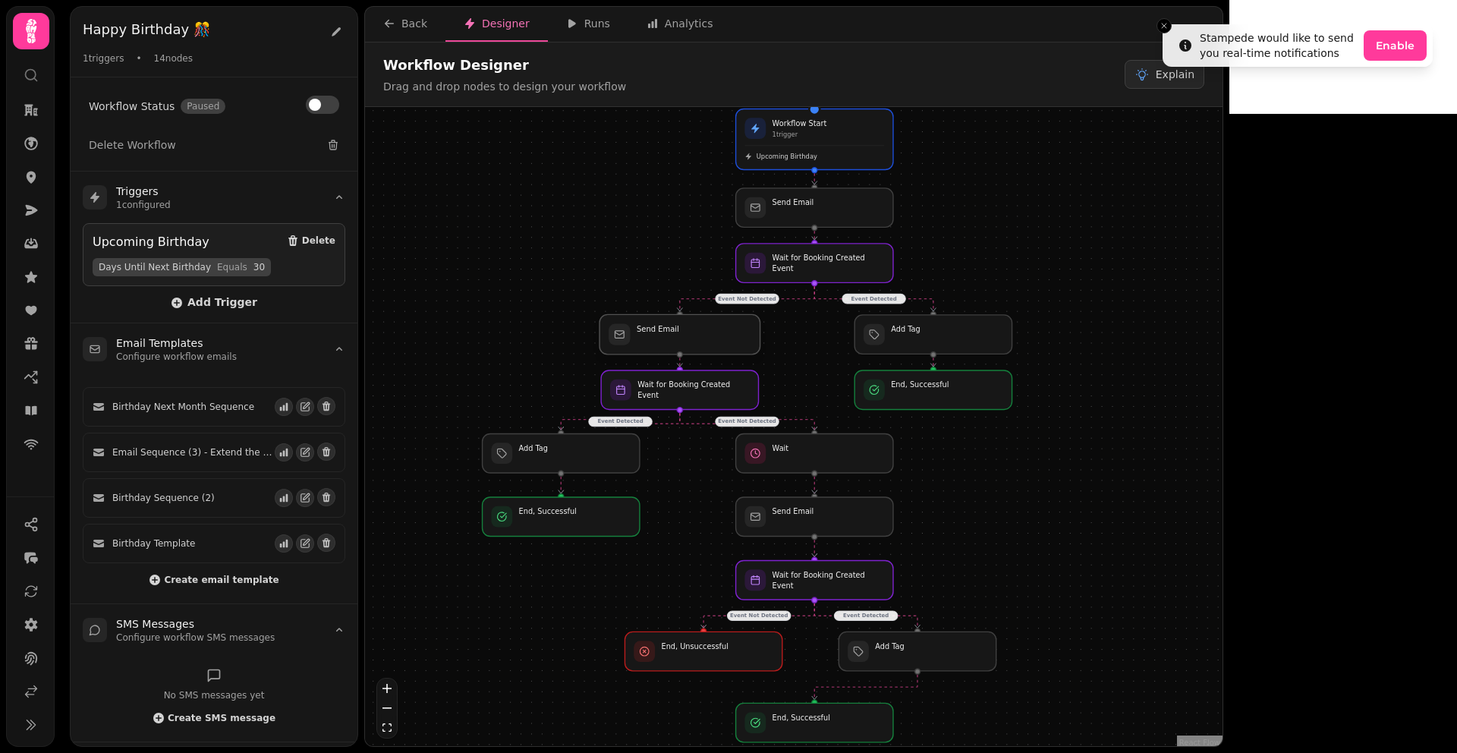
click at [697, 336] on div at bounding box center [680, 334] width 161 height 40
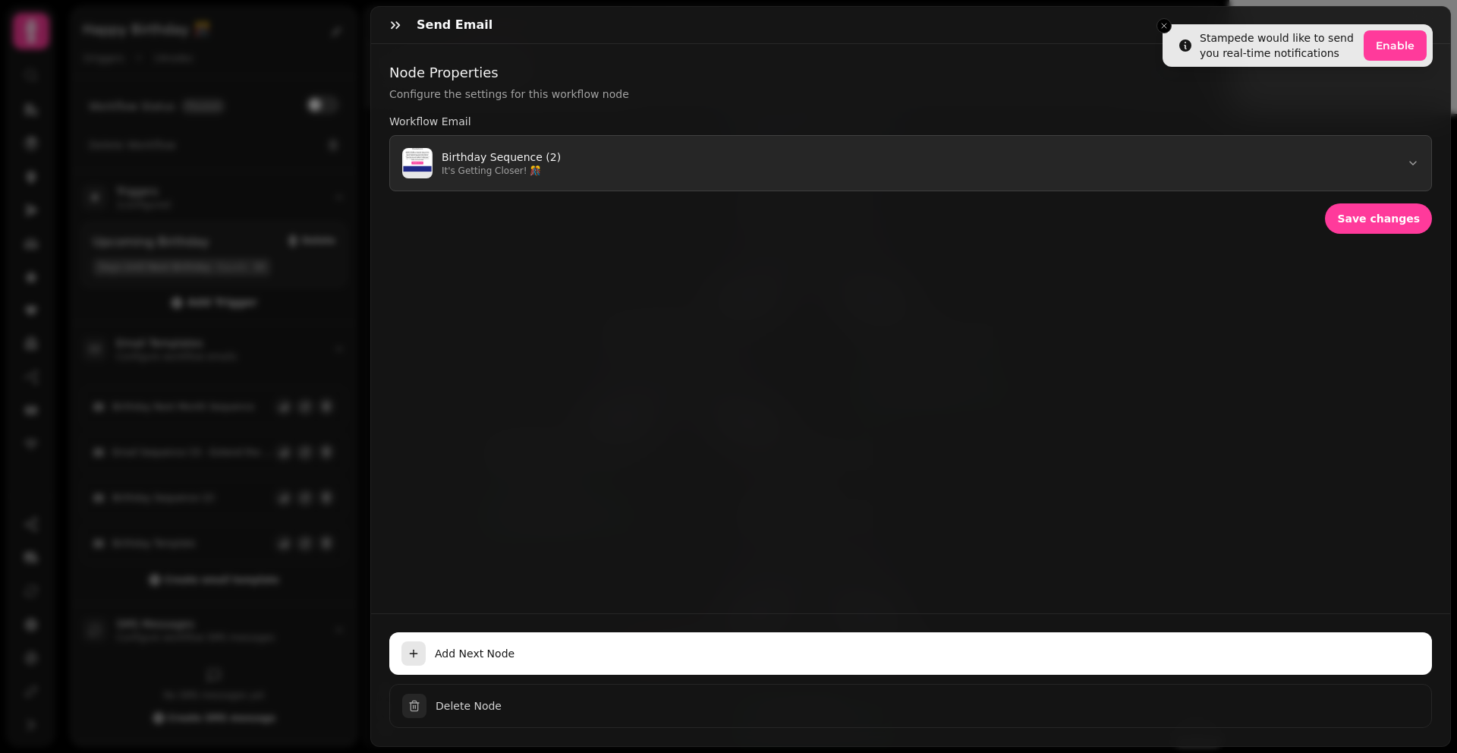
click at [591, 167] on button "Birthday Sequence (2) It's Getting Closer! 🎊" at bounding box center [910, 163] width 1043 height 56
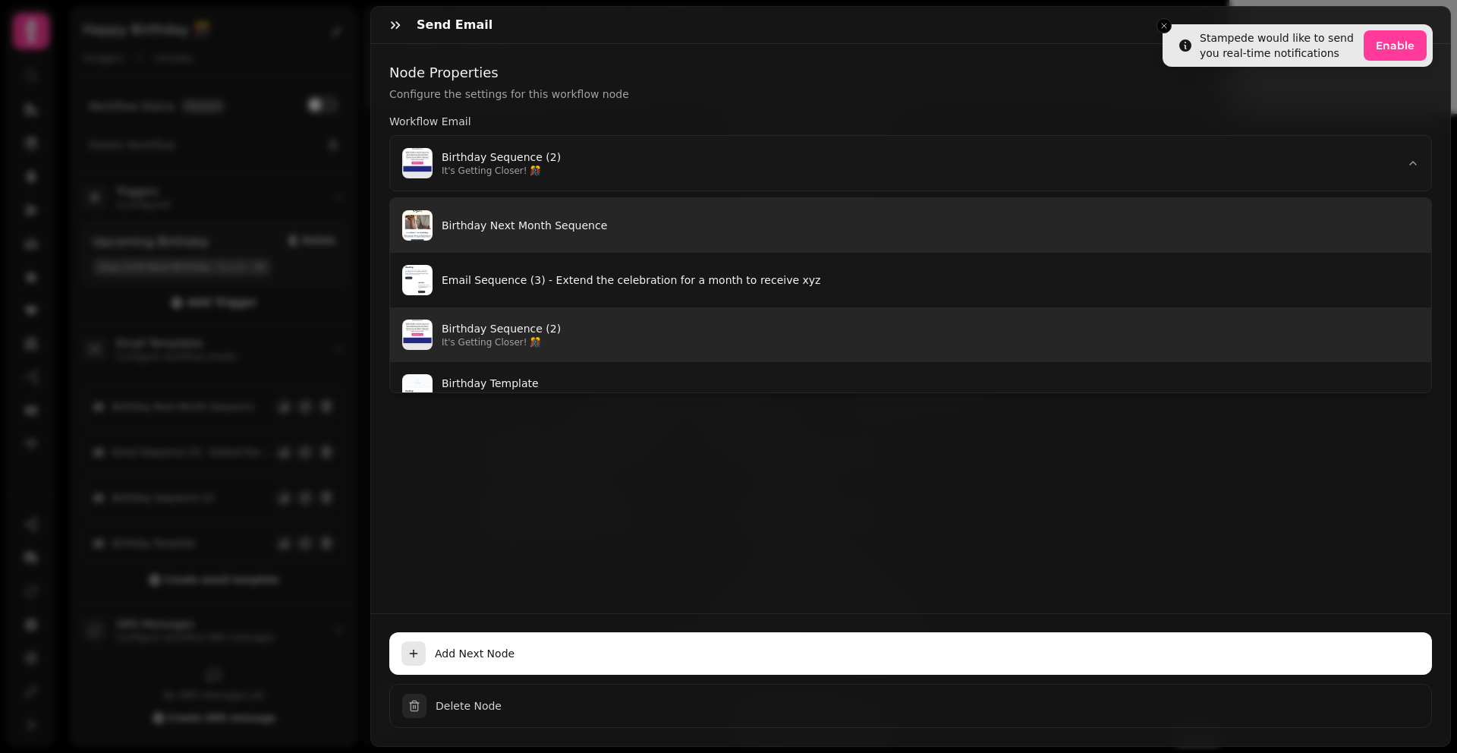
click at [552, 216] on button "Birthday Next Month Sequence" at bounding box center [910, 225] width 1041 height 55
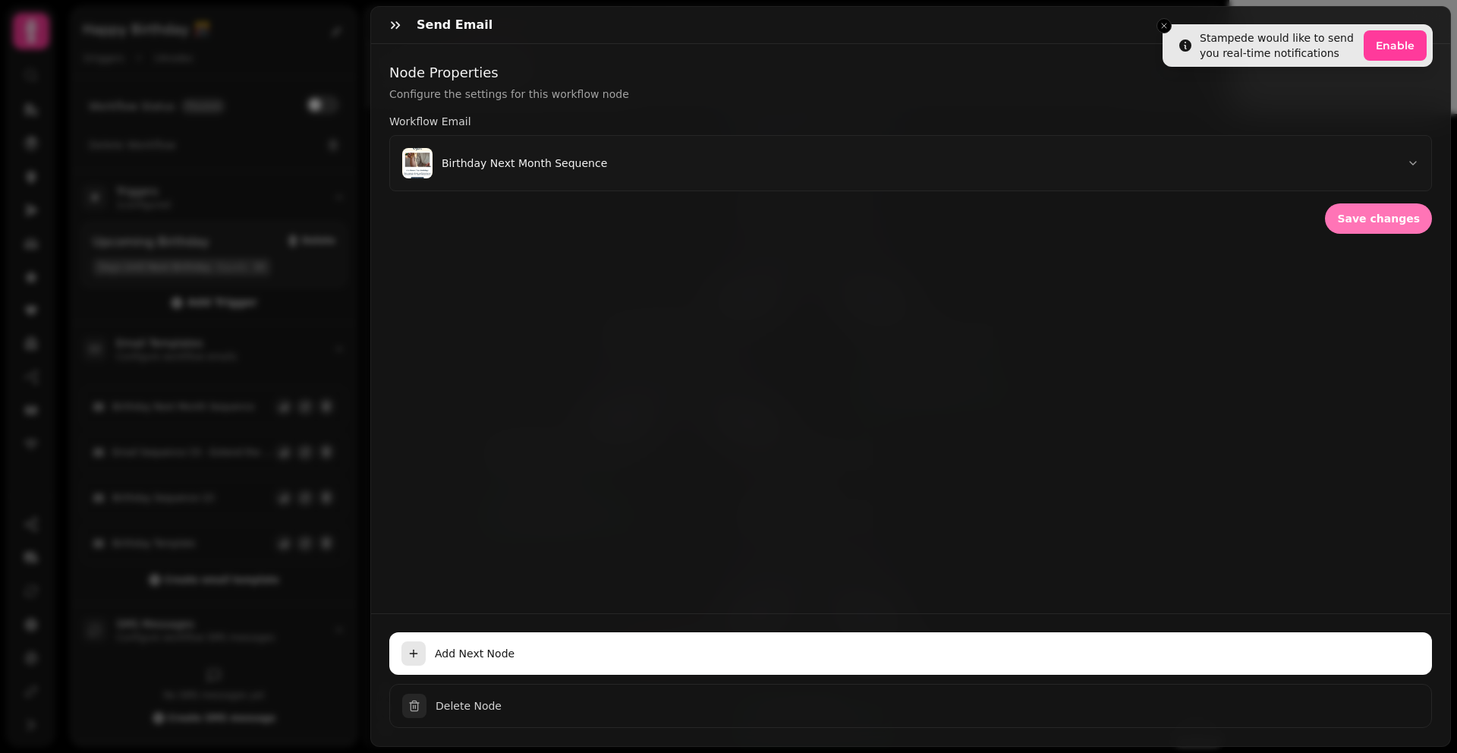
click at [1349, 223] on span "Save changes" at bounding box center [1378, 218] width 83 height 11
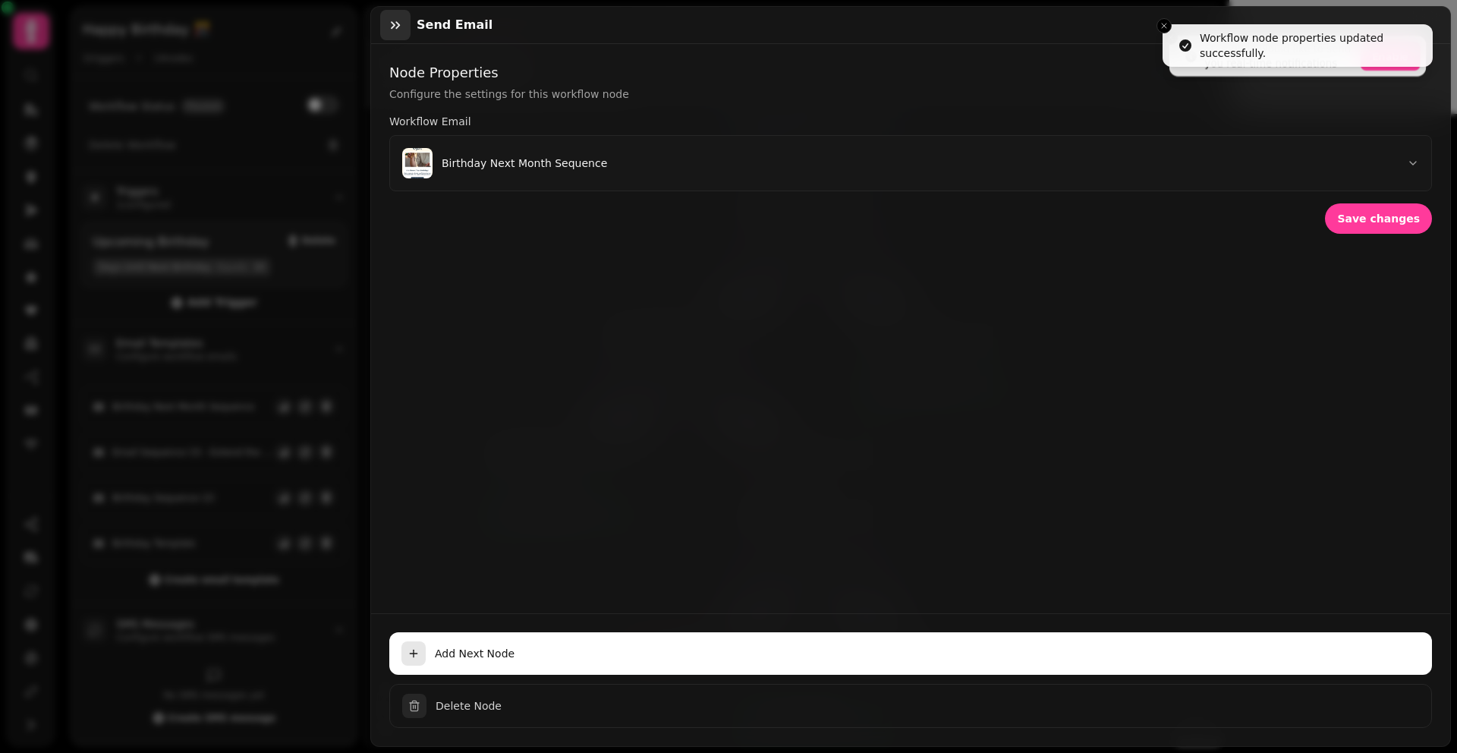
click at [392, 21] on icon "button" at bounding box center [395, 24] width 15 height 15
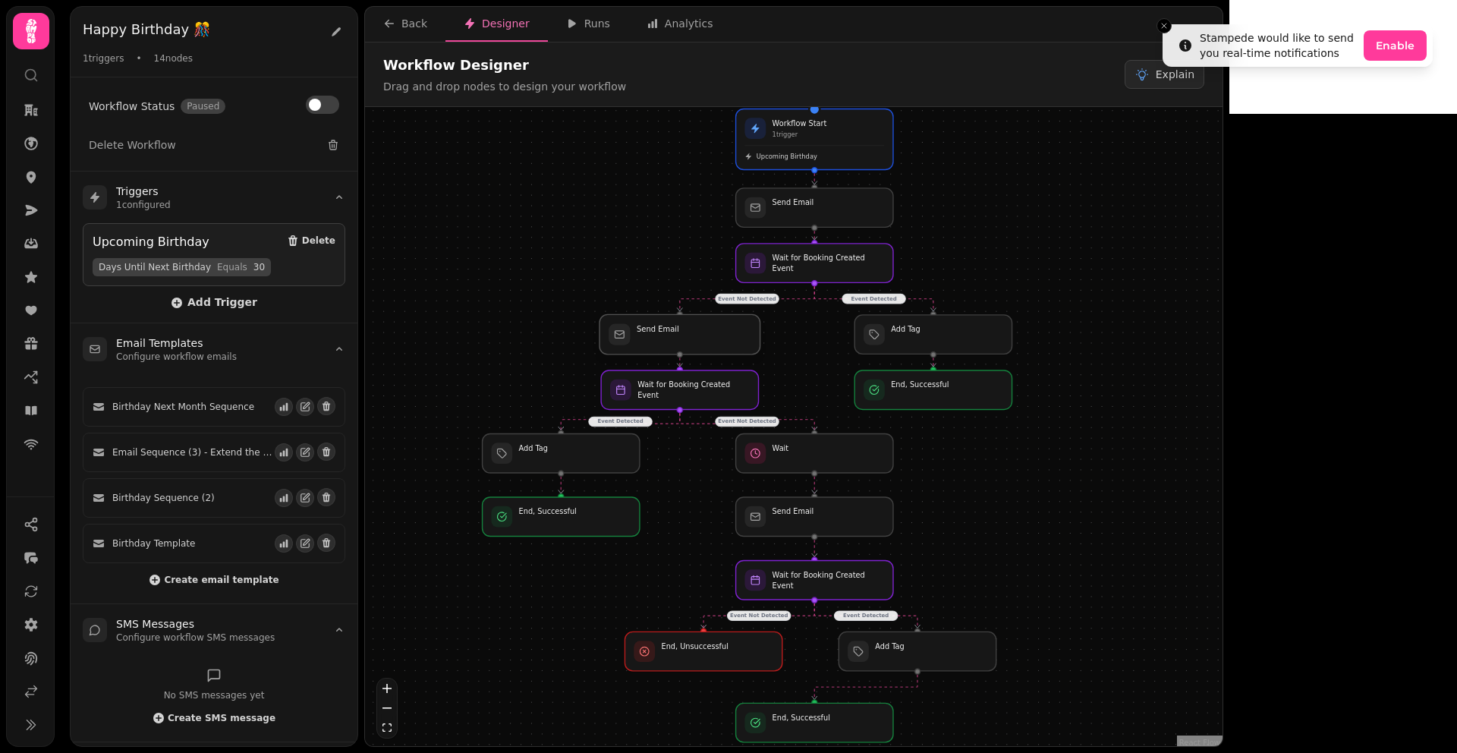
click at [688, 332] on div at bounding box center [680, 334] width 161 height 40
click at [676, 337] on div at bounding box center [680, 334] width 161 height 40
click at [659, 338] on div at bounding box center [680, 334] width 161 height 40
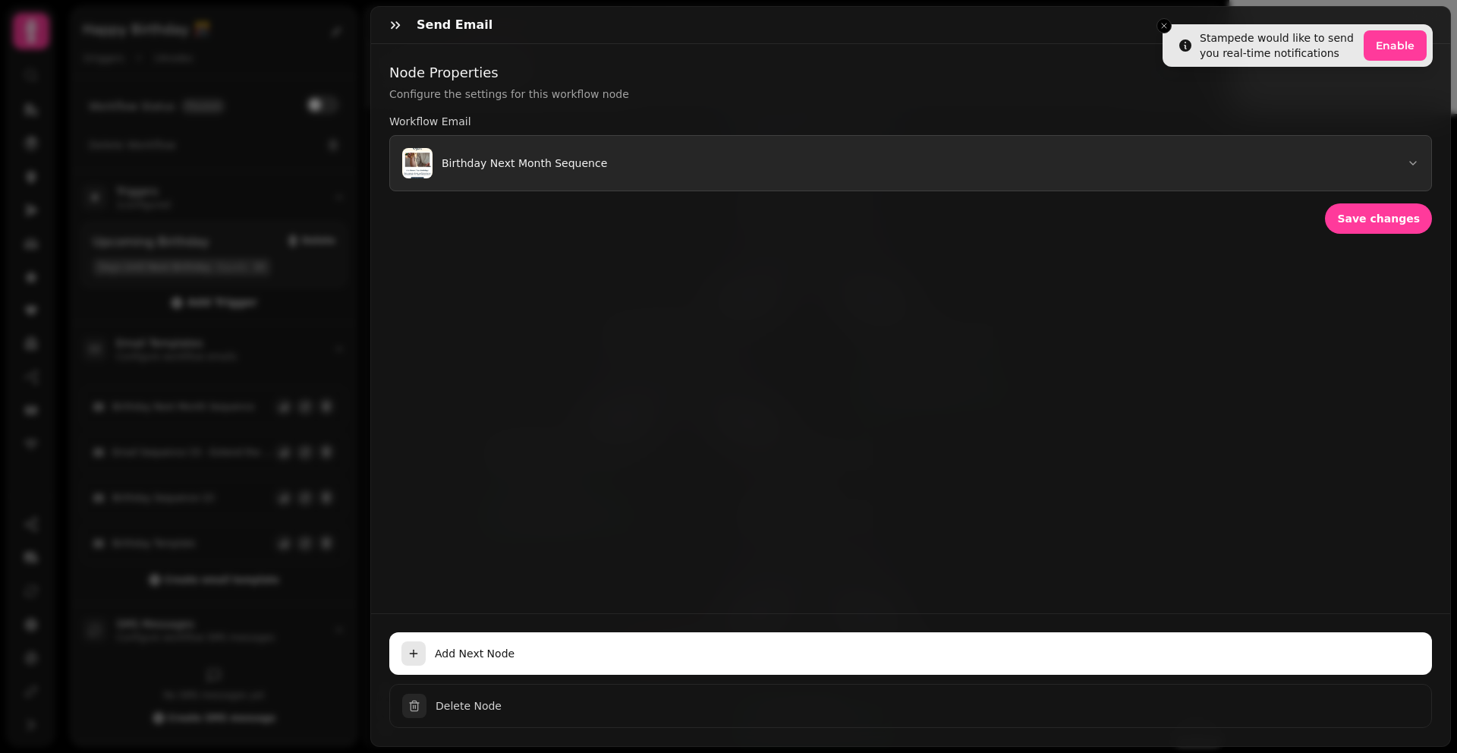
click at [618, 170] on button "Birthday Next Month Sequence" at bounding box center [910, 163] width 1043 height 56
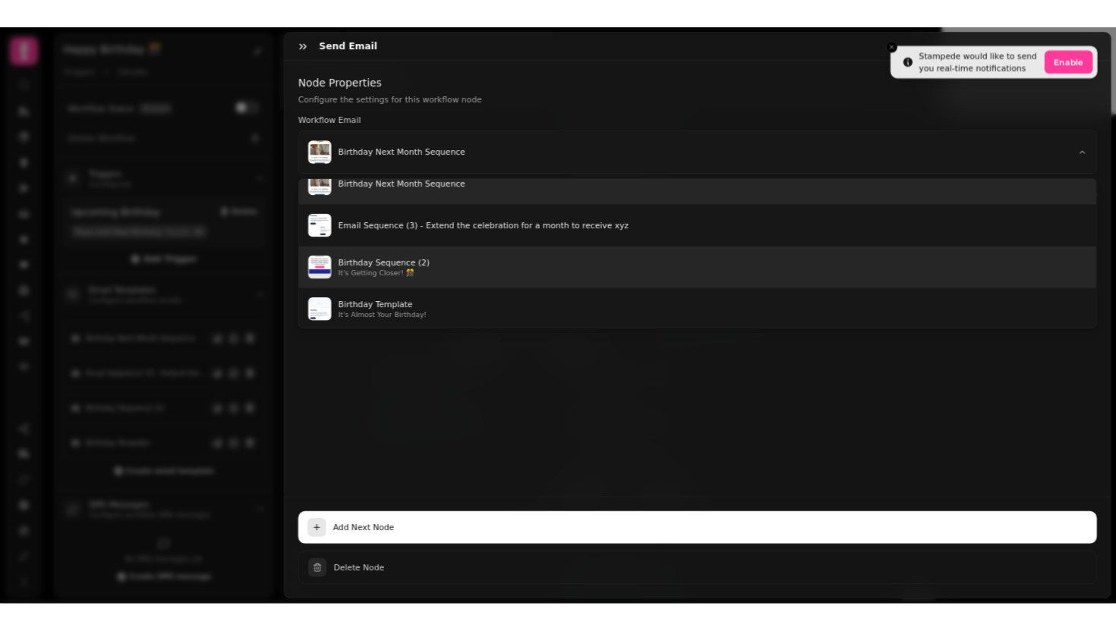
scroll to position [22, 0]
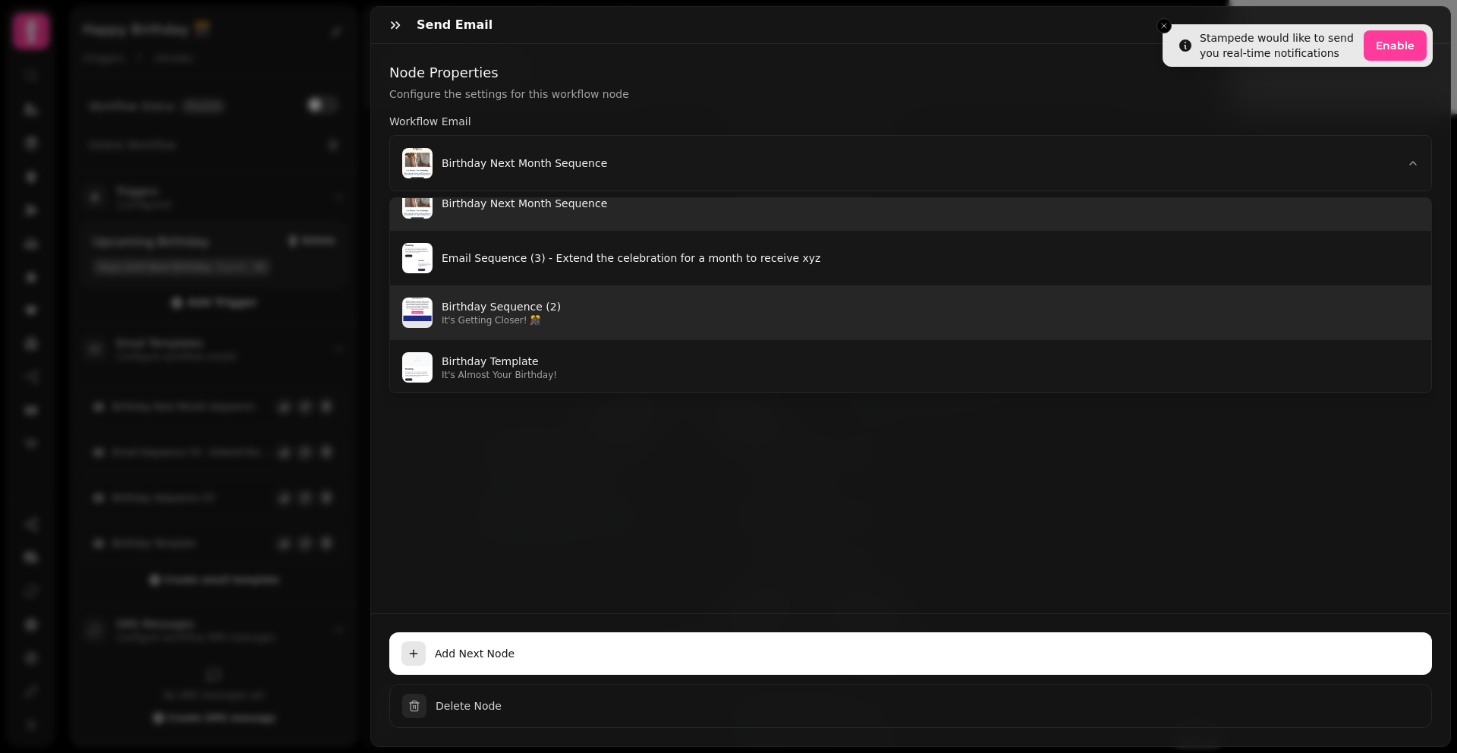
click at [626, 304] on p "Birthday Sequence (2)" at bounding box center [930, 306] width 977 height 15
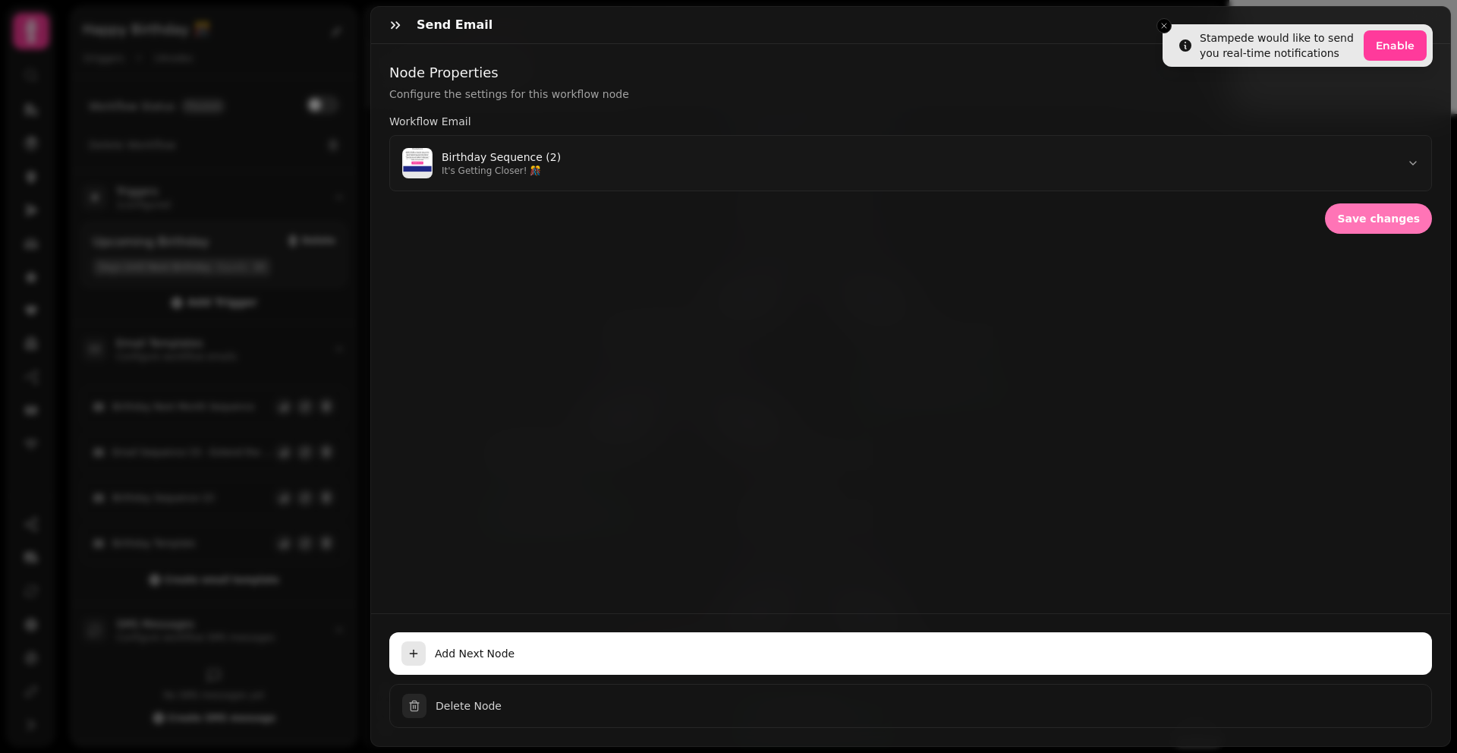
click at [1383, 225] on button "Save changes" at bounding box center [1378, 218] width 107 height 30
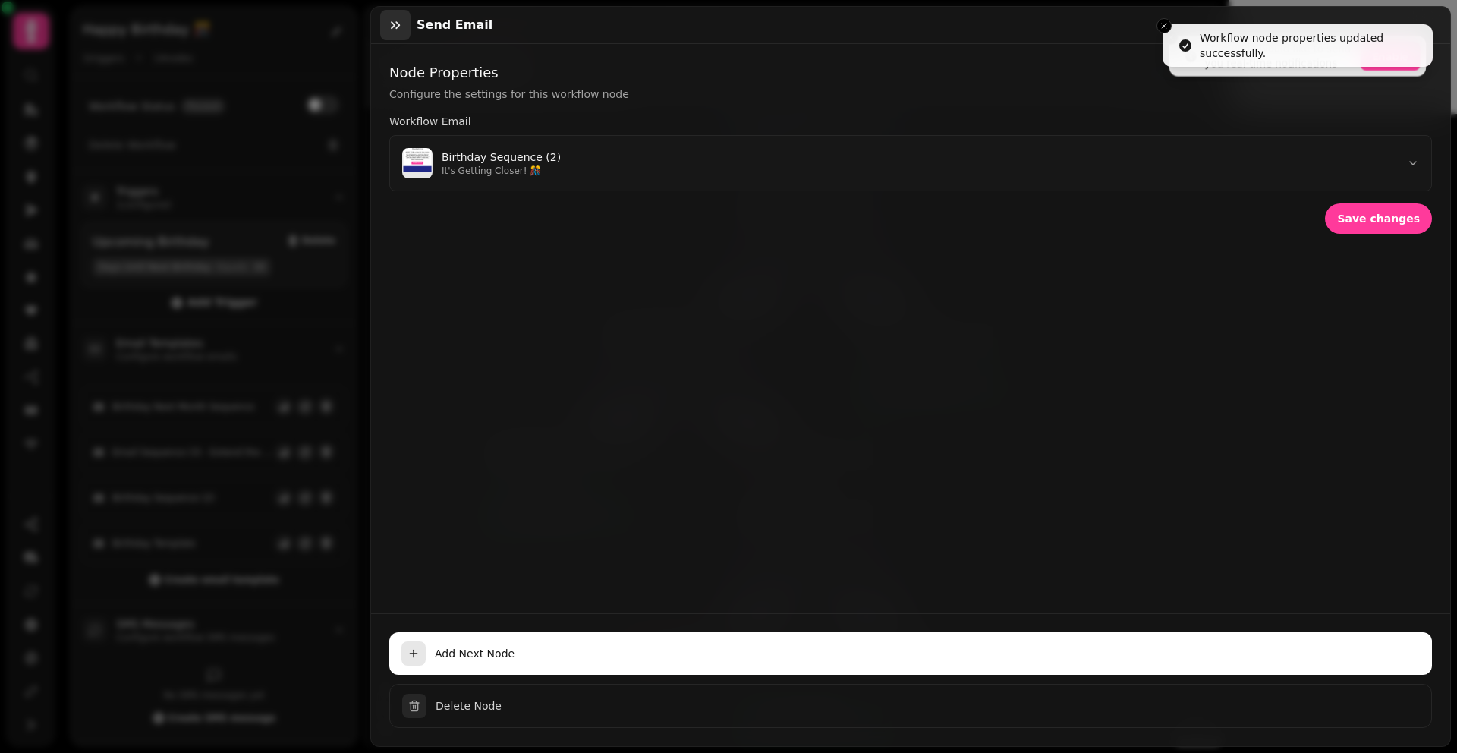
click at [392, 20] on icon "button" at bounding box center [395, 24] width 15 height 15
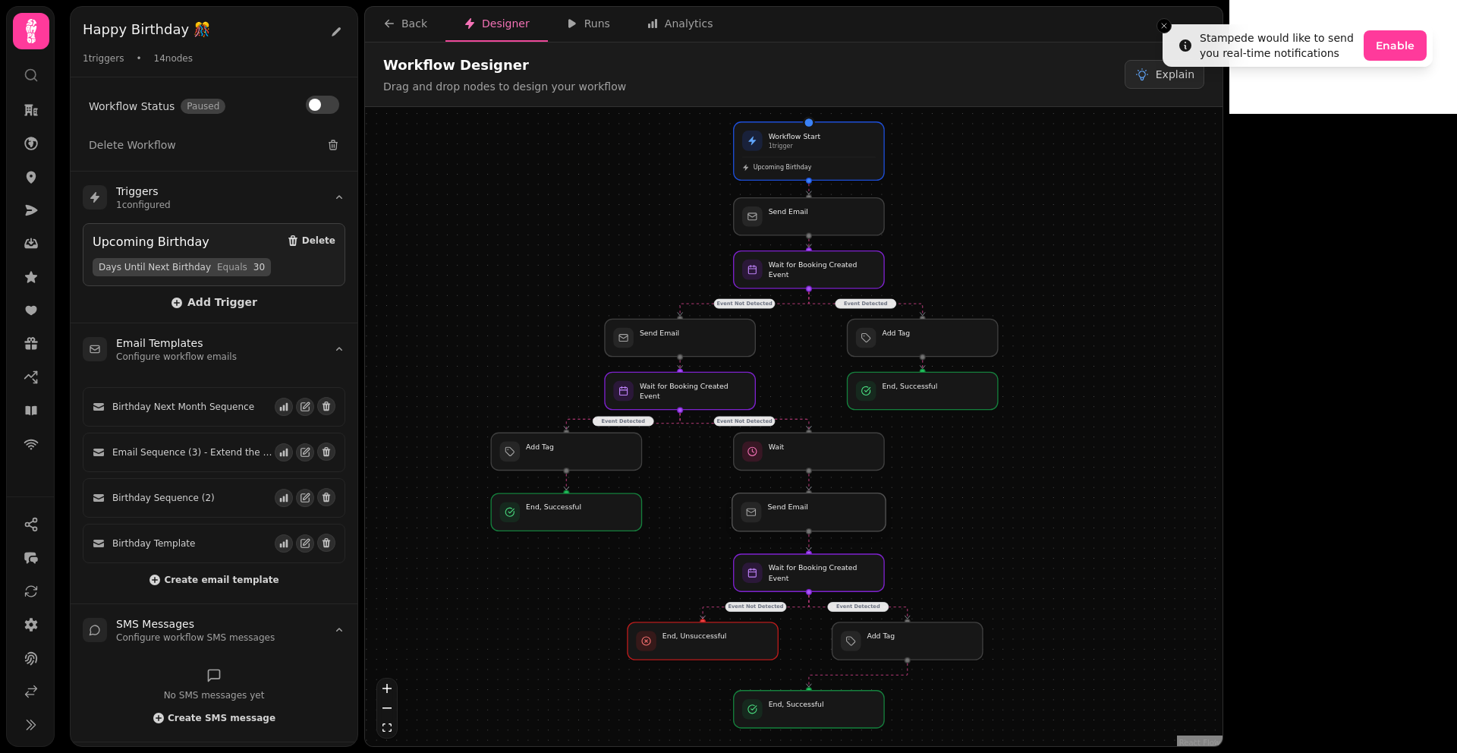
click at [834, 516] on div at bounding box center [808, 512] width 153 height 38
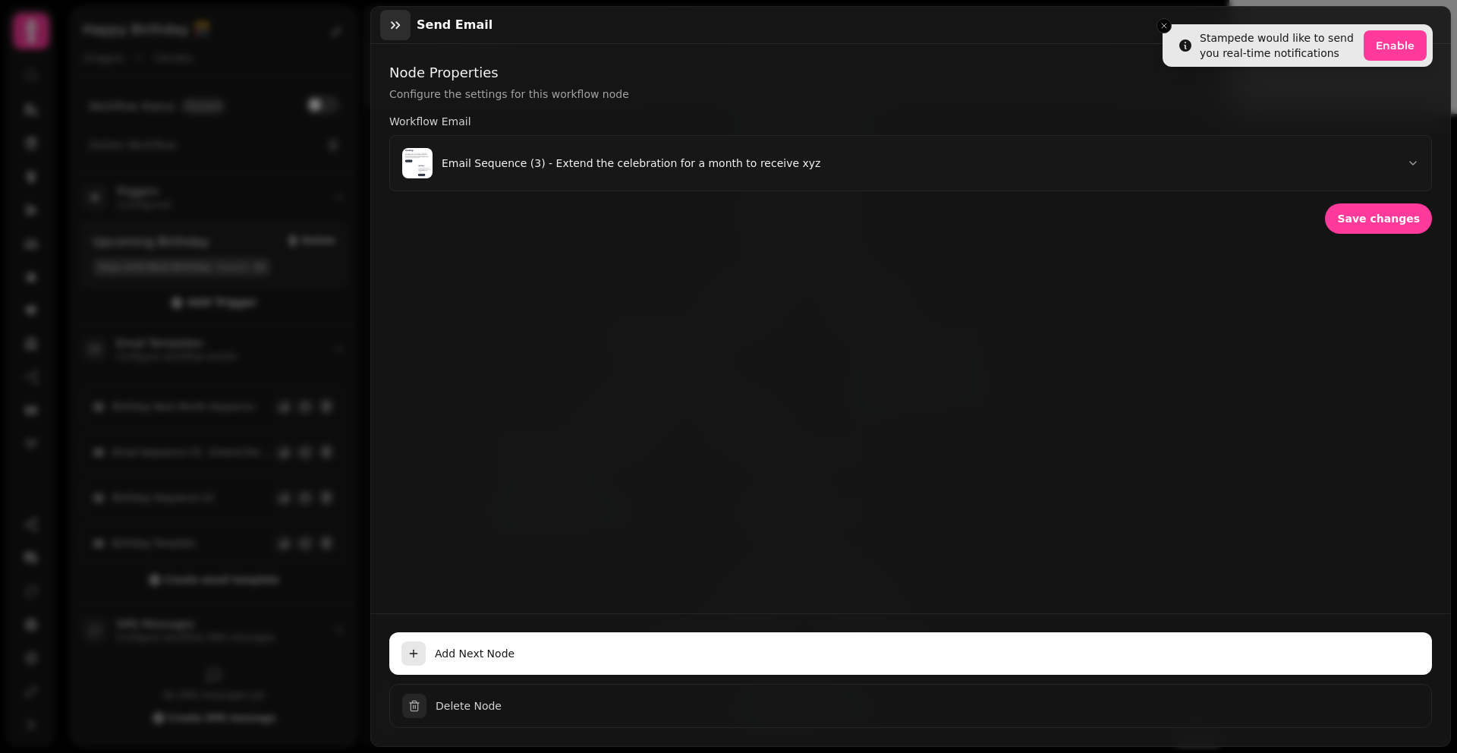
click at [391, 23] on icon "button" at bounding box center [395, 24] width 15 height 15
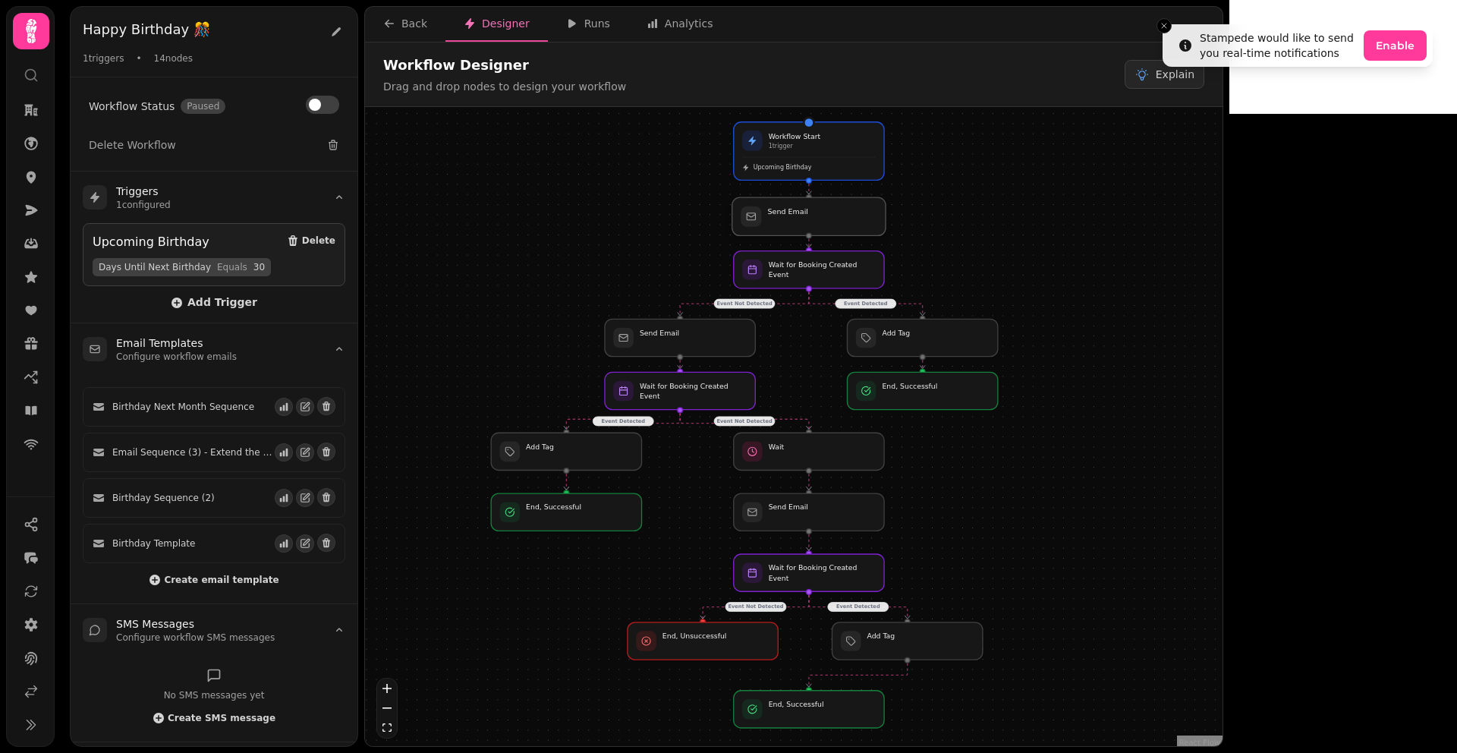
click at [865, 225] on div at bounding box center [808, 216] width 153 height 38
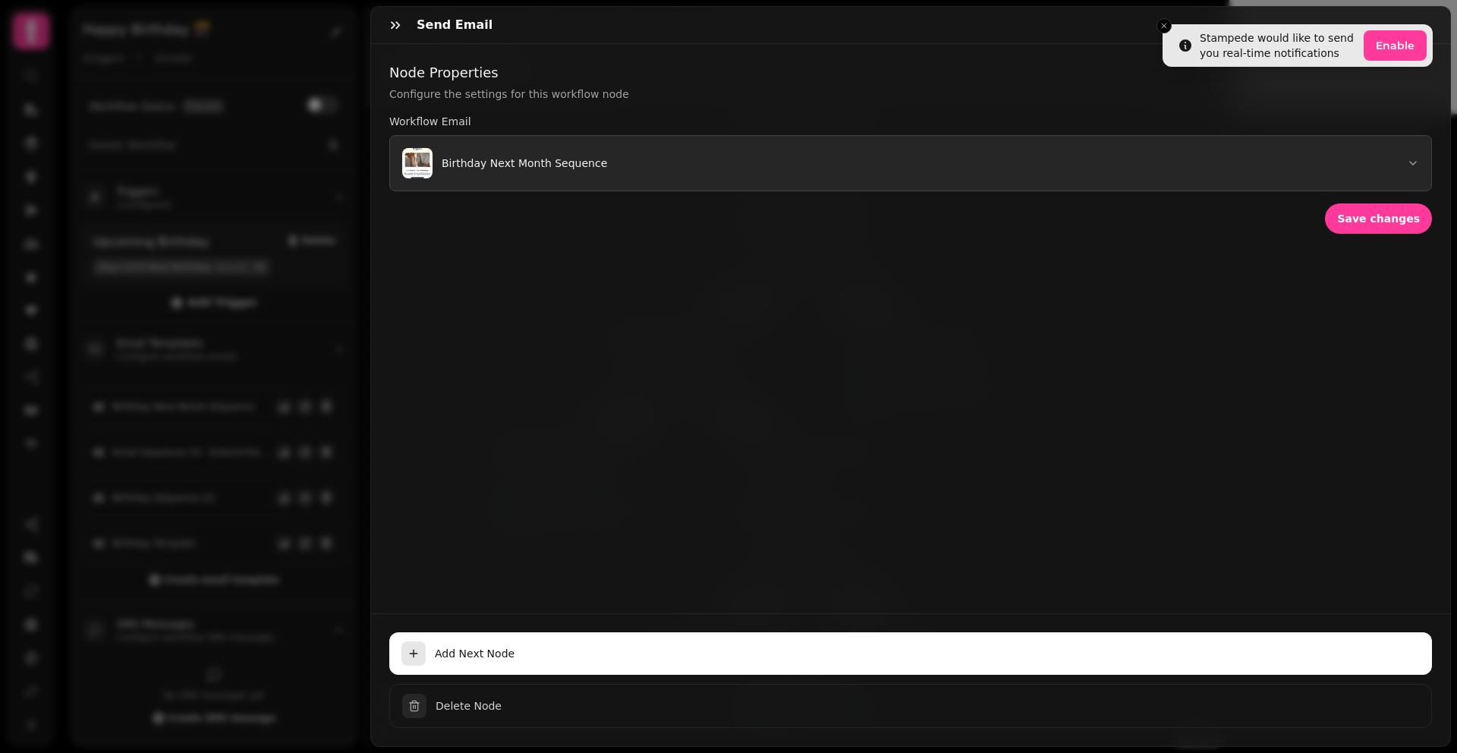
click at [884, 172] on button "Birthday Next Month Sequence" at bounding box center [910, 163] width 1043 height 56
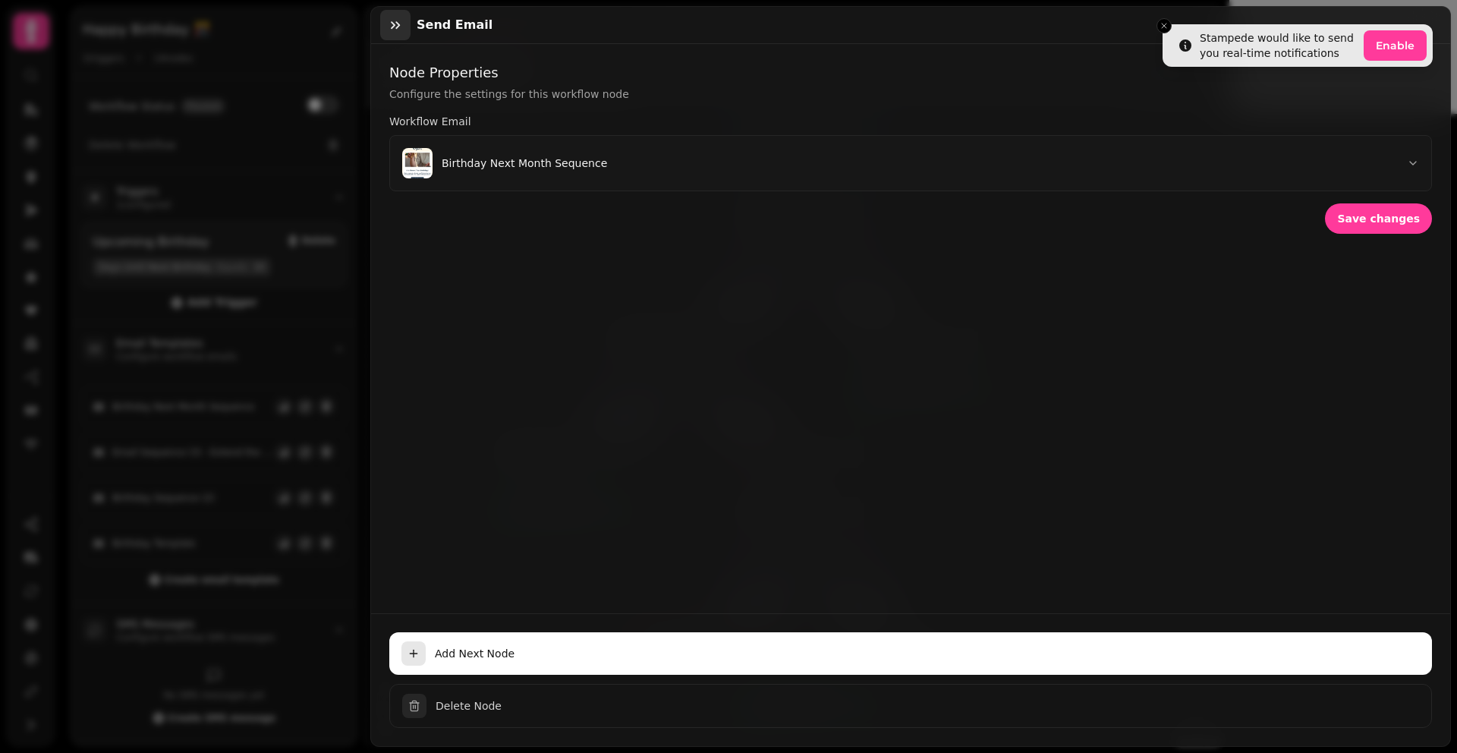
click at [396, 21] on icon "button" at bounding box center [395, 25] width 9 height 8
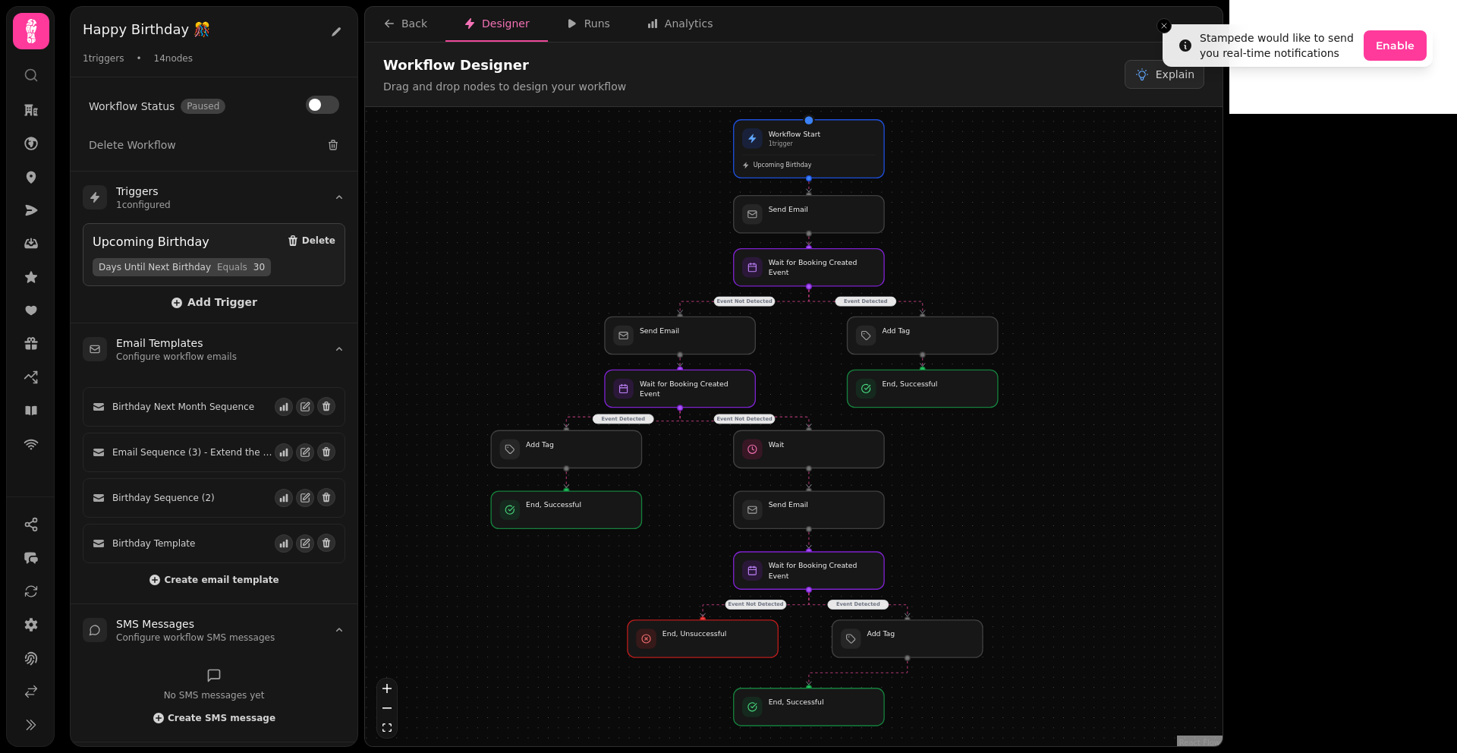
click at [1149, 521] on div "Event Detected Event Not Detected Event Detected Event Not Detected Event Not D…" at bounding box center [794, 428] width 858 height 643
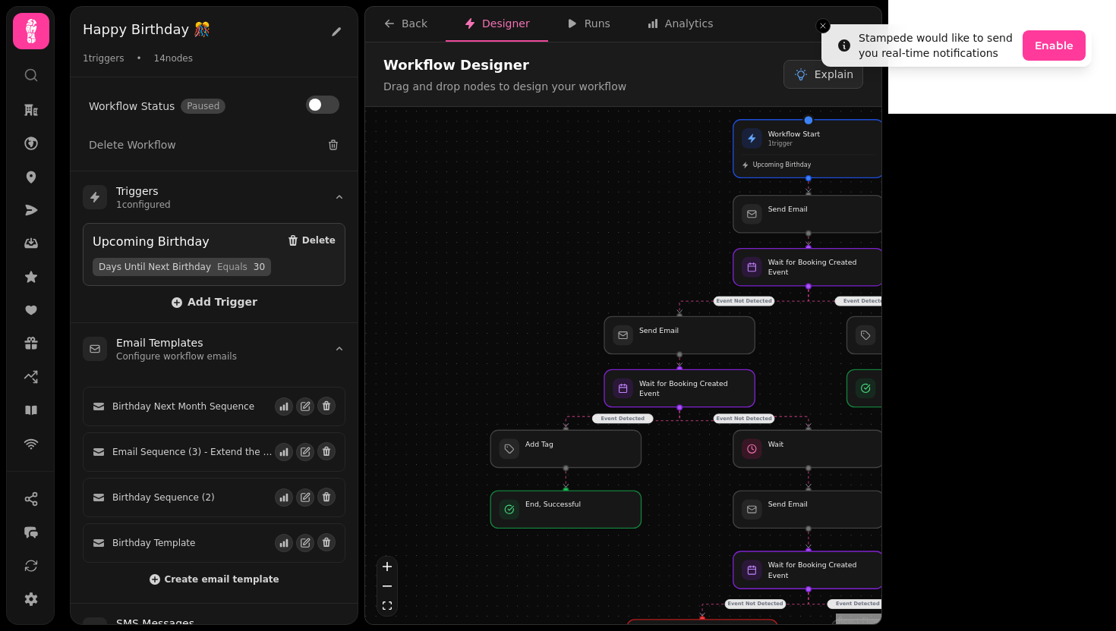
click at [8, 0] on html "Stampede would like to send you real-time notifications Enable Happy Birthday 🎊…" at bounding box center [558, 315] width 1116 height 631
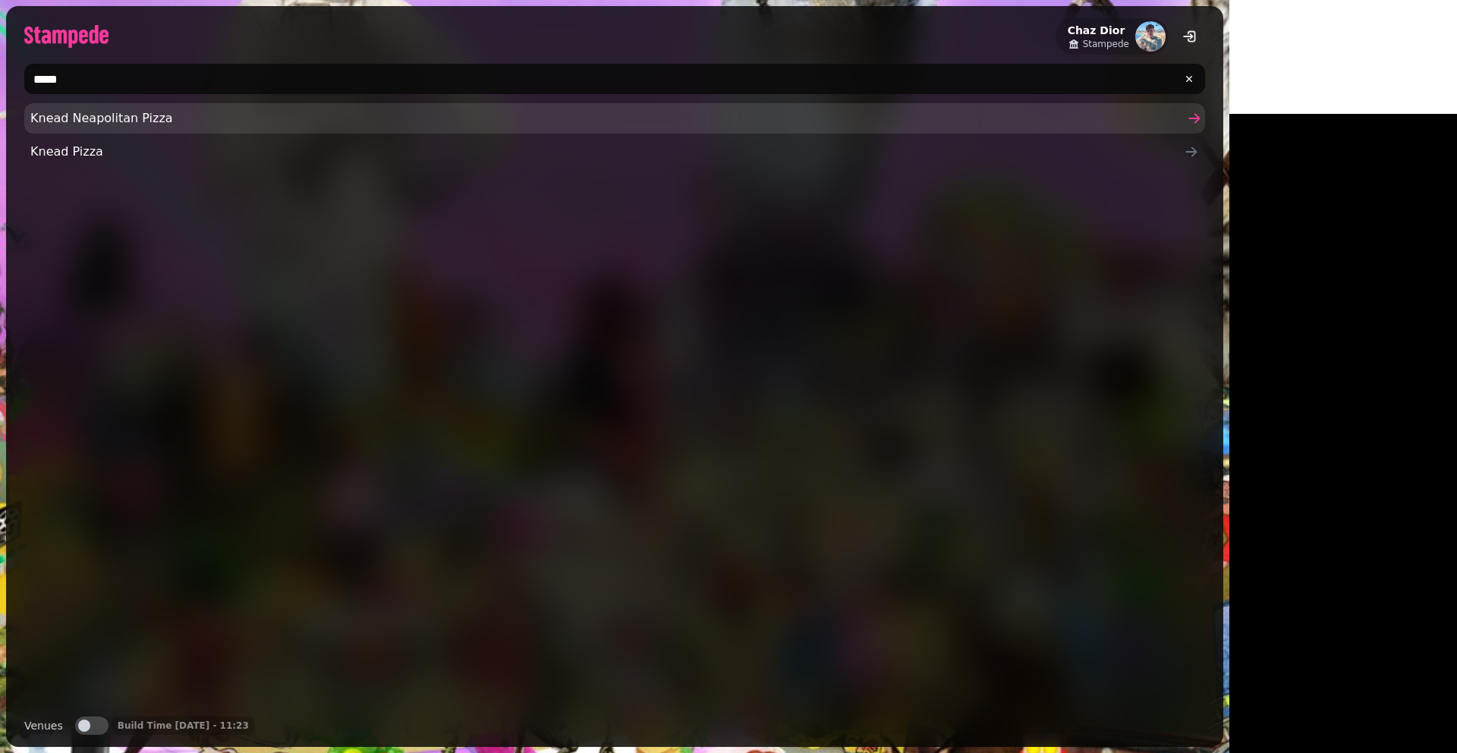
type input "*****"
click at [91, 121] on span "Knead Neapolitan Pizza" at bounding box center [606, 118] width 1153 height 18
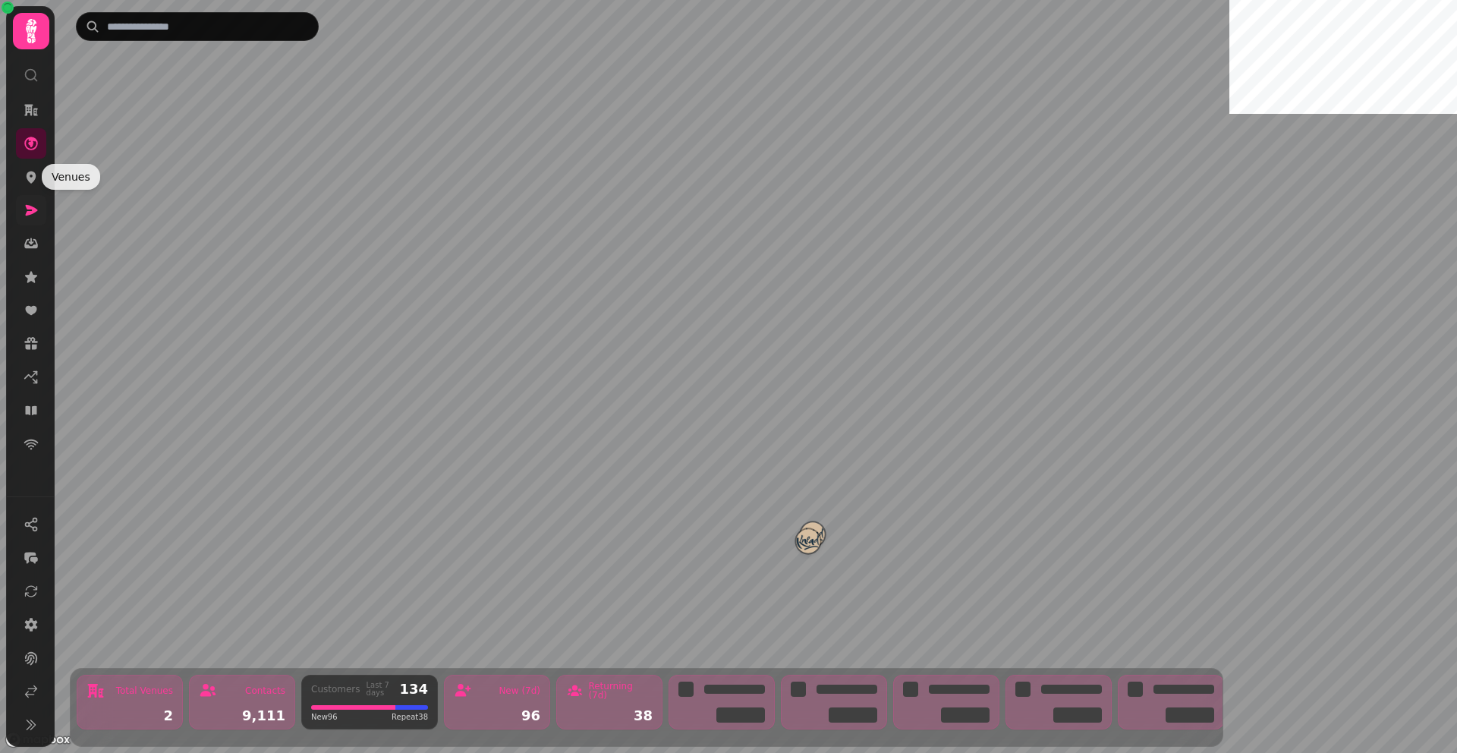
click at [27, 207] on icon at bounding box center [32, 210] width 12 height 11
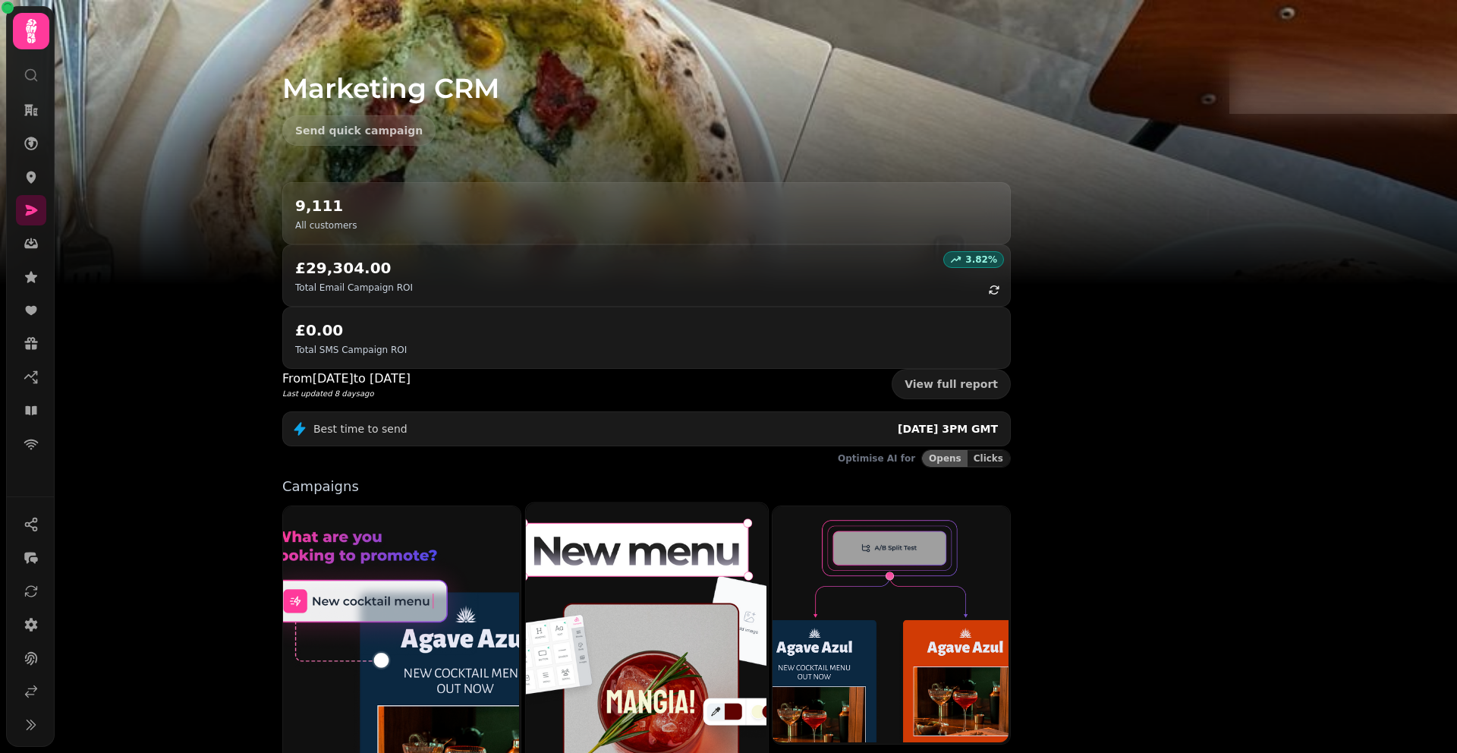
click at [766, 501] on img at bounding box center [645, 652] width 242 height 302
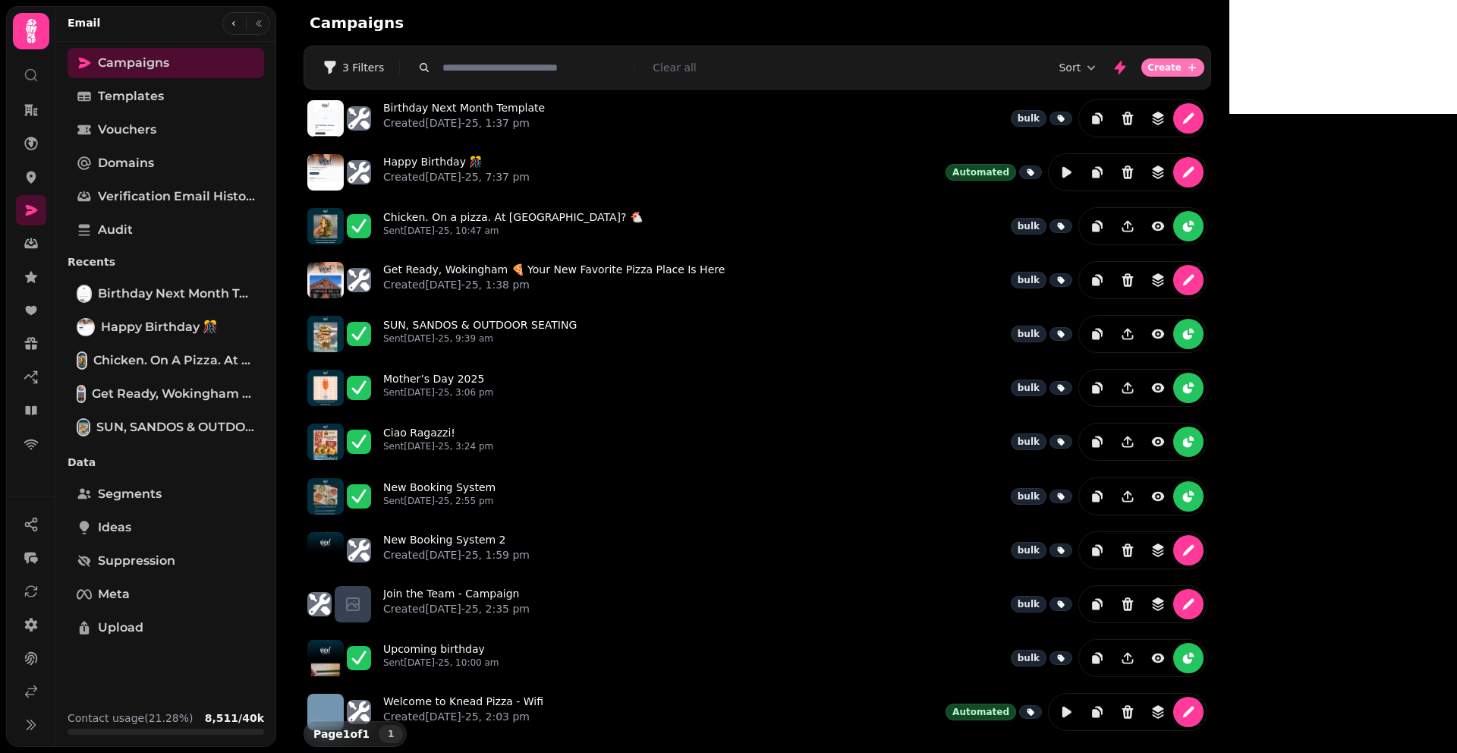
click at [1182, 63] on span "Create" at bounding box center [1164, 67] width 34 height 9
select select "**********"
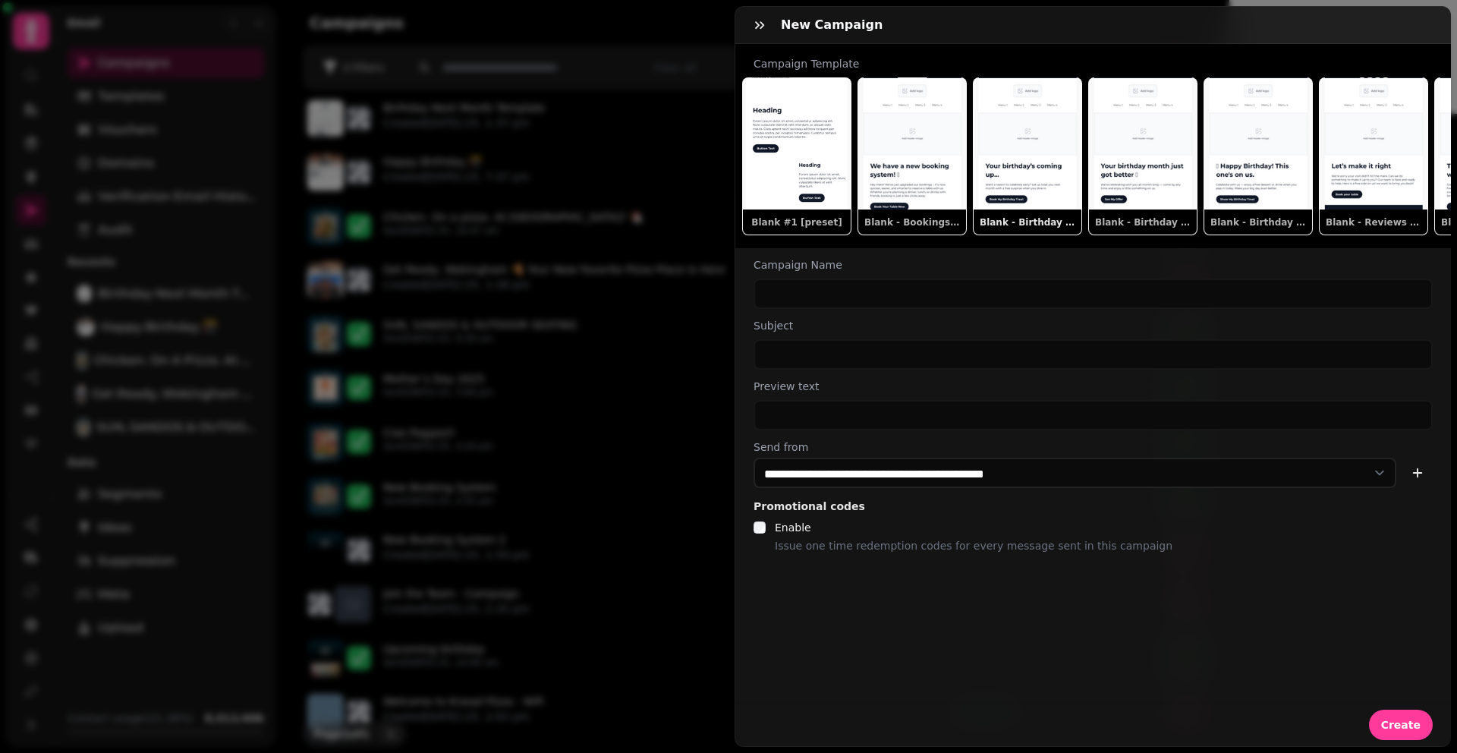
scroll to position [0, 15]
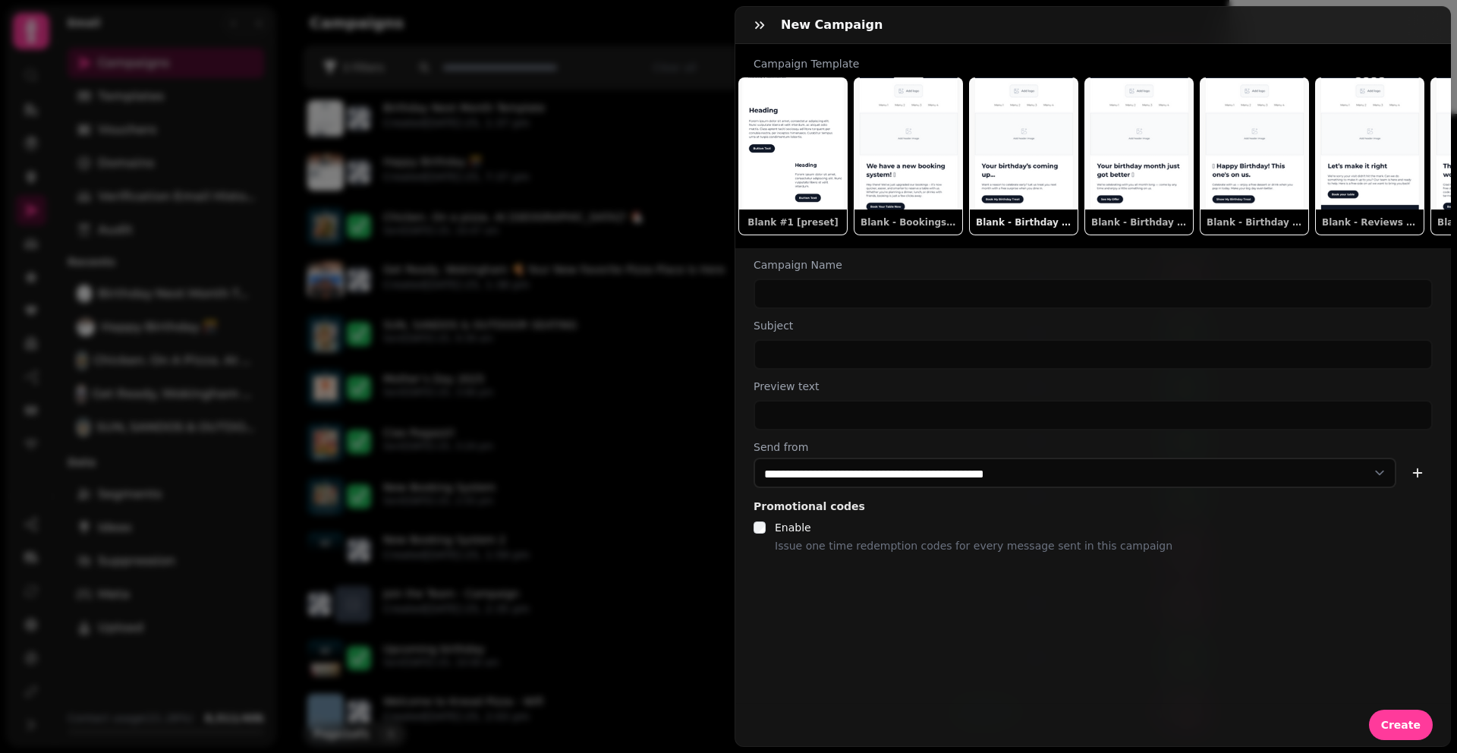
click at [1032, 149] on button "Blank - Birthday Next Month" at bounding box center [1023, 156] width 109 height 158
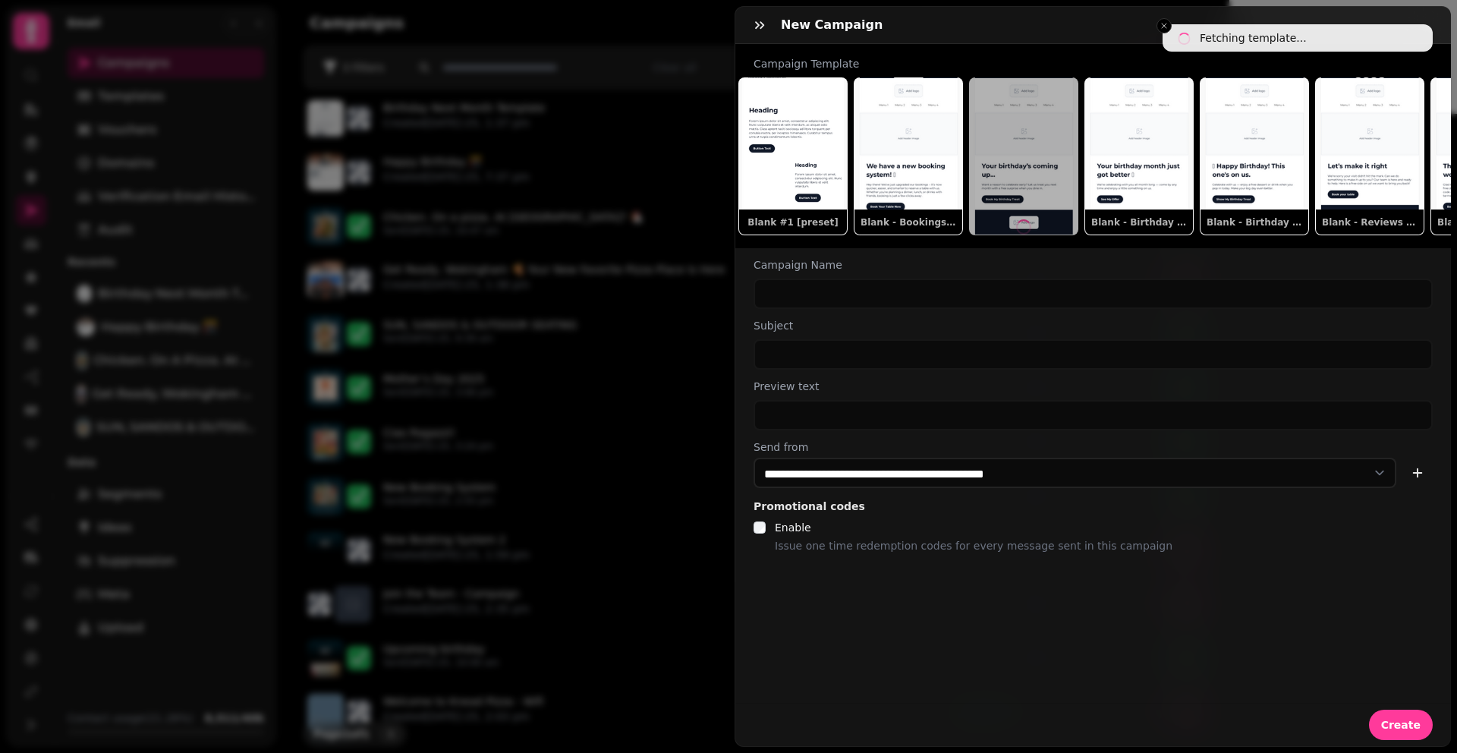
type input "**********"
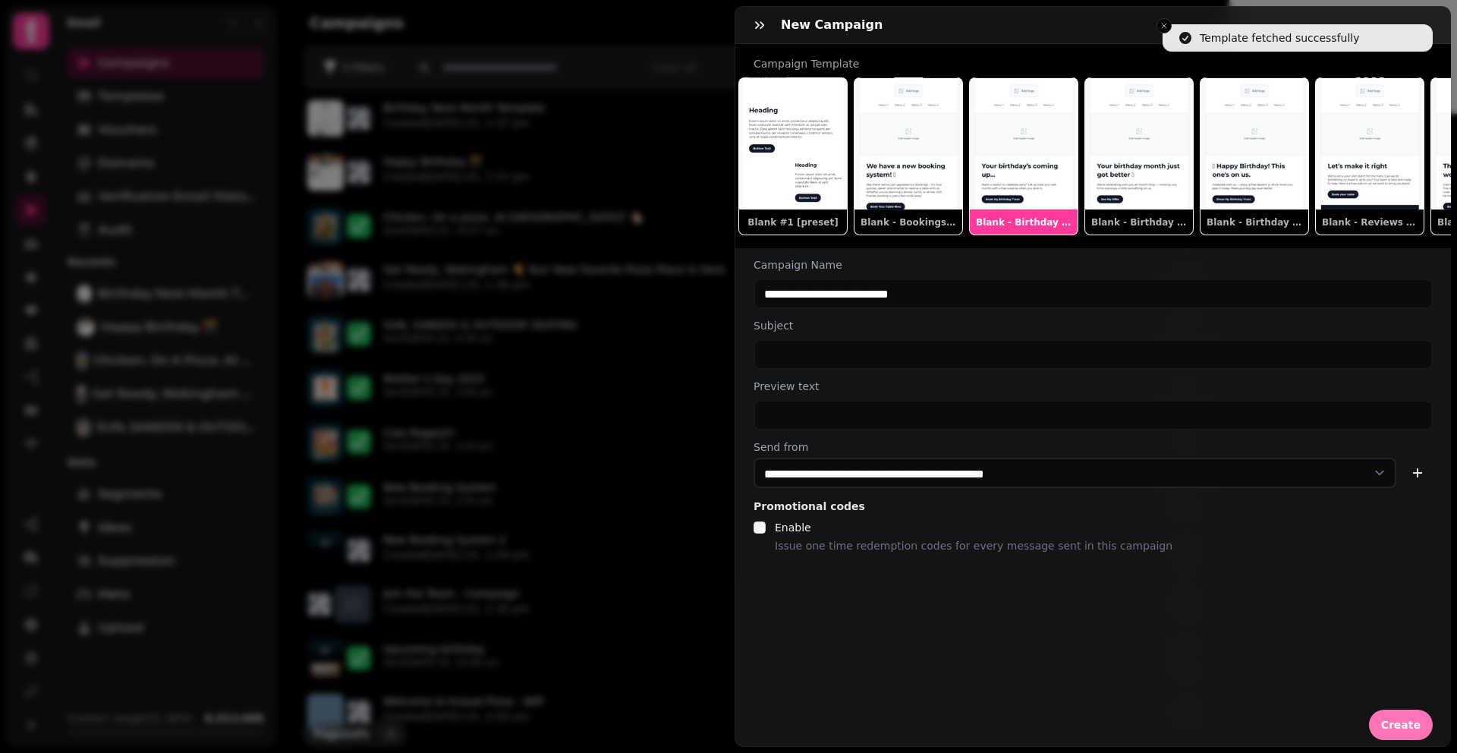
click at [1384, 719] on span "Create" at bounding box center [1400, 724] width 39 height 11
click at [752, 33] on button "button" at bounding box center [759, 25] width 30 height 30
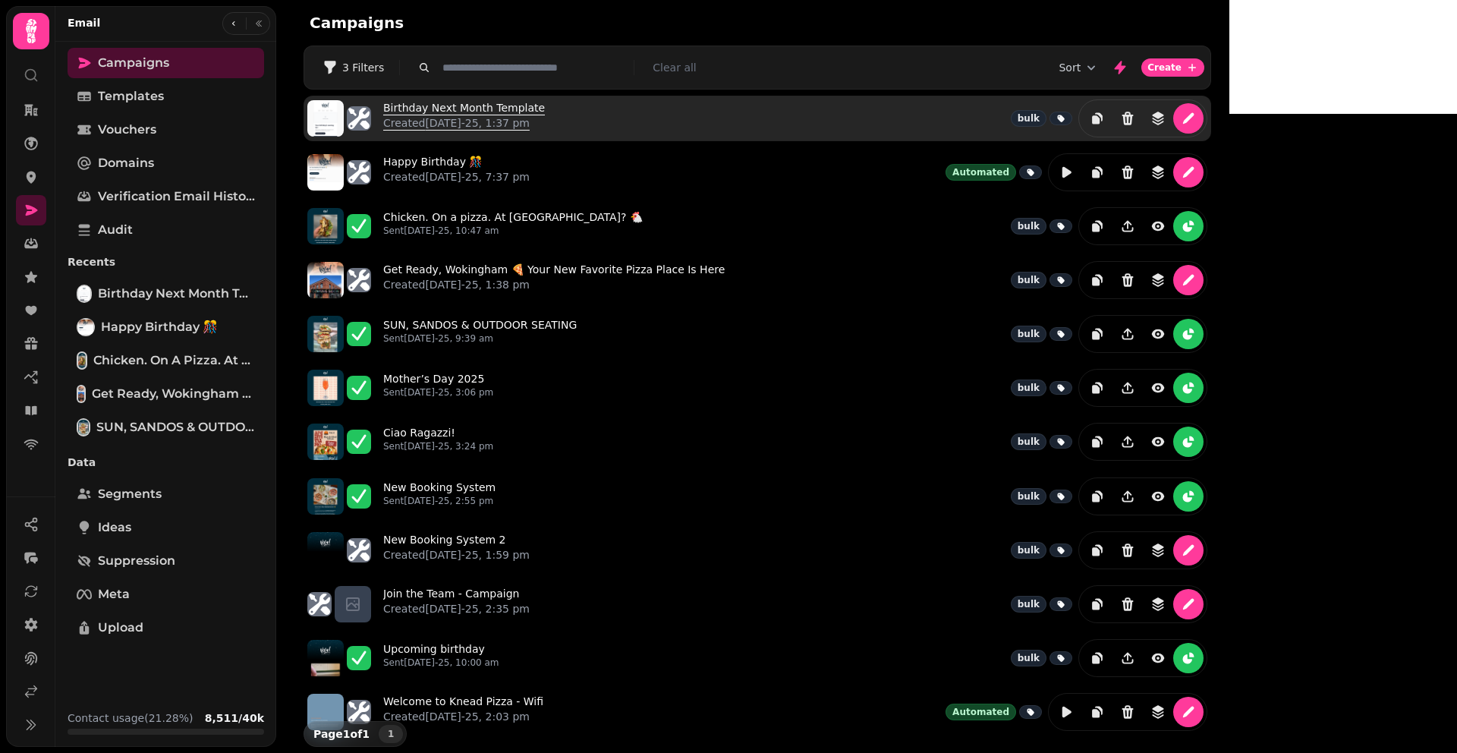
click at [518, 105] on link "Birthday Next Month Template Created 20th Aug-25, 1:37 pm" at bounding box center [464, 118] width 162 height 36
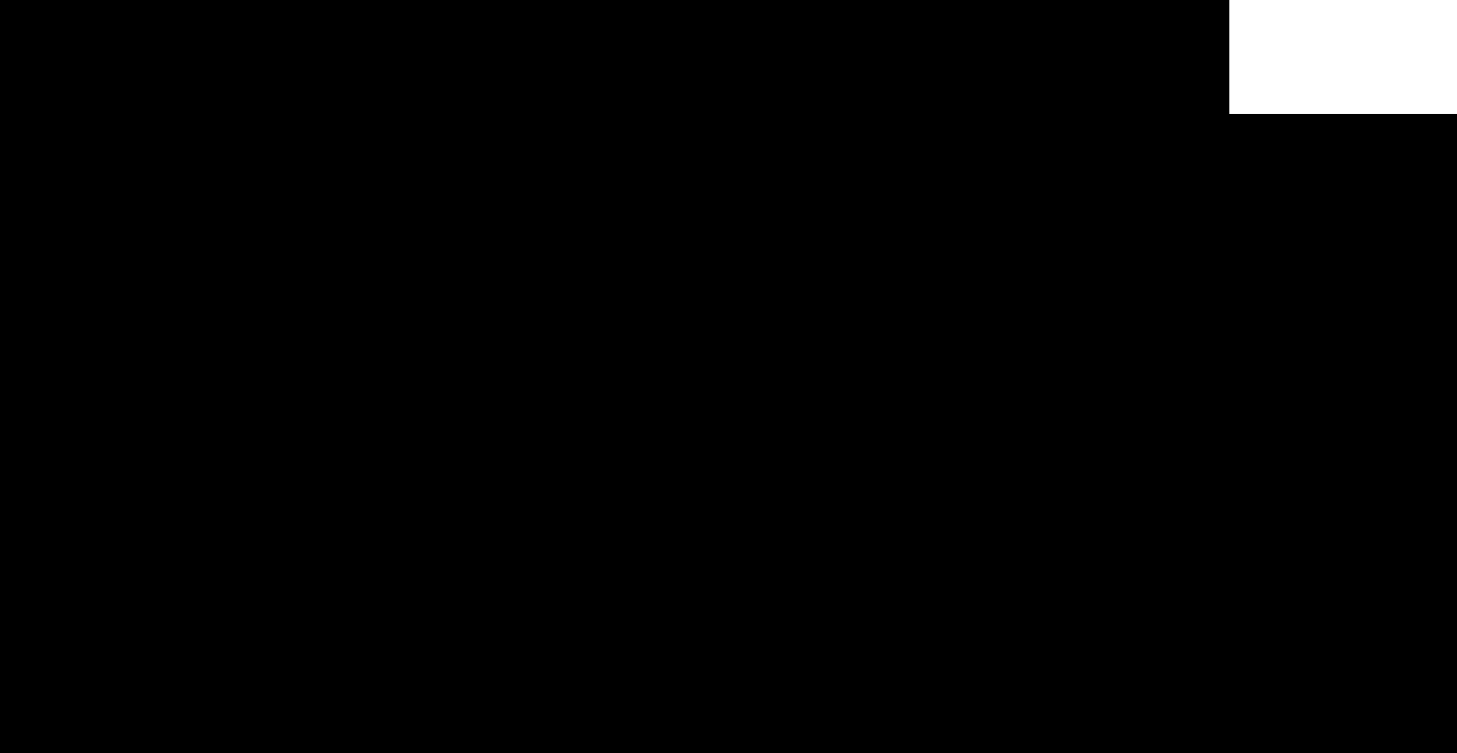
select select "**********"
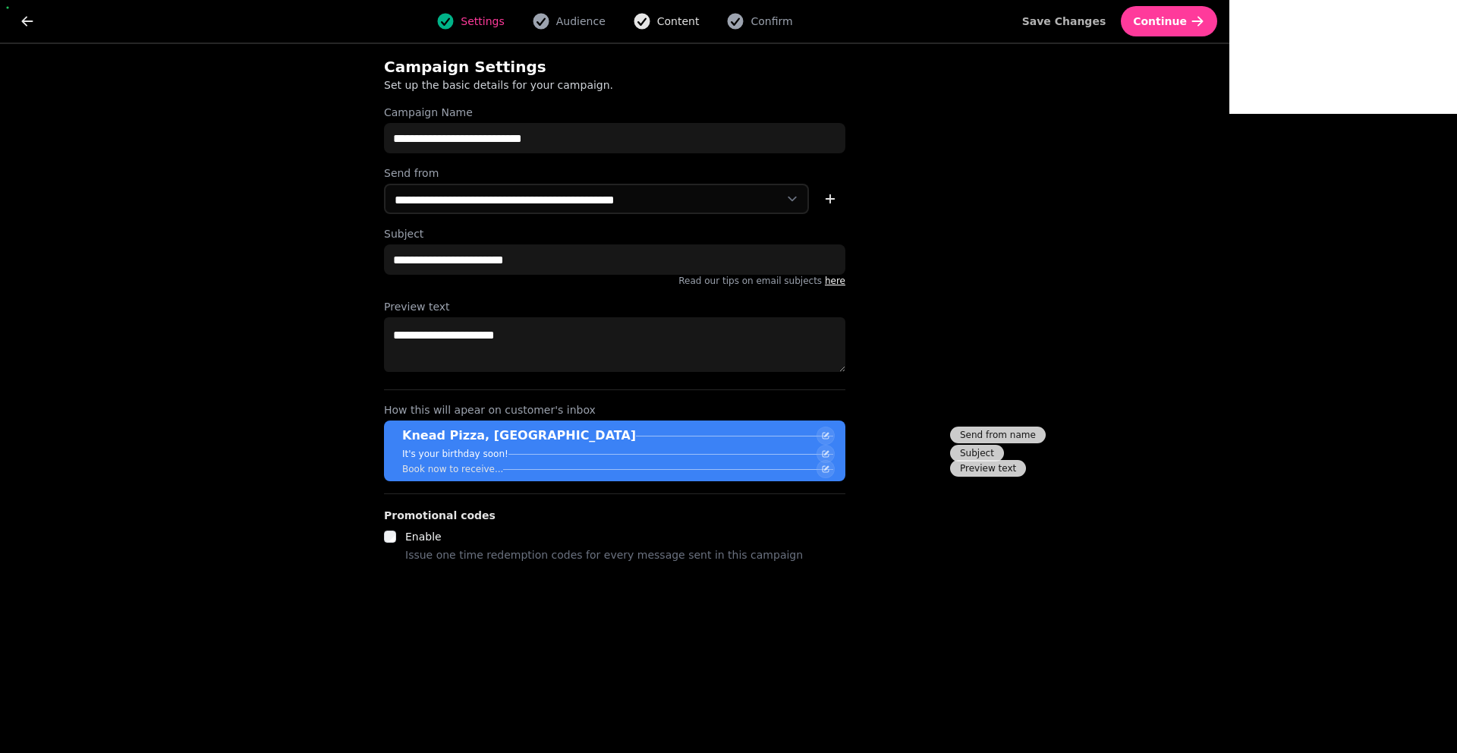
click at [700, 14] on span "Content" at bounding box center [678, 21] width 42 height 15
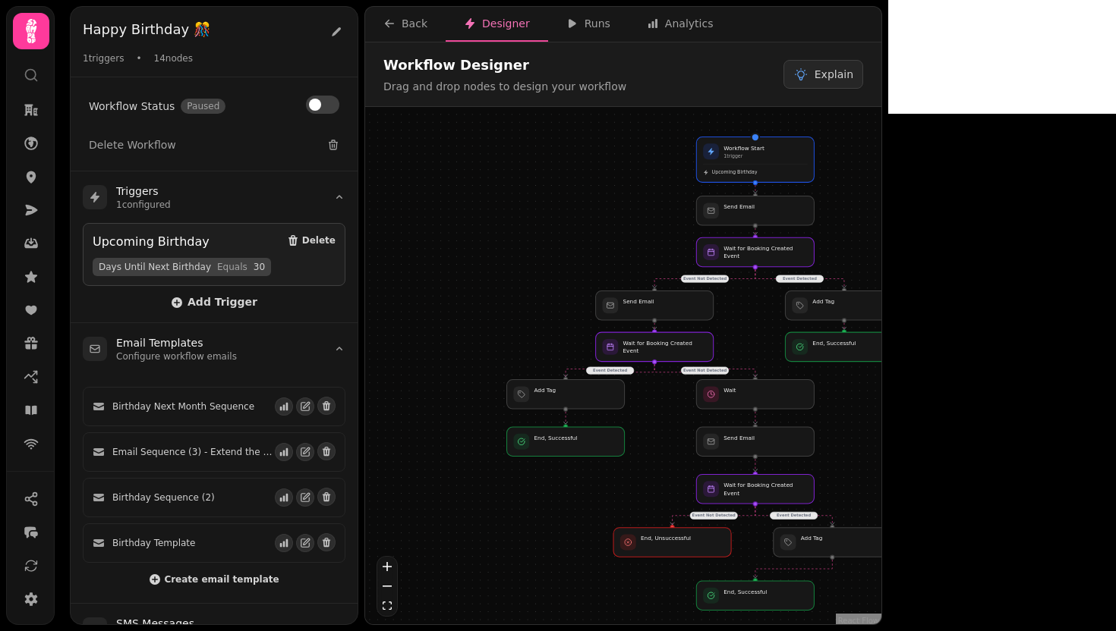
drag, startPoint x: 892, startPoint y: 289, endPoint x: 952, endPoint y: 295, distance: 60.3
click at [881, 295] on div "Event Detected Event Not Detected Event Detected Event Not Detected Event Not D…" at bounding box center [623, 367] width 516 height 521
click at [323, 538] on icon "button" at bounding box center [327, 542] width 8 height 9
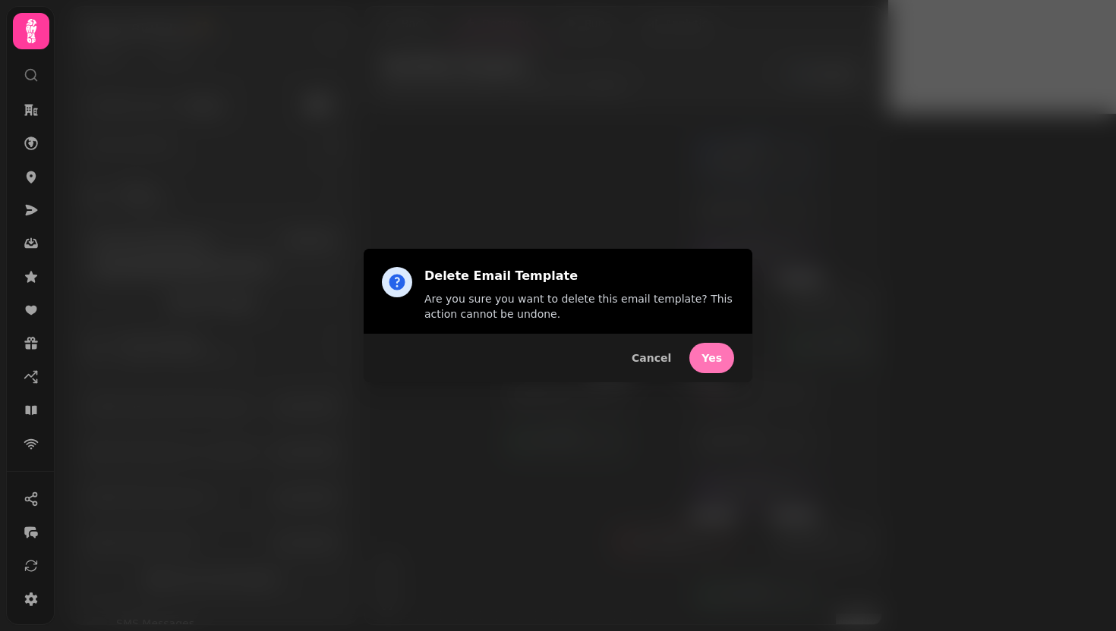
click at [711, 355] on span "Yes" at bounding box center [711, 358] width 20 height 11
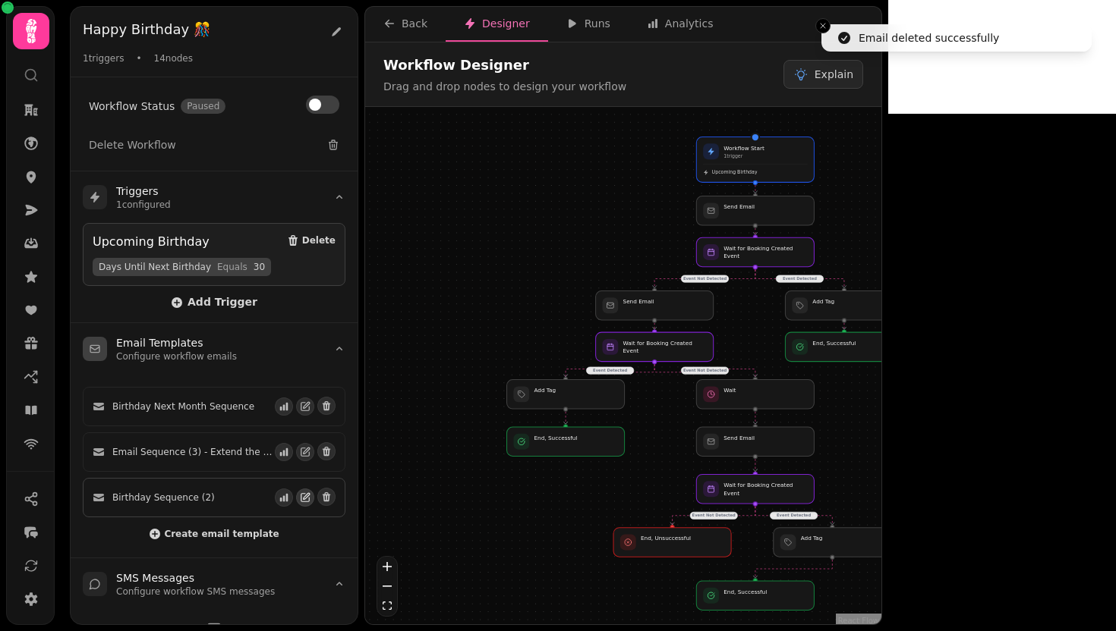
click at [301, 499] on icon "button" at bounding box center [305, 498] width 8 height 8
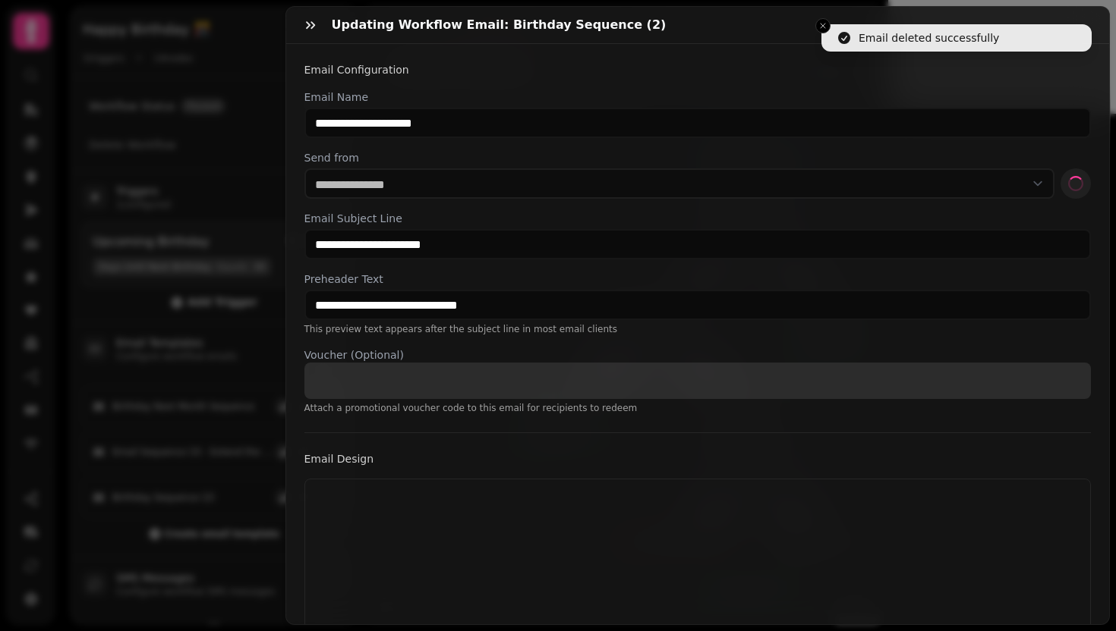
select select "**********"
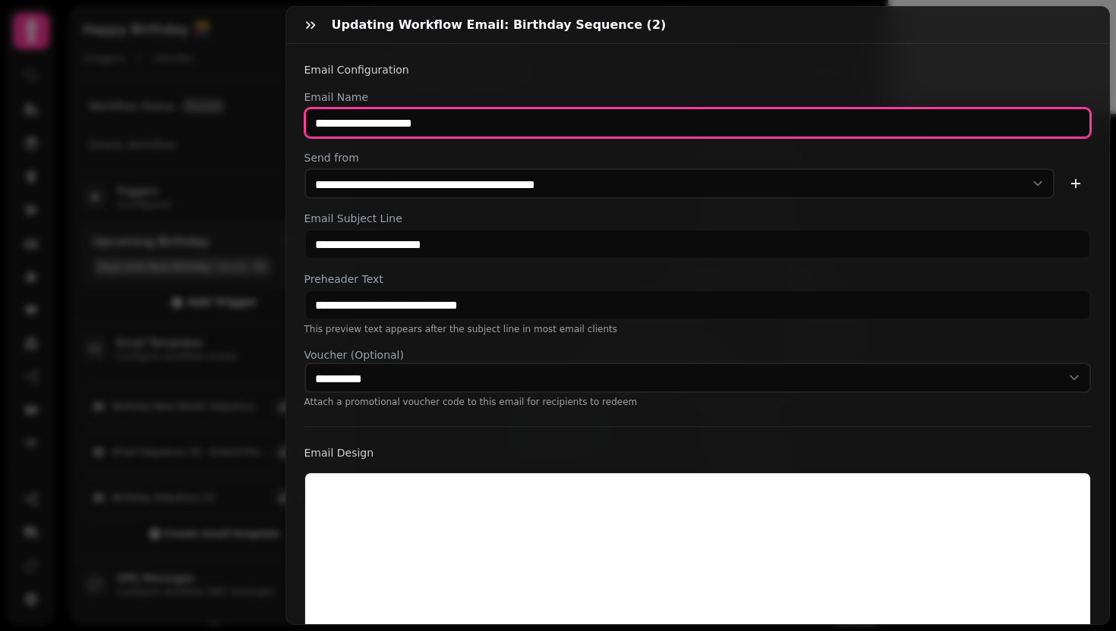
click at [474, 123] on input "**********" at bounding box center [697, 123] width 787 height 30
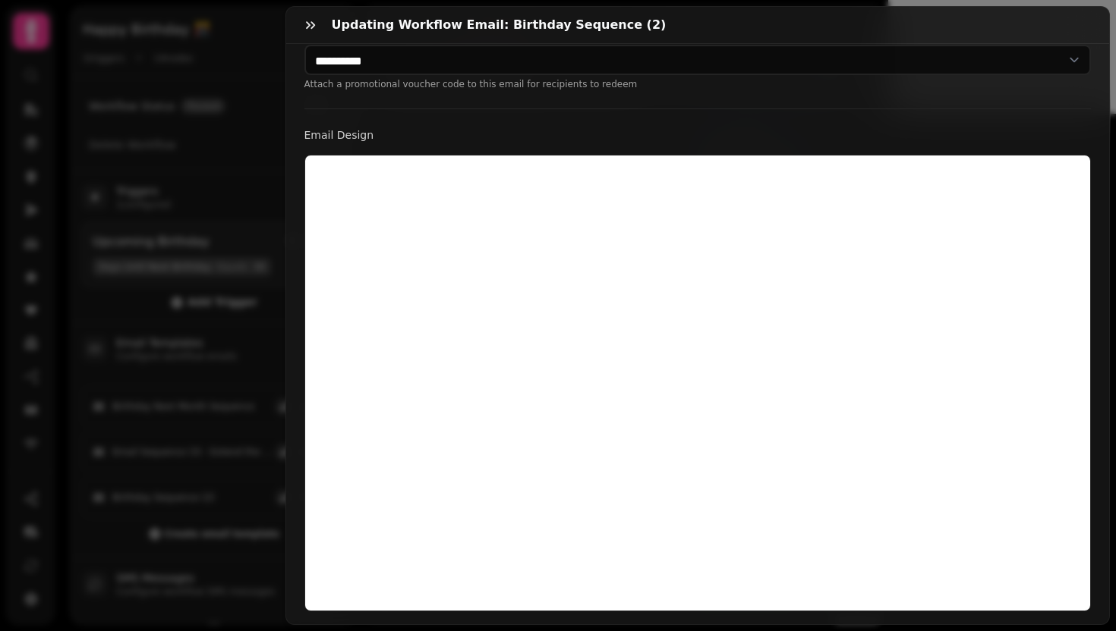
scroll to position [396, 0]
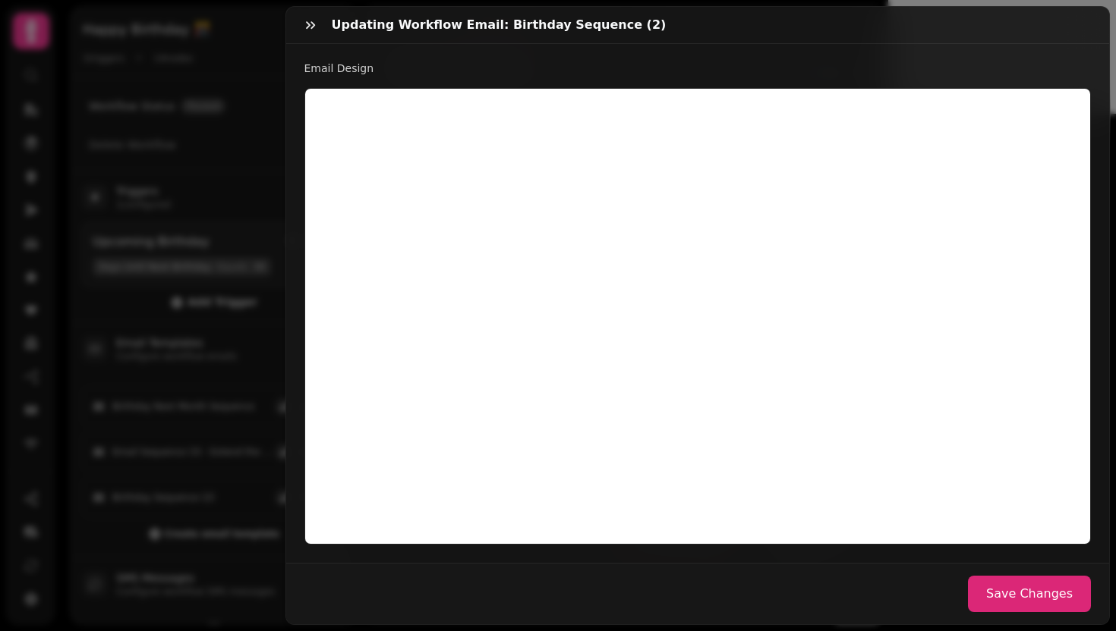
type input "**********"
click at [1040, 583] on button "Save Changes" at bounding box center [1029, 594] width 123 height 36
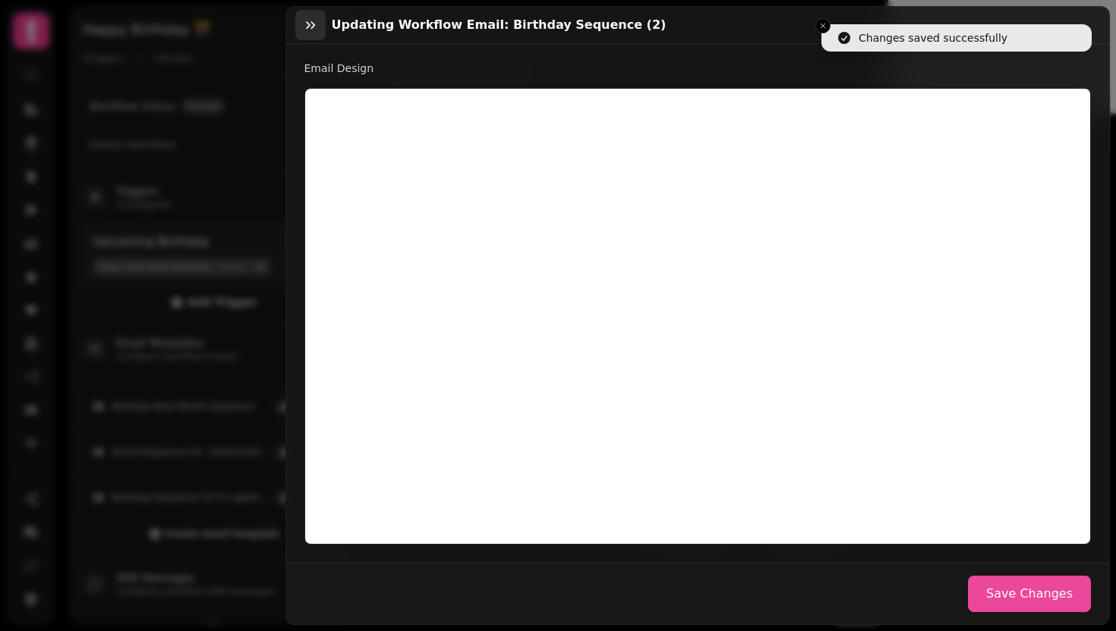
click at [307, 28] on icon "button" at bounding box center [310, 24] width 15 height 15
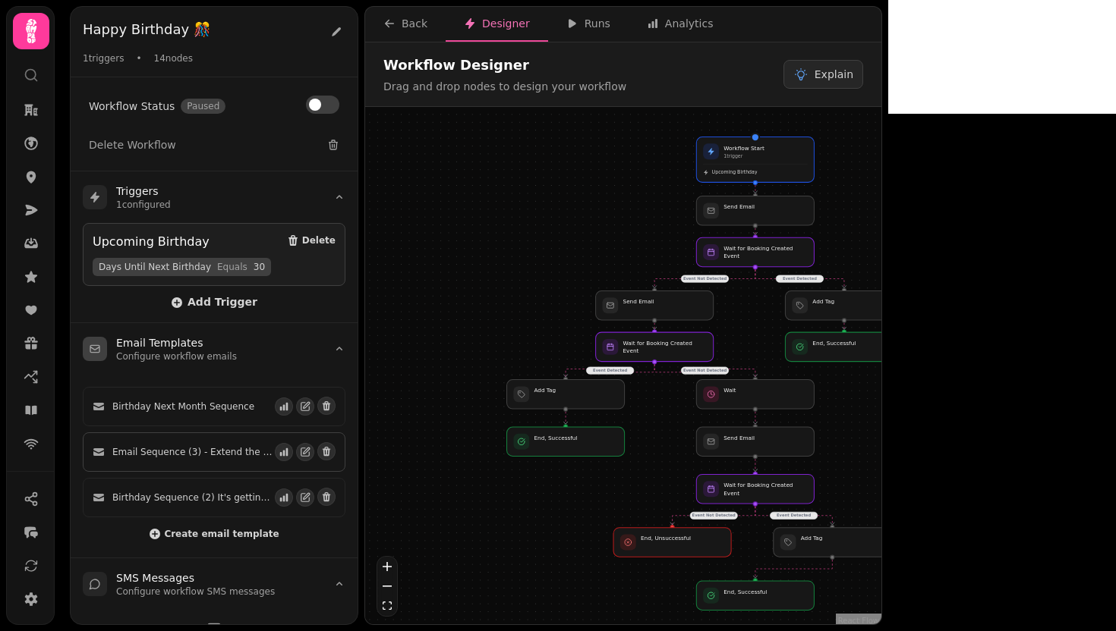
click at [106, 446] on div "Email Sequence (3) - Extend the celebration for a month to receive xyz" at bounding box center [184, 452] width 182 height 12
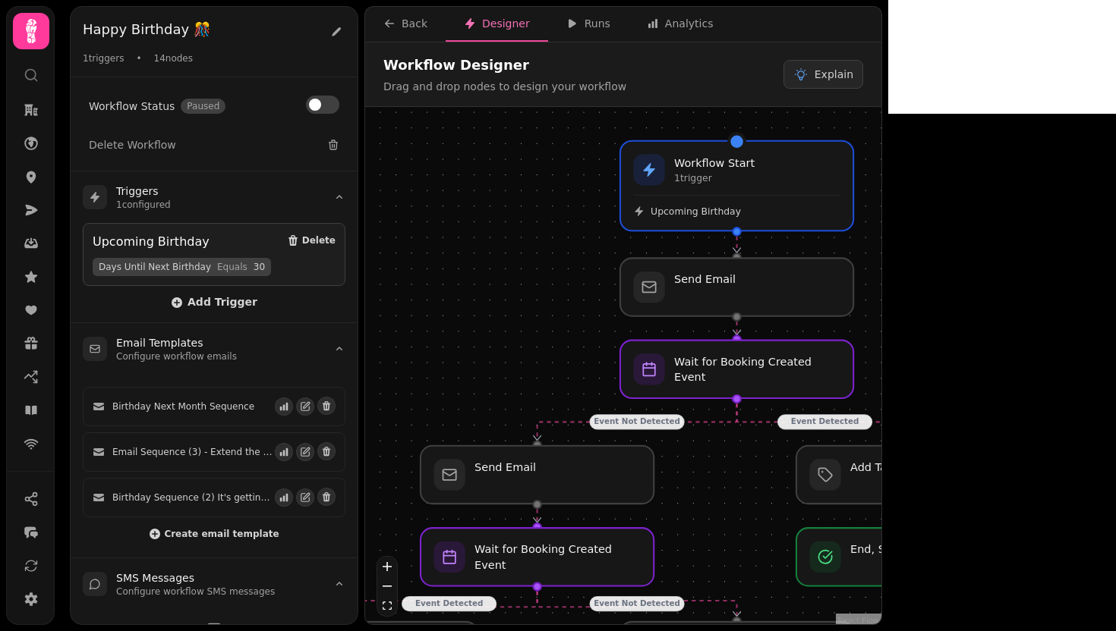
drag, startPoint x: 899, startPoint y: 168, endPoint x: 915, endPoint y: 197, distance: 33.6
click at [881, 197] on div "Event Detected Event Not Detected Event Detected Event Not Detected Event Not D…" at bounding box center [623, 367] width 516 height 521
click at [858, 202] on div "Event Detected Event Not Detected Event Detected Event Not Detected Event Not D…" at bounding box center [623, 367] width 516 height 521
click at [304, 404] on icon "button" at bounding box center [307, 405] width 6 height 6
select select "**********"
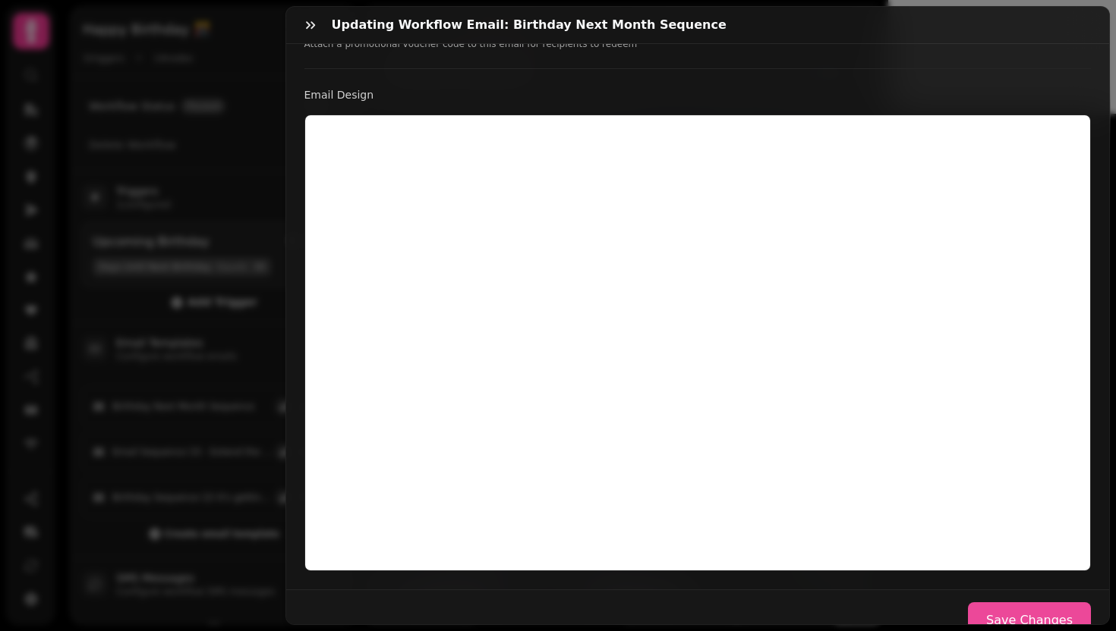
scroll to position [389, 0]
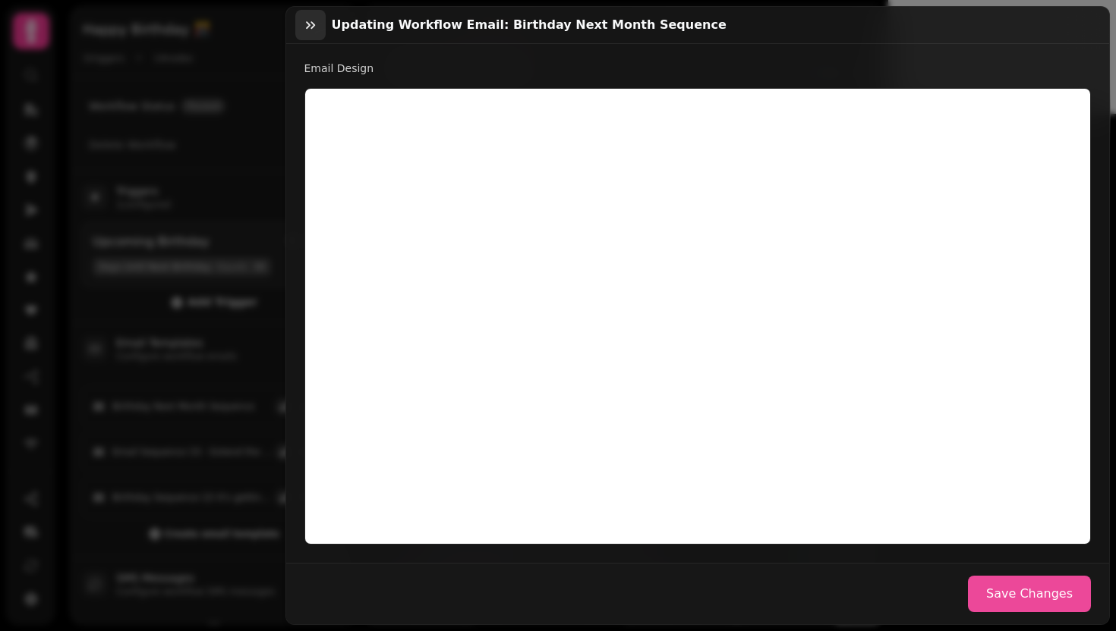
click at [306, 25] on icon "button" at bounding box center [310, 24] width 15 height 15
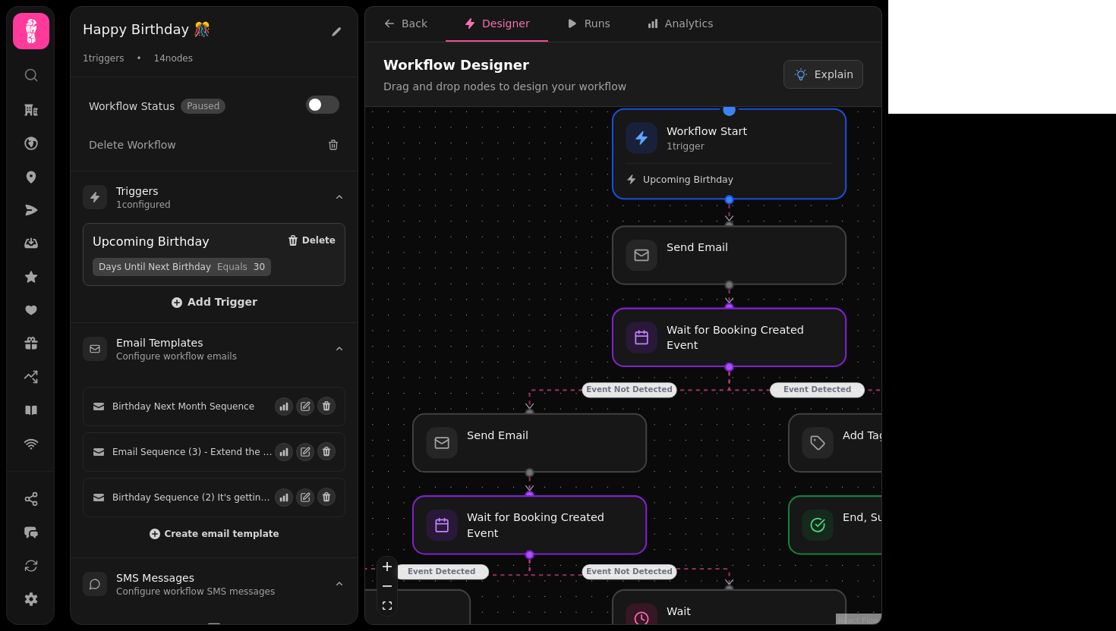
drag, startPoint x: 957, startPoint y: 298, endPoint x: 939, endPoint y: 266, distance: 36.7
click at [881, 266] on div "Event Detected Event Not Detected Event Detected Event Not Detected Event Not D…" at bounding box center [623, 367] width 516 height 521
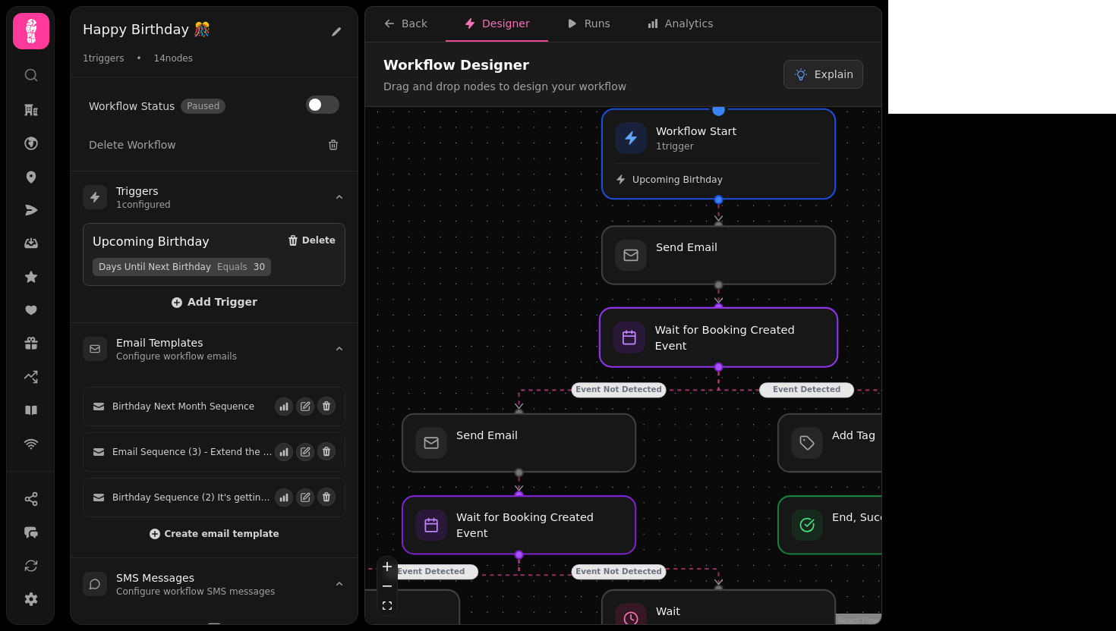
click at [779, 336] on div at bounding box center [719, 337] width 238 height 59
select select "*******"
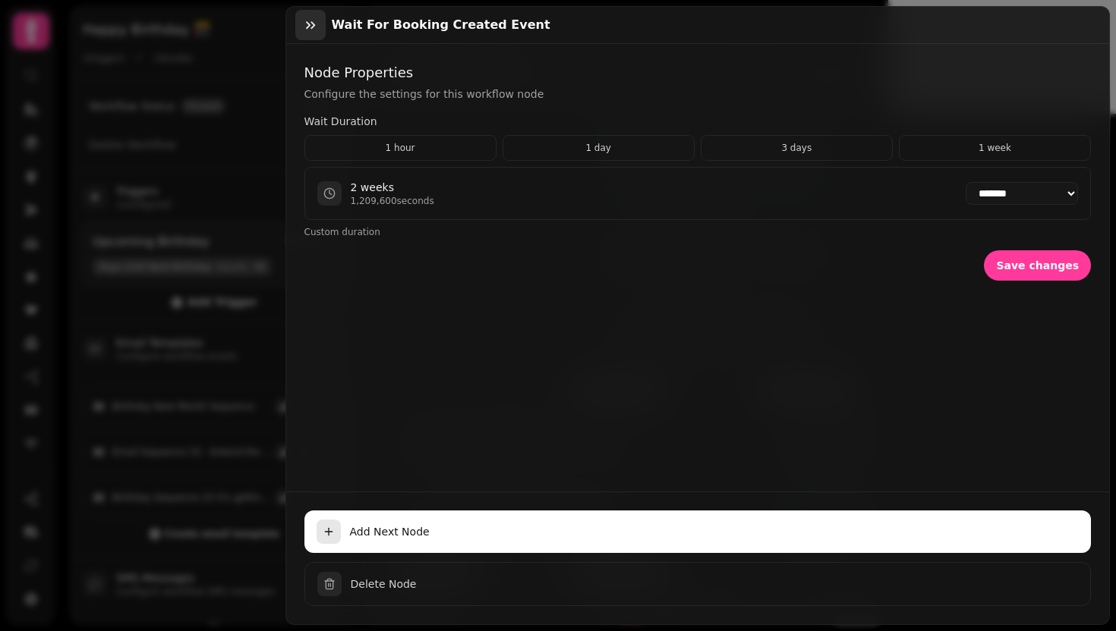
click at [304, 27] on icon "button" at bounding box center [310, 24] width 15 height 15
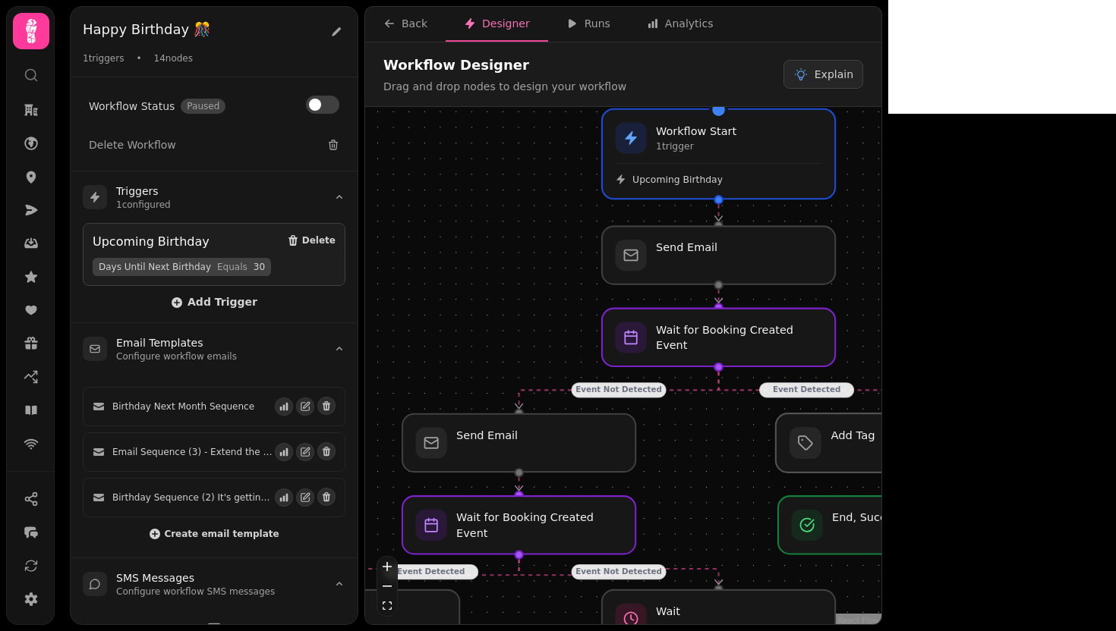
click at [899, 434] on div at bounding box center [895, 443] width 238 height 59
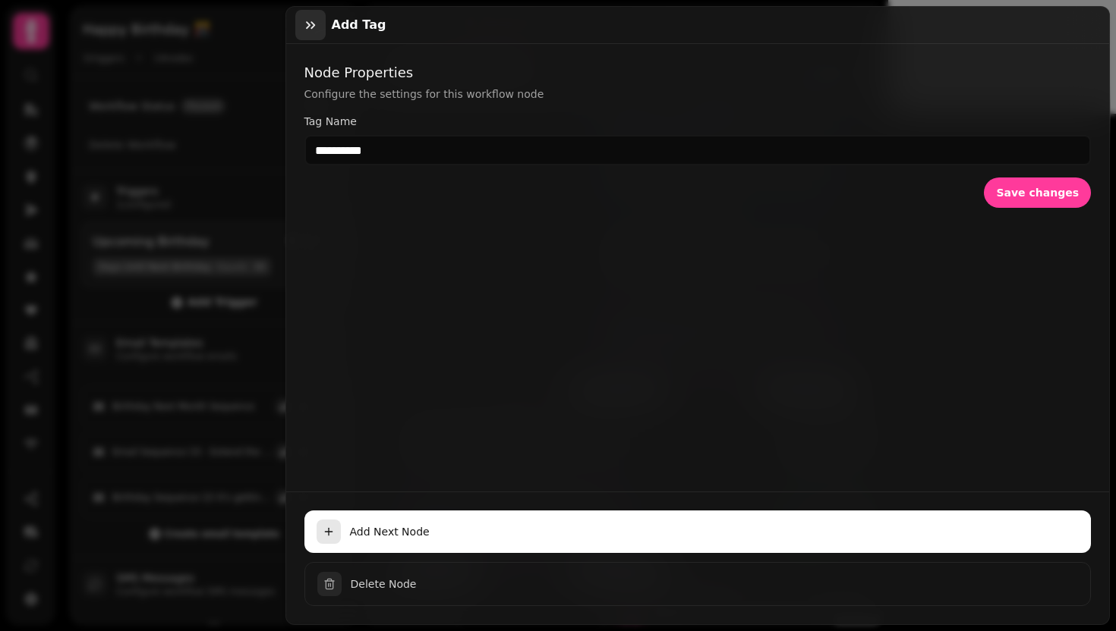
click at [312, 27] on icon "button" at bounding box center [310, 25] width 9 height 8
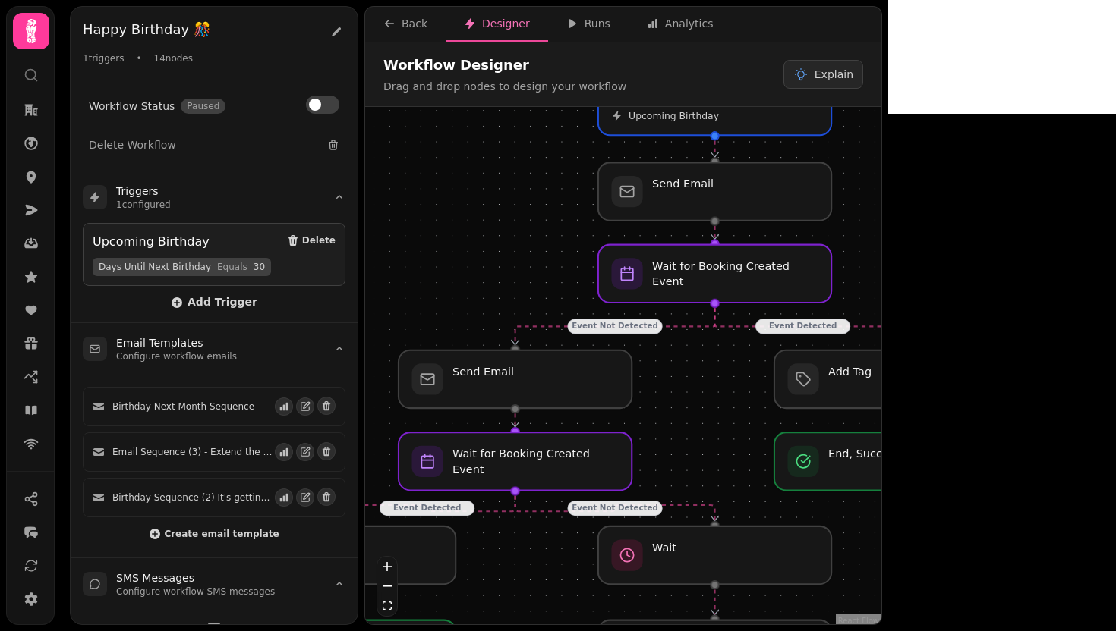
drag, startPoint x: 977, startPoint y: 351, endPoint x: 971, endPoint y: 284, distance: 67.9
click at [881, 283] on div "Event Detected Event Not Detected Event Detected Event Not Detected Event Not D…" at bounding box center [623, 367] width 516 height 521
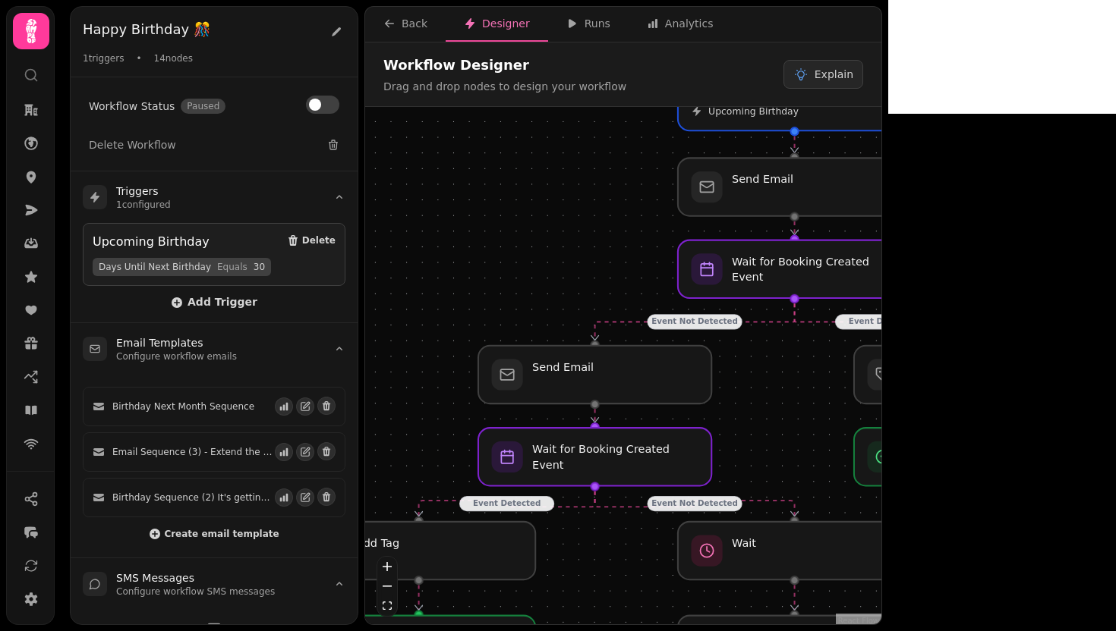
drag, startPoint x: 657, startPoint y: 365, endPoint x: 741, endPoint y: 365, distance: 83.5
click at [741, 365] on div "Event Detected Event Not Detected Event Detected Event Not Detected Event Not D…" at bounding box center [623, 367] width 516 height 521
click at [609, 370] on div at bounding box center [596, 374] width 238 height 59
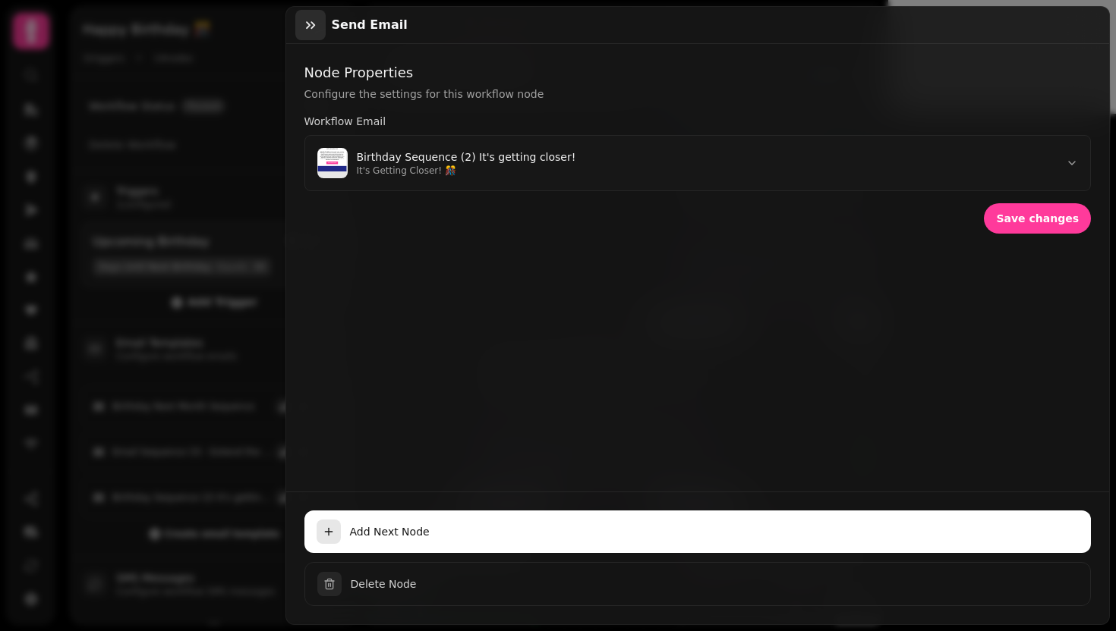
click at [316, 23] on icon "button" at bounding box center [310, 24] width 15 height 15
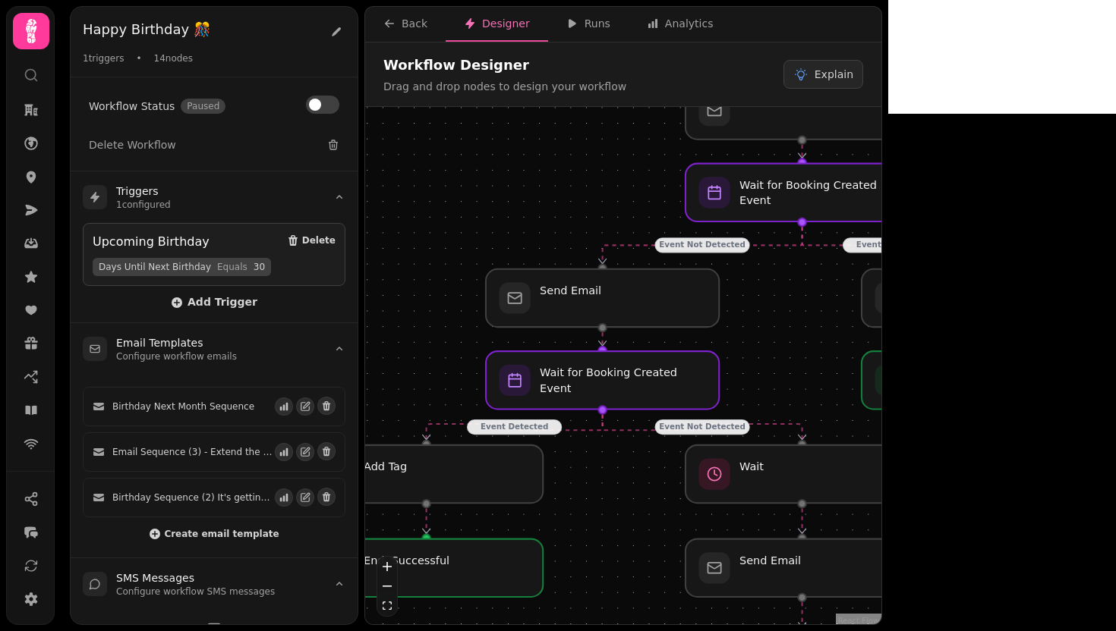
drag, startPoint x: 578, startPoint y: 297, endPoint x: 584, endPoint y: 221, distance: 76.9
click at [584, 220] on div "Event Detected Event Not Detected Event Detected Event Not Detected Event Not D…" at bounding box center [623, 367] width 516 height 521
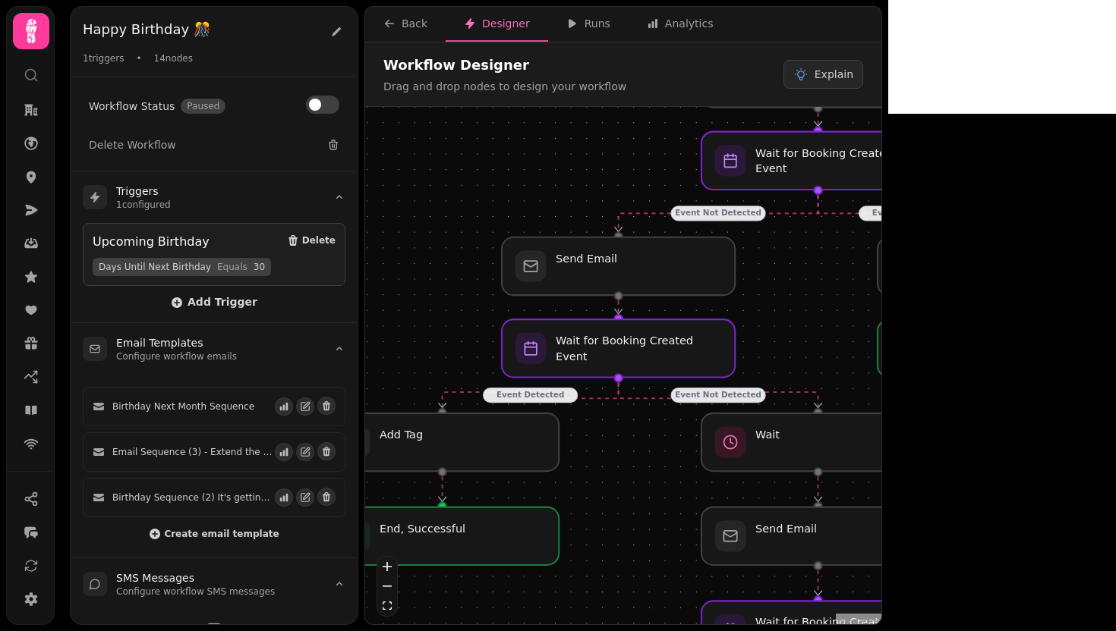
drag, startPoint x: 598, startPoint y: 480, endPoint x: 614, endPoint y: 448, distance: 35.6
click at [614, 448] on div "Event Detected Event Not Detected Event Detected Event Not Detected Event Not D…" at bounding box center [623, 367] width 516 height 521
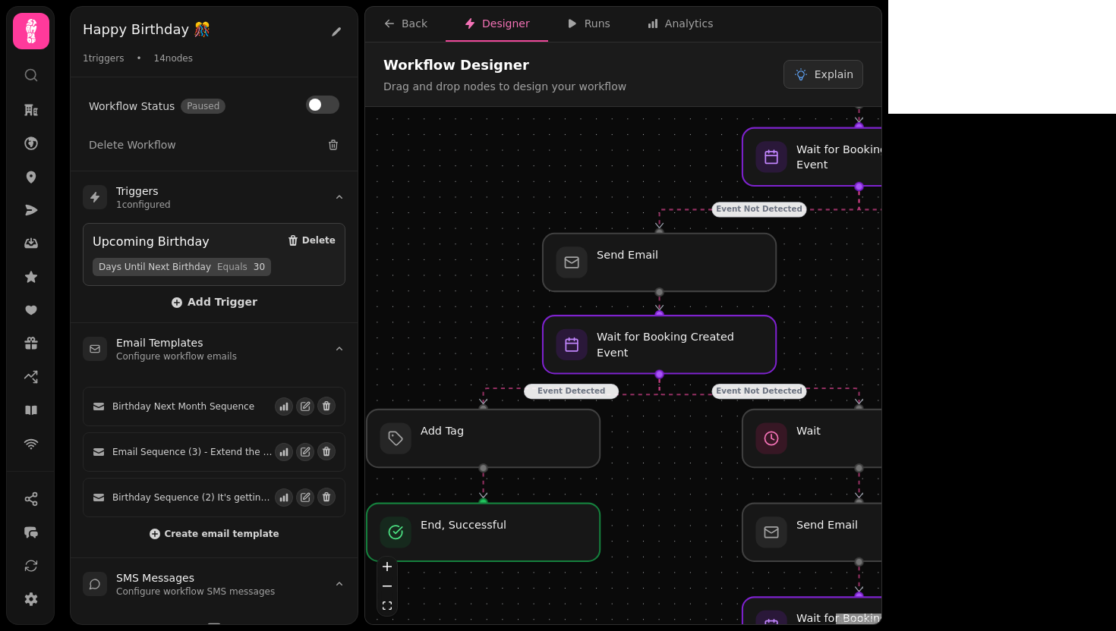
drag, startPoint x: 614, startPoint y: 448, endPoint x: 655, endPoint y: 445, distance: 41.1
click at [655, 445] on div "Event Detected Event Not Detected Event Detected Event Not Detected Event Not D…" at bounding box center [623, 367] width 516 height 521
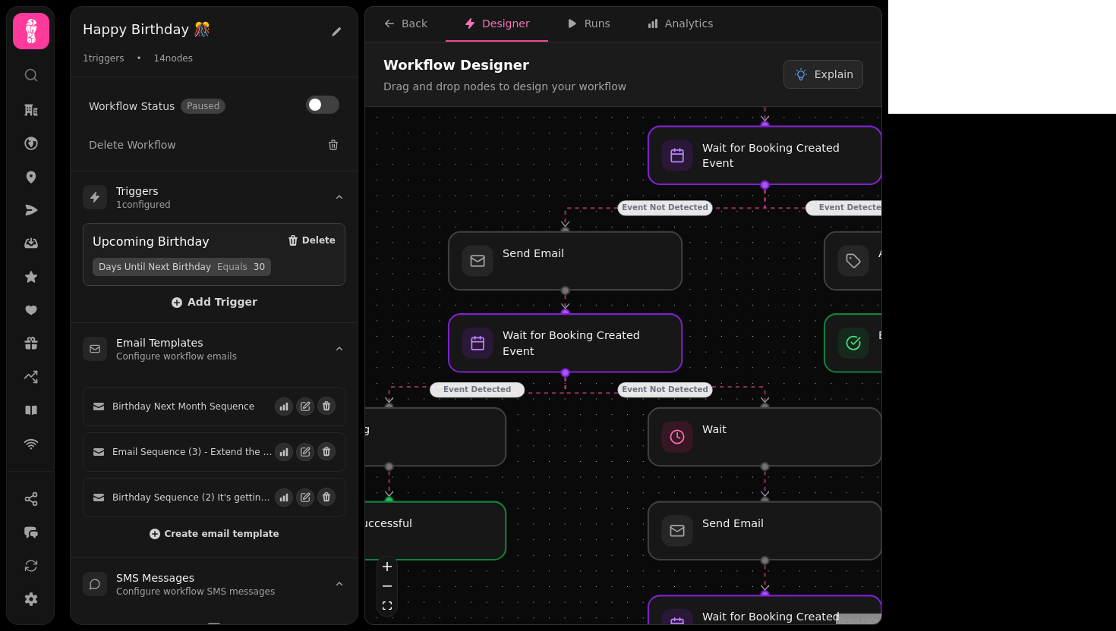
drag, startPoint x: 657, startPoint y: 429, endPoint x: 562, endPoint y: 427, distance: 95.6
click at [562, 427] on div "Event Detected Event Not Detected Event Detected Event Not Detected Event Not D…" at bounding box center [623, 367] width 516 height 521
click at [799, 451] on div at bounding box center [763, 437] width 238 height 59
click at [758, 443] on div at bounding box center [763, 437] width 238 height 59
click at [756, 442] on div at bounding box center [763, 437] width 238 height 59
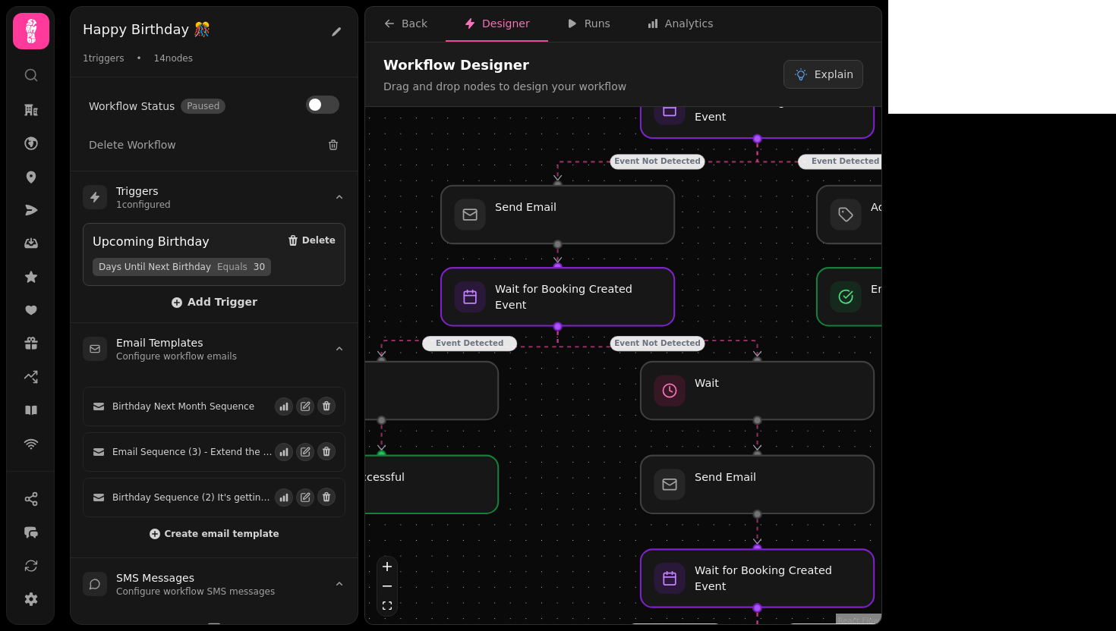
drag, startPoint x: 928, startPoint y: 461, endPoint x: 922, endPoint y: 400, distance: 61.8
click at [881, 400] on div "Event Detected Event Not Detected Event Detected Event Not Detected Event Not D…" at bounding box center [623, 367] width 516 height 521
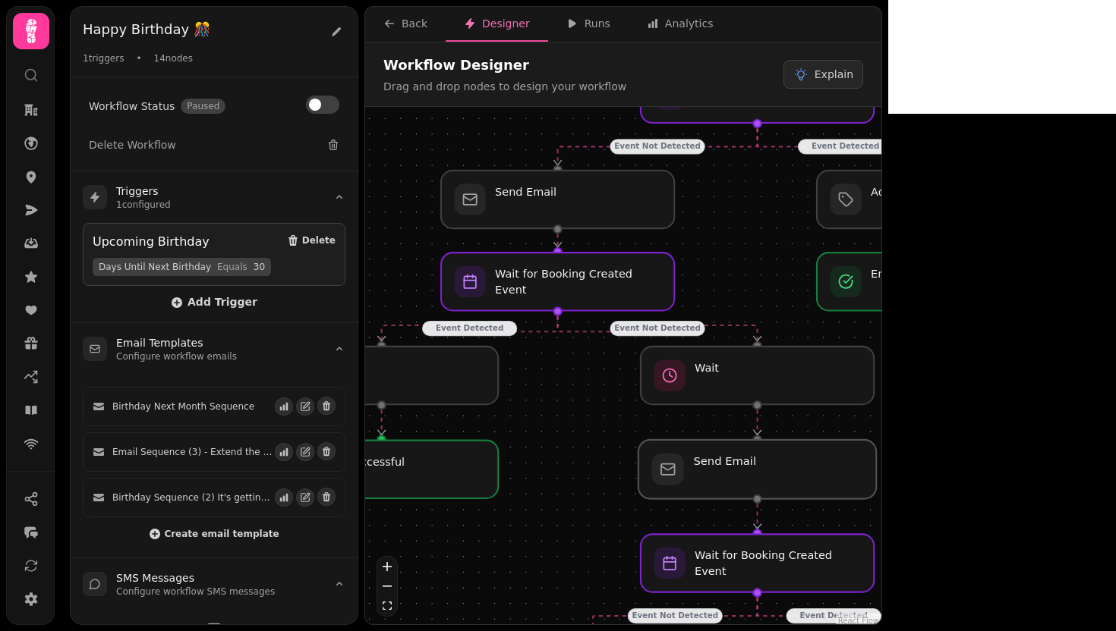
click at [777, 465] on div at bounding box center [757, 469] width 238 height 59
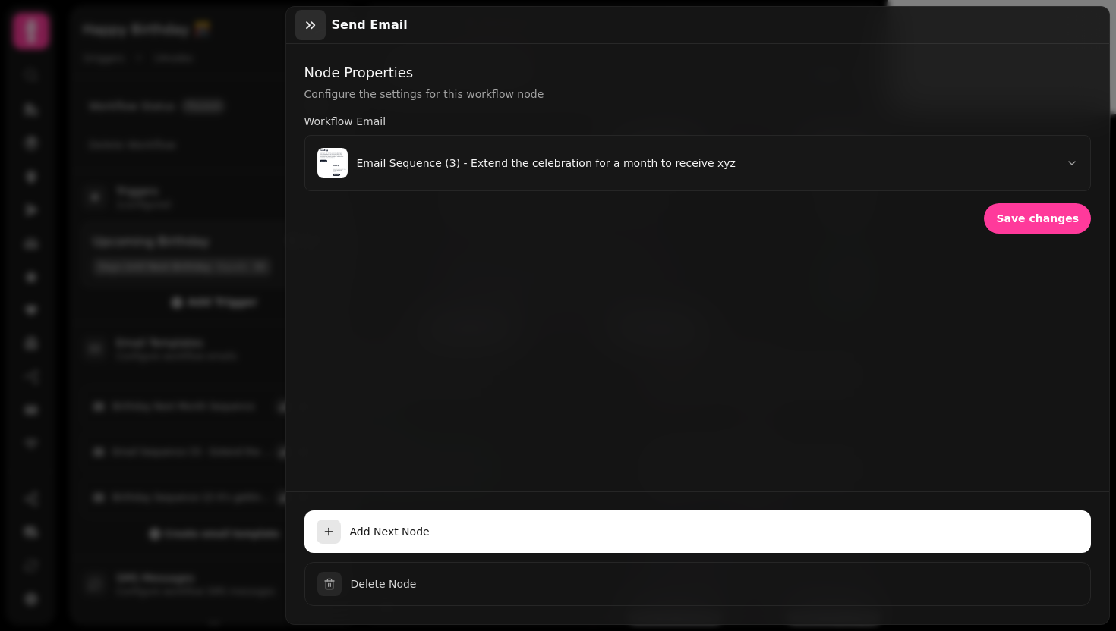
click at [315, 23] on icon "button" at bounding box center [310, 24] width 15 height 15
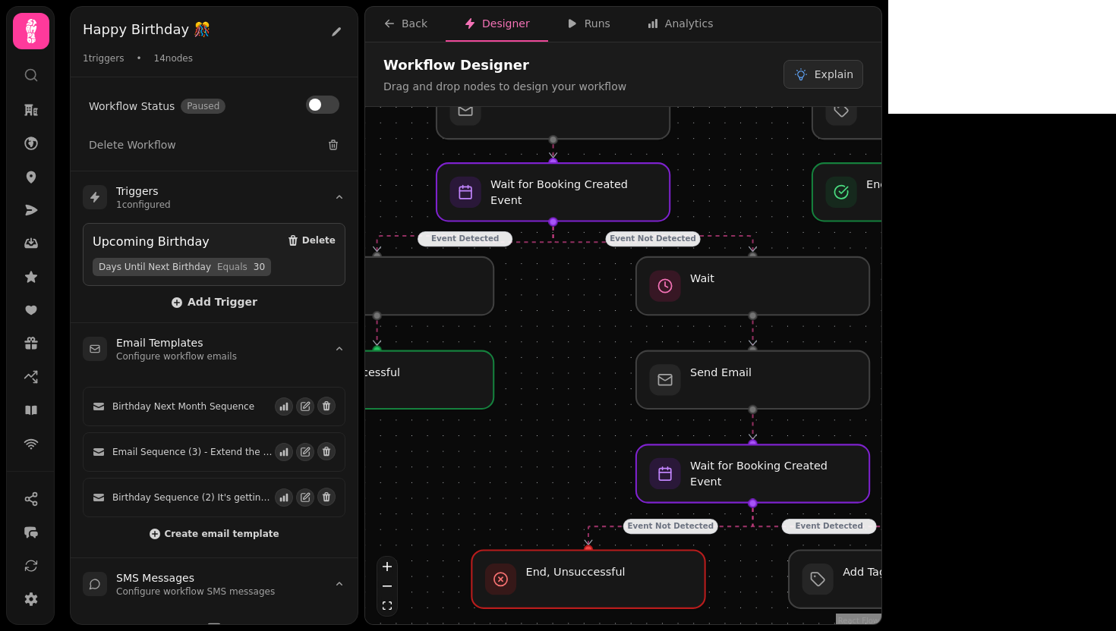
drag, startPoint x: 949, startPoint y: 496, endPoint x: 943, endPoint y: 382, distance: 114.0
click at [881, 382] on div "Event Detected Event Not Detected Event Detected Event Not Detected Event Not D…" at bounding box center [623, 367] width 516 height 521
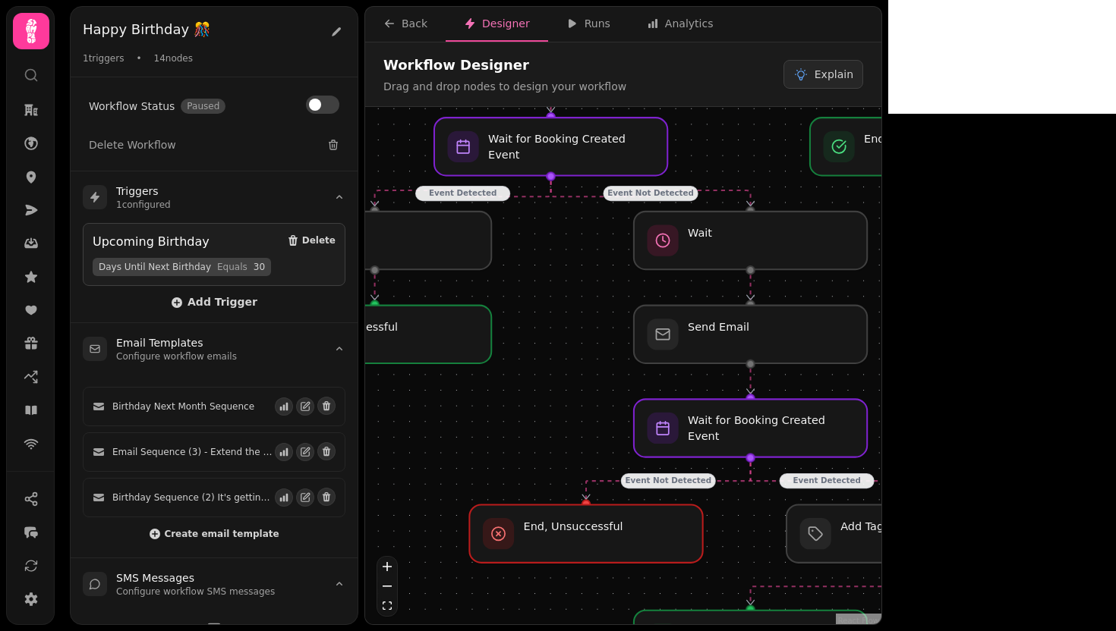
drag, startPoint x: 947, startPoint y: 422, endPoint x: 947, endPoint y: 392, distance: 29.6
click at [881, 392] on div "Event Detected Event Not Detected Event Detected Event Not Detected Event Not D…" at bounding box center [623, 367] width 516 height 521
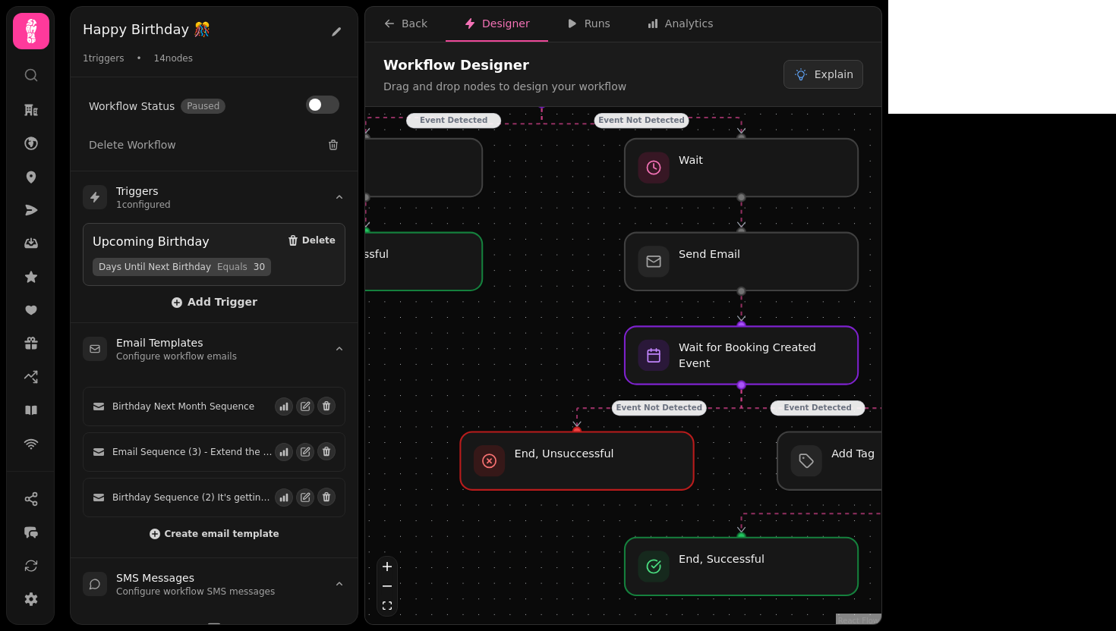
drag, startPoint x: 996, startPoint y: 439, endPoint x: 986, endPoint y: 373, distance: 66.0
click at [881, 373] on div "Event Detected Event Not Detected Event Detected Event Not Detected Event Not D…" at bounding box center [623, 367] width 516 height 521
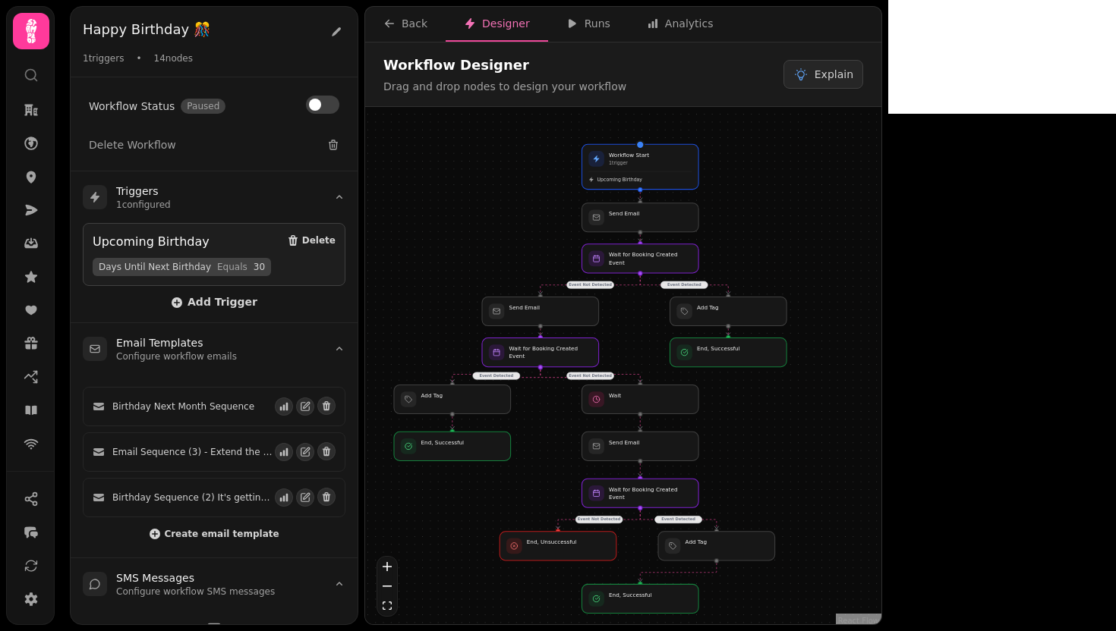
drag, startPoint x: 535, startPoint y: 313, endPoint x: 534, endPoint y: 443, distance: 130.5
click at [534, 443] on div "Event Detected Event Not Detected Event Detected Event Not Detected Event Not D…" at bounding box center [623, 367] width 516 height 521
